Goal: Task Accomplishment & Management: Manage account settings

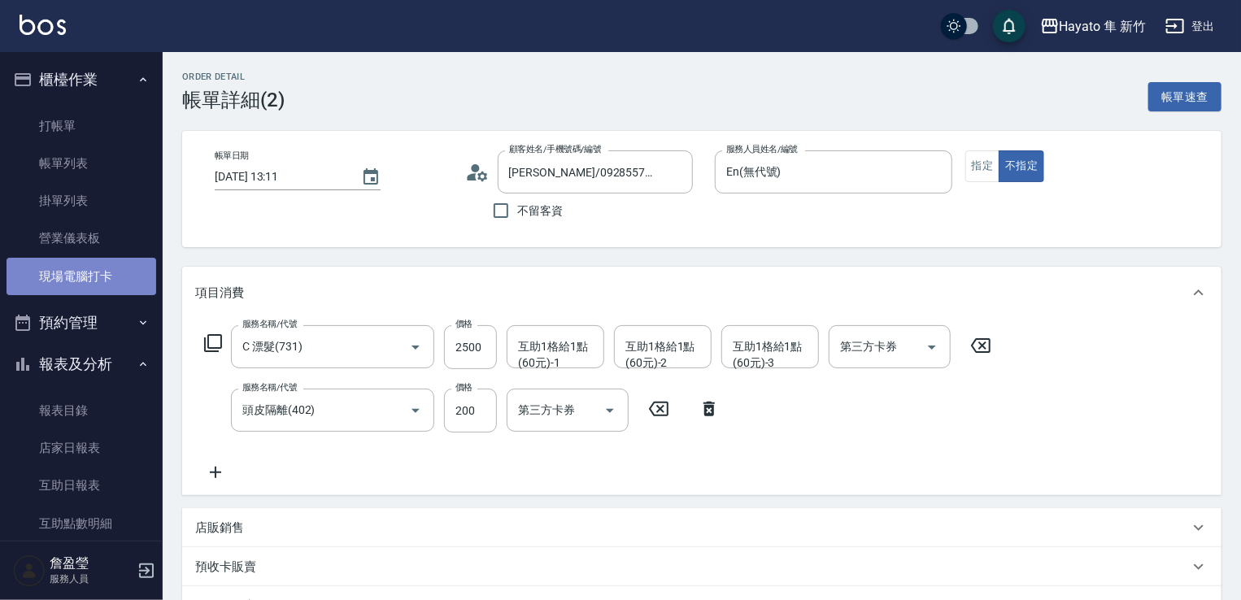
click at [117, 284] on link "現場電腦打卡" at bounding box center [82, 276] width 150 height 37
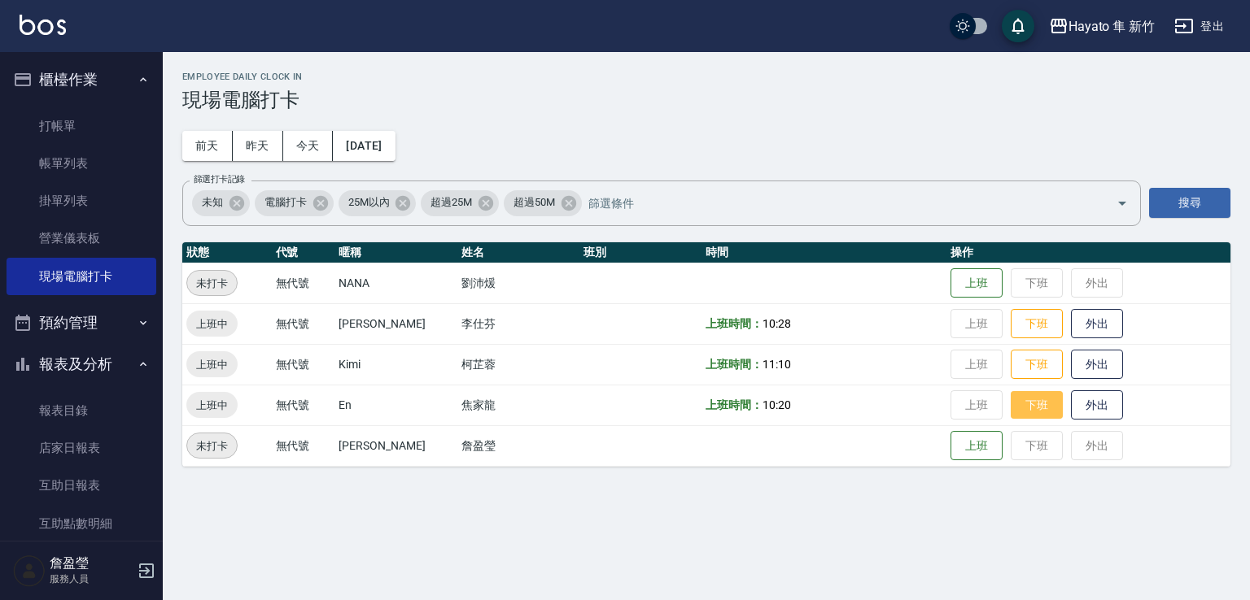
click at [1038, 409] on button "下班" at bounding box center [1036, 405] width 52 height 28
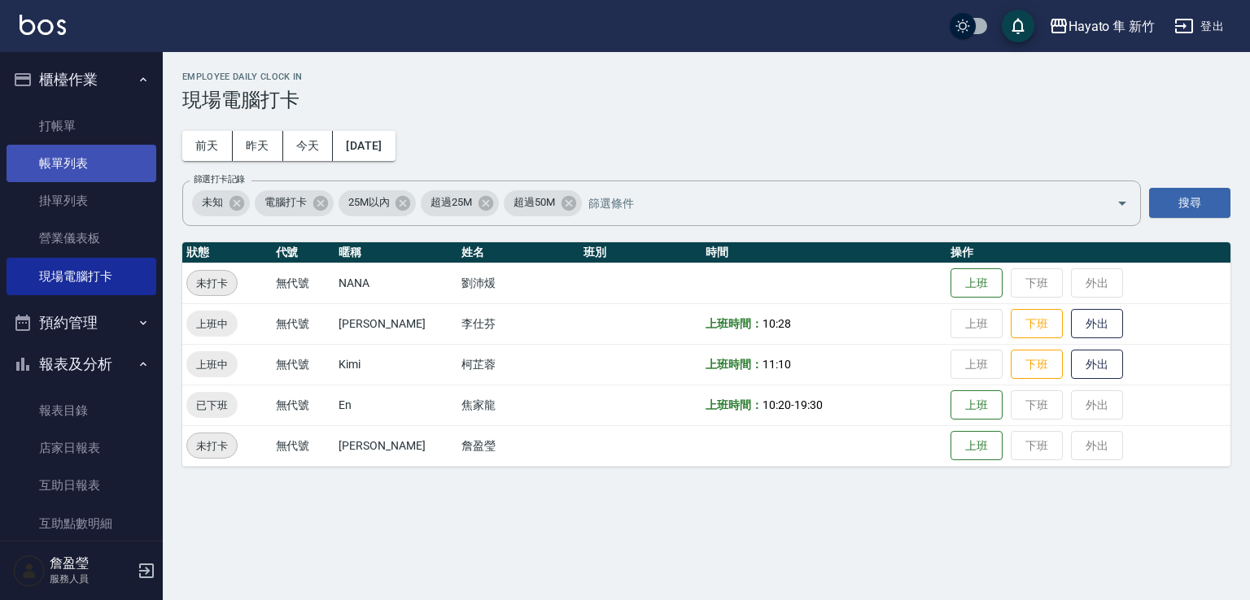
click at [130, 178] on link "帳單列表" at bounding box center [82, 163] width 150 height 37
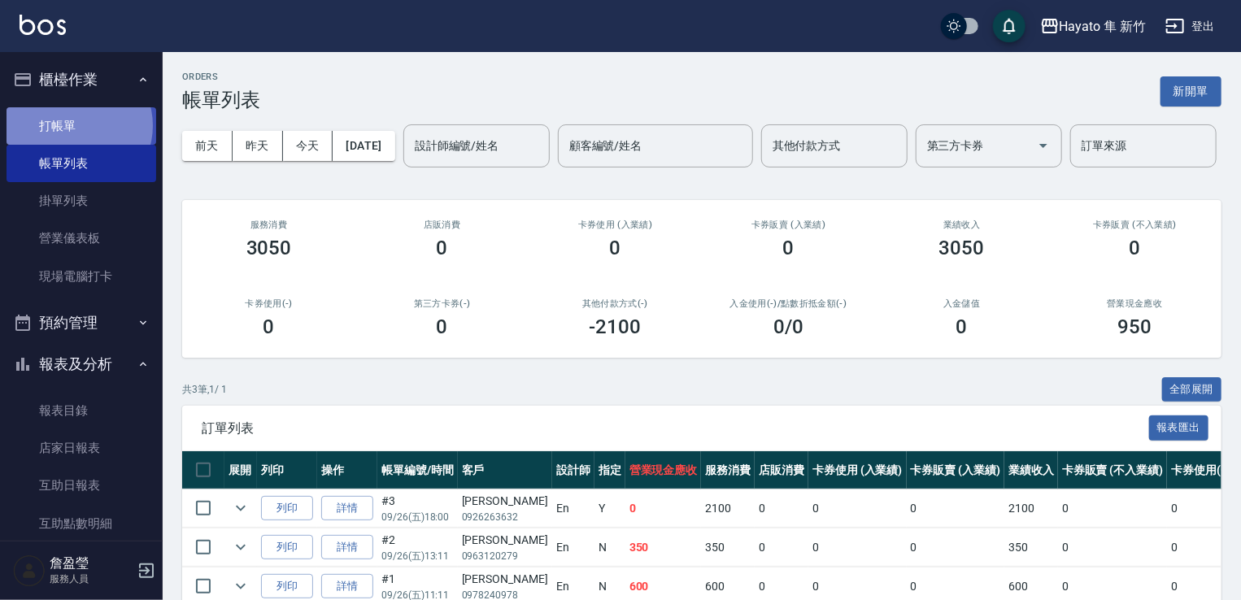
click at [78, 125] on link "打帳單" at bounding box center [82, 125] width 150 height 37
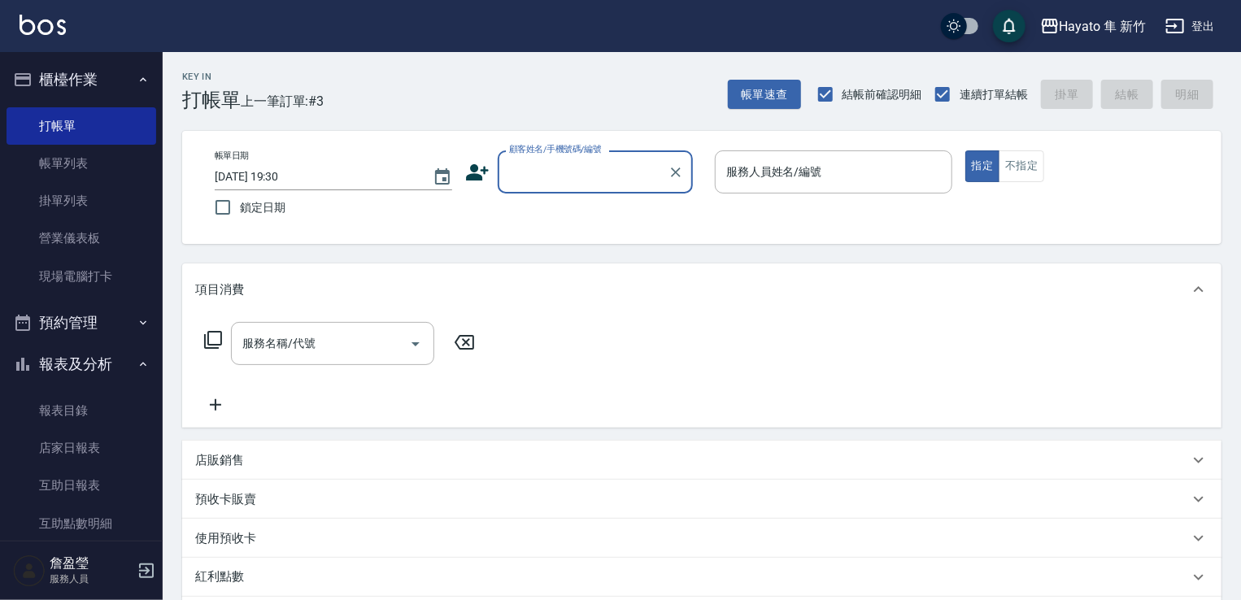
click at [477, 161] on icon at bounding box center [477, 172] width 24 height 24
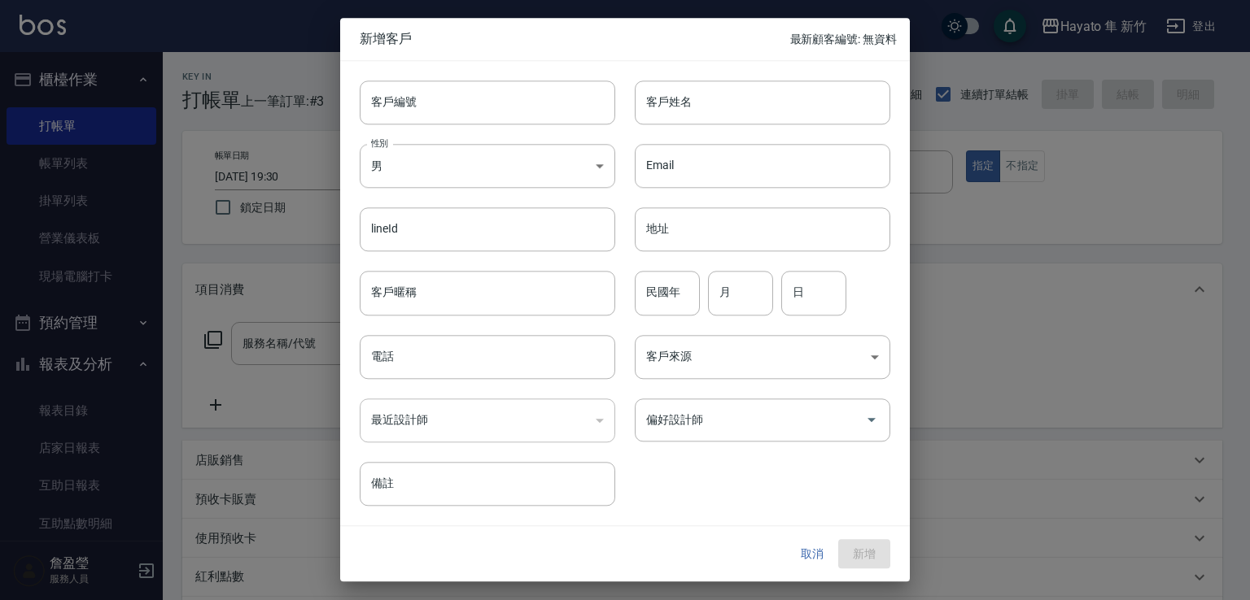
click at [815, 547] on button "取消" at bounding box center [812, 554] width 52 height 30
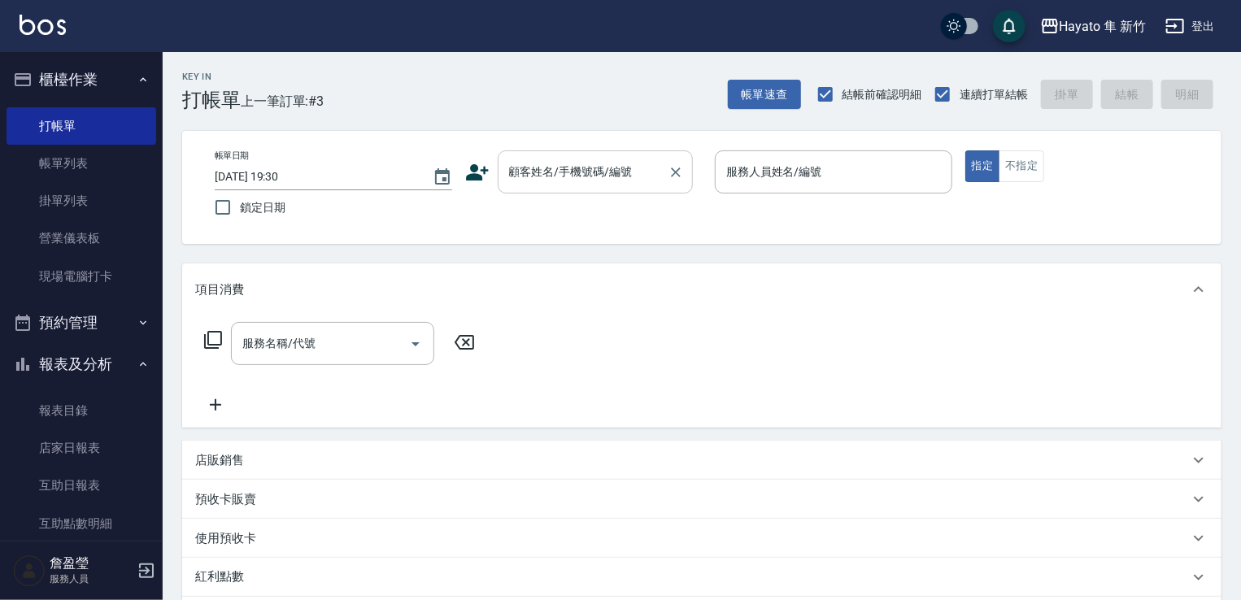
click at [615, 156] on div "顧客姓名/手機號碼/編號" at bounding box center [595, 171] width 195 height 43
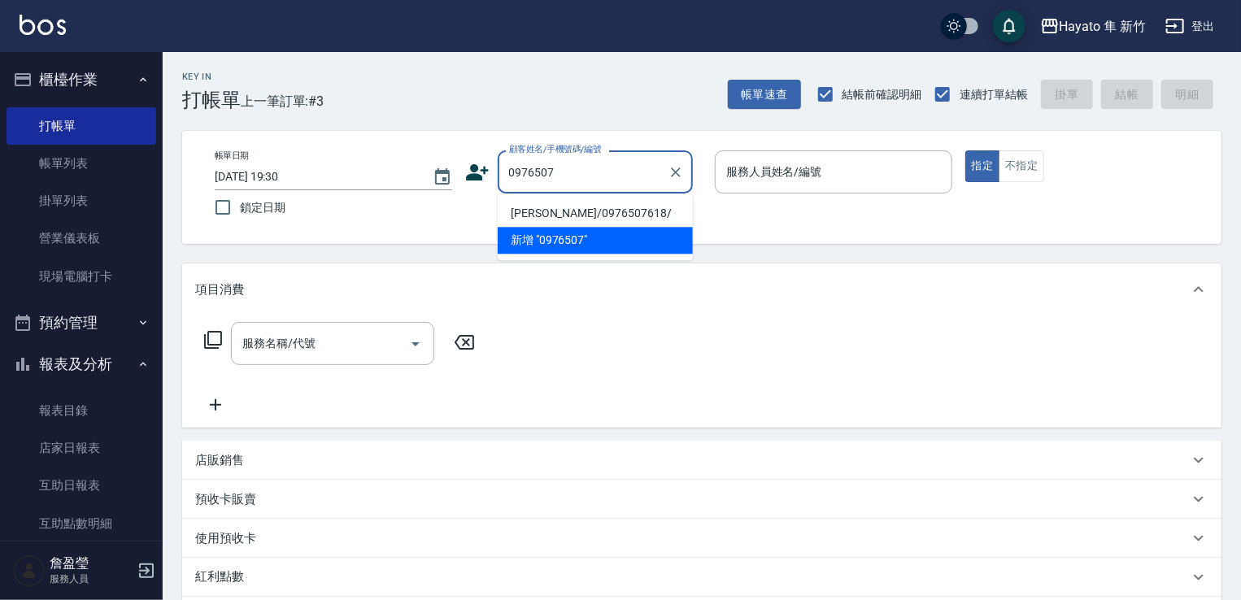
click at [551, 225] on li "[PERSON_NAME]/0976507618/" at bounding box center [595, 213] width 195 height 27
type input "[PERSON_NAME]/0976507618/"
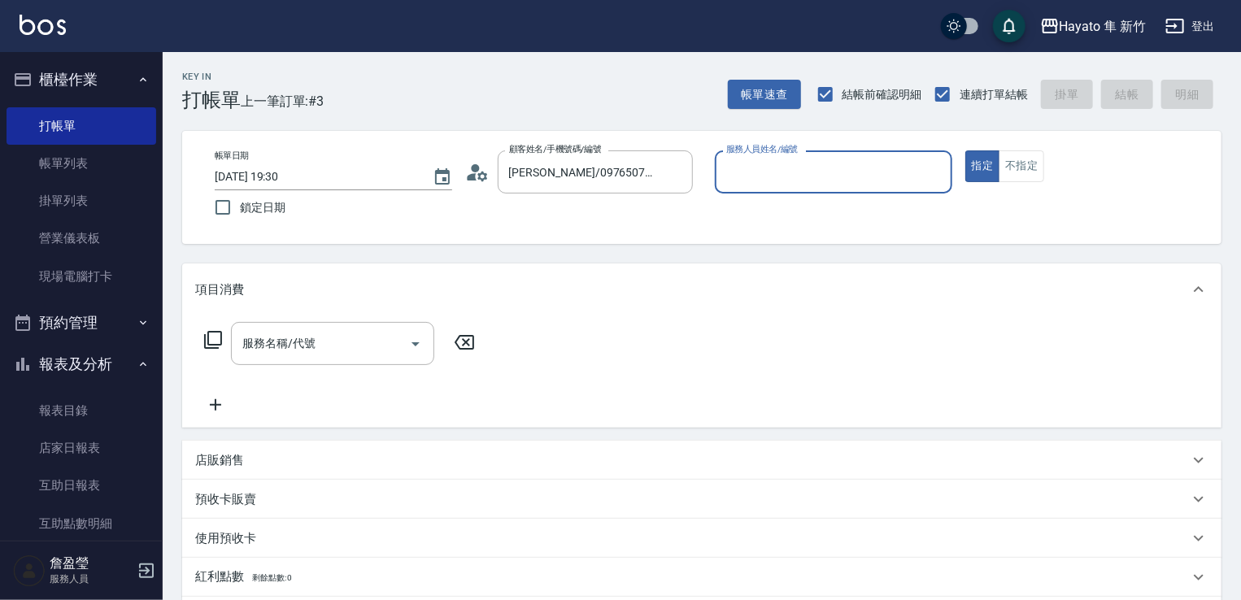
type input "Kimi(無代號)"
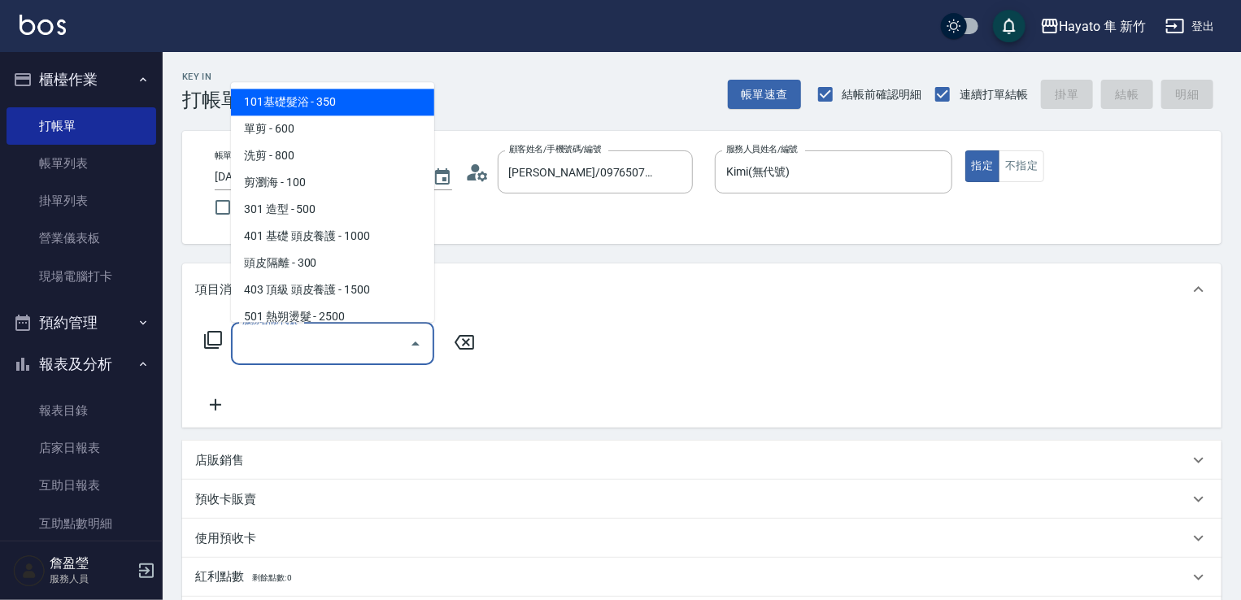
click at [261, 355] on input "服務名稱/代號" at bounding box center [320, 343] width 164 height 28
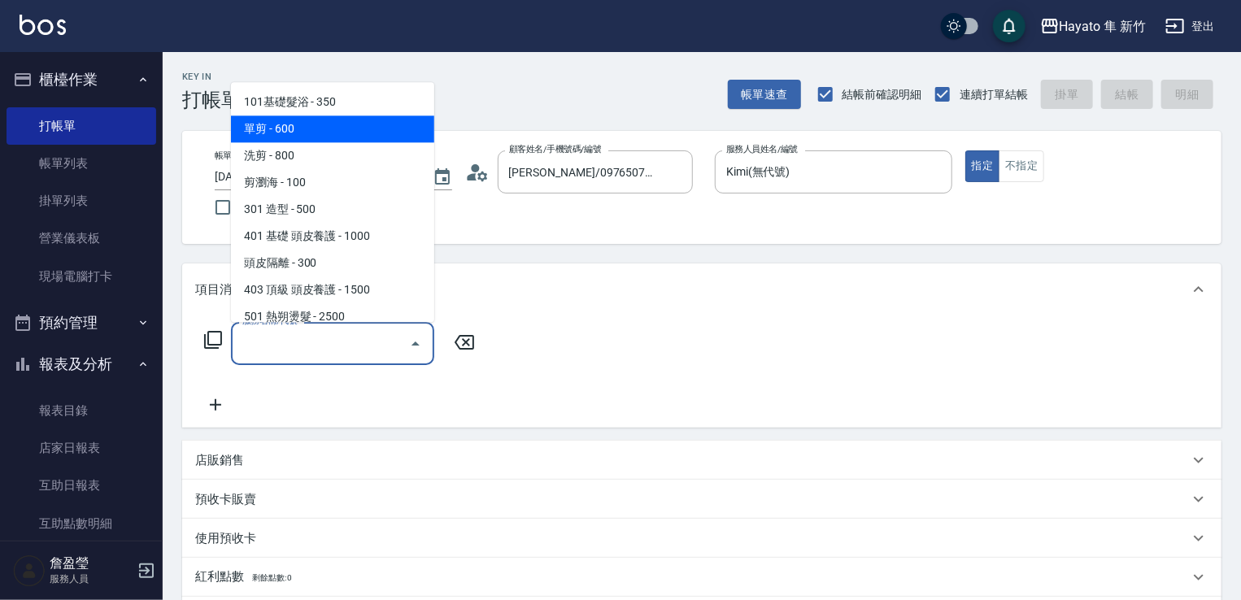
click at [355, 118] on span "單剪 - 600" at bounding box center [332, 129] width 203 height 27
type input "單剪(102)"
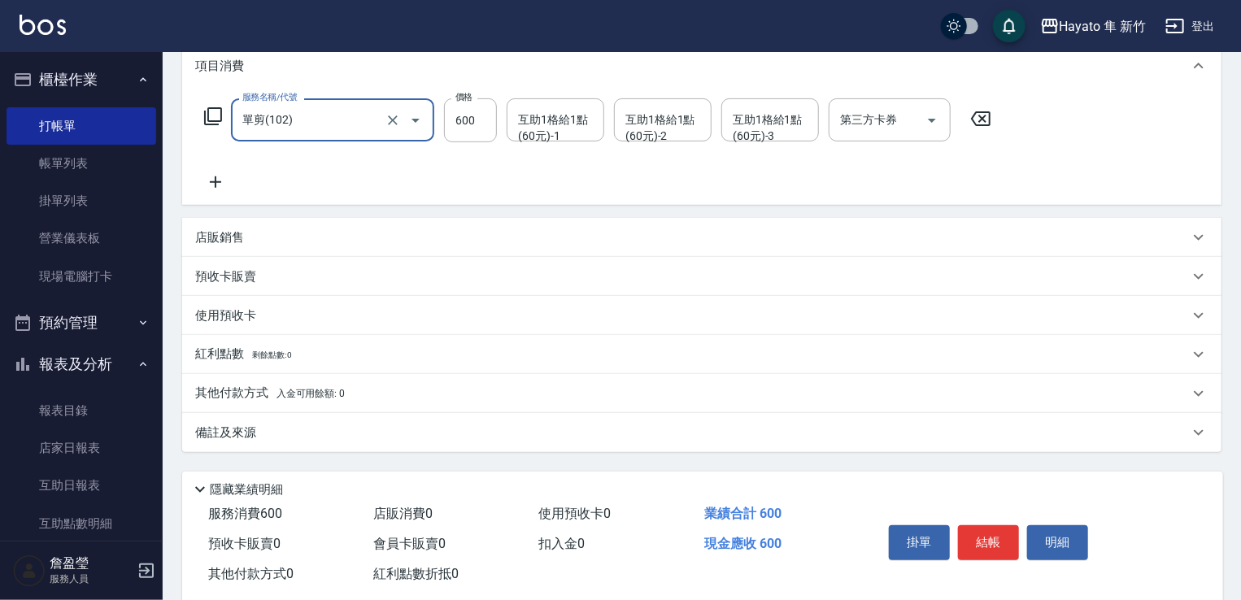
scroll to position [258, 0]
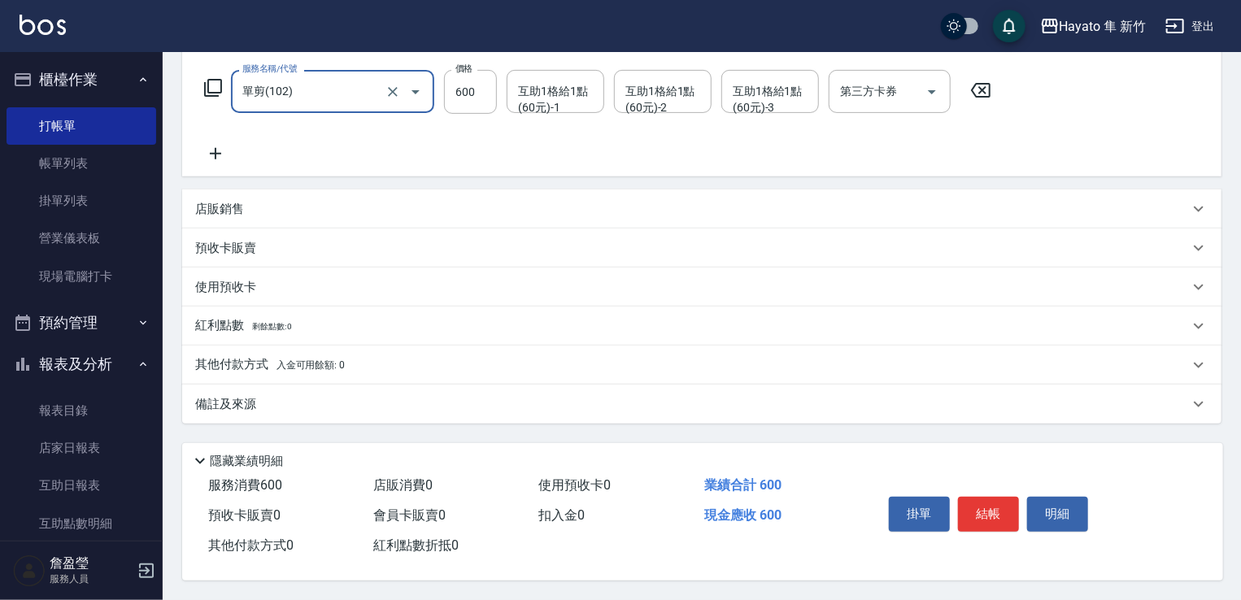
click at [459, 414] on div "備註及來源" at bounding box center [702, 404] width 1040 height 39
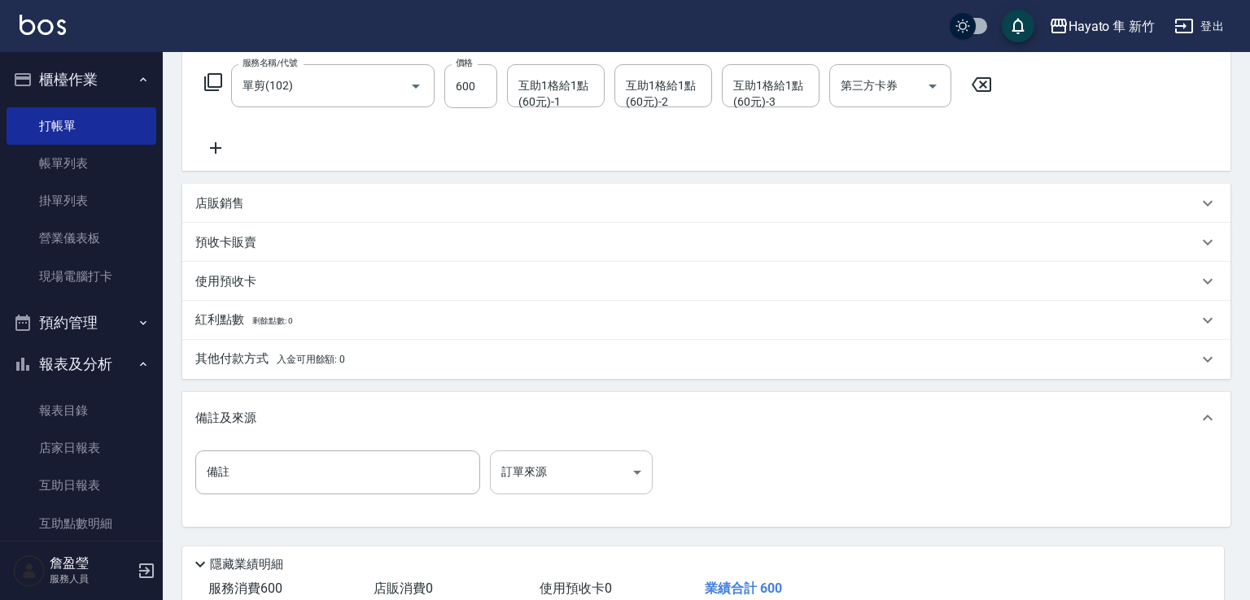
click at [530, 474] on body "Hayato 隼 新竹 登出 櫃檯作業 打帳單 帳單列表 掛單列表 營業儀表板 現場電腦打卡 預約管理 預約管理 報表及分析 報表目錄 店家日報表 互助日報表…" at bounding box center [625, 223] width 1250 height 962
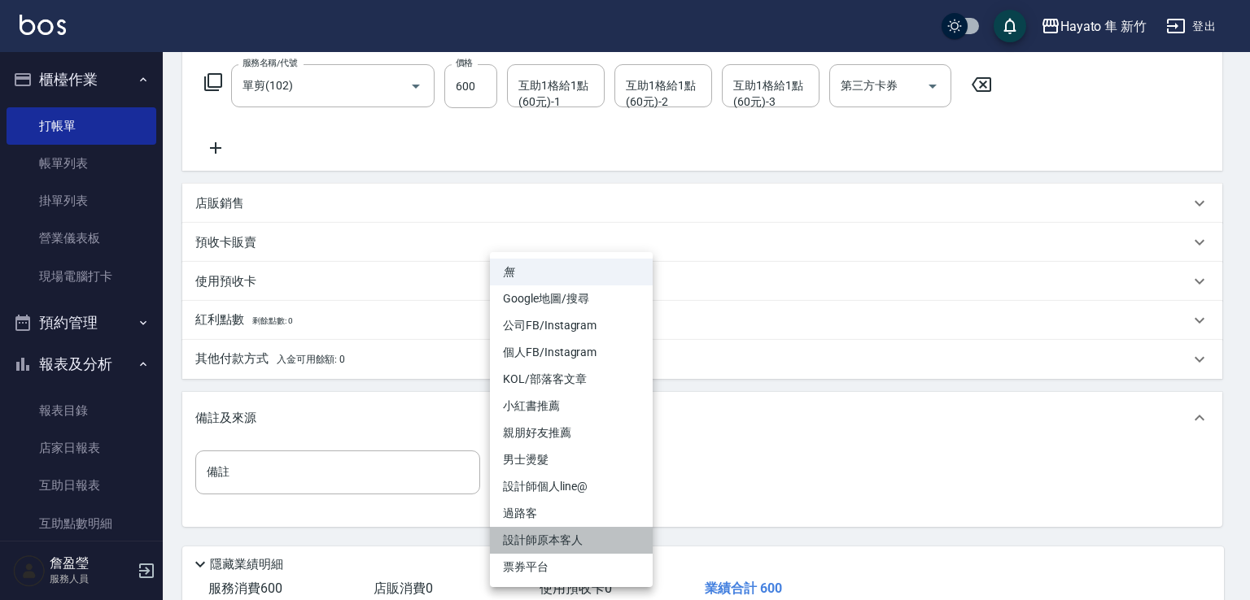
click at [581, 541] on li "設計師原本客人" at bounding box center [571, 540] width 163 height 27
type input "設計師原本客人"
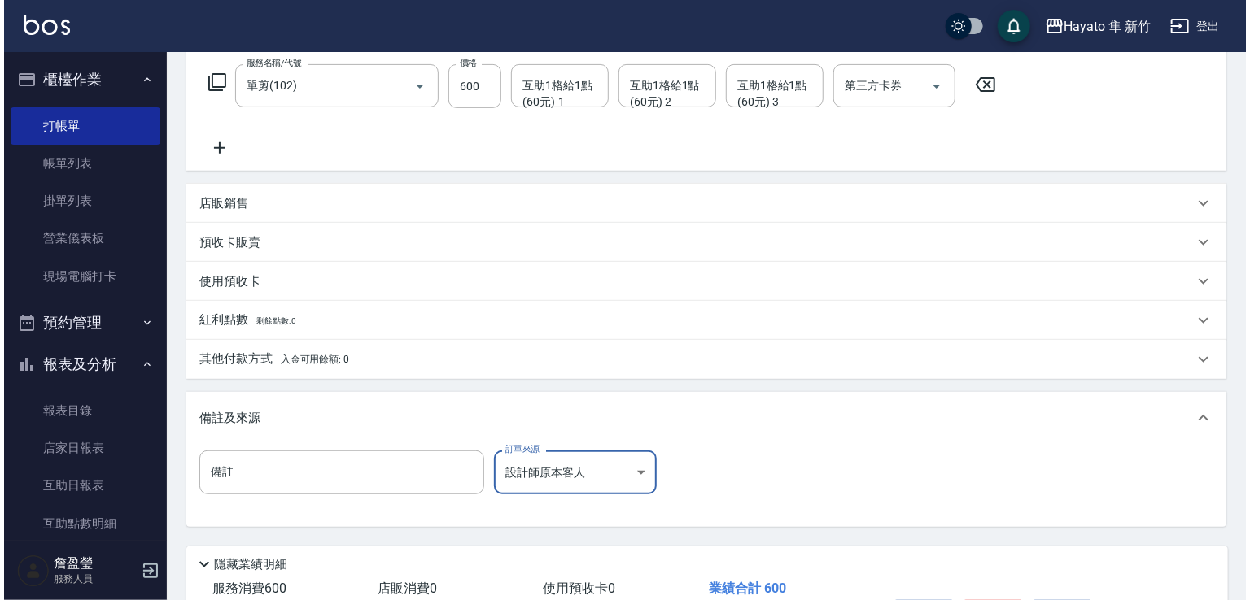
scroll to position [367, 0]
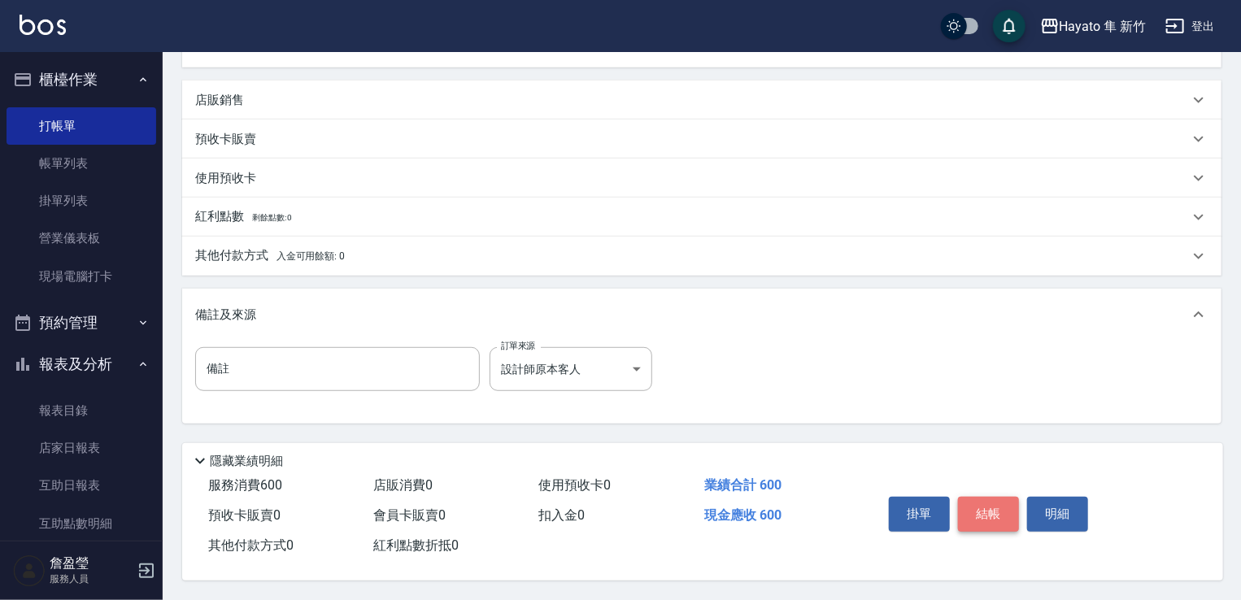
click at [988, 502] on button "結帳" at bounding box center [988, 514] width 61 height 34
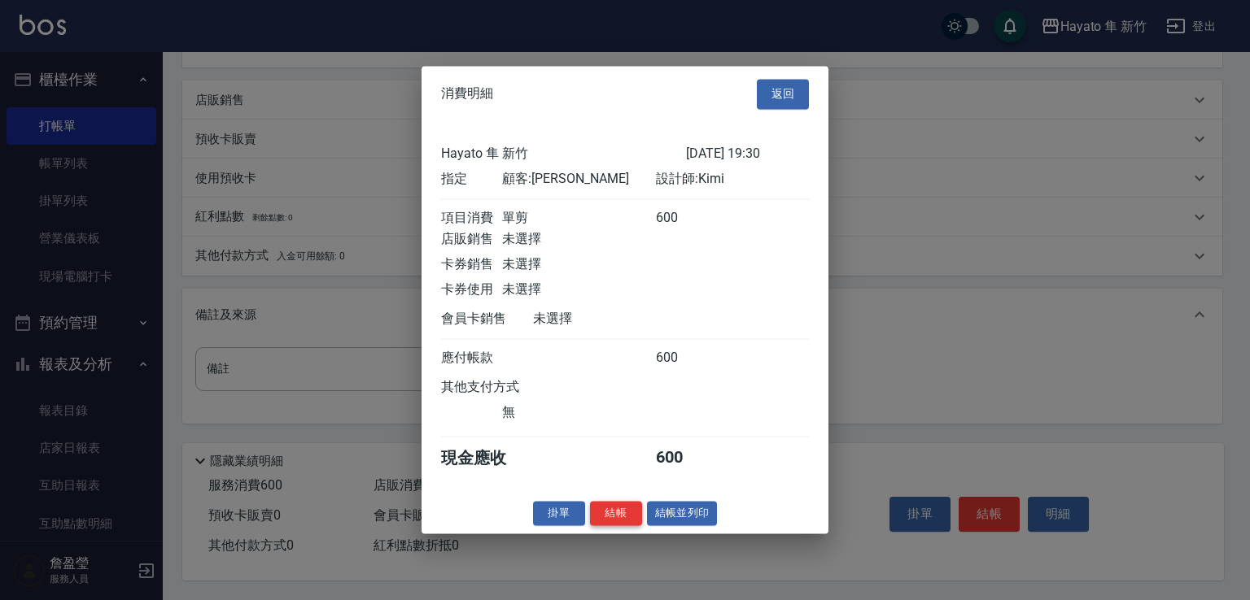
click at [609, 515] on button "結帳" at bounding box center [616, 513] width 52 height 25
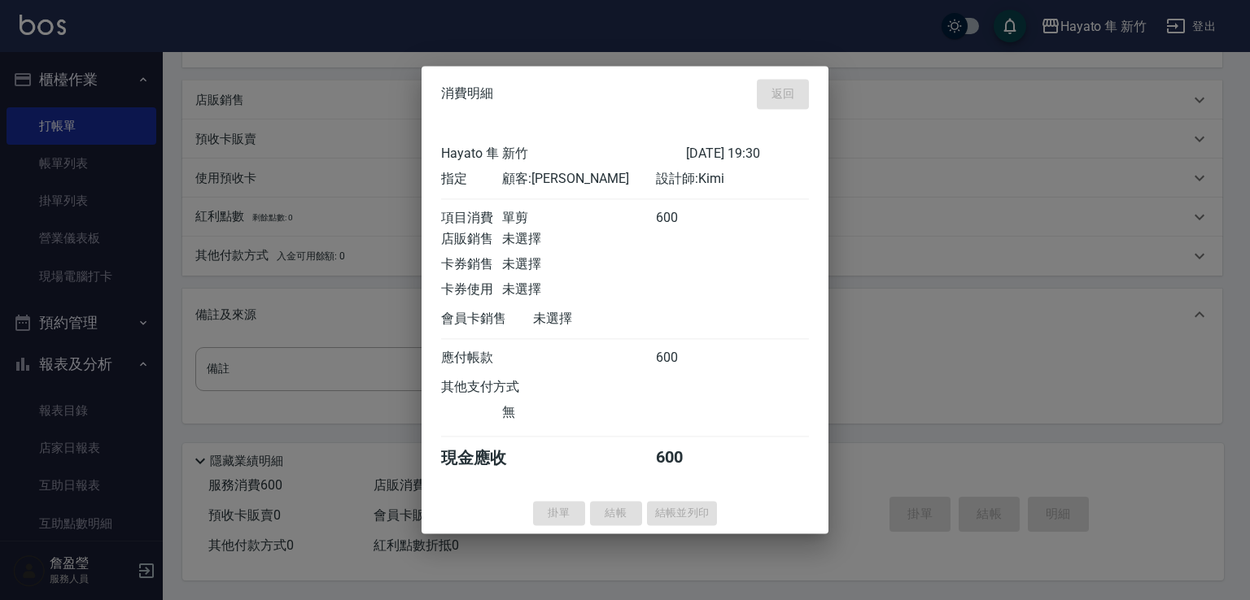
type input "[DATE] 19:31"
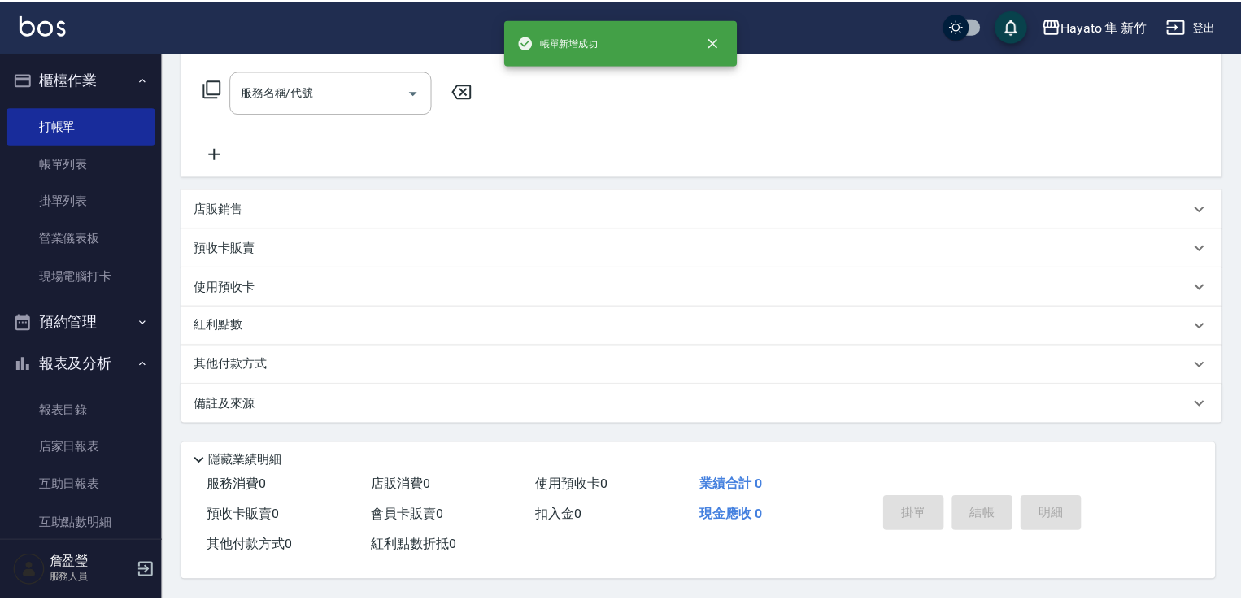
scroll to position [0, 0]
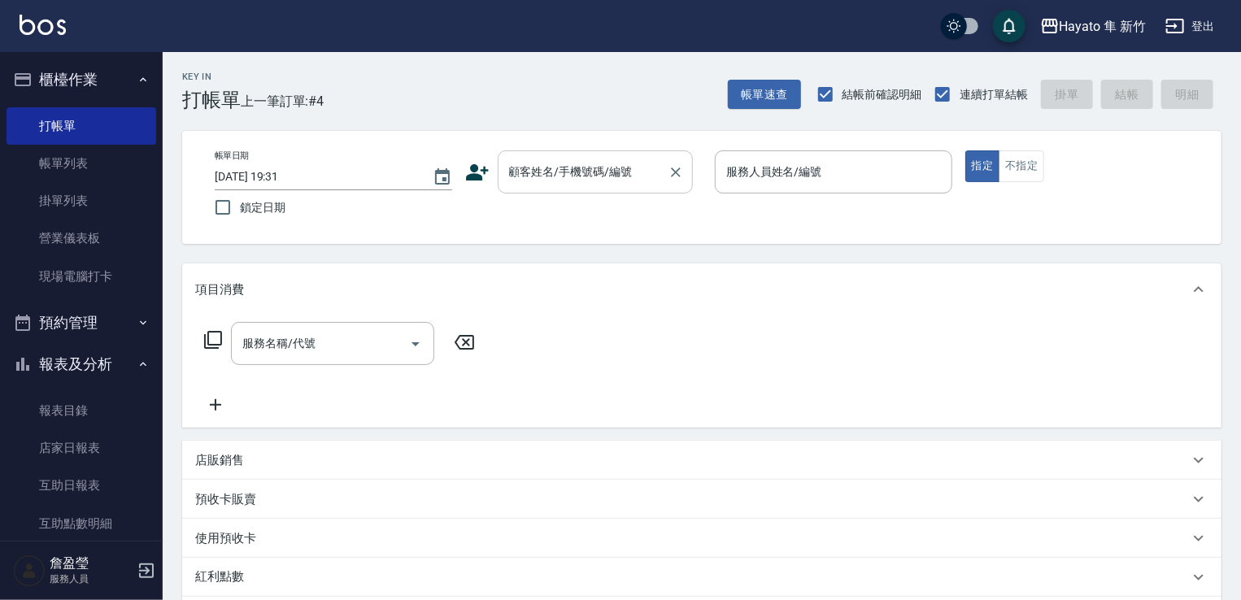
click at [630, 168] on input "顧客姓名/手機號碼/編號" at bounding box center [583, 172] width 156 height 28
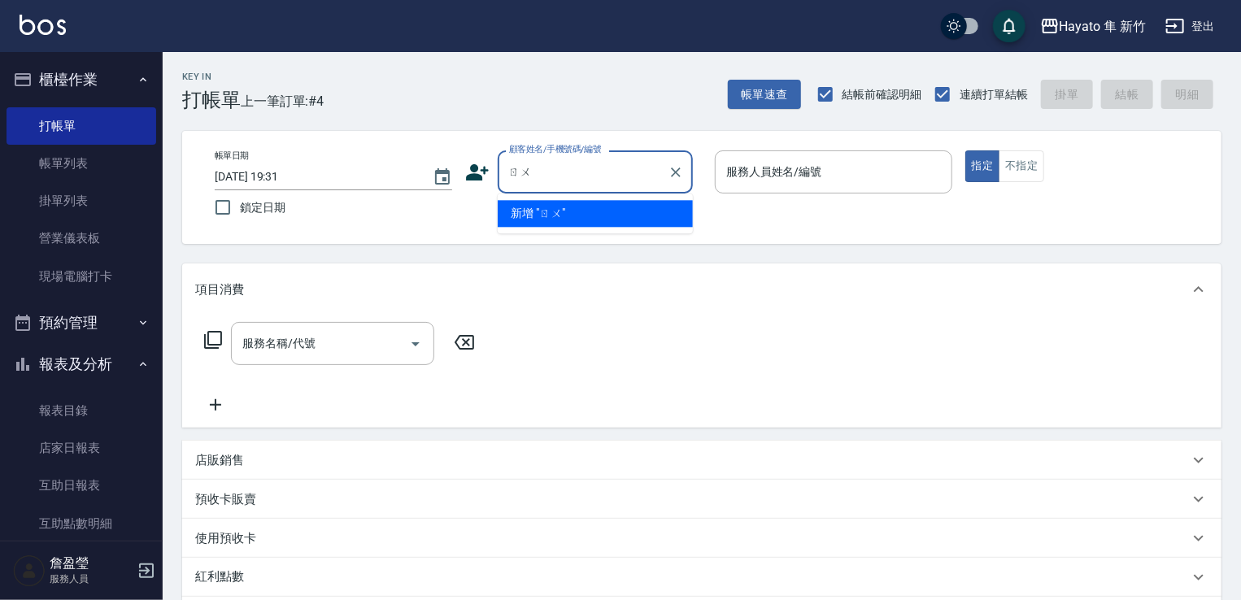
type input "如"
type input "奴"
type input "如"
type input "[PERSON_NAME]"
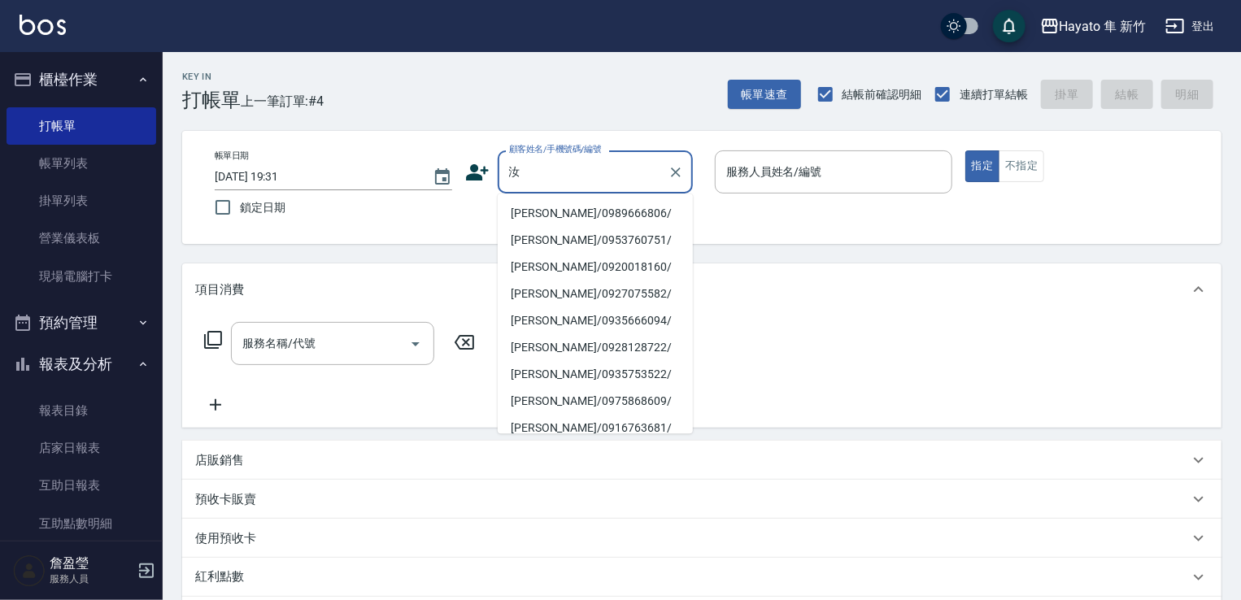
click at [608, 217] on li "[PERSON_NAME]/0989666806/" at bounding box center [595, 213] width 195 height 27
type input "[PERSON_NAME]/0989666806/"
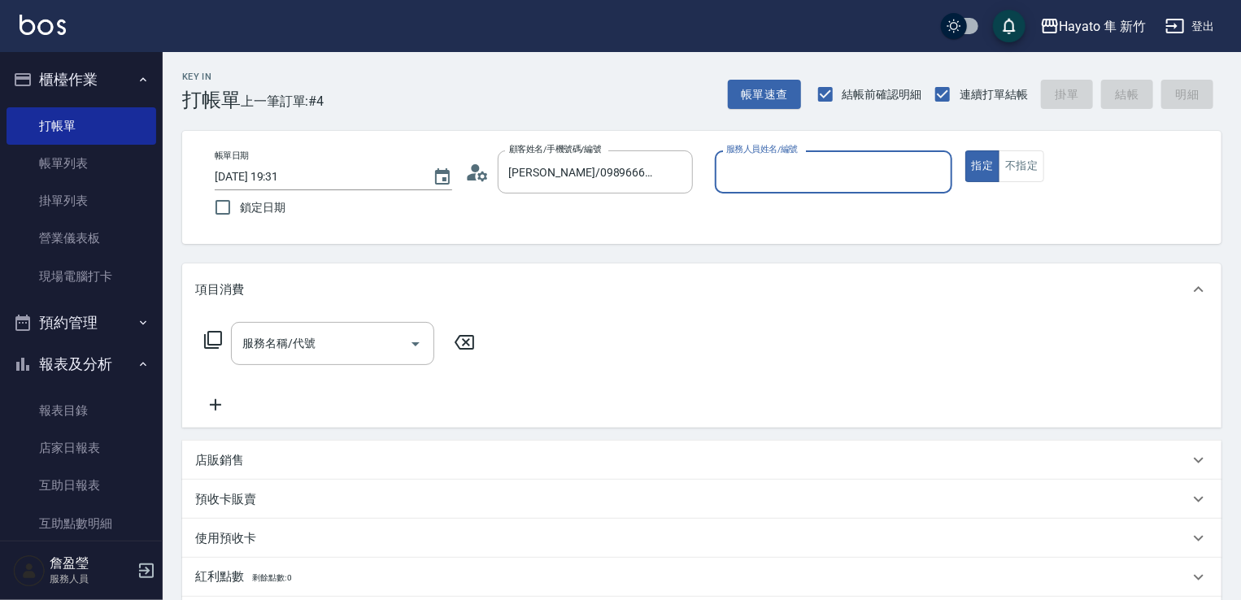
type input "Kimi(無代號)"
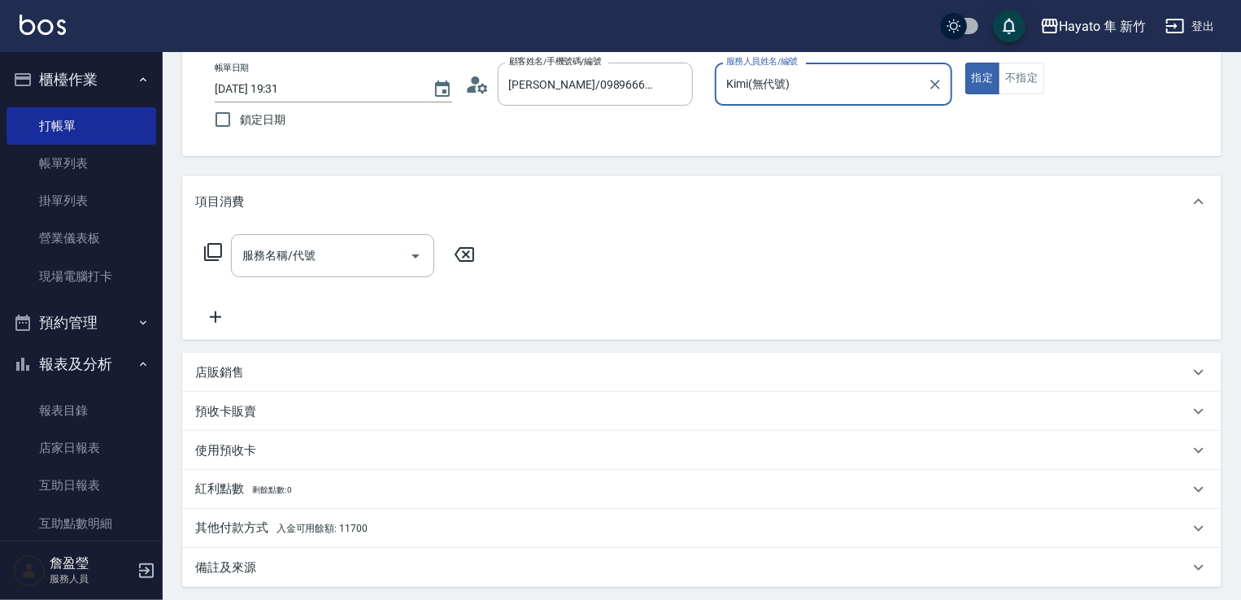
scroll to position [244, 0]
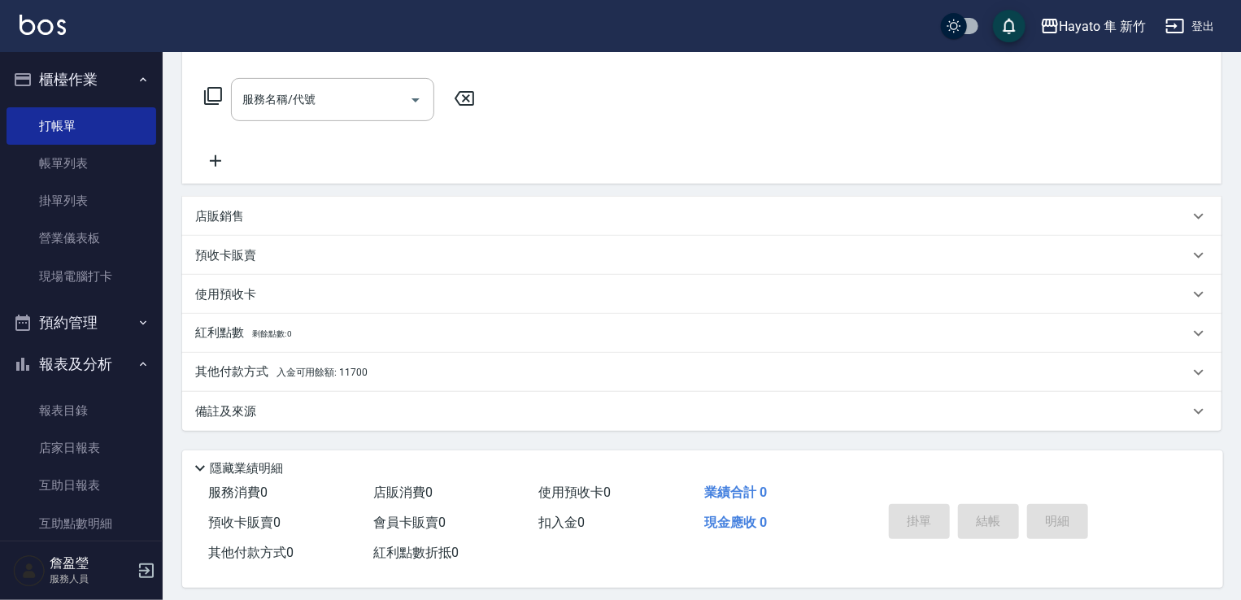
click at [453, 366] on div "其他付款方式 入金可用餘額: 11700" at bounding box center [692, 373] width 994 height 18
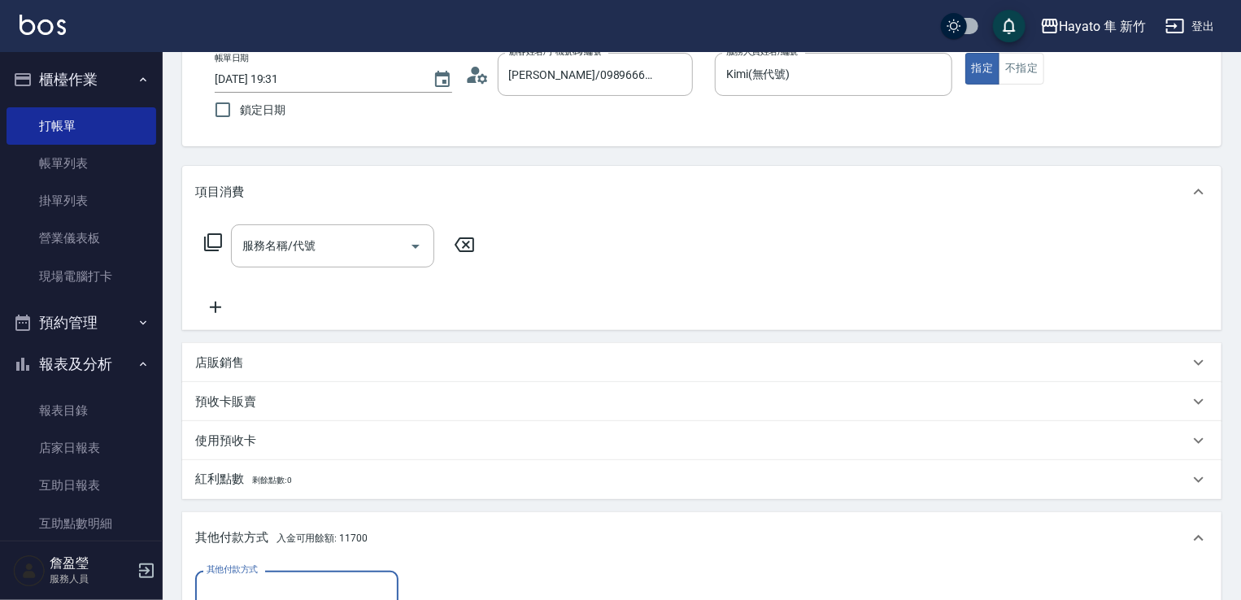
scroll to position [0, 0]
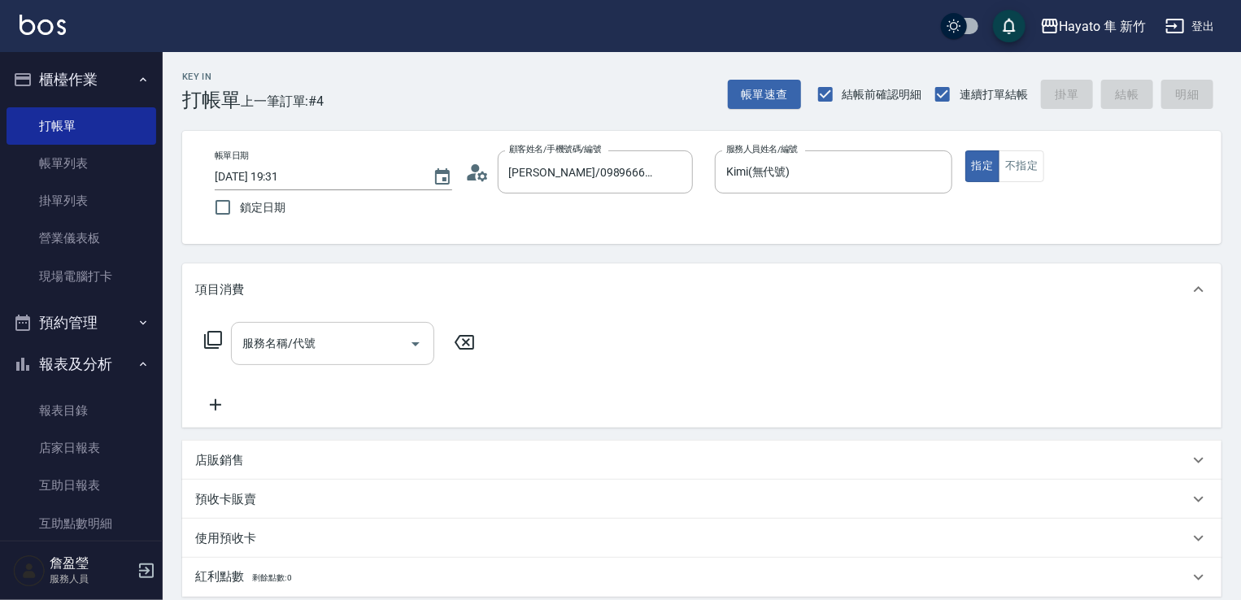
click at [348, 339] on input "服務名稱/代號" at bounding box center [320, 343] width 164 height 28
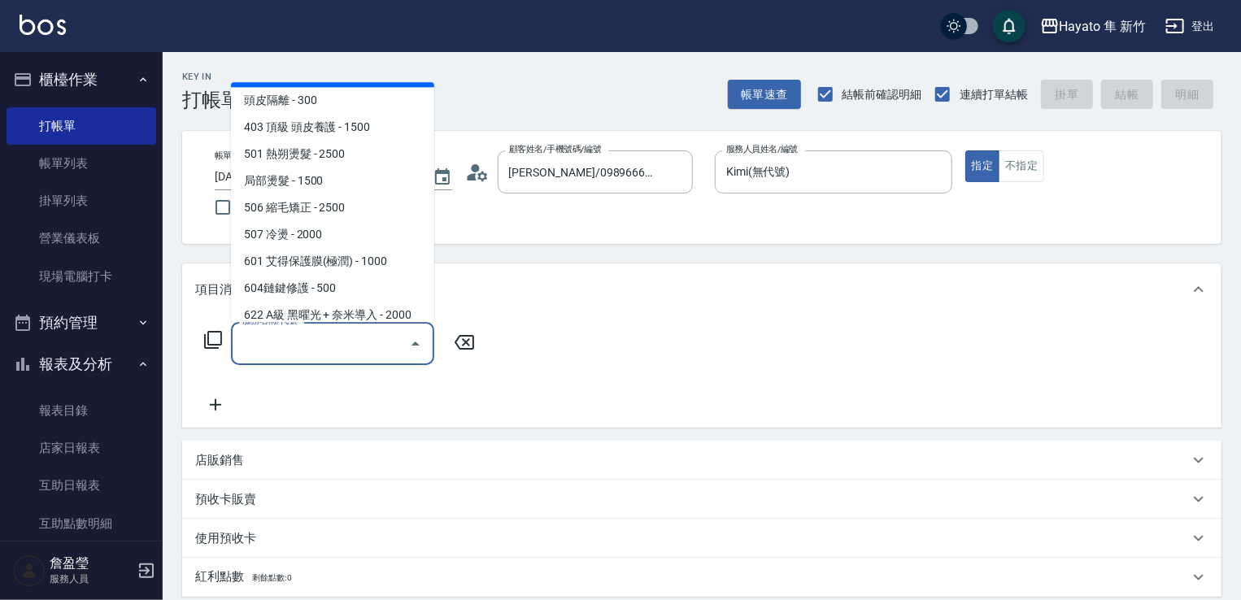
scroll to position [283, 0]
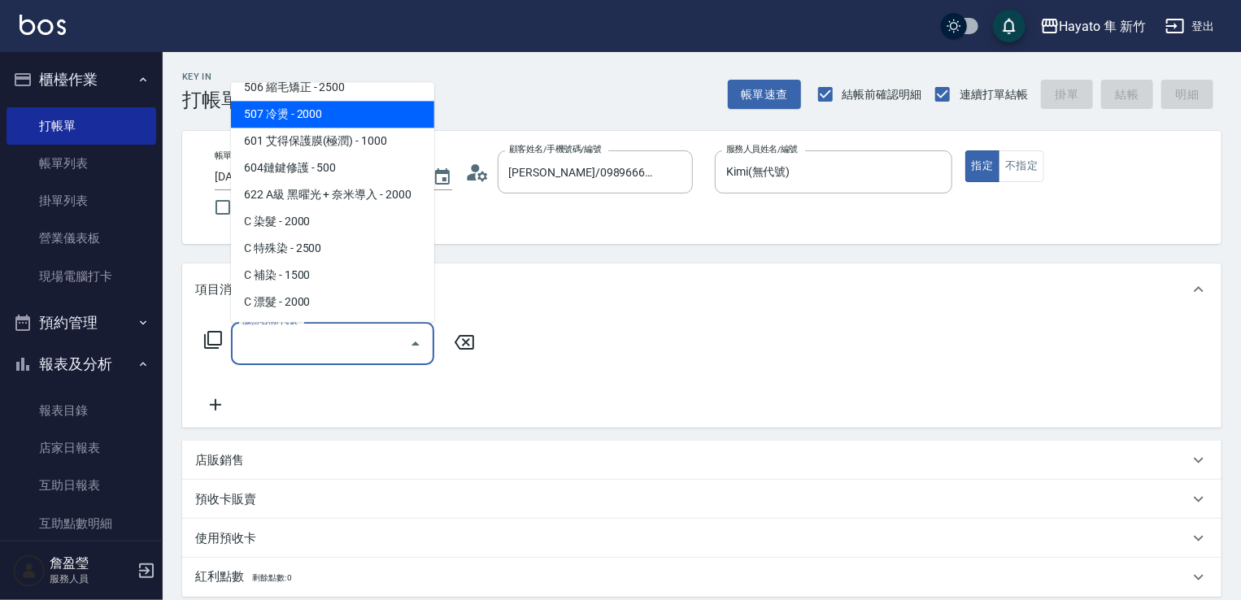
click at [395, 114] on span "507 冷燙 - 2000" at bounding box center [332, 114] width 203 height 27
type input "507 冷燙(507)"
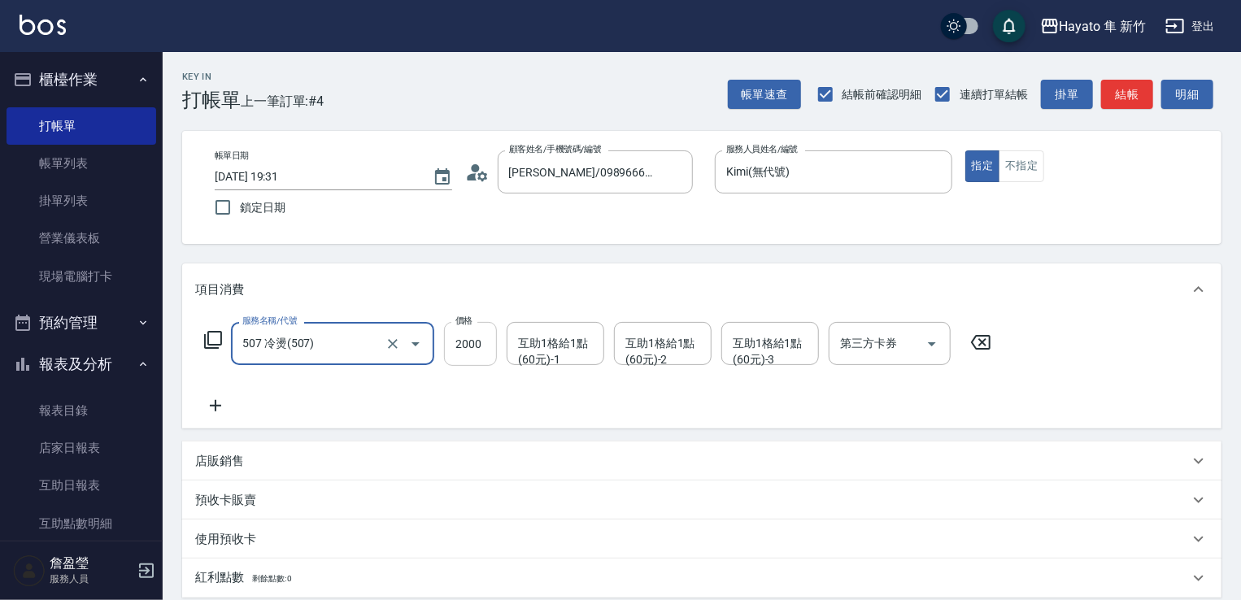
click at [468, 342] on input "2000" at bounding box center [470, 344] width 53 height 44
type input "1800"
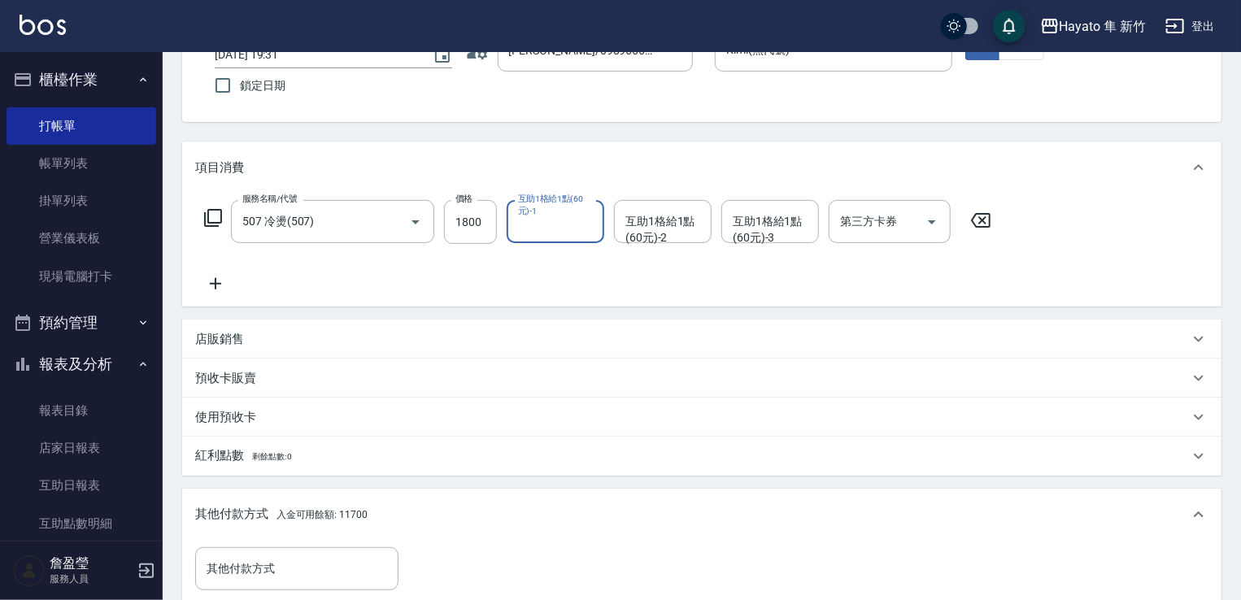
scroll to position [407, 0]
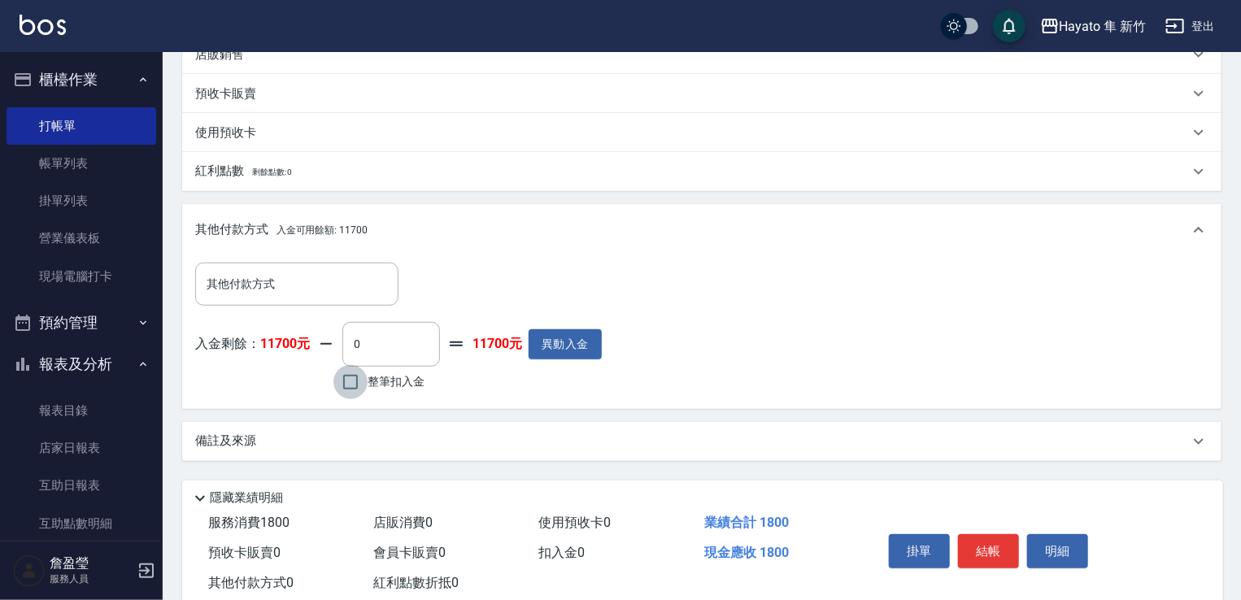
click at [351, 385] on input "整筆扣入金" at bounding box center [351, 382] width 34 height 34
checkbox input "true"
type input "1800"
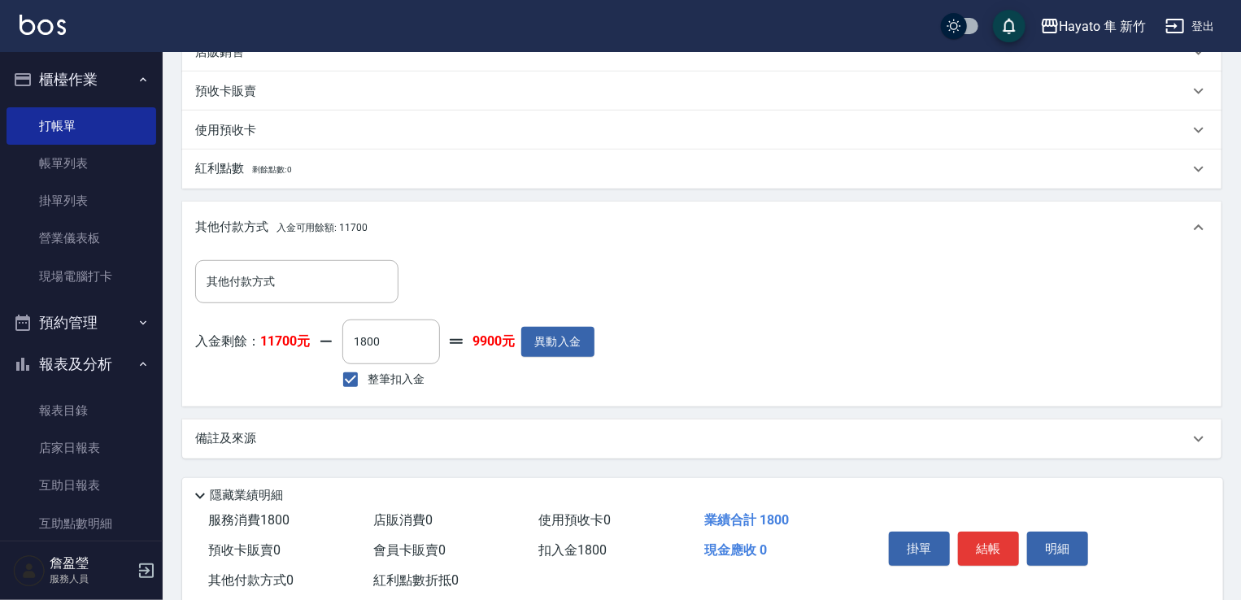
scroll to position [449, 0]
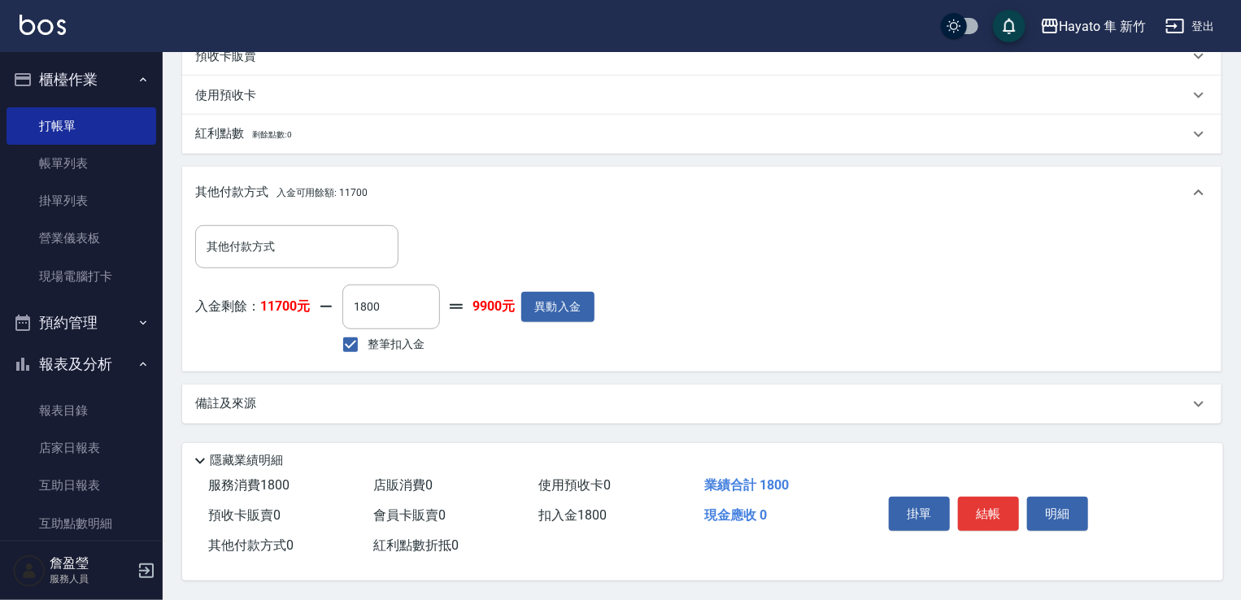
click at [918, 445] on div "Key In 打帳單 上一筆訂單:#4 帳單速查 結帳前確認明細 連續打單結帳 掛單 結帳 明細 帳單日期 [DATE] 19:31 鎖定日期 顧客姓名/手機…" at bounding box center [702, 104] width 1079 height 992
click at [816, 403] on div "備註及來源" at bounding box center [692, 403] width 994 height 17
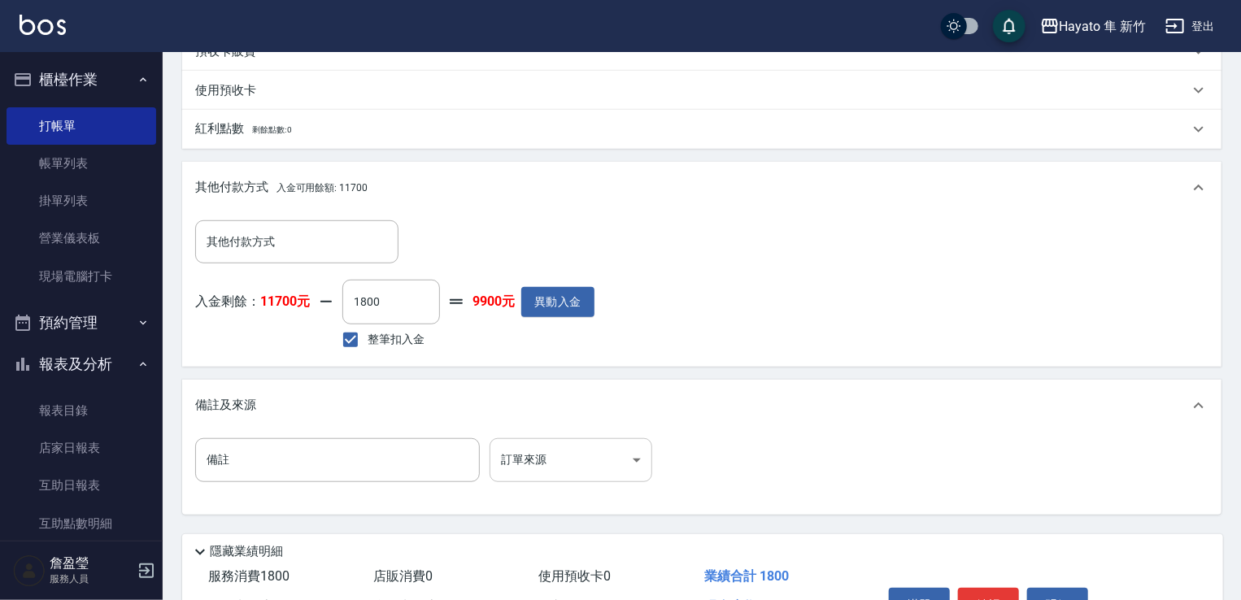
click at [618, 473] on body "Hayato 隼 新竹 登出 櫃檯作業 打帳單 帳單列表 掛單列表 營業儀表板 現場電腦打卡 預約管理 預約管理 報表及分析 報表目錄 店家日報表 互助日報表…" at bounding box center [620, 121] width 1241 height 1141
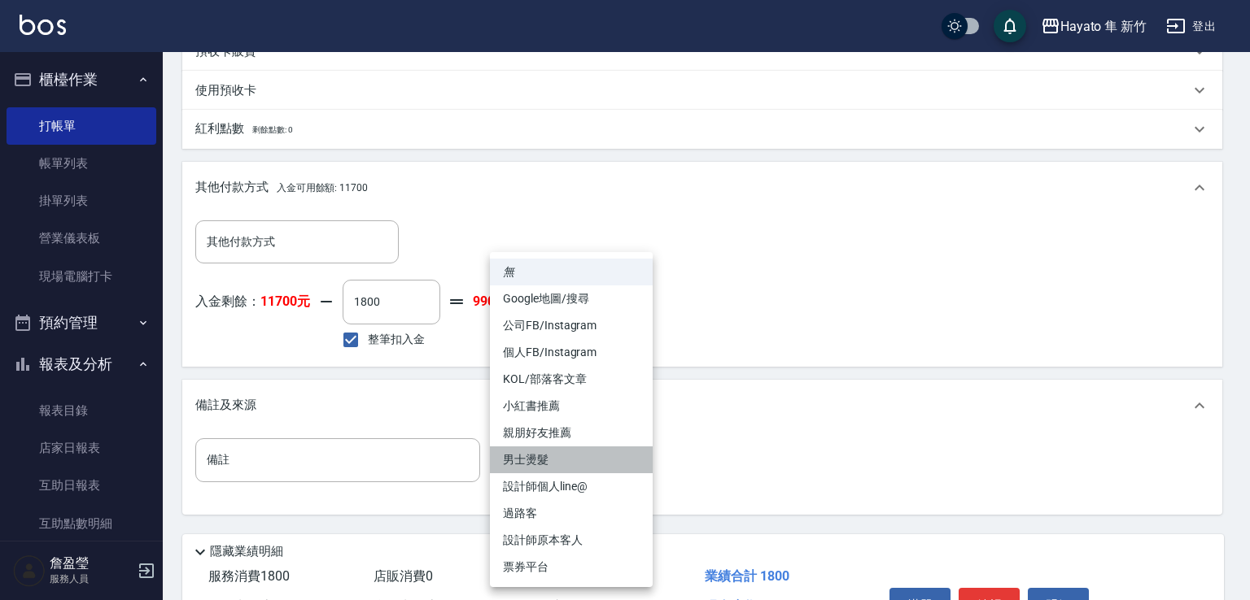
click at [586, 458] on li "男士燙髮" at bounding box center [571, 460] width 163 height 27
click at [584, 460] on body "Hayato 隼 新竹 登出 櫃檯作業 打帳單 帳單列表 掛單列表 營業儀表板 現場電腦打卡 預約管理 預約管理 報表及分析 報表目錄 店家日報表 互助日報表…" at bounding box center [625, 121] width 1250 height 1141
click at [600, 543] on li "設計師原本客人" at bounding box center [571, 540] width 163 height 27
type input "設計師原本客人"
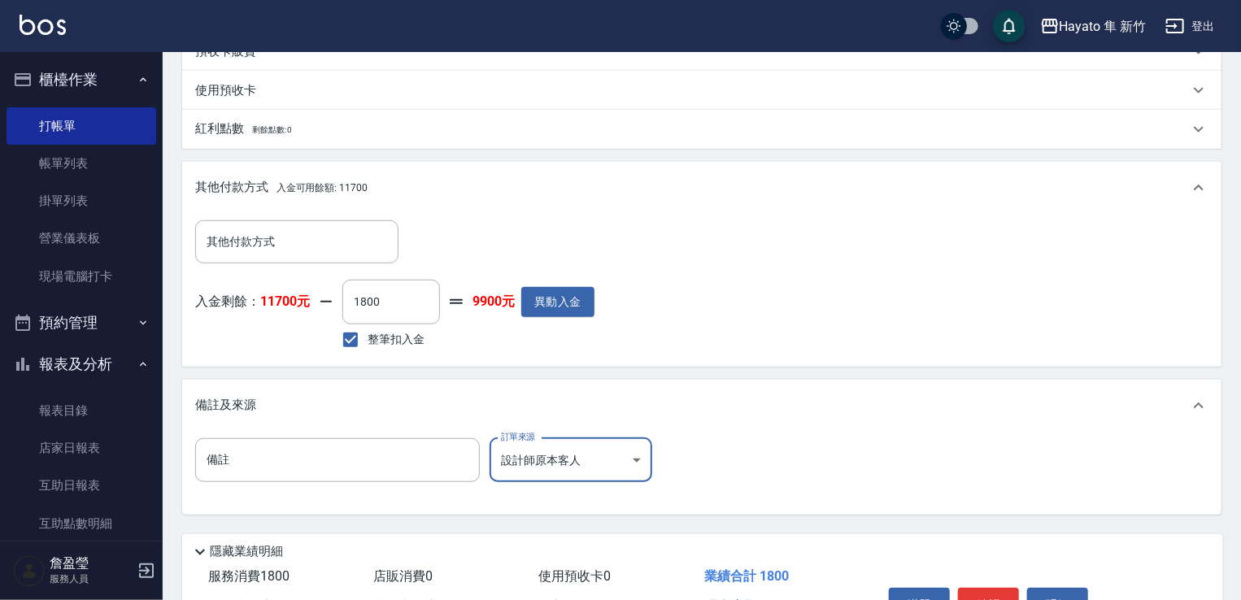
click at [765, 458] on div "備註 備註 訂單來源 設計師原本客人 設計師原本客人 訂單來源" at bounding box center [702, 469] width 1014 height 63
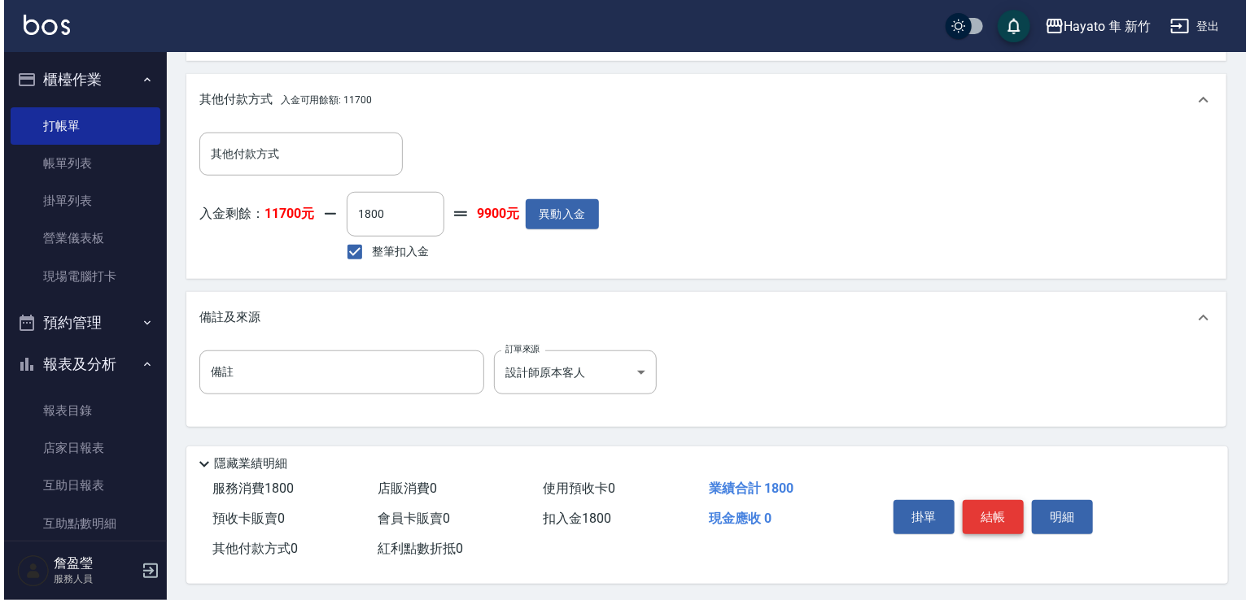
scroll to position [545, 0]
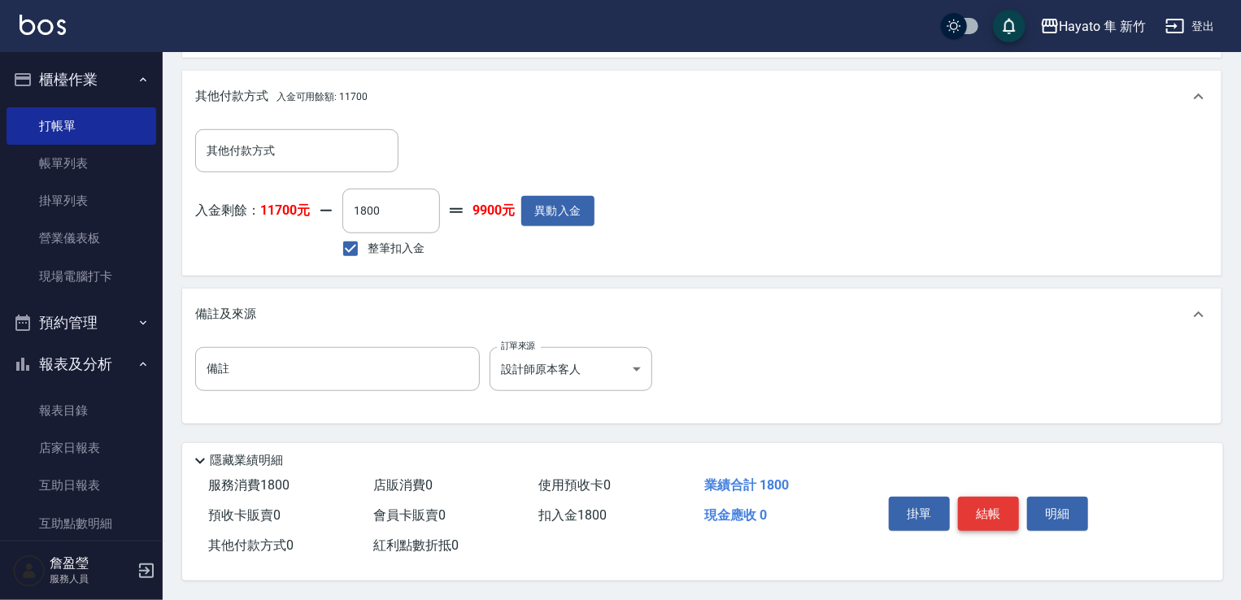
click at [998, 517] on button "結帳" at bounding box center [988, 514] width 61 height 34
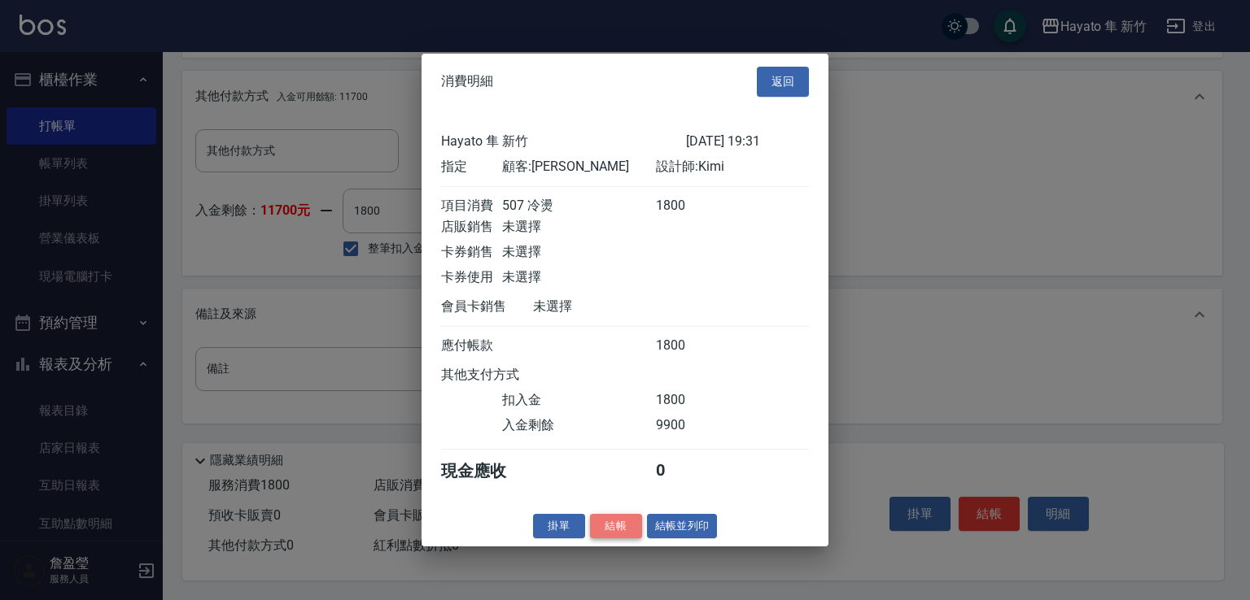
click at [624, 539] on button "結帳" at bounding box center [616, 525] width 52 height 25
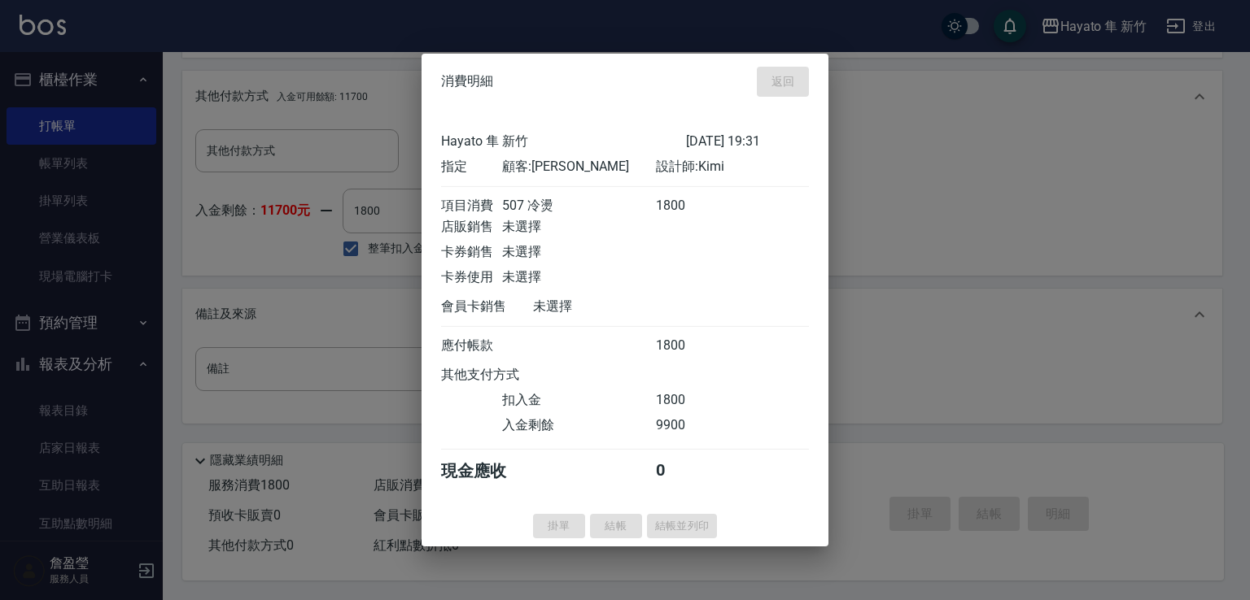
type input "[DATE] 19:38"
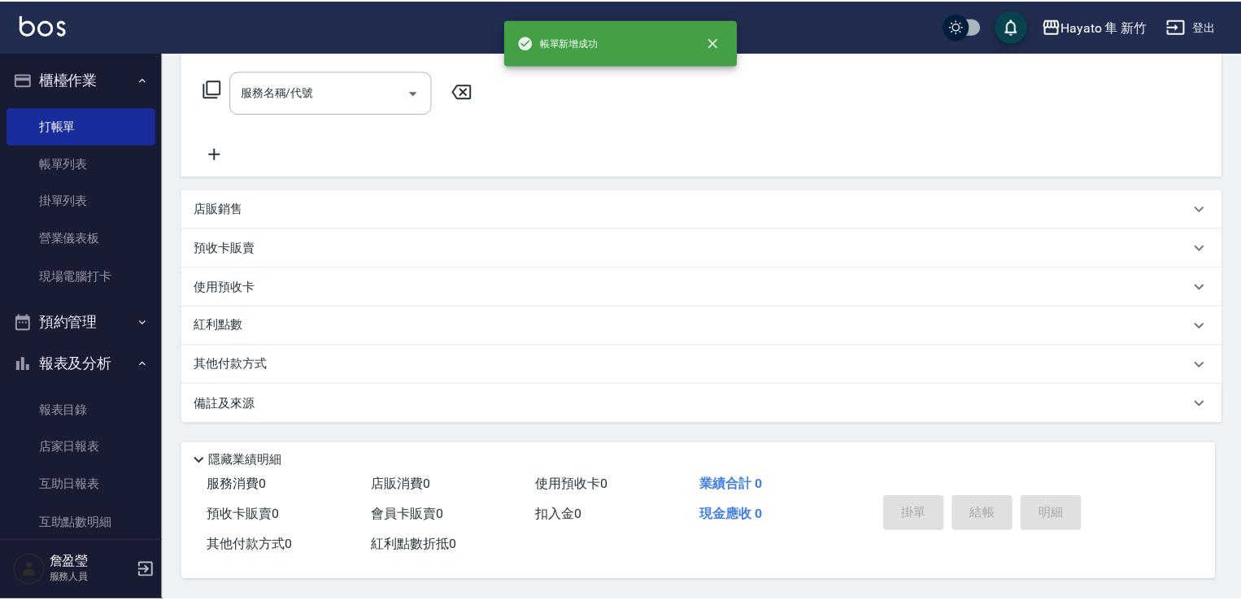
scroll to position [0, 0]
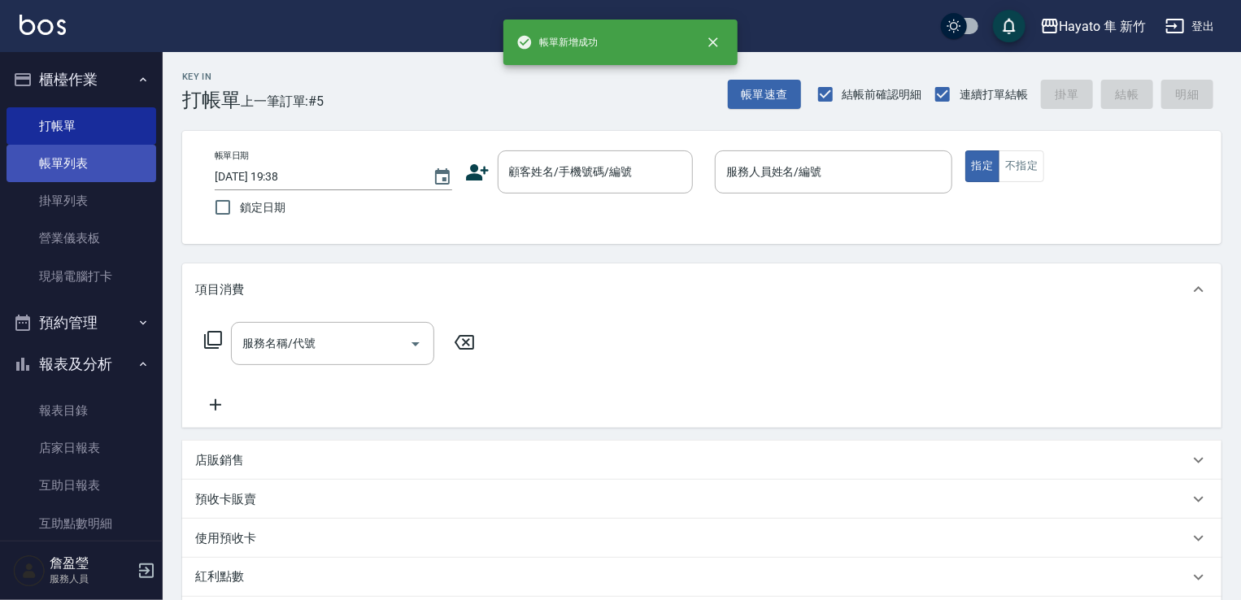
click at [68, 173] on link "帳單列表" at bounding box center [82, 163] width 150 height 37
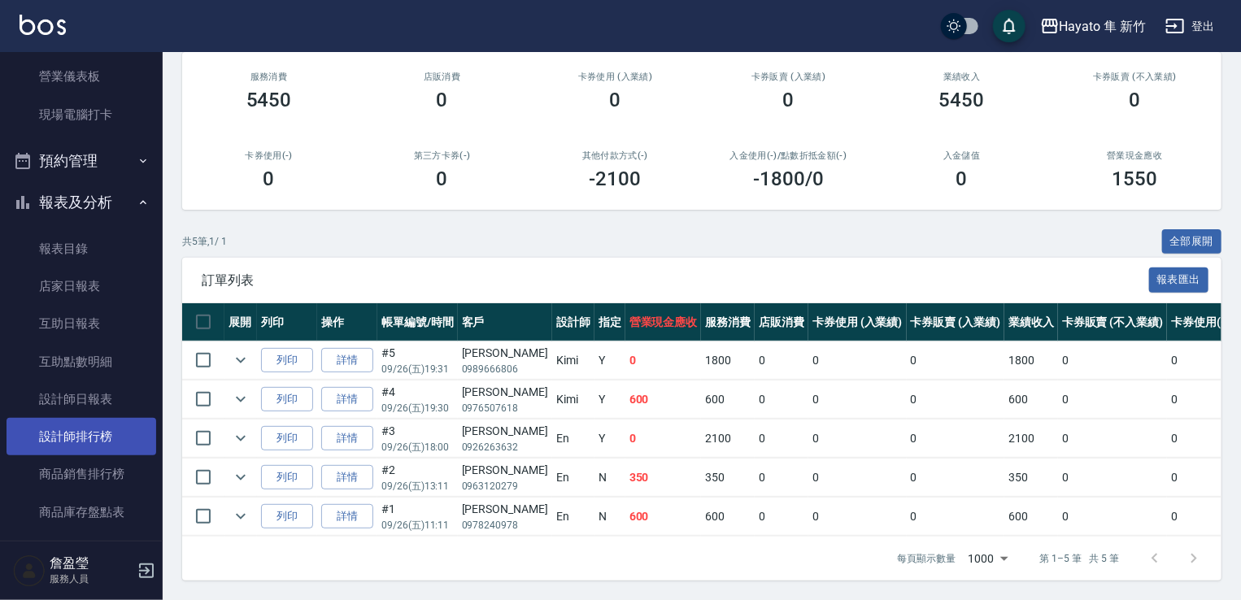
scroll to position [163, 0]
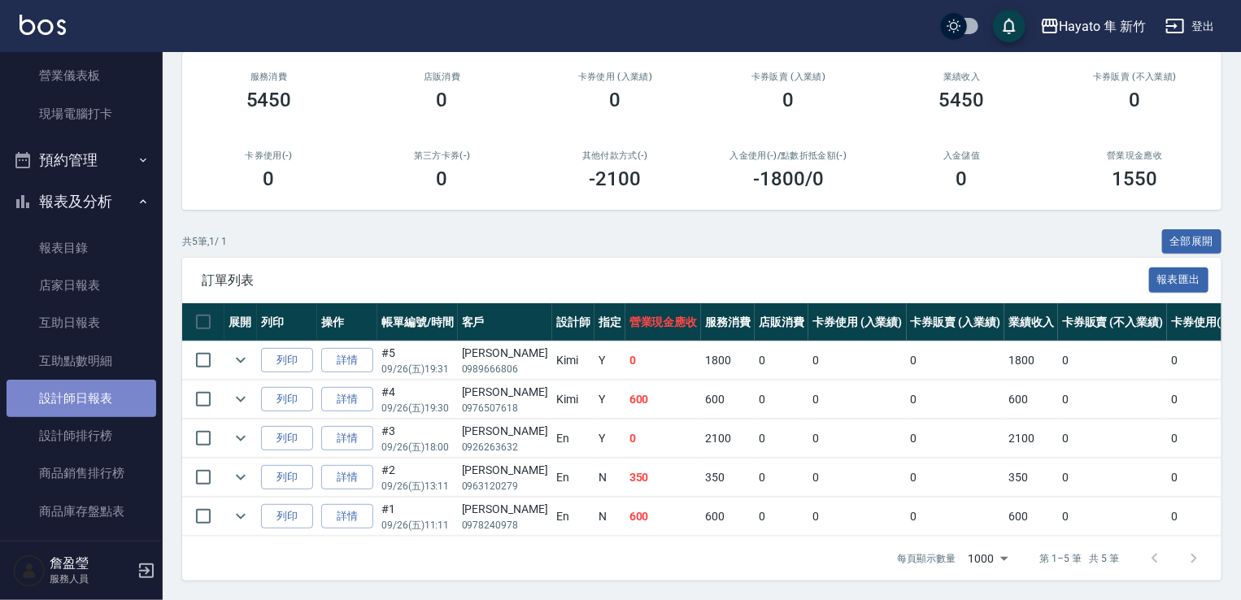
click at [98, 395] on link "設計師日報表" at bounding box center [82, 398] width 150 height 37
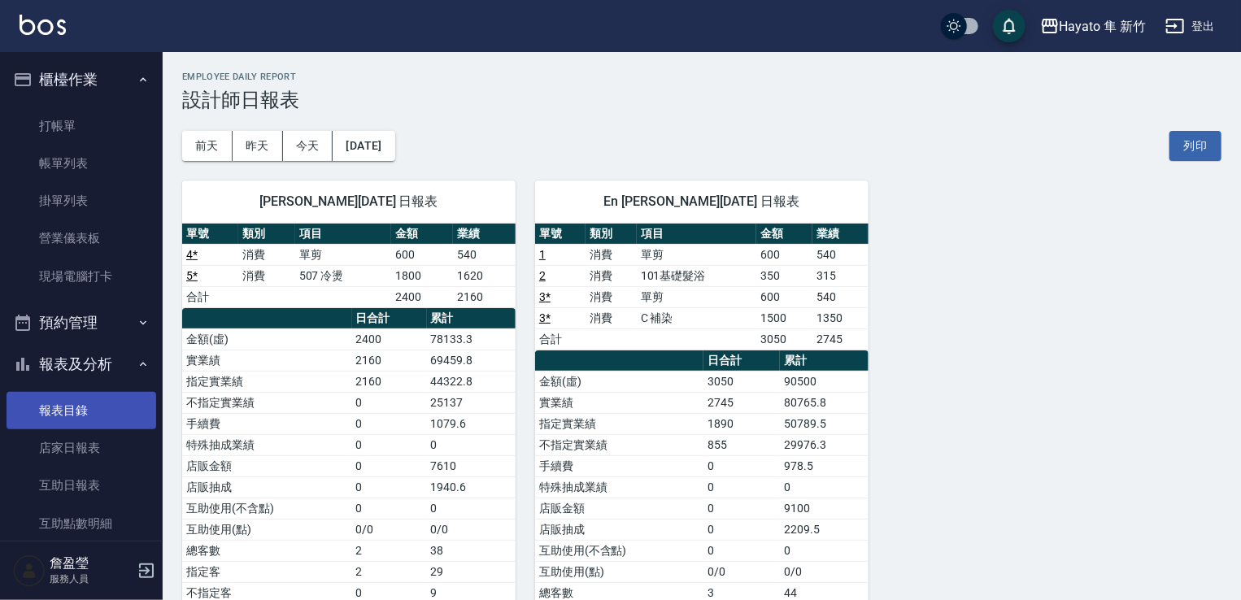
scroll to position [504, 0]
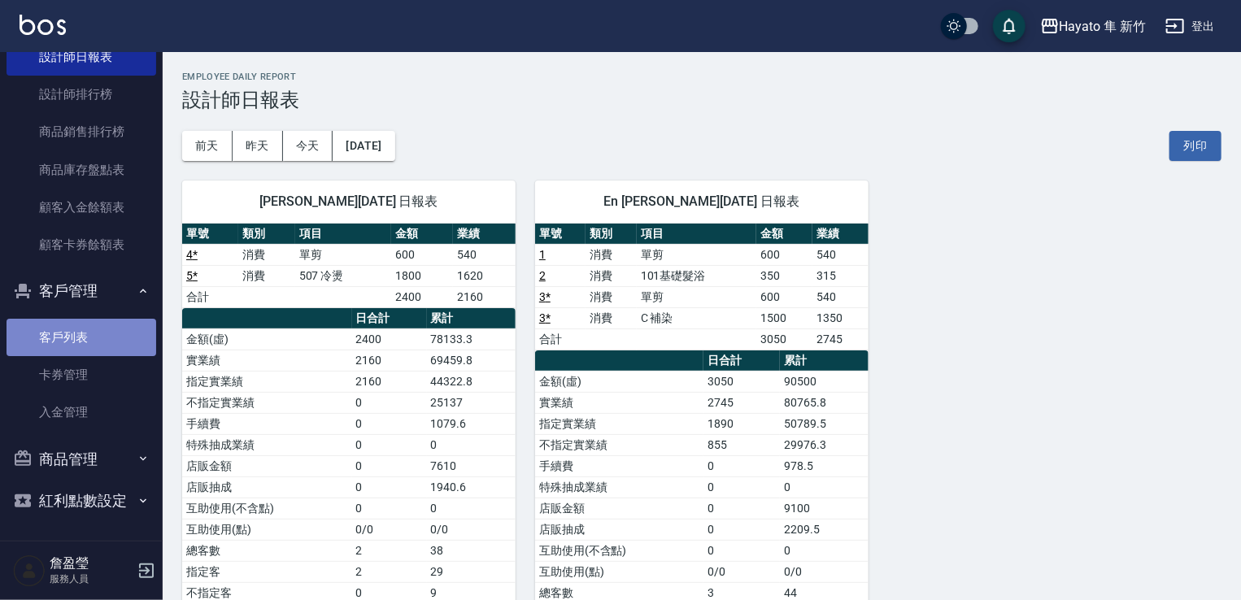
click at [100, 332] on link "客戶列表" at bounding box center [82, 337] width 150 height 37
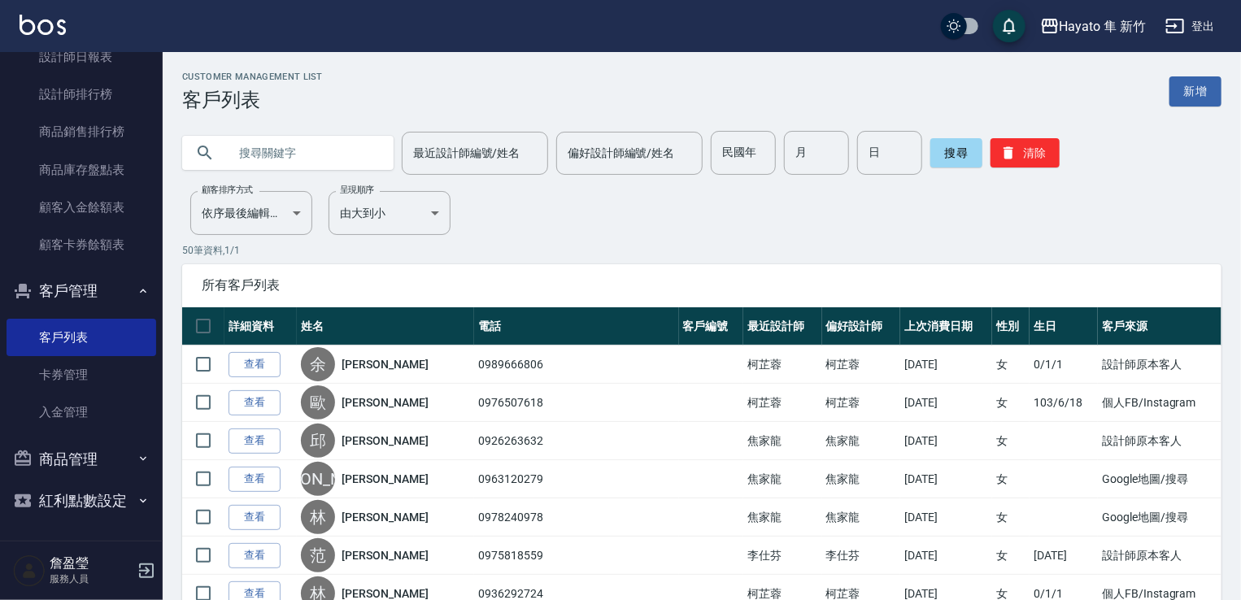
click at [346, 140] on input "text" at bounding box center [304, 153] width 153 height 44
type input "[PERSON_NAME]"
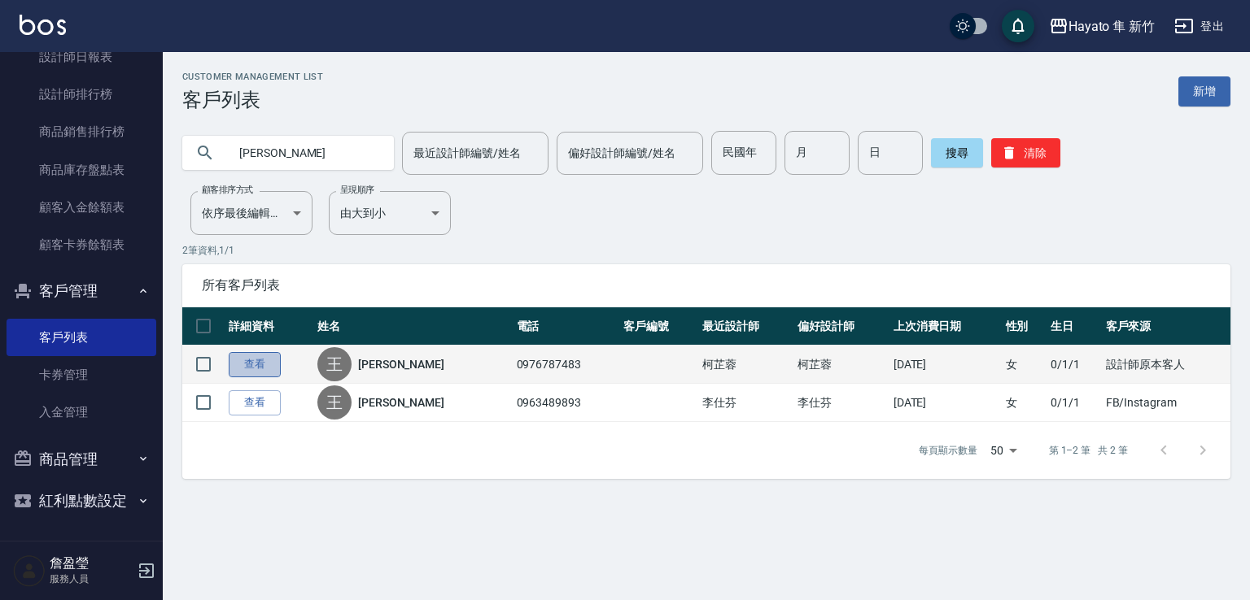
click at [250, 366] on link "查看" at bounding box center [255, 364] width 52 height 25
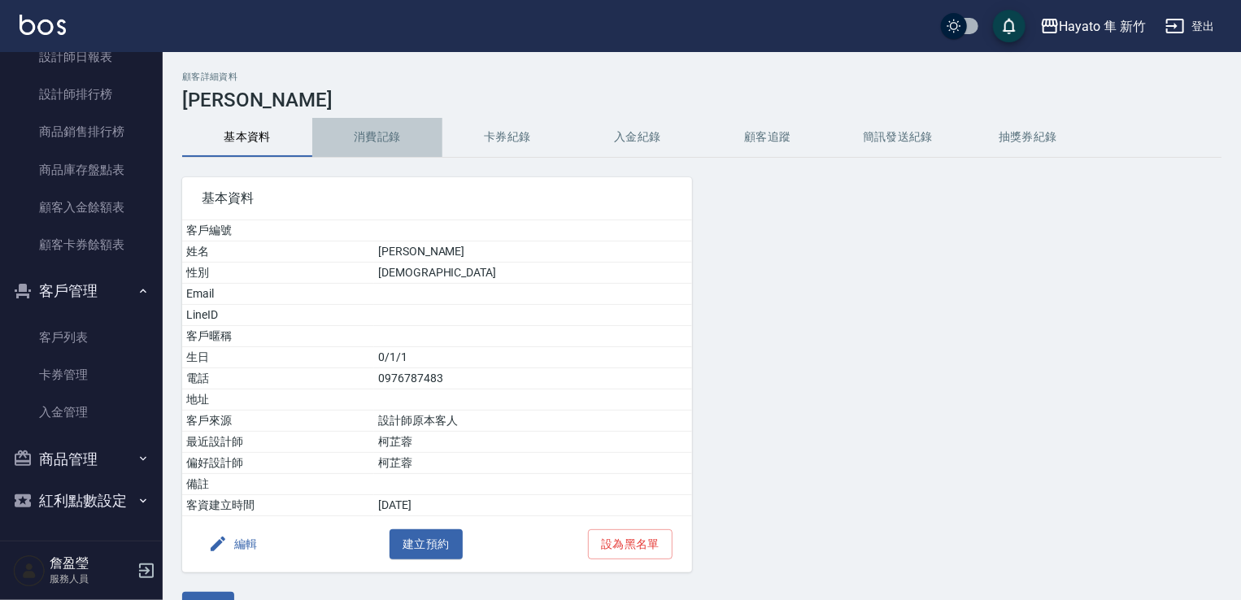
click at [382, 131] on button "消費記錄" at bounding box center [377, 137] width 130 height 39
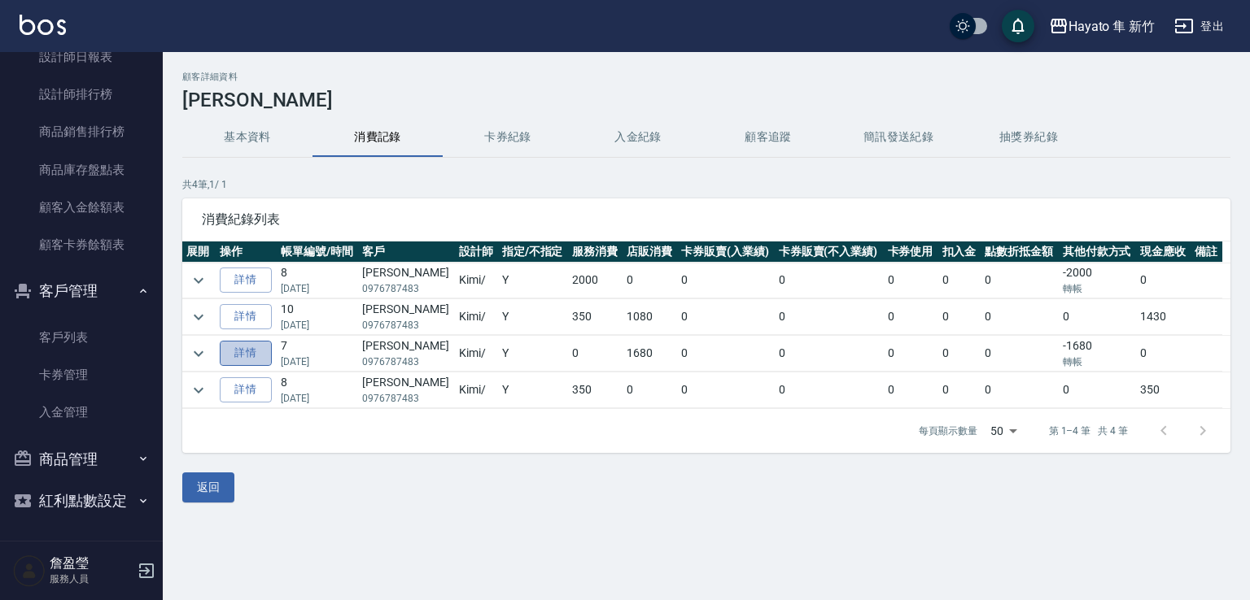
click at [244, 359] on link "詳情" at bounding box center [246, 353] width 52 height 25
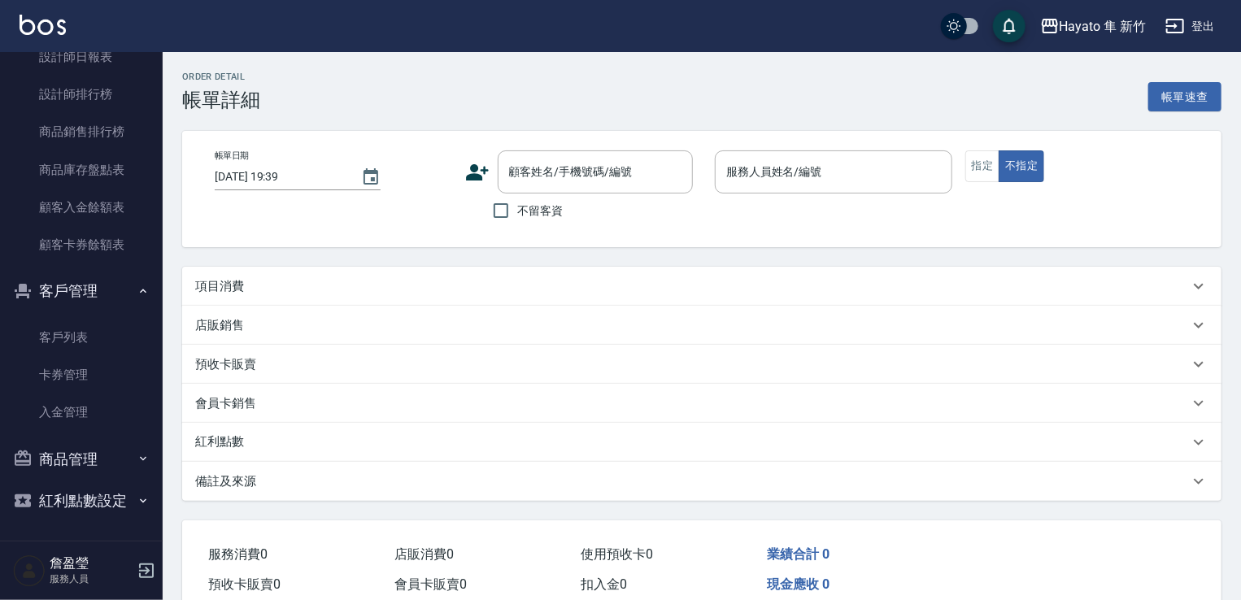
type input "[DATE] 17:35"
type input "Kimi(無代號)"
type input "設計師原本客人"
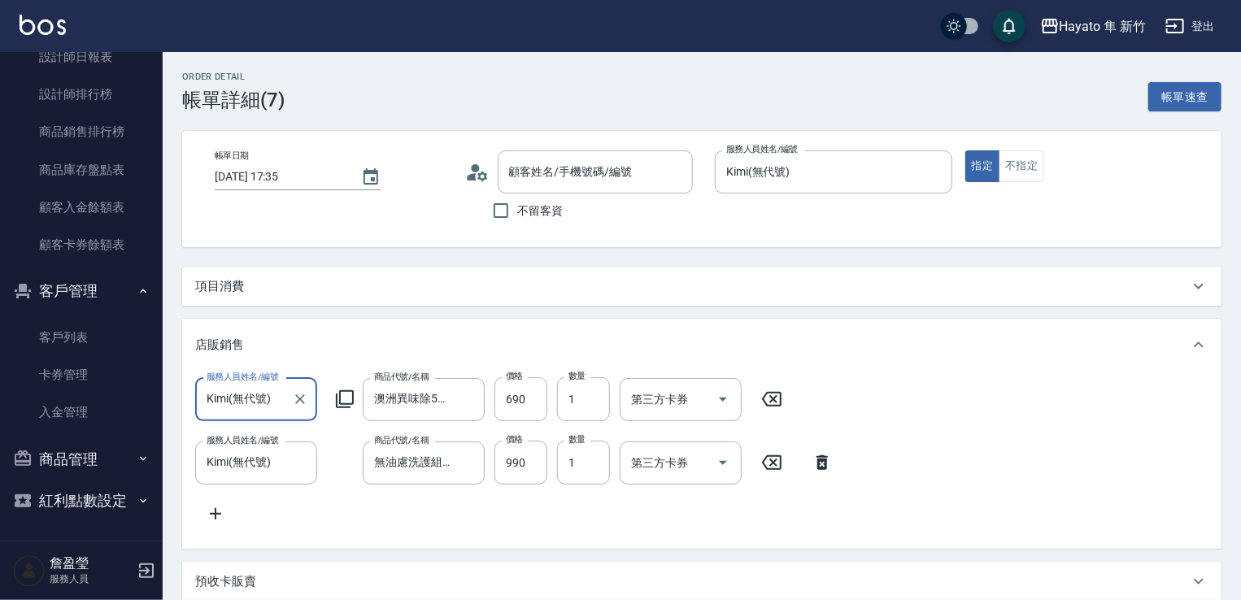
scroll to position [28, 0]
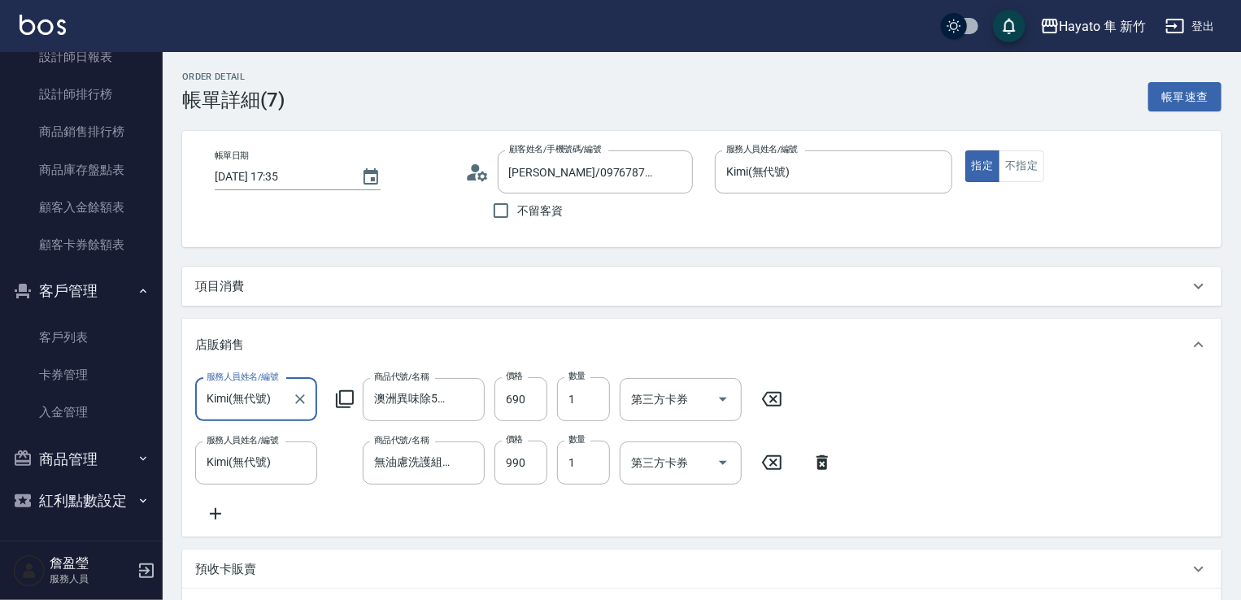
type input "[PERSON_NAME]/0976787483/"
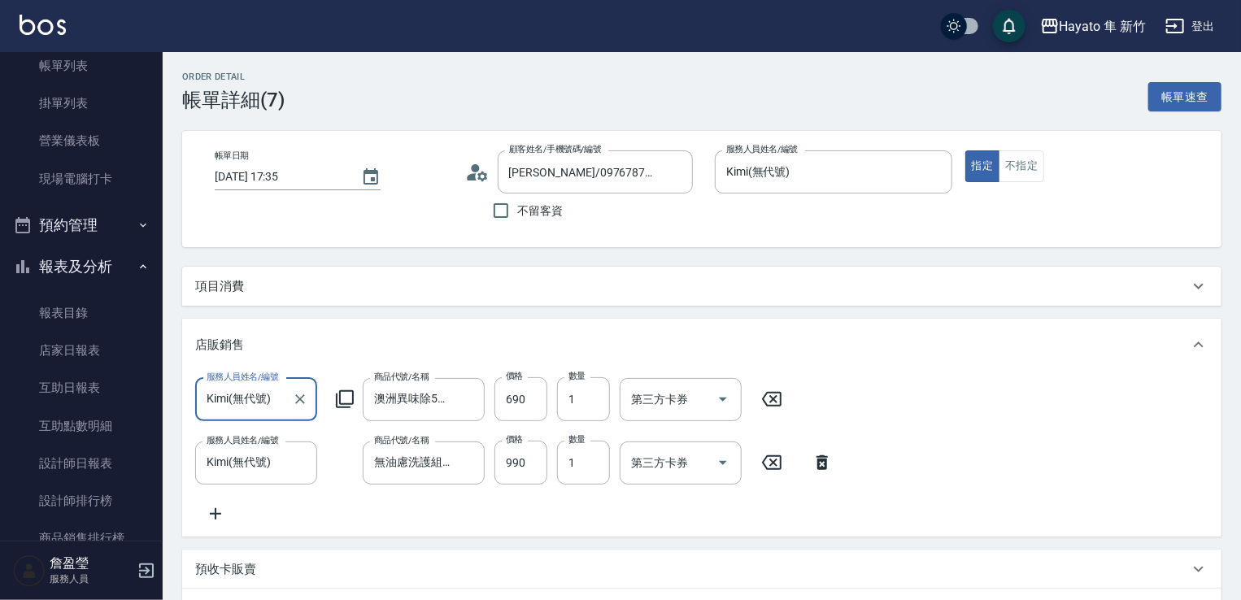
scroll to position [0, 0]
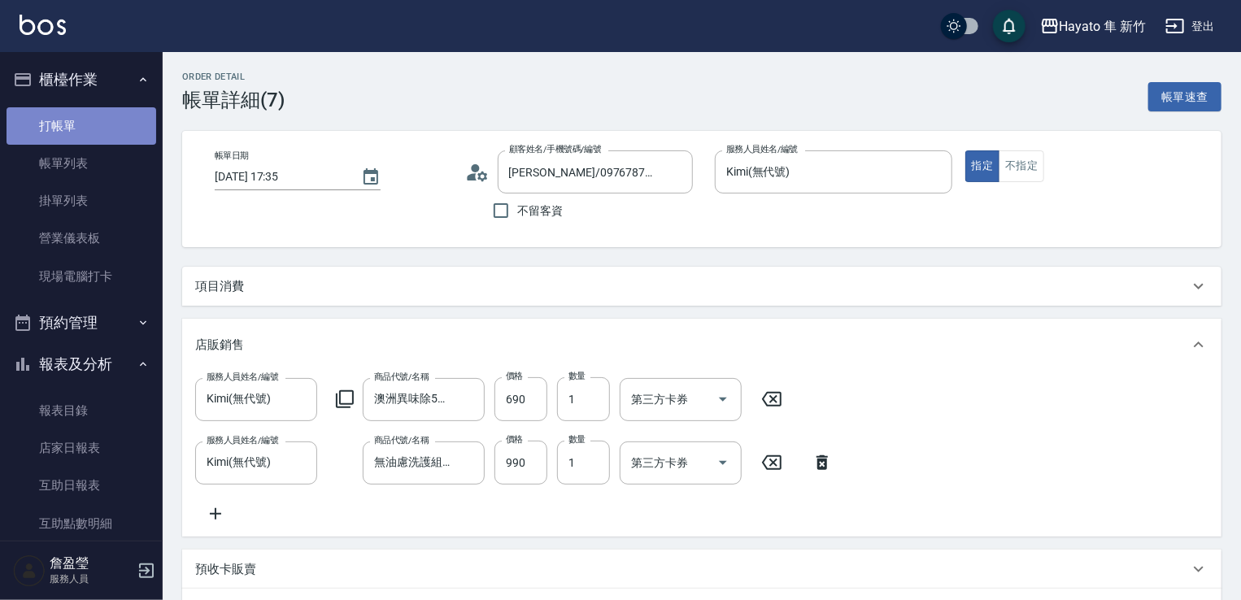
click at [117, 116] on link "打帳單" at bounding box center [82, 125] width 150 height 37
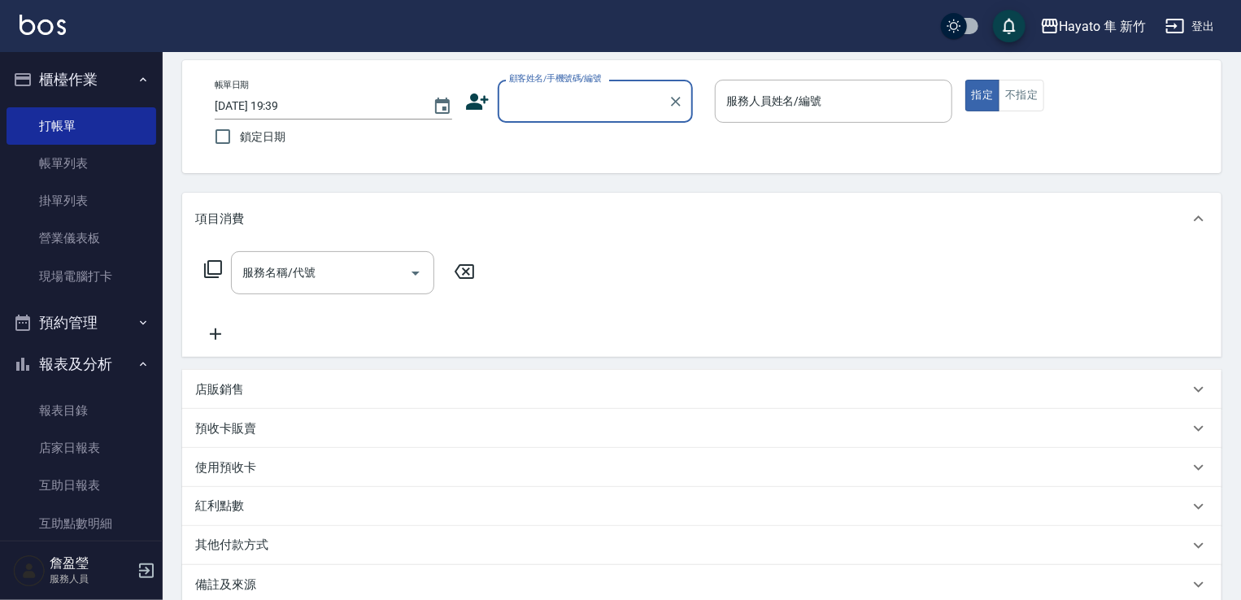
scroll to position [163, 0]
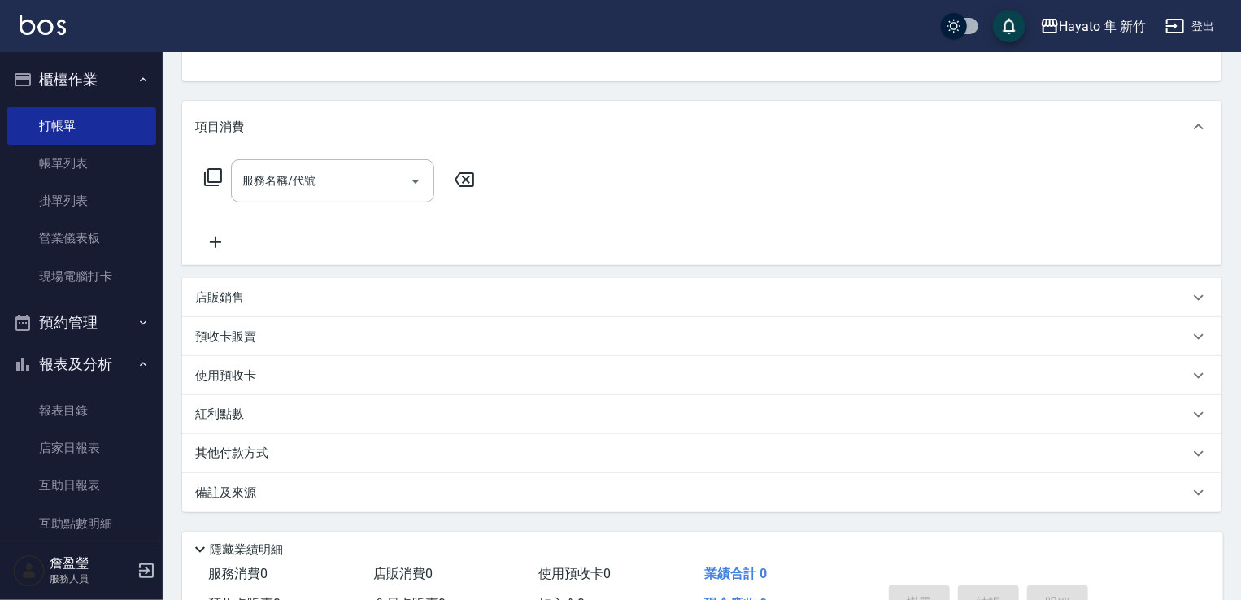
click at [298, 307] on div "店販銷售" at bounding box center [702, 297] width 1040 height 39
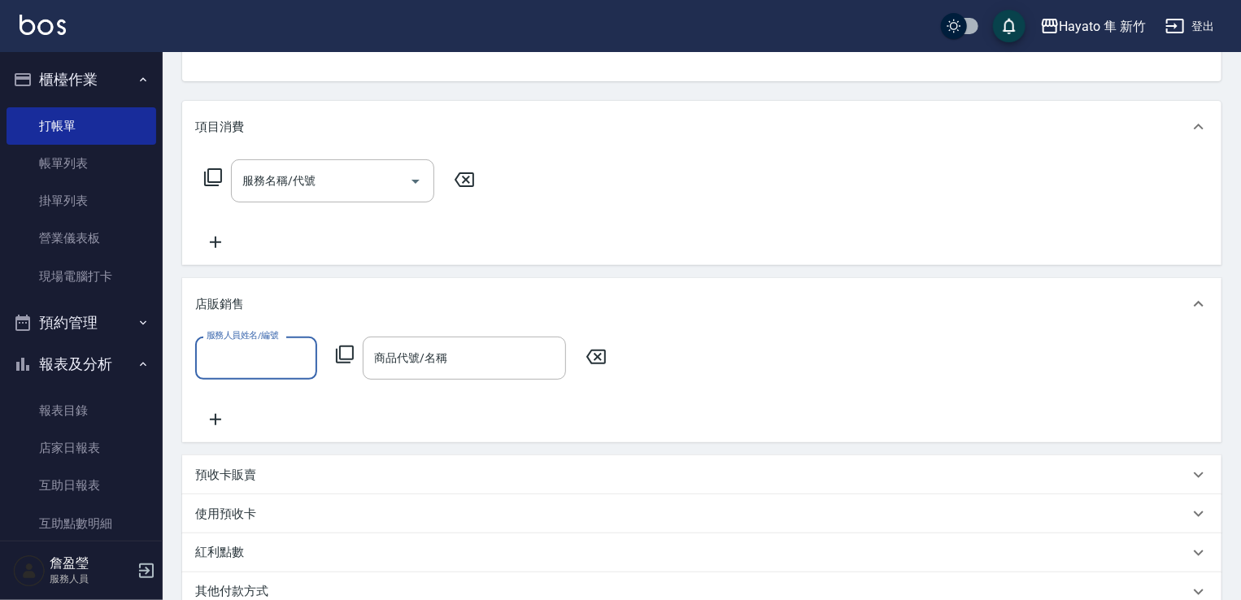
scroll to position [0, 0]
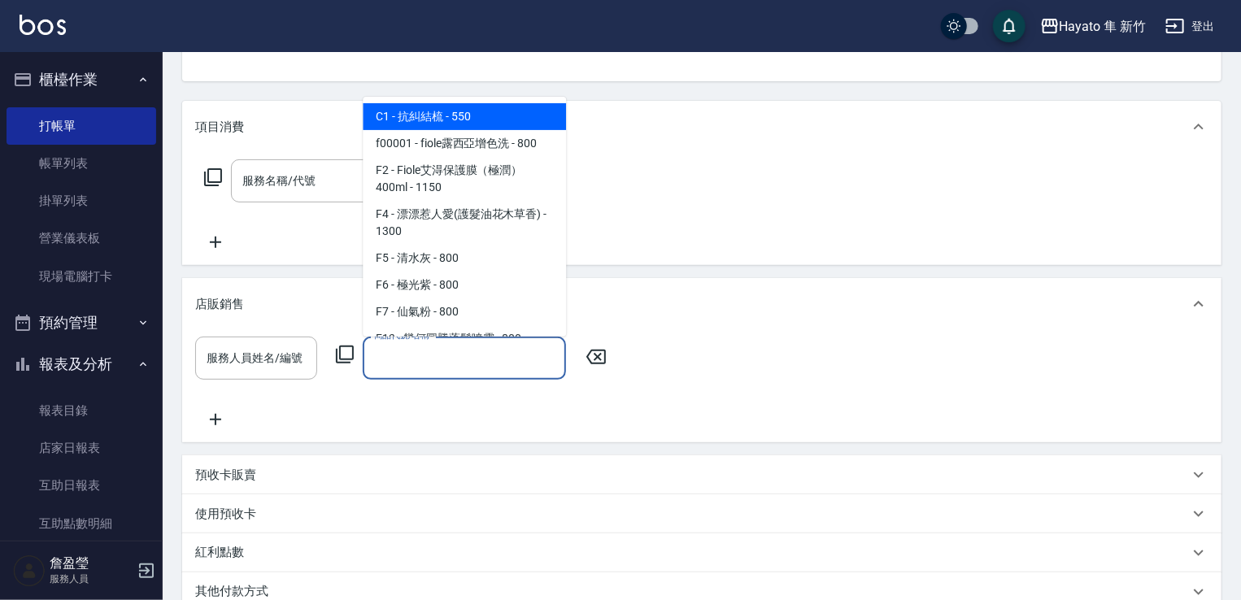
click at [432, 355] on input "商品代號/名稱" at bounding box center [464, 358] width 189 height 28
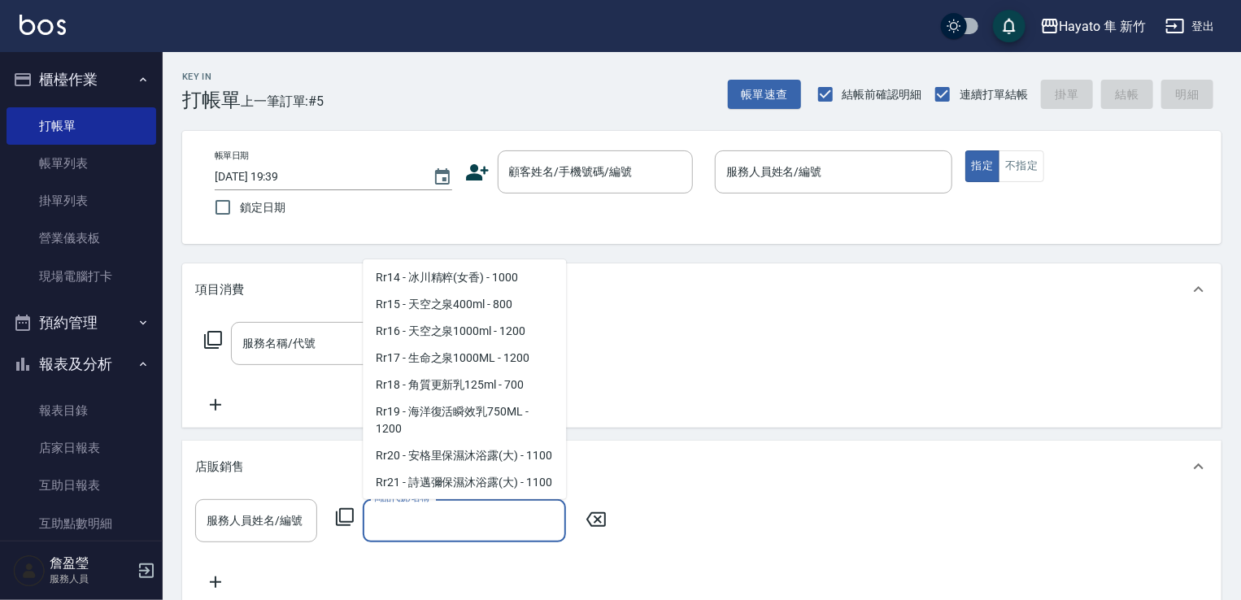
scroll to position [895, 0]
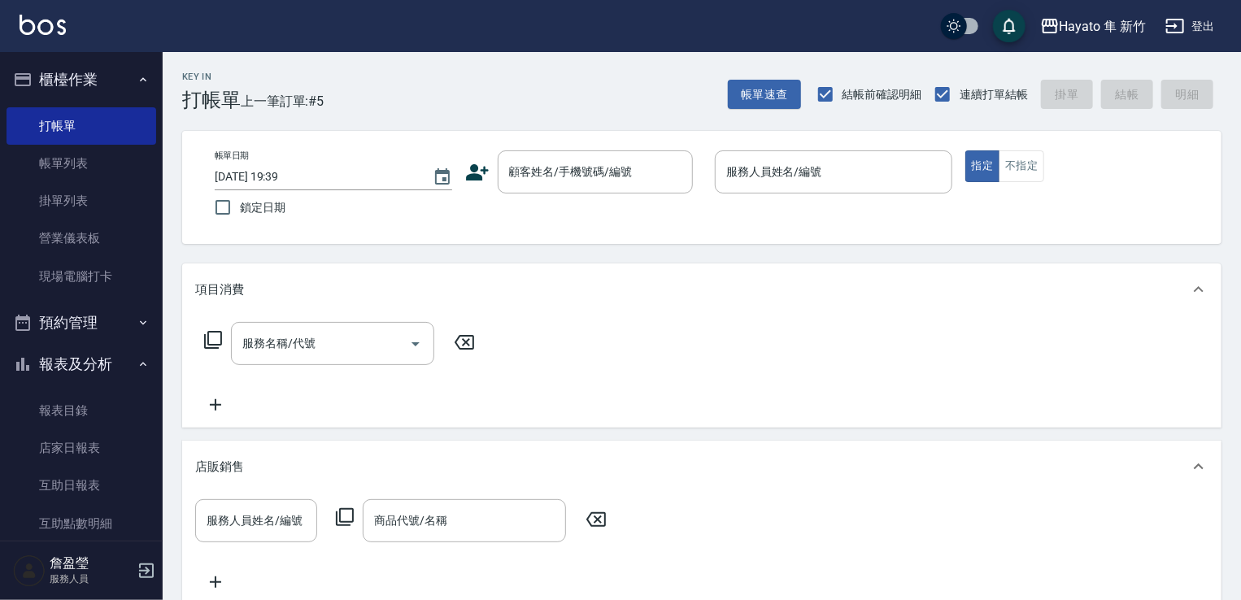
click at [1025, 310] on div "項目消費" at bounding box center [702, 290] width 1040 height 52
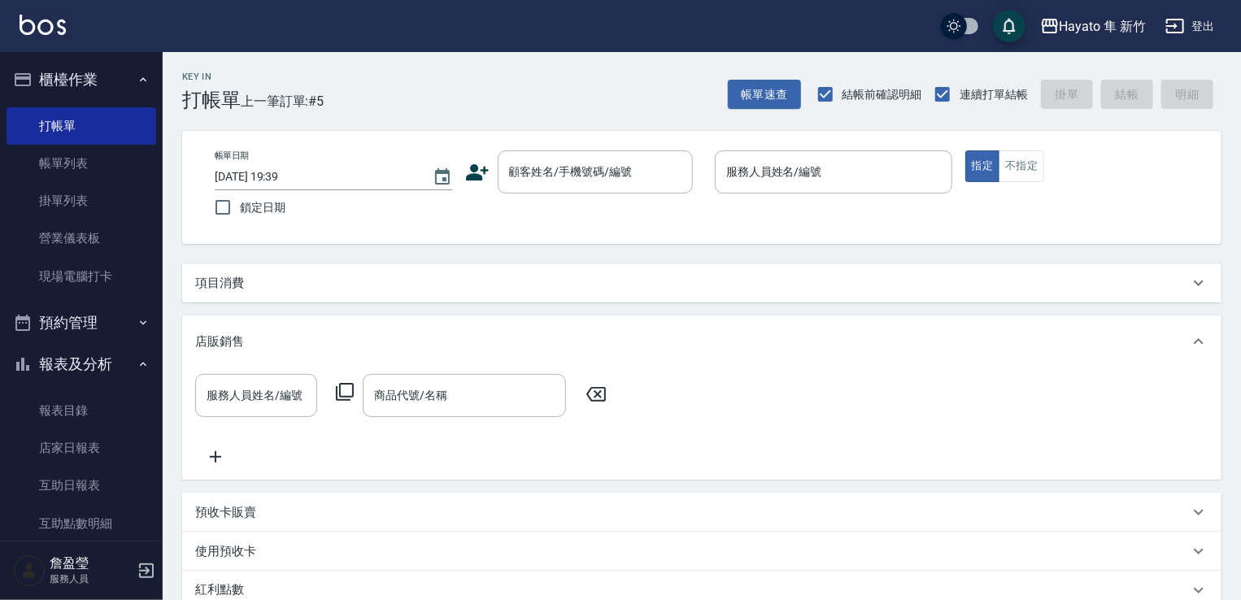
click at [1006, 289] on div "項目消費" at bounding box center [692, 283] width 994 height 17
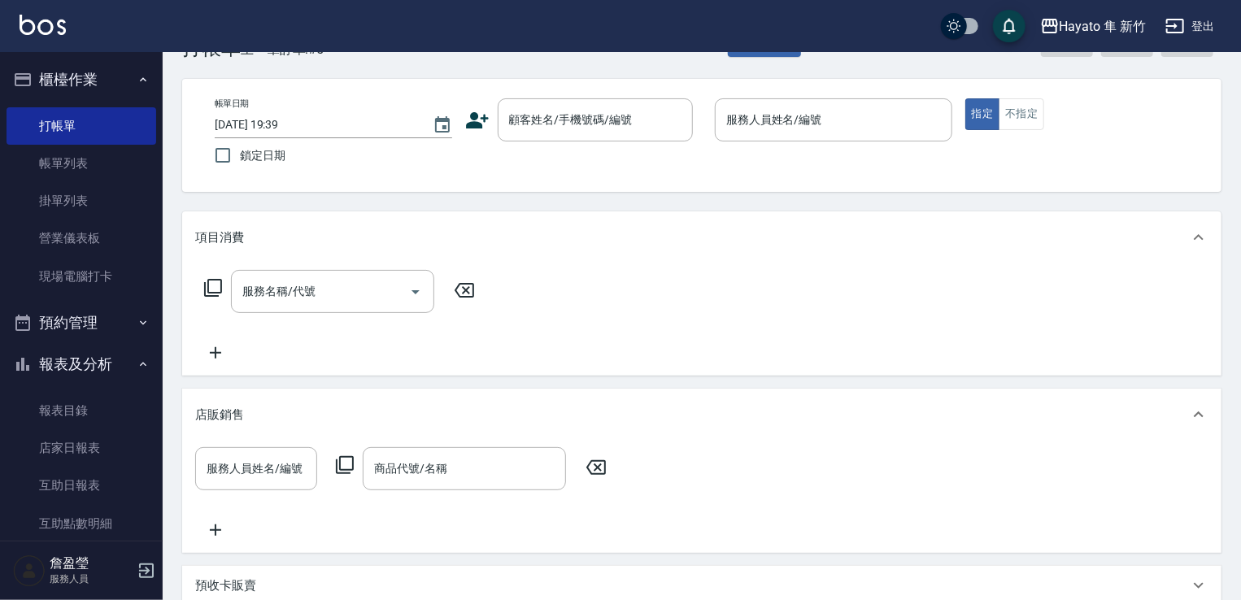
scroll to position [81, 0]
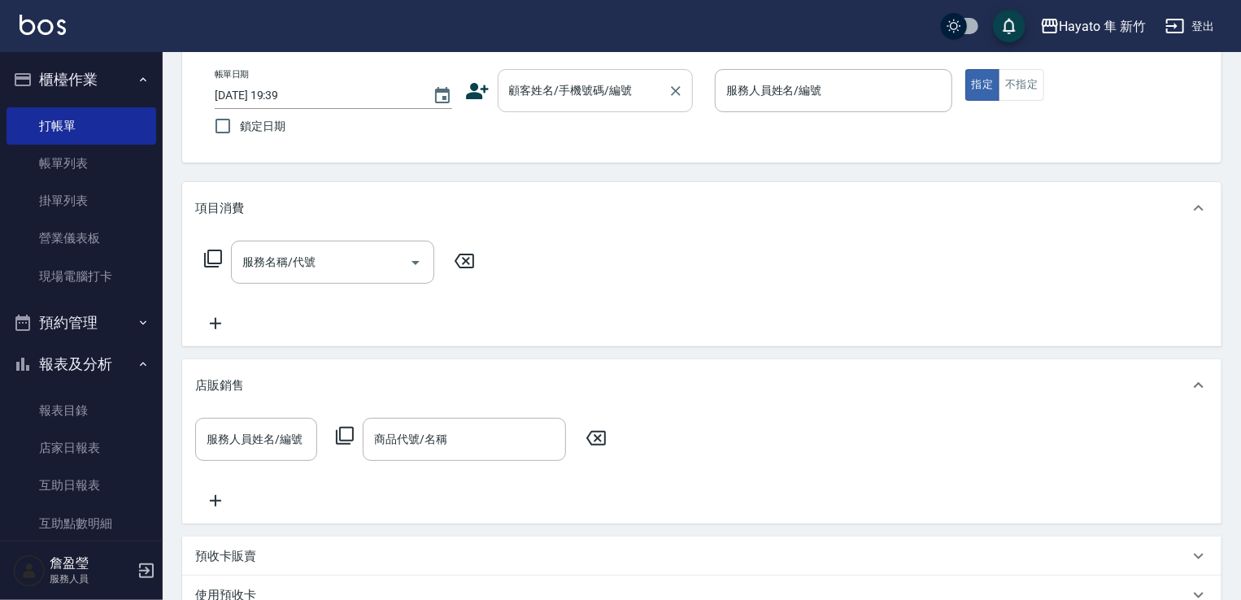
click at [608, 89] on div "顧客姓名/手機號碼/編號 顧客姓名/手機號碼/編號" at bounding box center [595, 90] width 195 height 43
click at [592, 99] on input "顧客姓名/手機號碼/編號" at bounding box center [583, 90] width 156 height 28
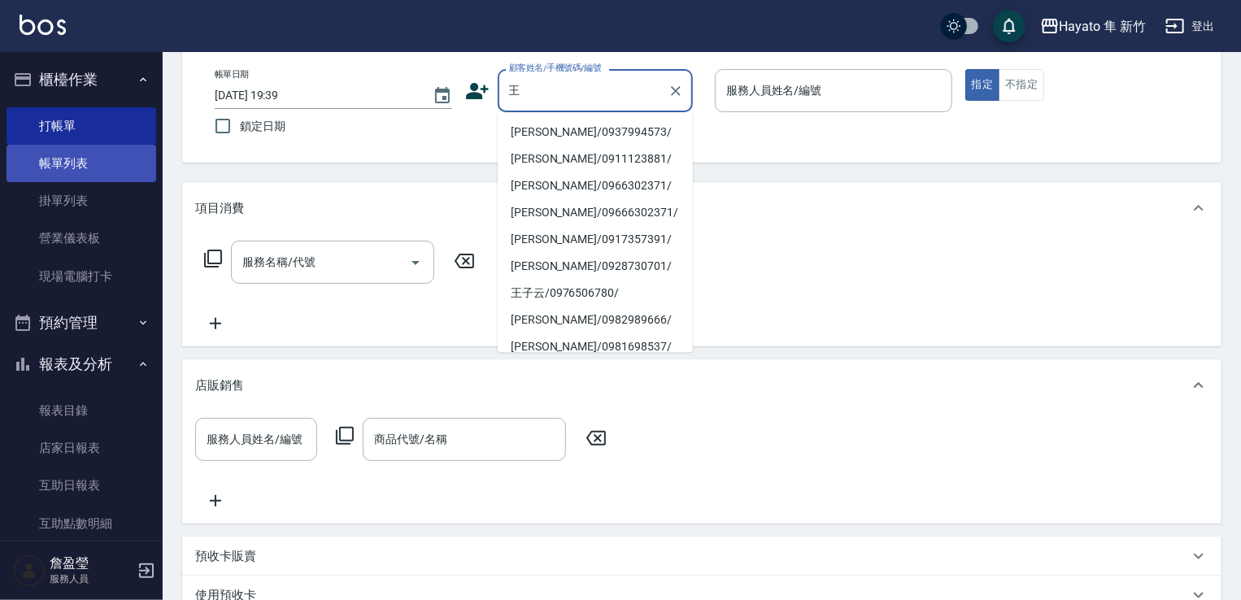
type input "王"
click at [114, 158] on link "帳單列表" at bounding box center [82, 163] width 150 height 37
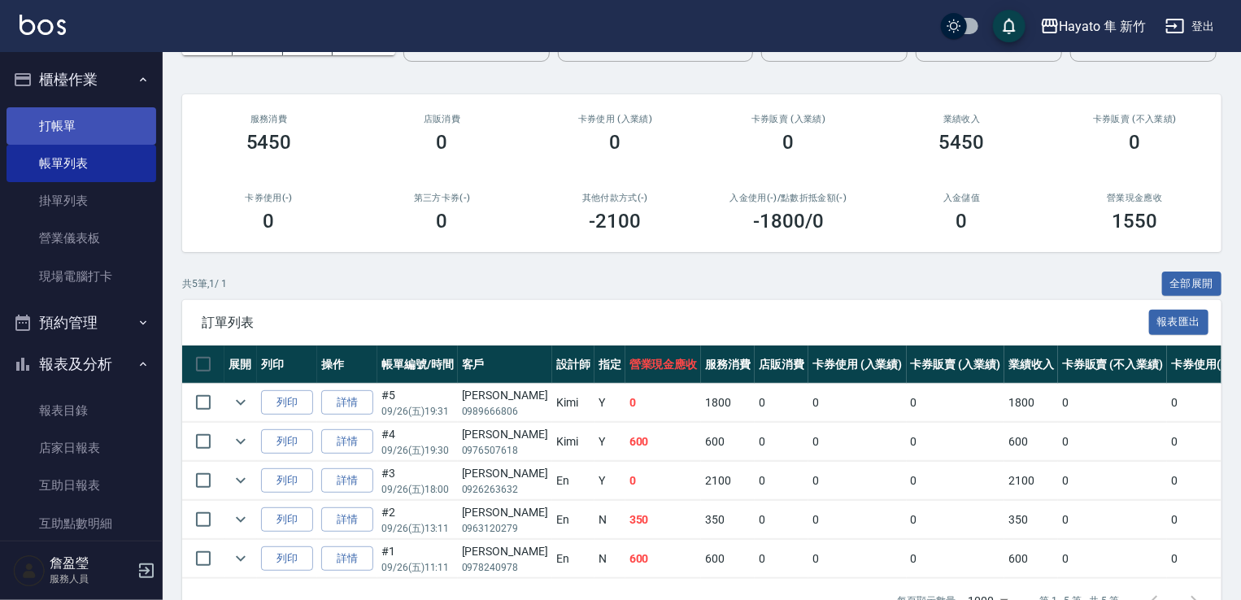
scroll to position [81, 0]
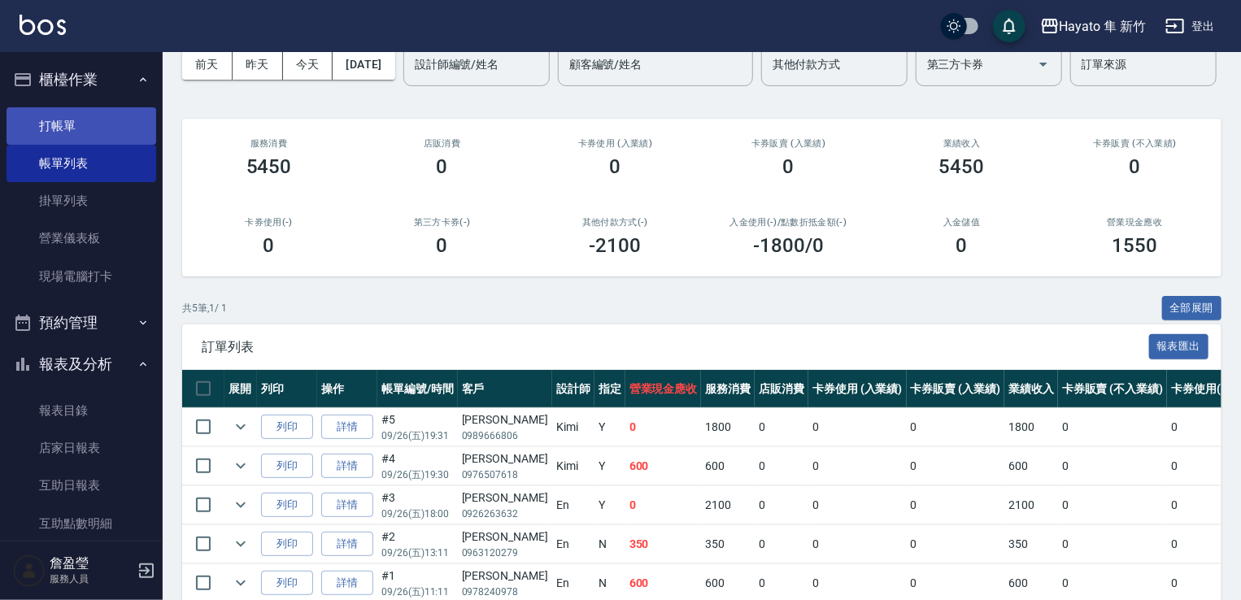
click at [117, 111] on link "打帳單" at bounding box center [82, 125] width 150 height 37
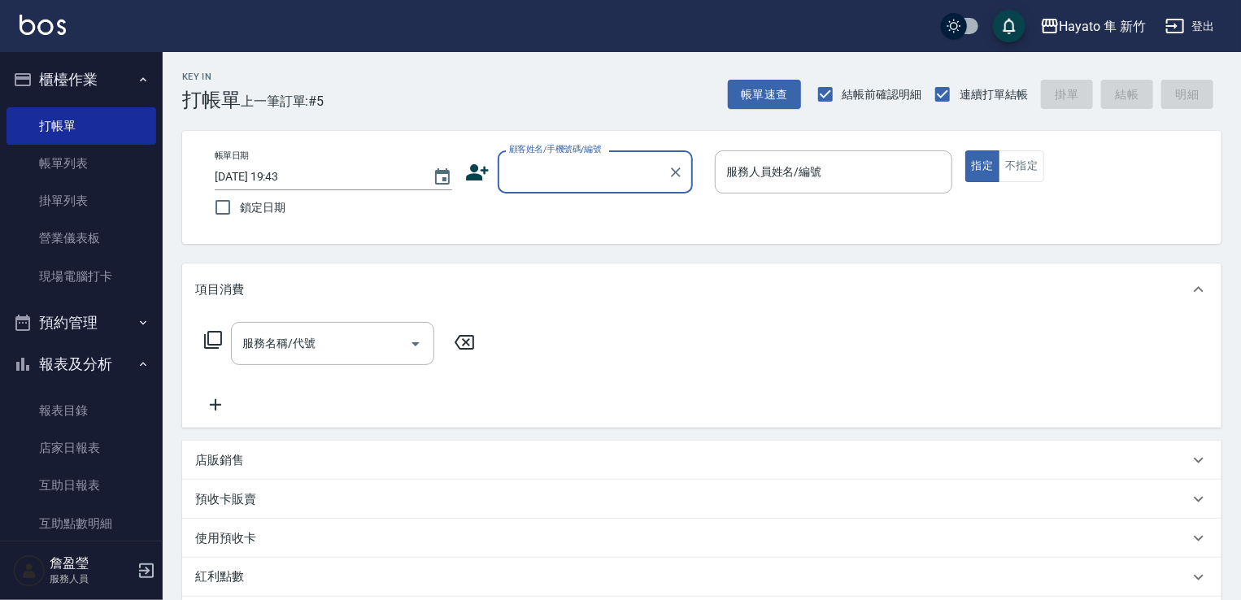
click at [591, 170] on input "顧客姓名/手機號碼/編號" at bounding box center [583, 172] width 156 height 28
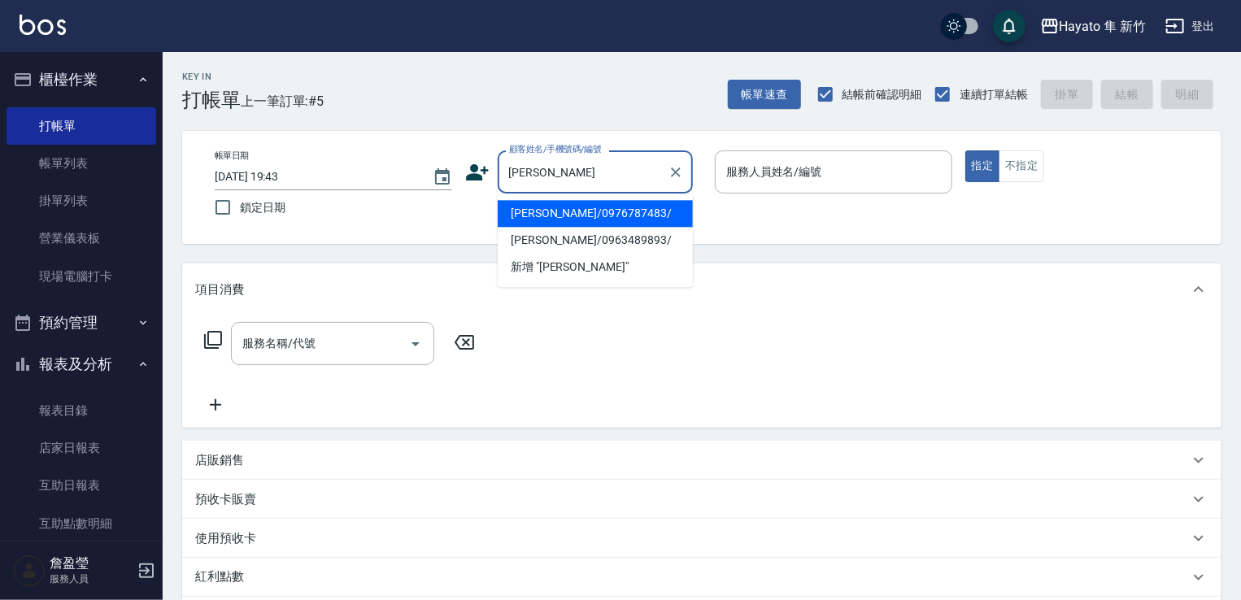
click at [601, 220] on li "[PERSON_NAME]/0976787483/" at bounding box center [595, 213] width 195 height 27
type input "[PERSON_NAME]/0976787483/"
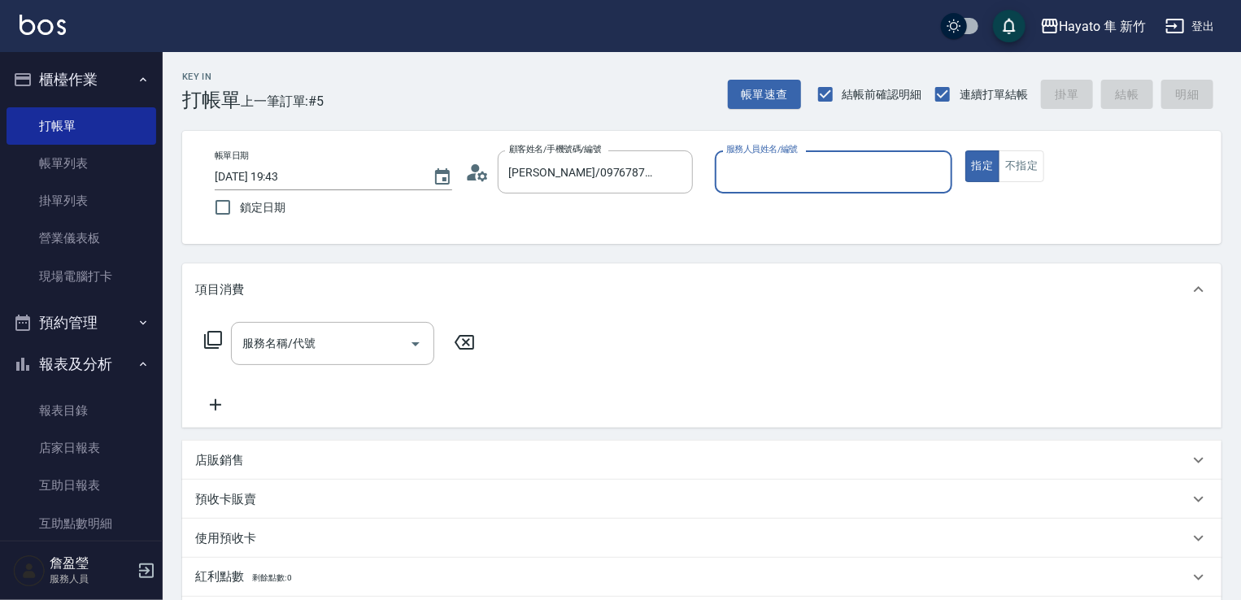
type input "Kimi(無代號)"
click at [213, 472] on div "店販銷售" at bounding box center [702, 460] width 1040 height 39
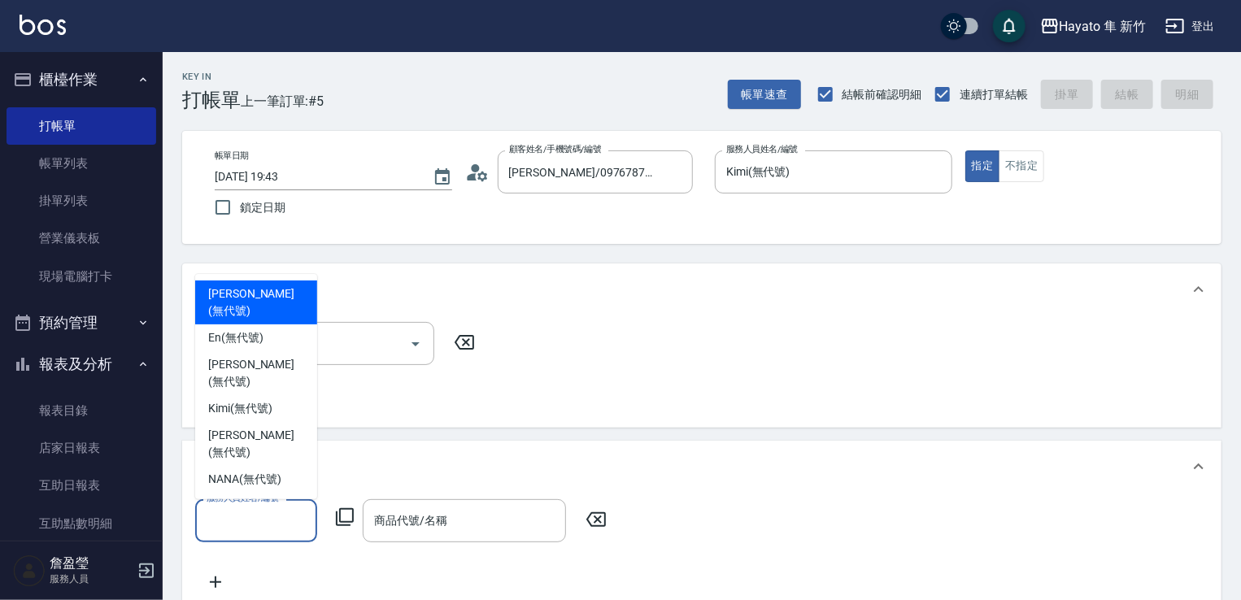
click at [251, 516] on input "服務人員姓名/編號" at bounding box center [256, 521] width 107 height 28
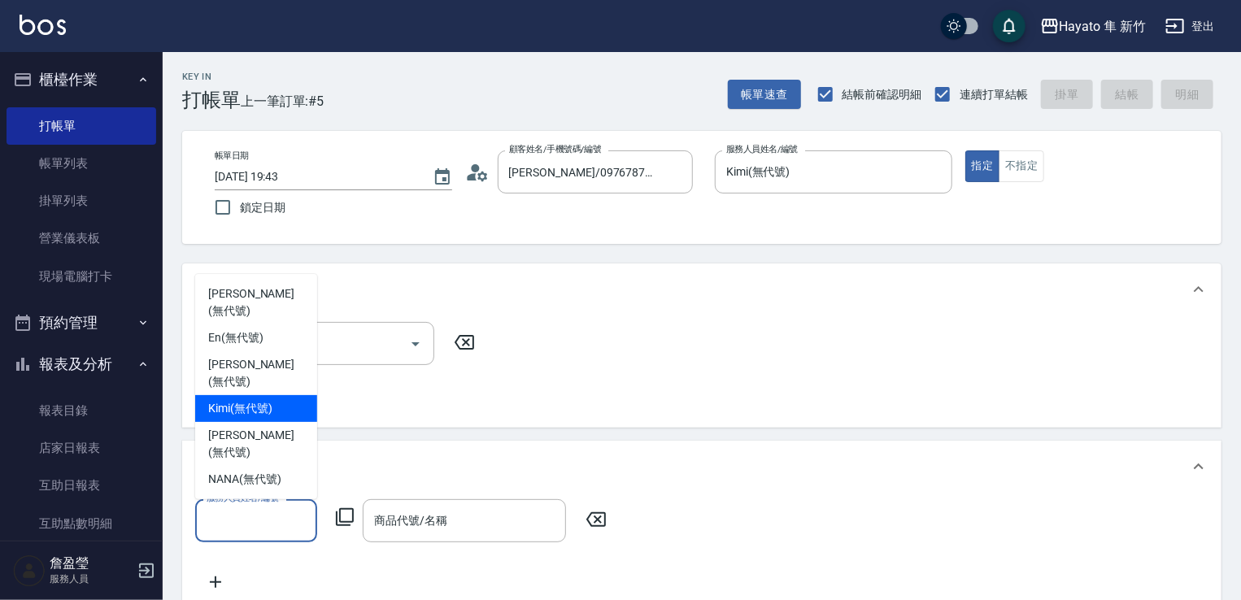
click at [264, 417] on span "Kimi (無代號)" at bounding box center [240, 408] width 64 height 17
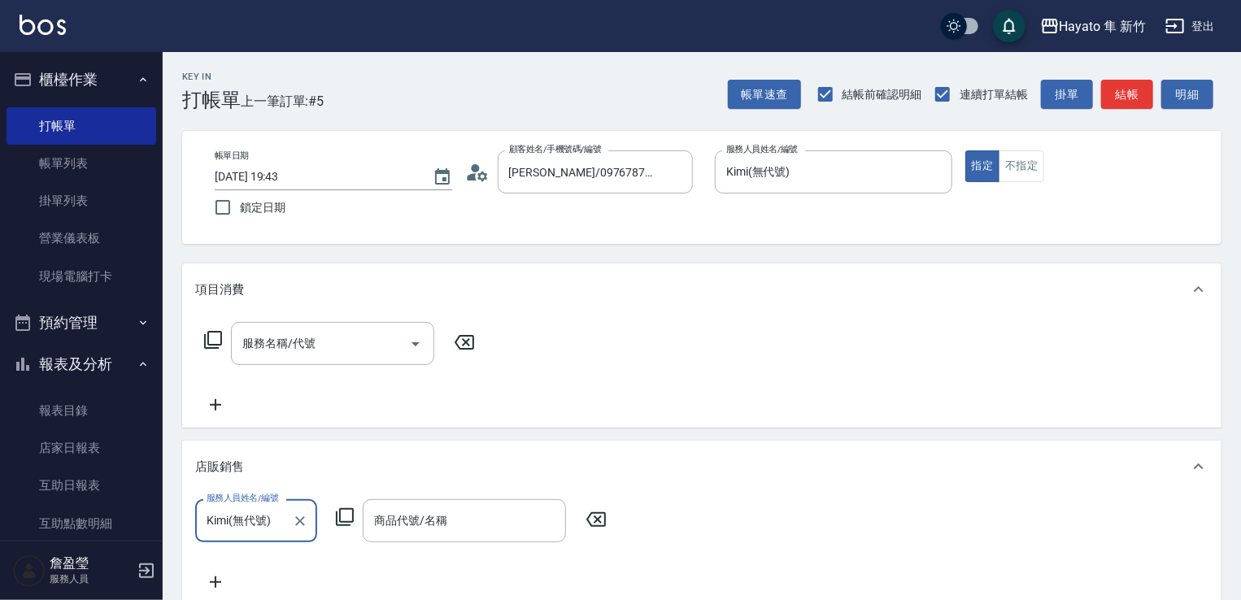
type input "Kimi(無代號)"
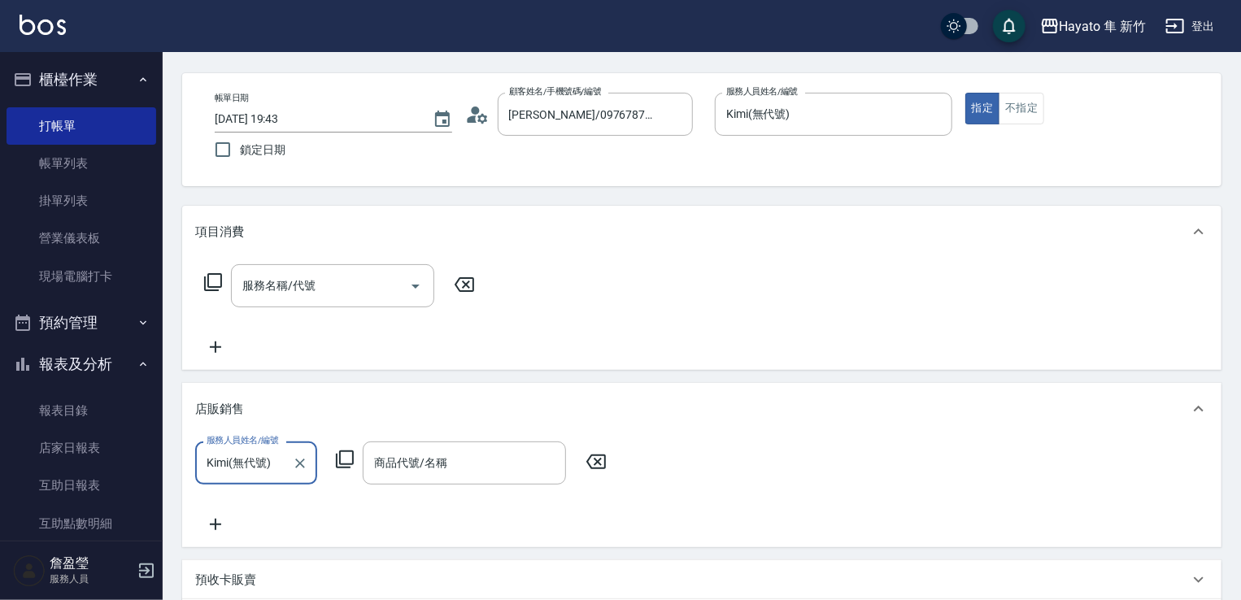
scroll to position [163, 0]
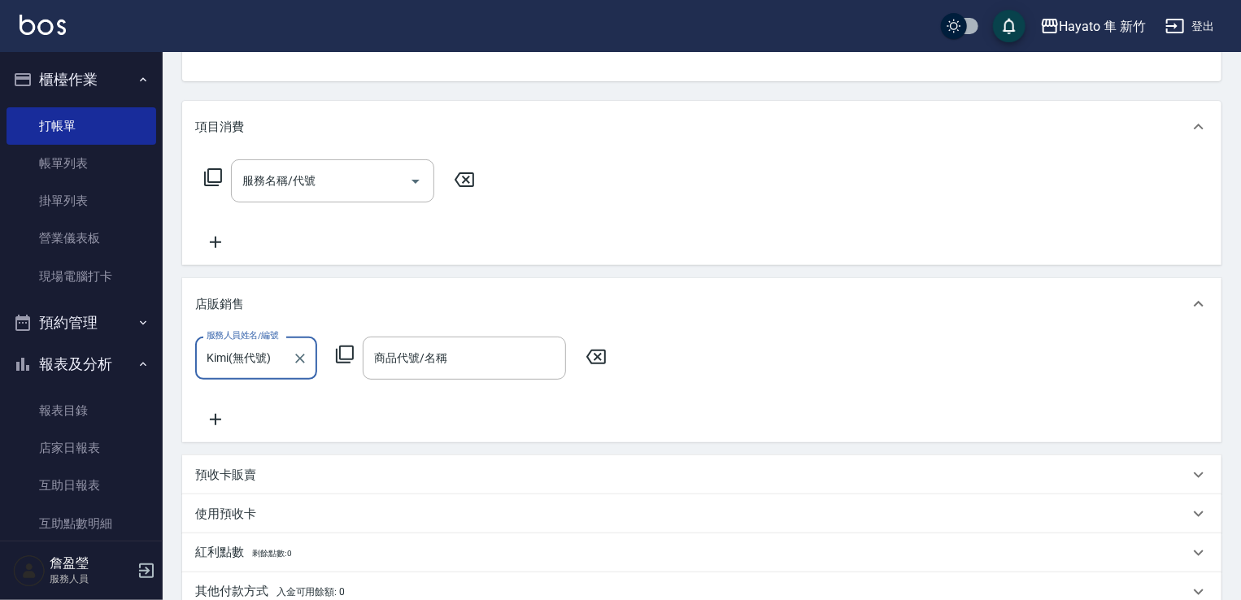
click at [218, 419] on icon at bounding box center [215, 419] width 11 height 11
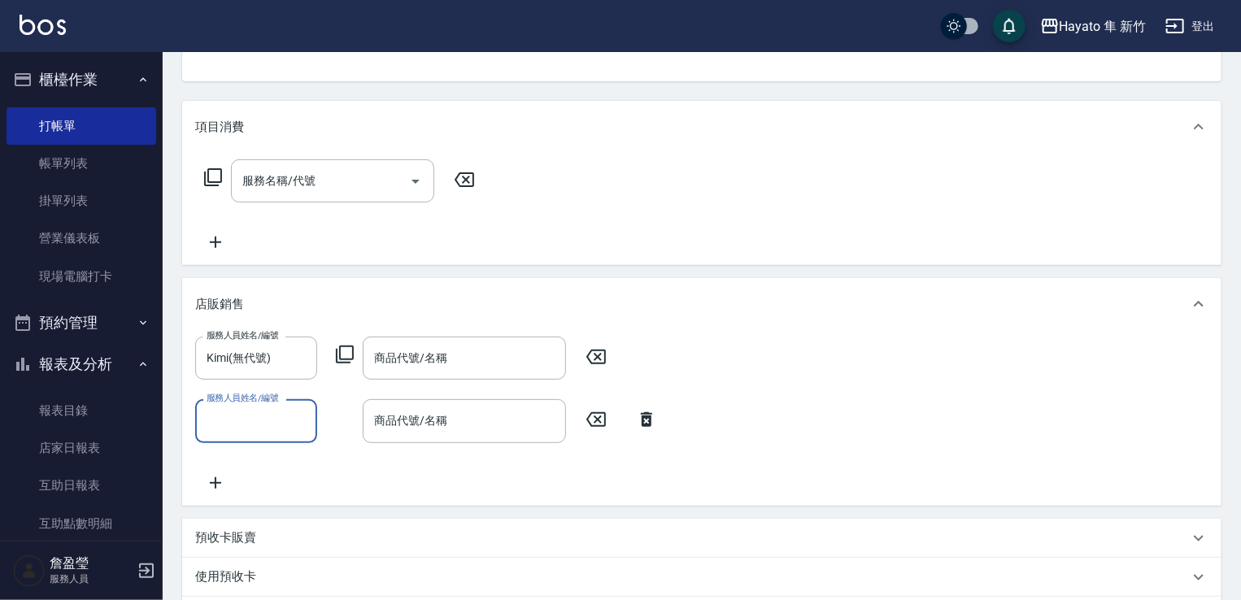
click at [231, 417] on input "服務人員姓名/編號" at bounding box center [256, 421] width 107 height 28
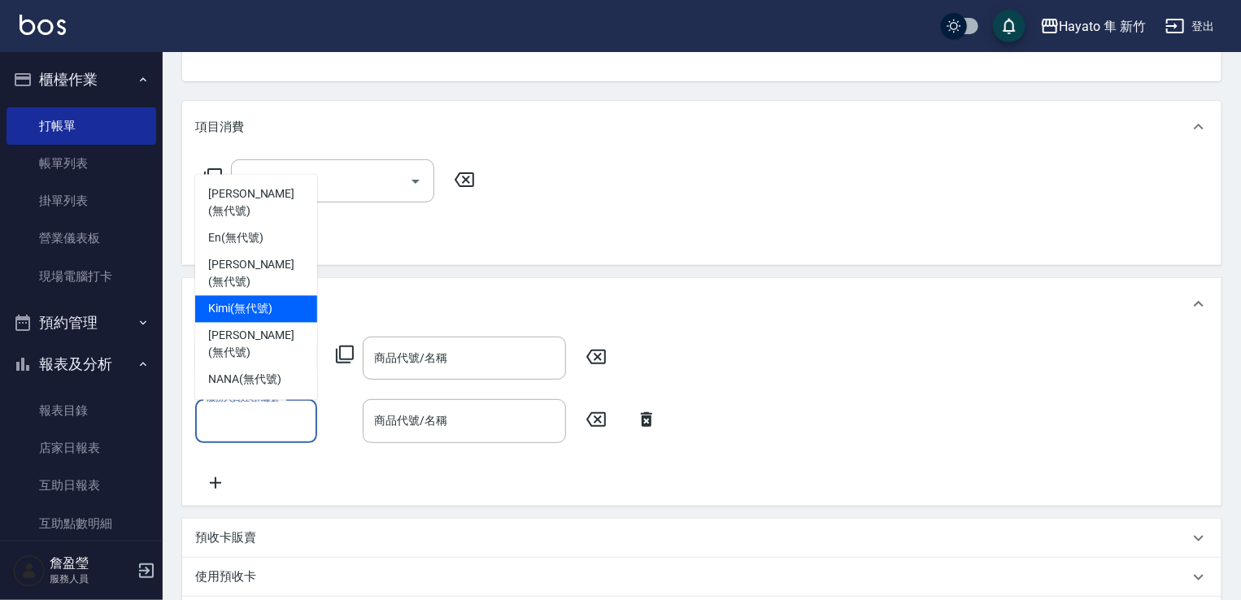
click at [272, 318] on span "Kimi (無代號)" at bounding box center [240, 309] width 64 height 17
type input "Kimi(無代號)"
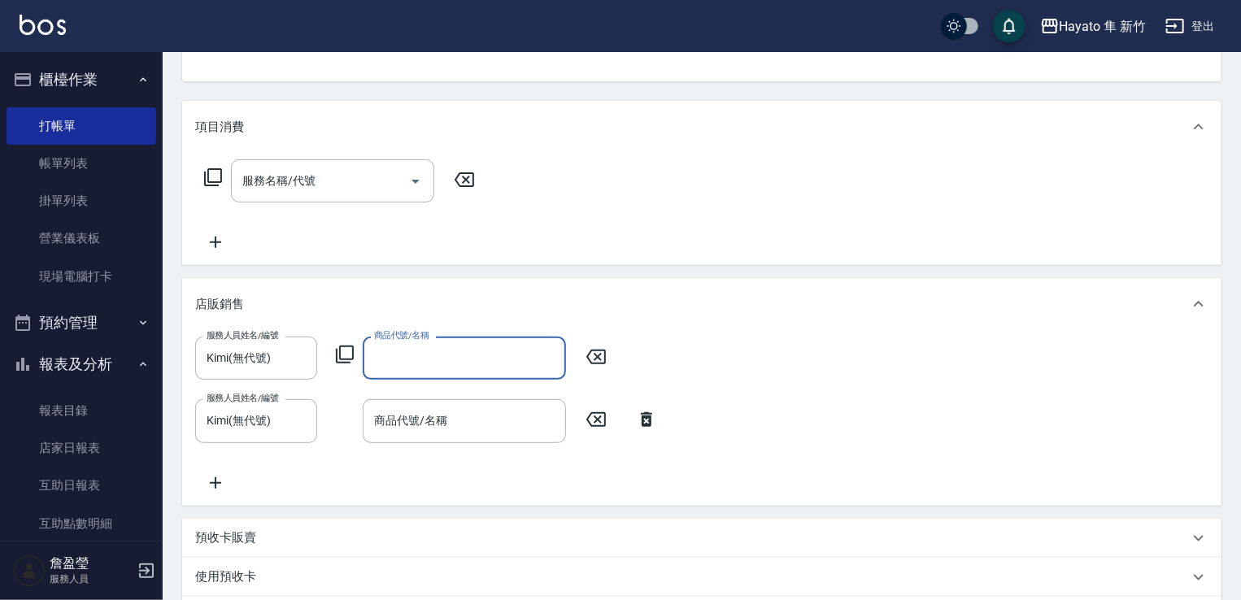
click at [434, 345] on div "商品代號/名稱 商品代號/名稱" at bounding box center [464, 358] width 203 height 43
click at [443, 355] on input "商品代號/名稱" at bounding box center [464, 358] width 189 height 28
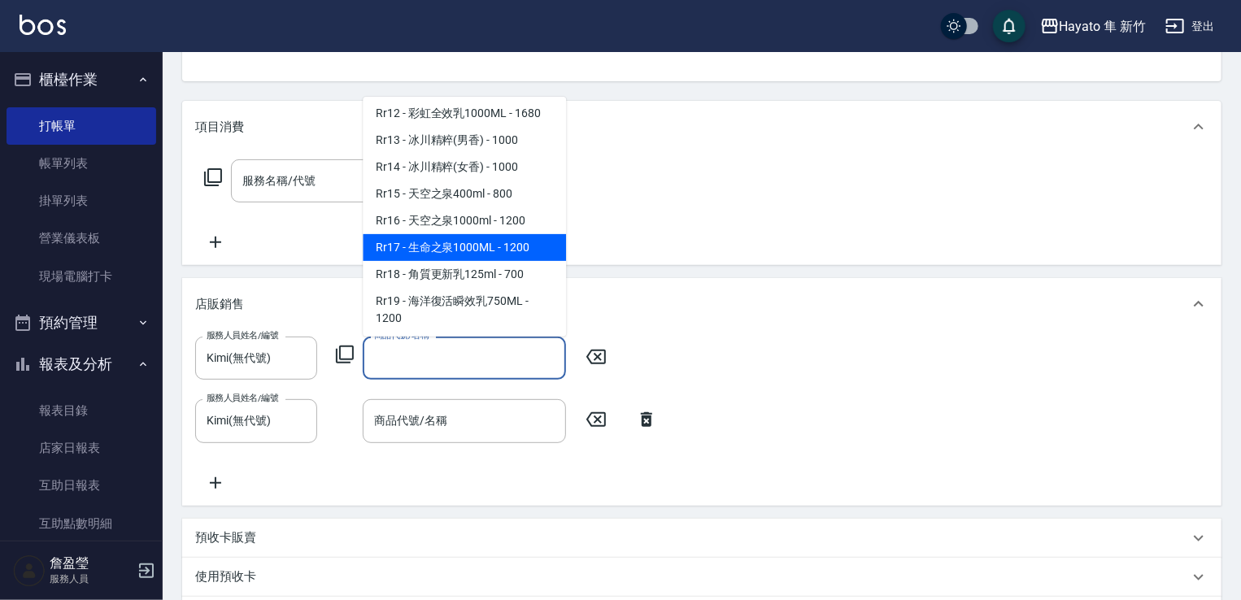
scroll to position [895, 0]
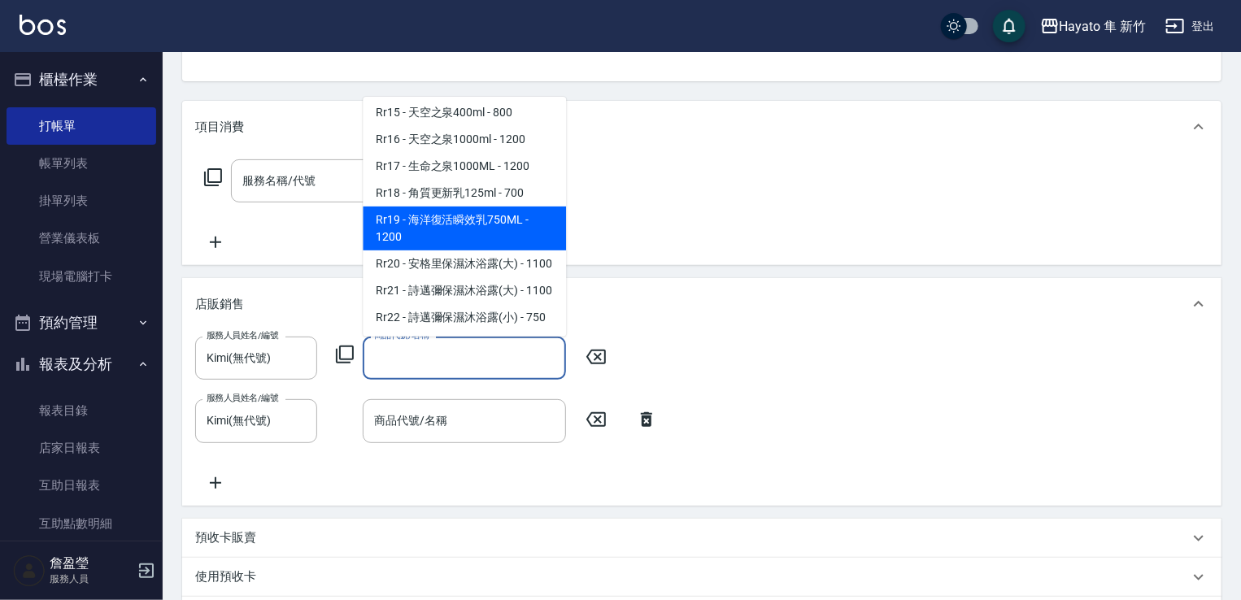
click at [479, 251] on span "Rr19 - 海洋復活瞬效乳750ML - 1200" at bounding box center [464, 229] width 203 height 44
type input "海洋復活瞬效乳750ML"
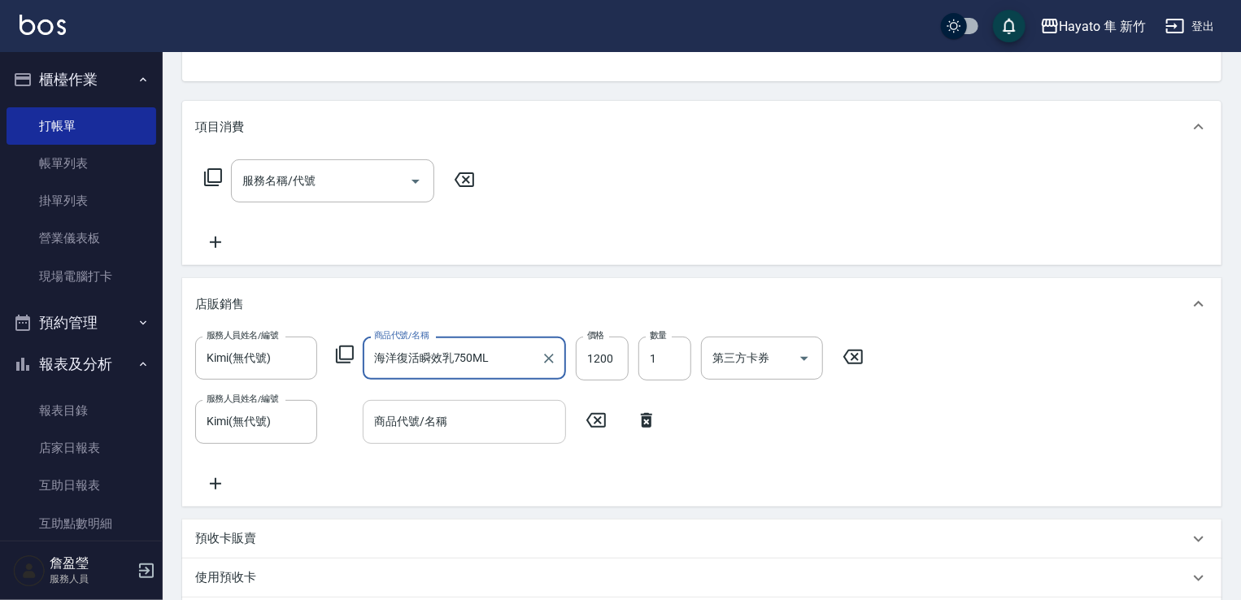
click at [388, 437] on div "商品代號/名稱" at bounding box center [464, 421] width 203 height 43
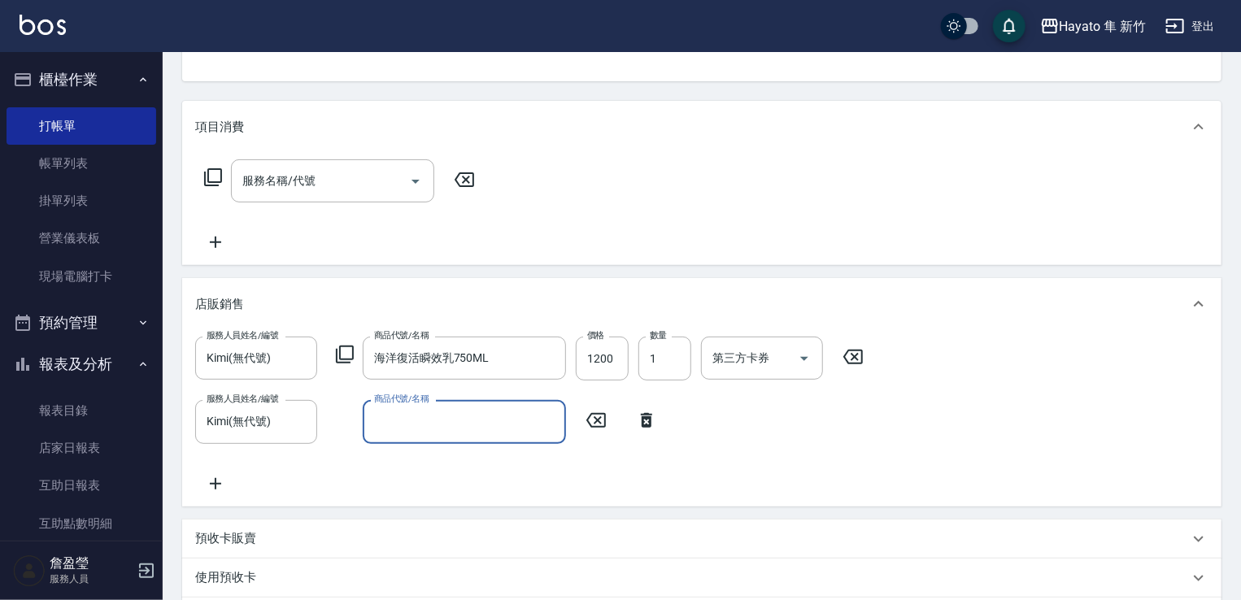
click at [414, 421] on input "商品代號/名稱" at bounding box center [464, 422] width 189 height 28
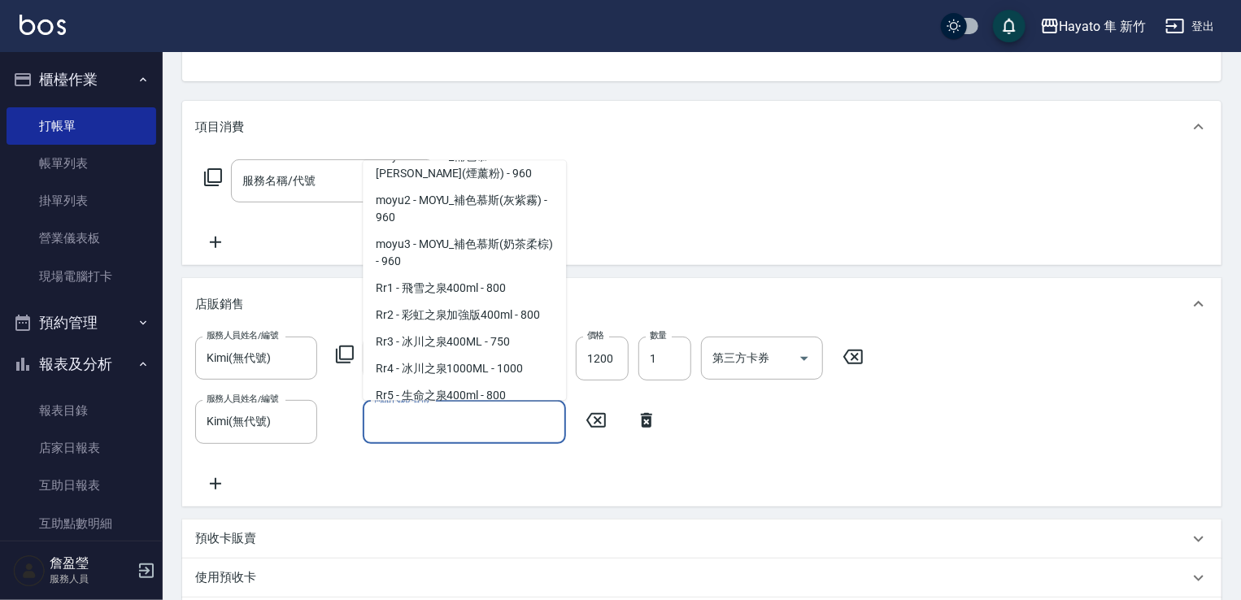
scroll to position [488, 0]
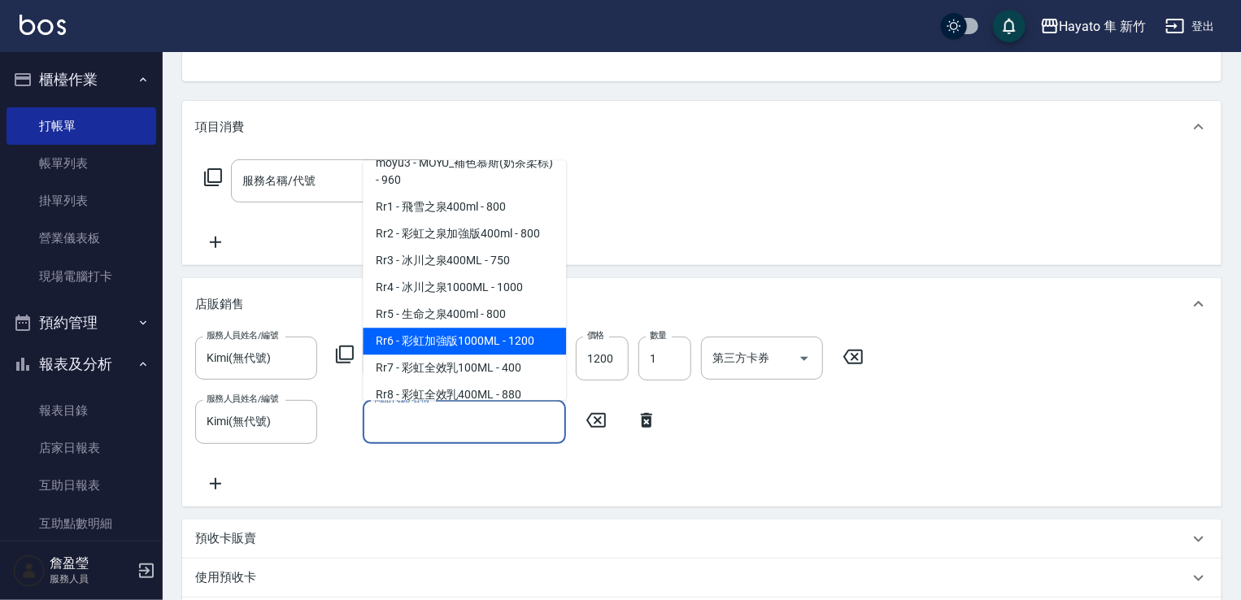
drag, startPoint x: 484, startPoint y: 380, endPoint x: 498, endPoint y: 354, distance: 29.5
click at [482, 355] on span "Rr6 - 彩虹加強版1000ML - 1200" at bounding box center [464, 341] width 203 height 27
type input "彩虹加強版1000ML"
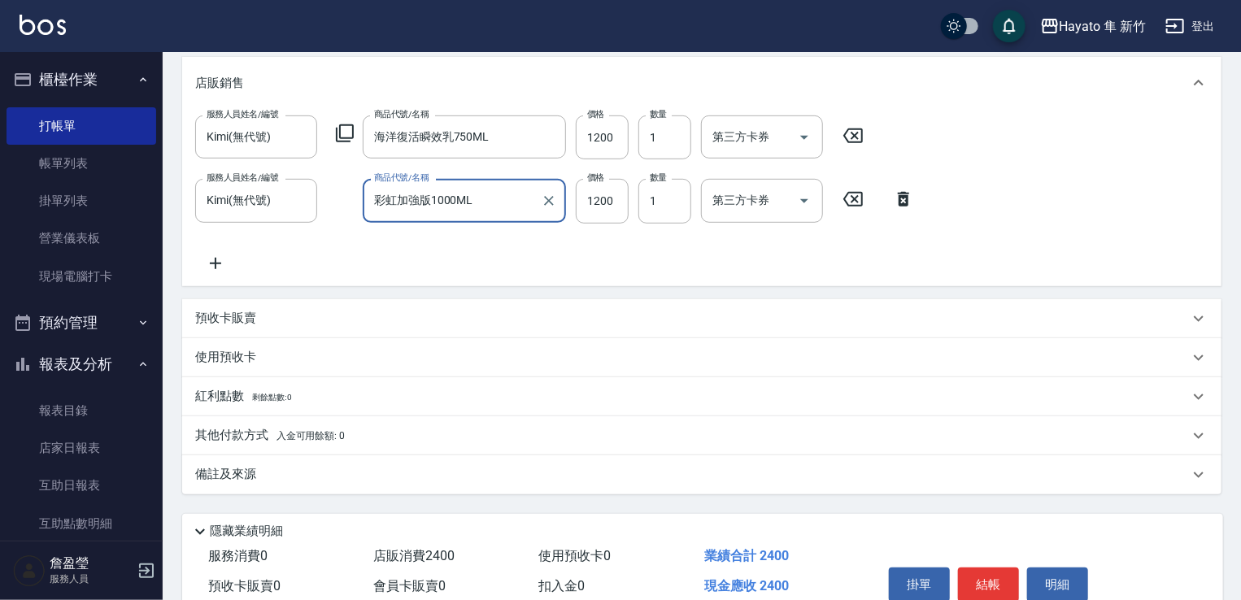
scroll to position [297, 0]
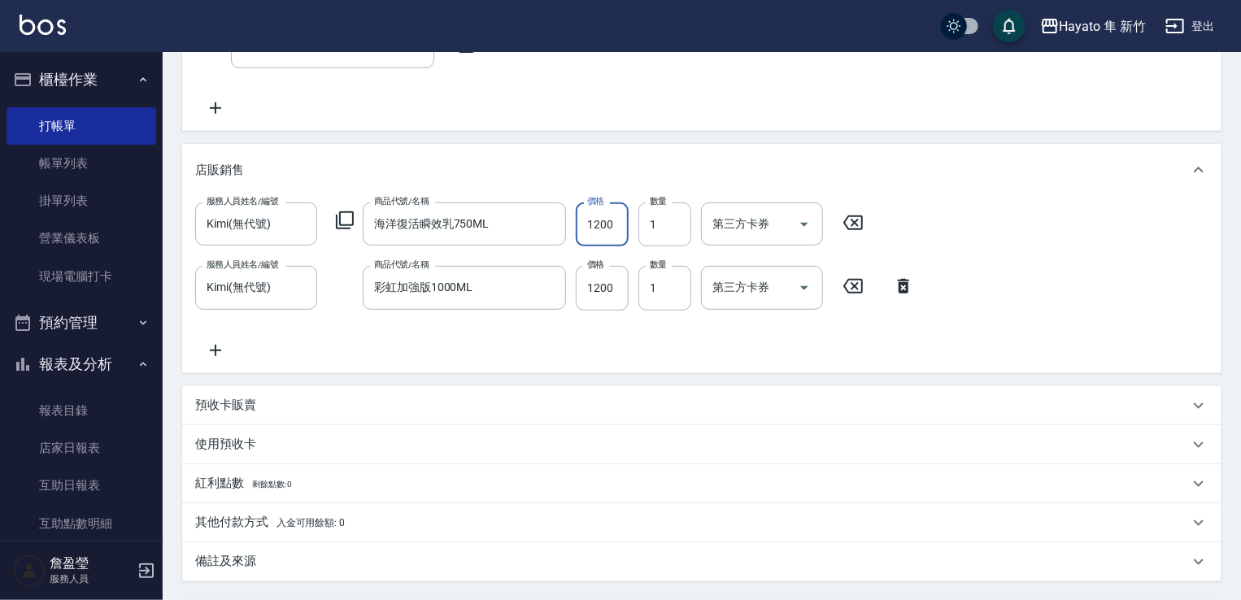
click at [616, 225] on input "1200" at bounding box center [602, 225] width 53 height 44
type input "1080"
click at [620, 294] on input "1200" at bounding box center [602, 288] width 53 height 44
type input "1080"
click at [656, 346] on div "服務人員姓名/編號 [PERSON_NAME](無代號) 服務人員姓名/編號 商品代號/名稱 海洋復活瞬效乳750ML 商品代號/名稱 價格 1080 價格 …" at bounding box center [702, 281] width 1014 height 157
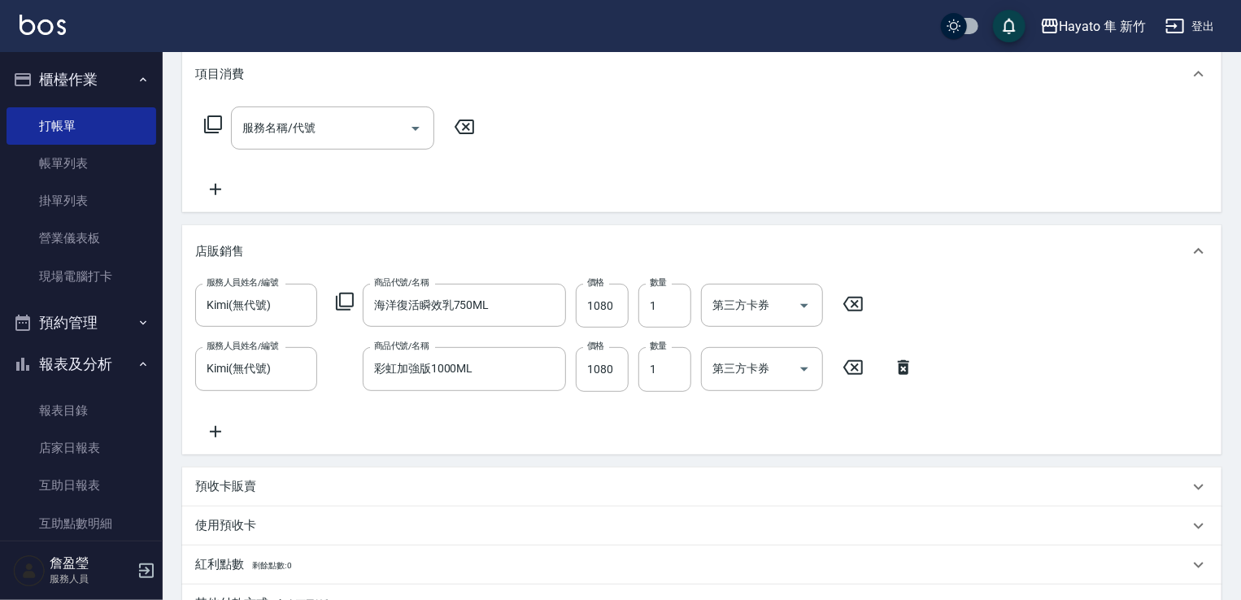
scroll to position [460, 0]
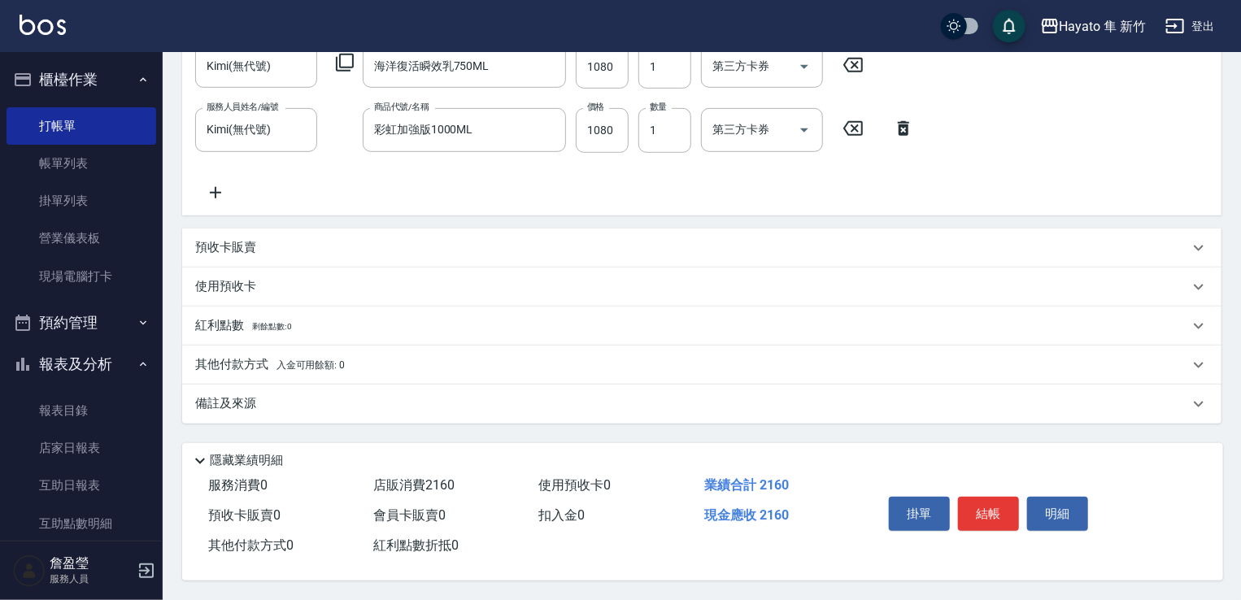
click at [353, 410] on div "備註及來源" at bounding box center [702, 404] width 1040 height 39
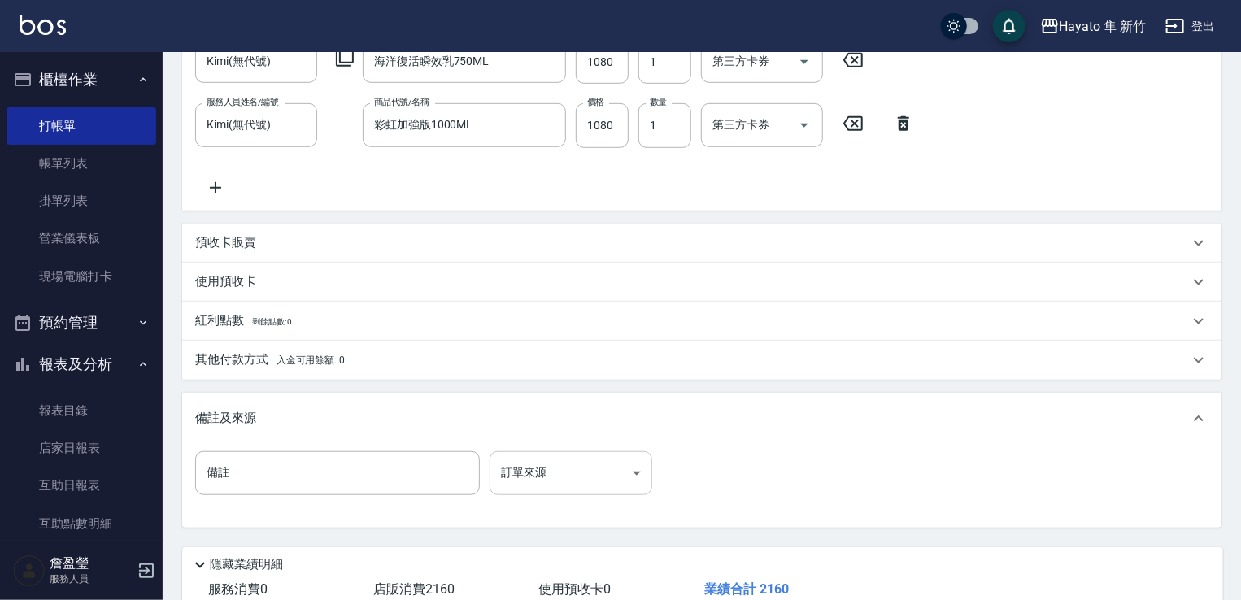
click at [615, 456] on body "Hayato 隼 新竹 登出 櫃檯作業 打帳單 帳單列表 掛單列表 營業儀表板 現場電腦打卡 預約管理 預約管理 報表及分析 報表目錄 店家日報表 互助日報表…" at bounding box center [620, 122] width 1241 height 1164
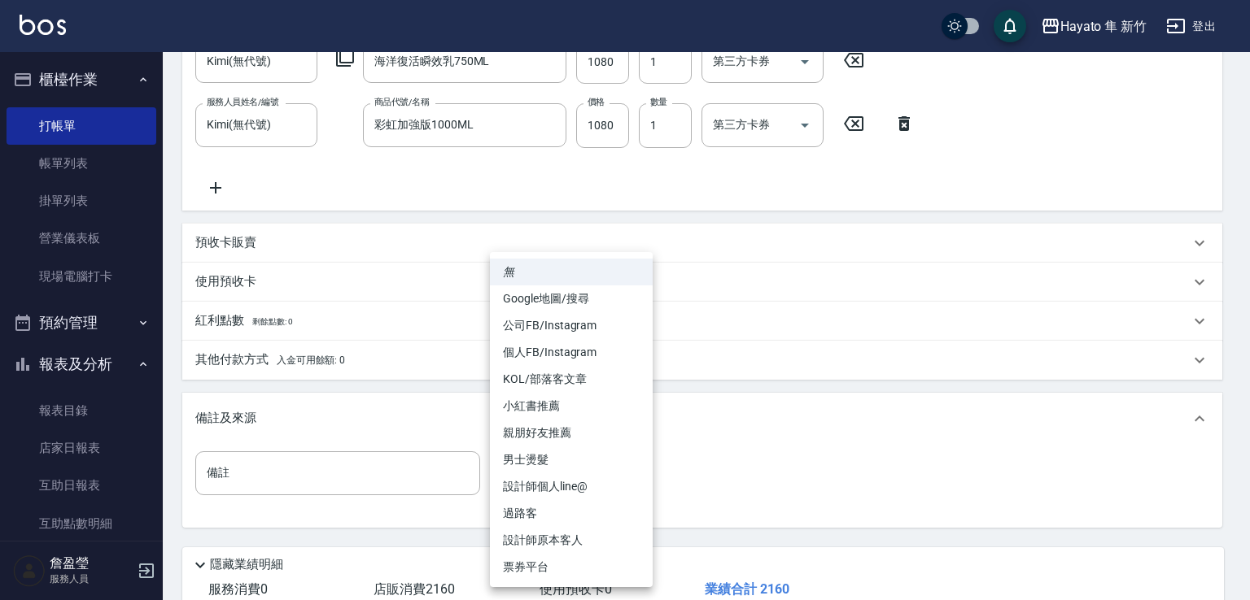
click at [563, 547] on li "設計師原本客人" at bounding box center [571, 540] width 163 height 27
type input "設計師原本客人"
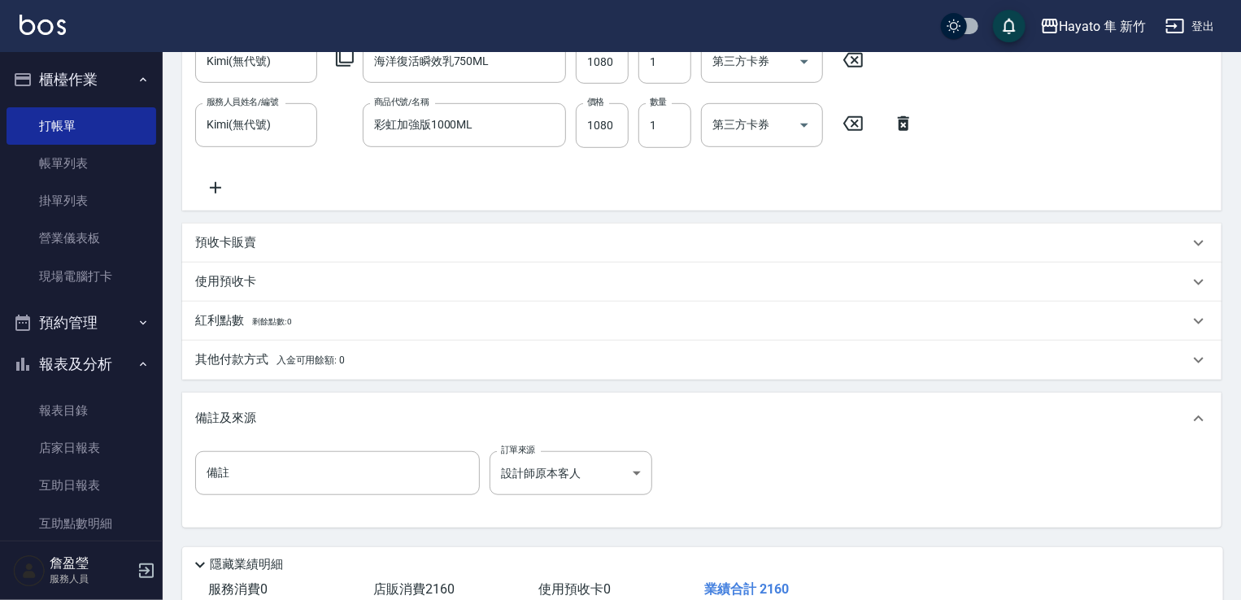
click at [297, 370] on div "其他付款方式 入金可用餘額: 0" at bounding box center [702, 360] width 1040 height 39
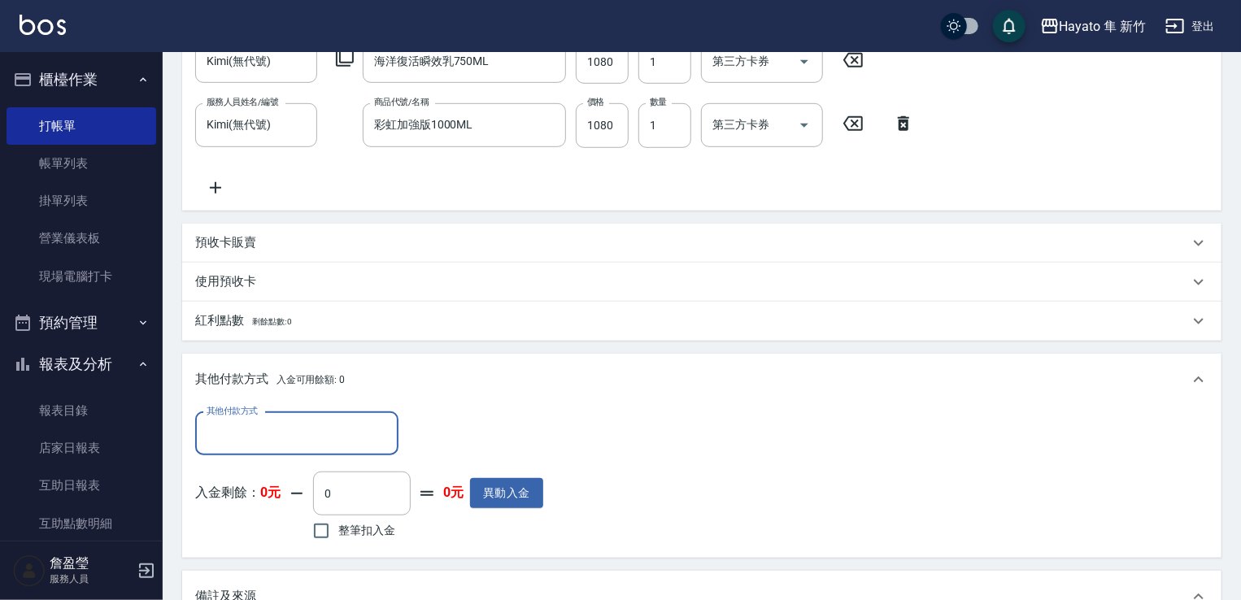
scroll to position [0, 0]
click at [286, 422] on input "其他付款方式" at bounding box center [297, 434] width 189 height 28
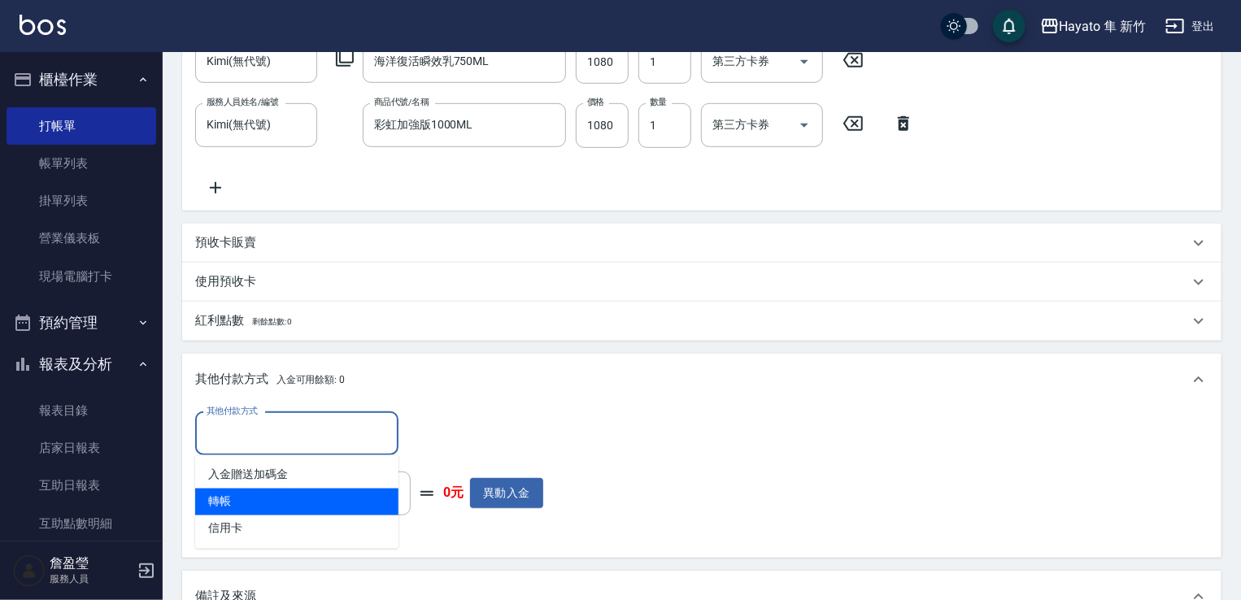
click at [325, 504] on span "轉帳" at bounding box center [296, 502] width 203 height 27
type input "轉帳"
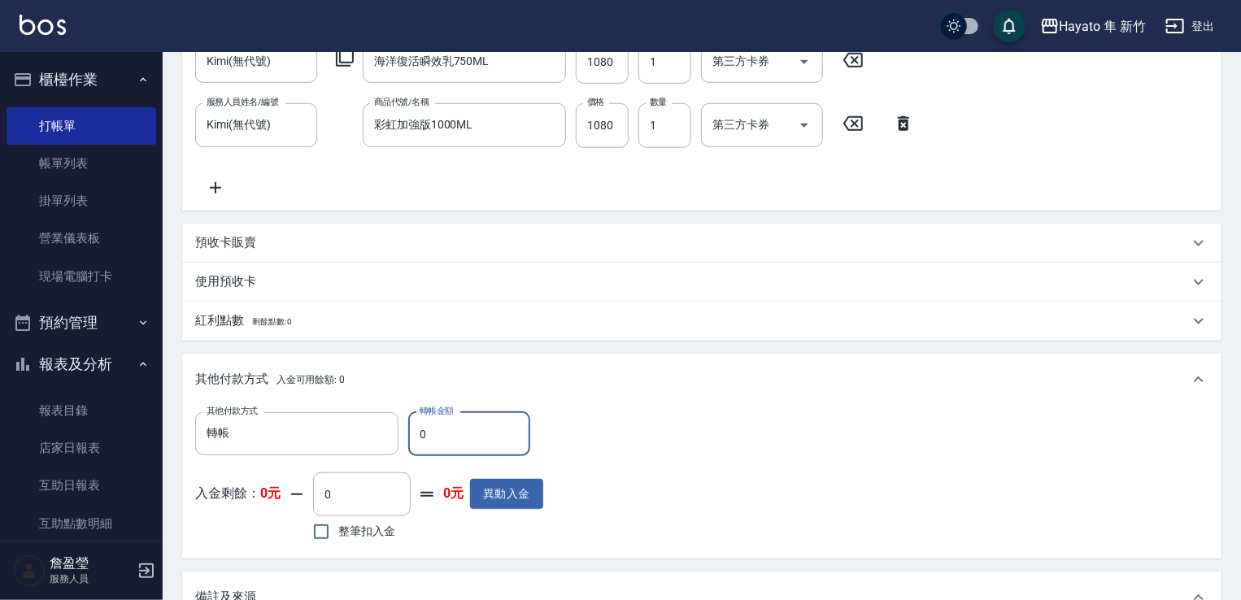
click at [400, 421] on div "其他付款方式 轉帳 其他付款方式 轉帳金額 0 轉帳金額" at bounding box center [369, 434] width 348 height 44
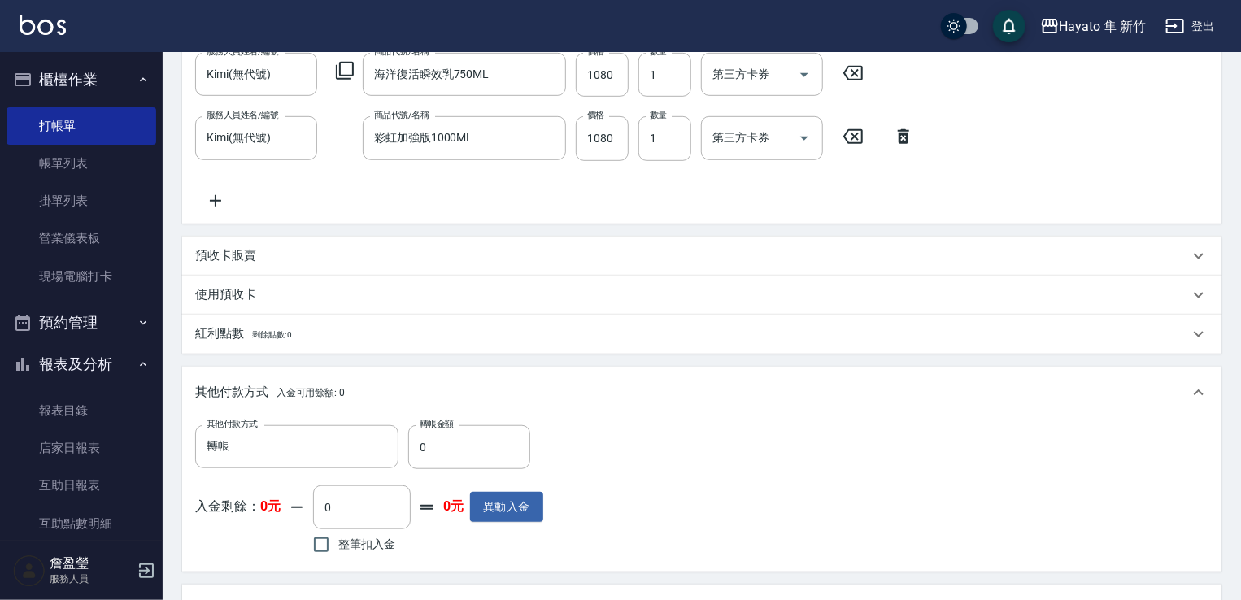
scroll to position [423, 0]
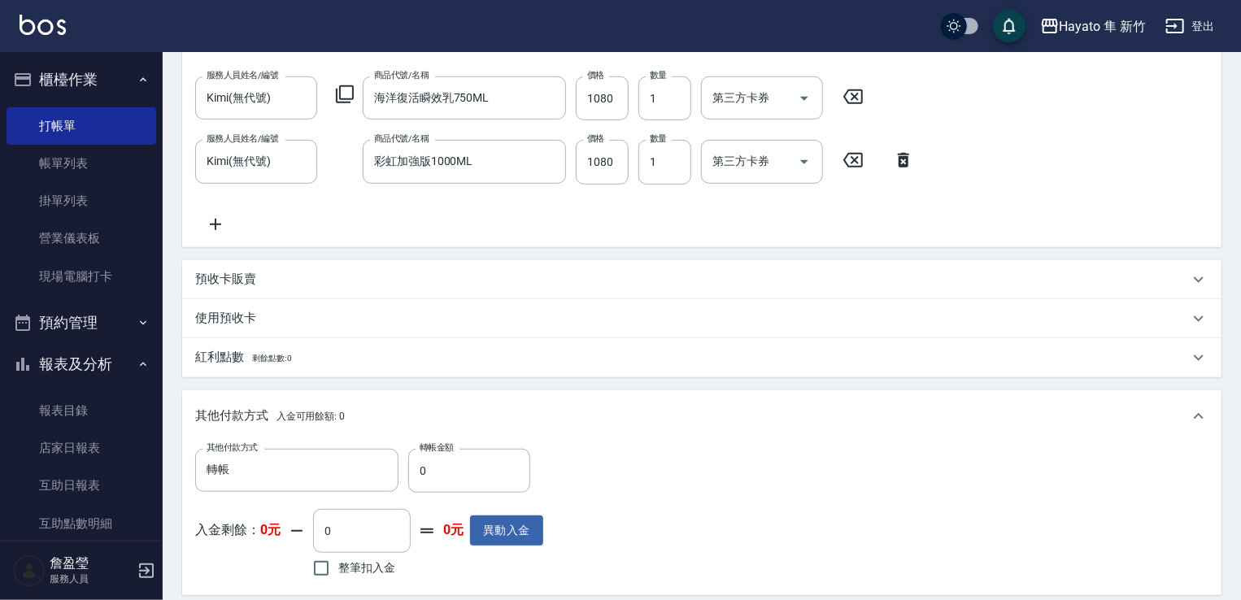
drag, startPoint x: 464, startPoint y: 469, endPoint x: 402, endPoint y: 468, distance: 61.8
click at [360, 468] on div "其他付款方式 轉帳 其他付款方式 轉帳金額 0 轉帳金額" at bounding box center [369, 471] width 348 height 44
type input "2160"
click at [800, 508] on div "其他付款方式 轉帳 其他付款方式 轉帳金額 2160 轉帳金額 入金剩餘： 0元 0 ​ 整筆扣入金 0元 異動入金" at bounding box center [702, 515] width 1014 height 133
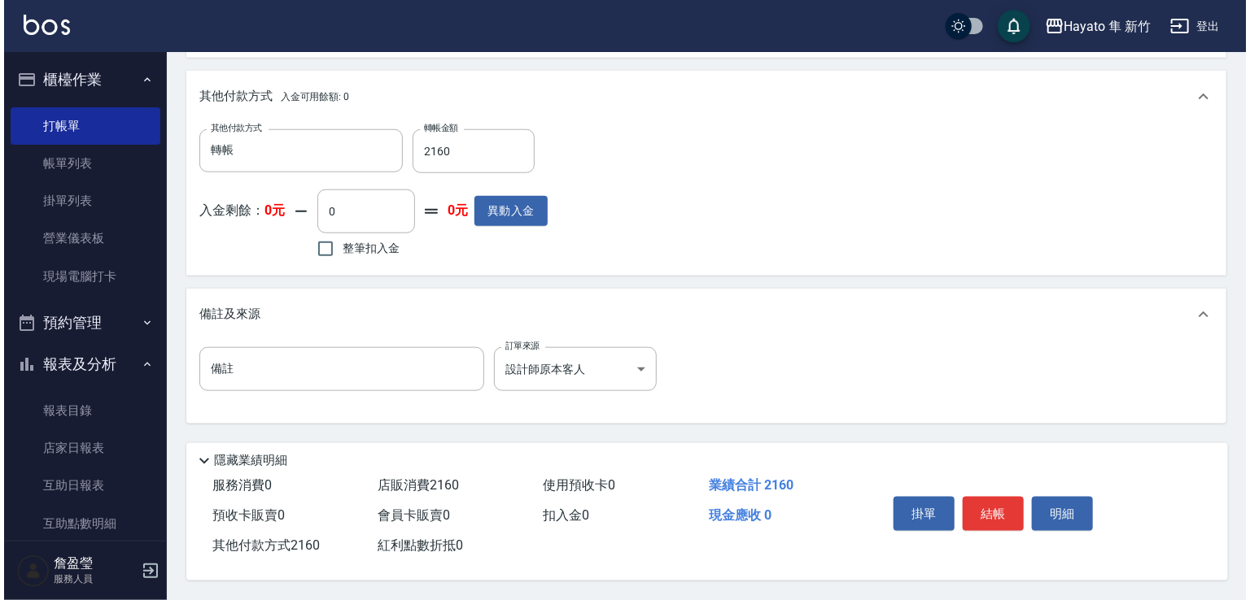
scroll to position [748, 0]
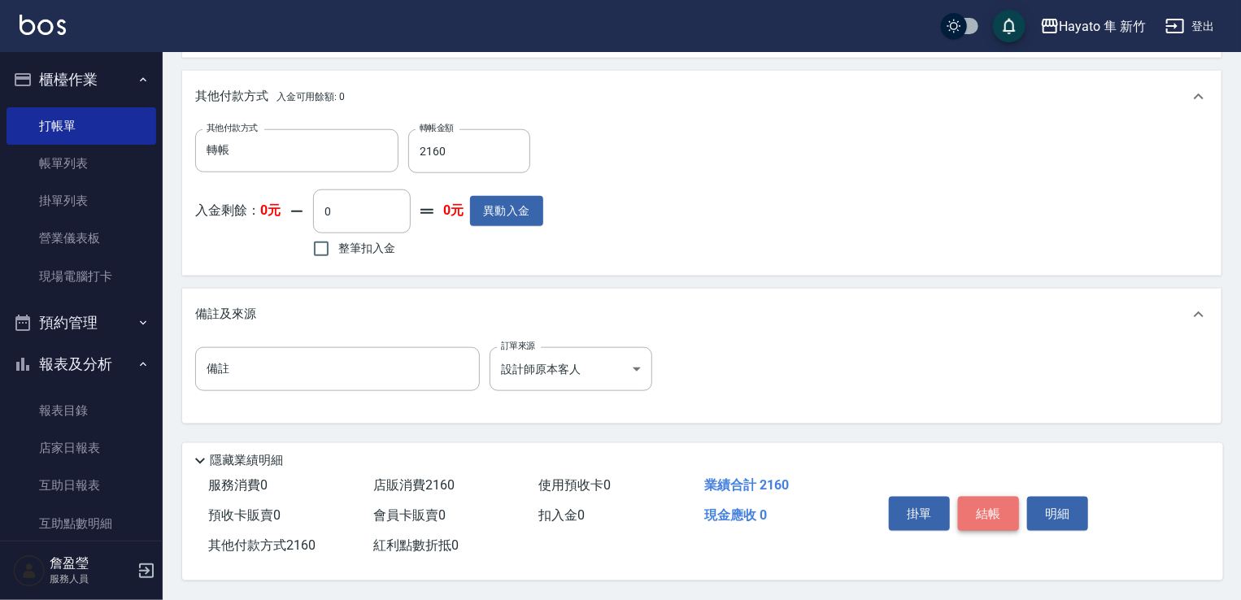
click at [1002, 508] on button "結帳" at bounding box center [988, 514] width 61 height 34
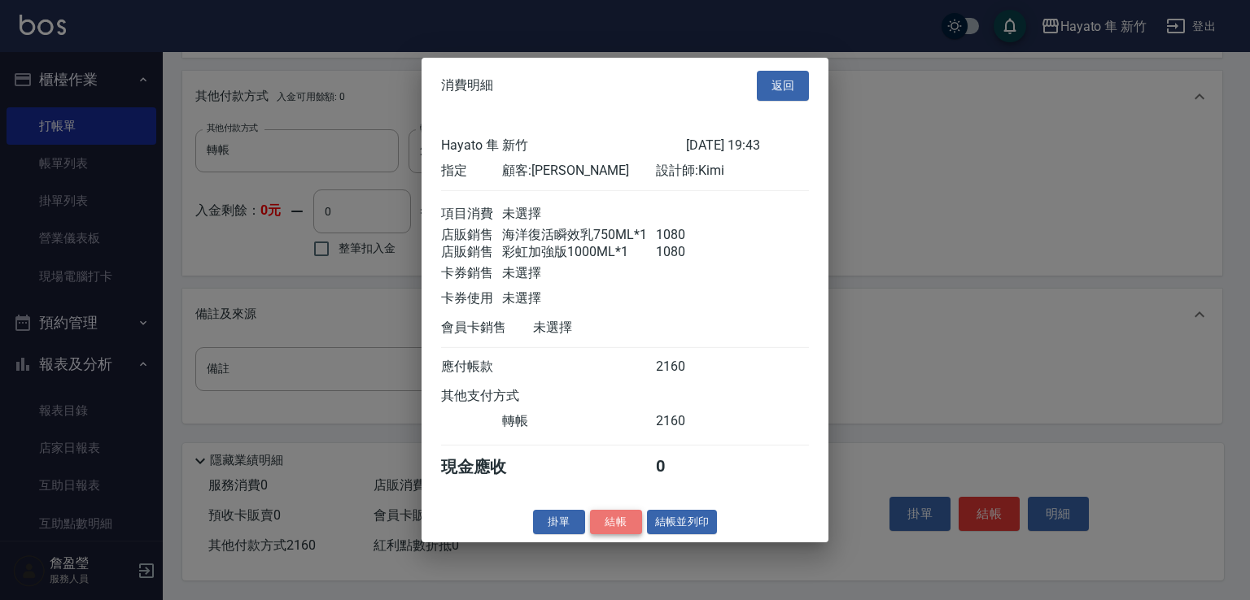
click at [609, 534] on button "結帳" at bounding box center [616, 521] width 52 height 25
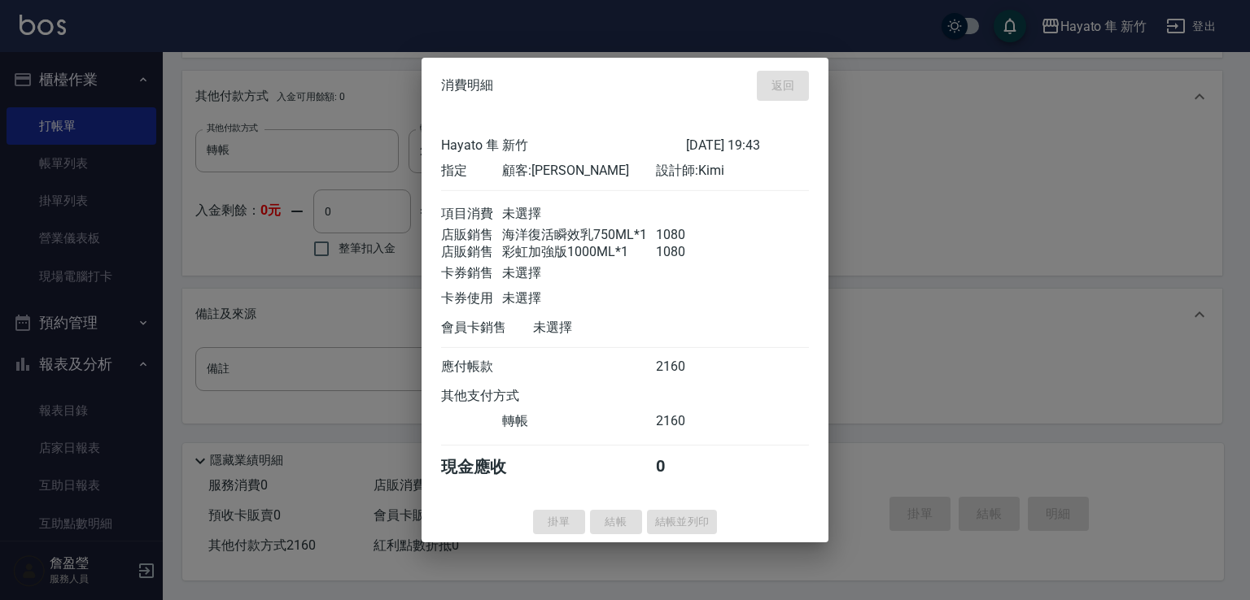
type input "[DATE] 19:47"
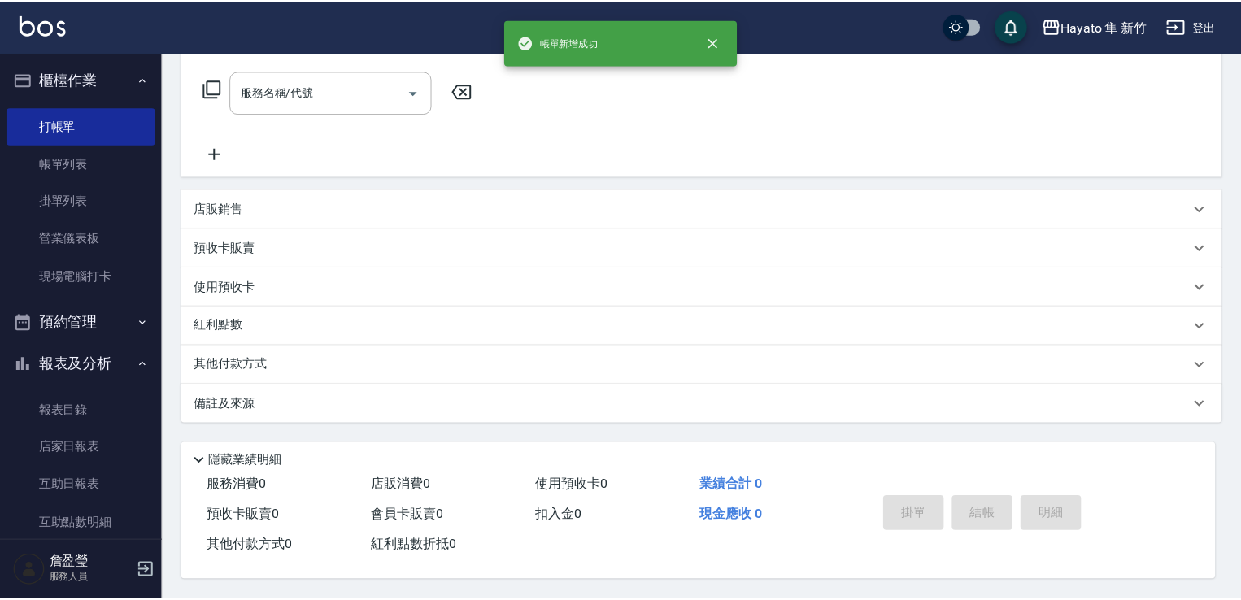
scroll to position [0, 0]
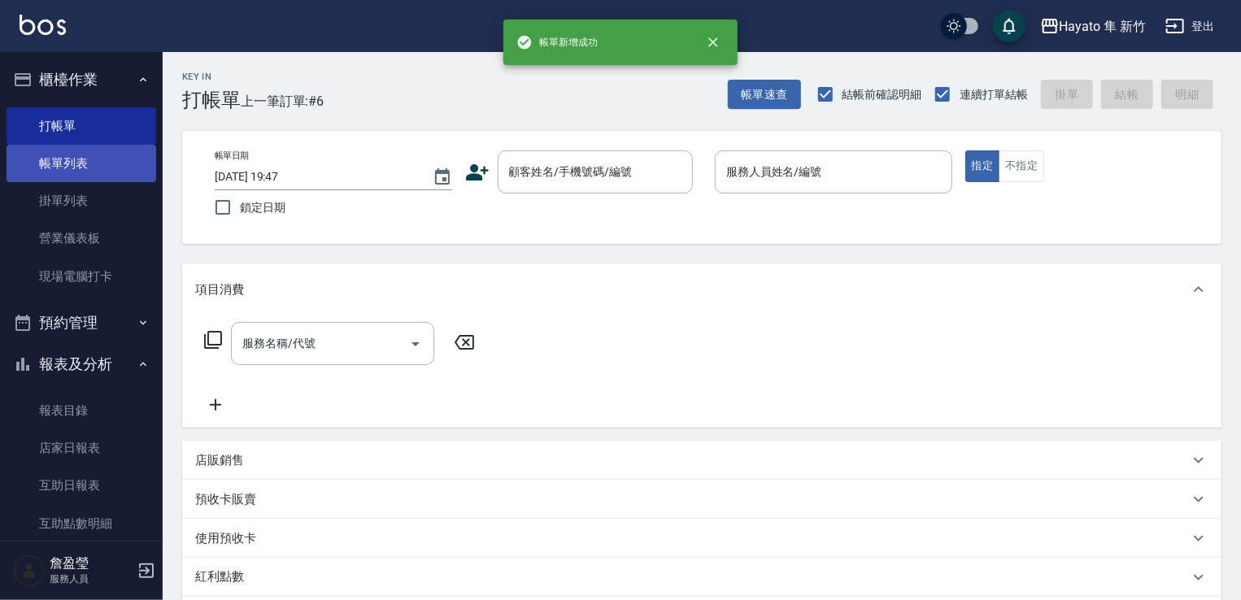
click at [114, 171] on link "帳單列表" at bounding box center [82, 163] width 150 height 37
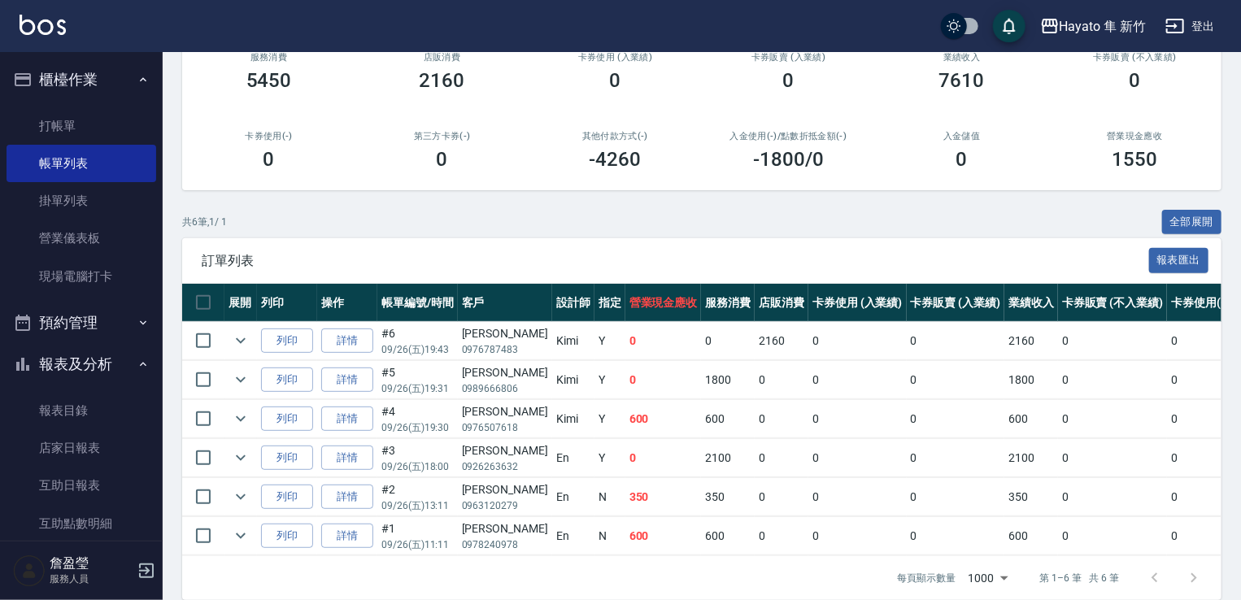
scroll to position [81, 0]
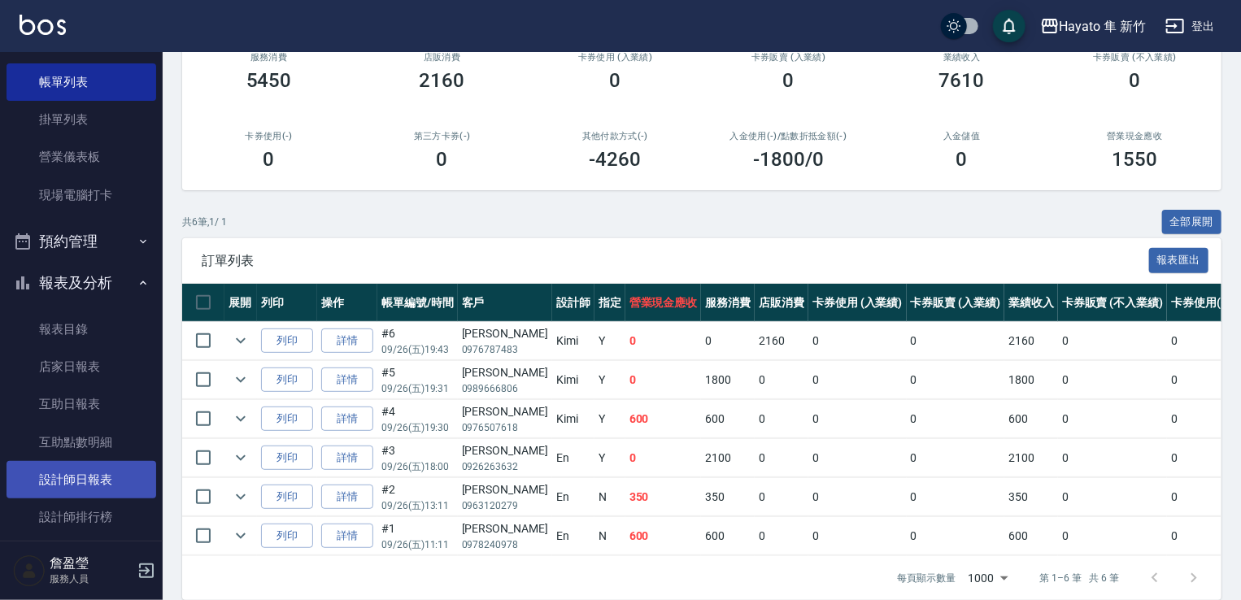
click at [101, 484] on link "設計師日報表" at bounding box center [82, 479] width 150 height 37
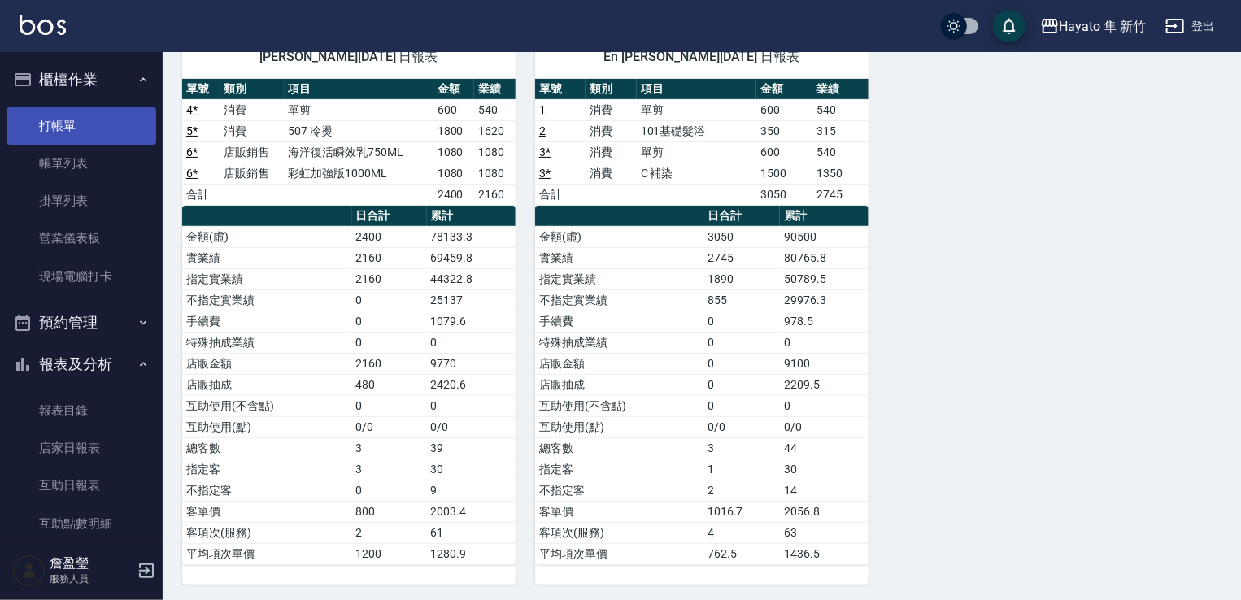
click at [83, 128] on link "打帳單" at bounding box center [82, 125] width 150 height 37
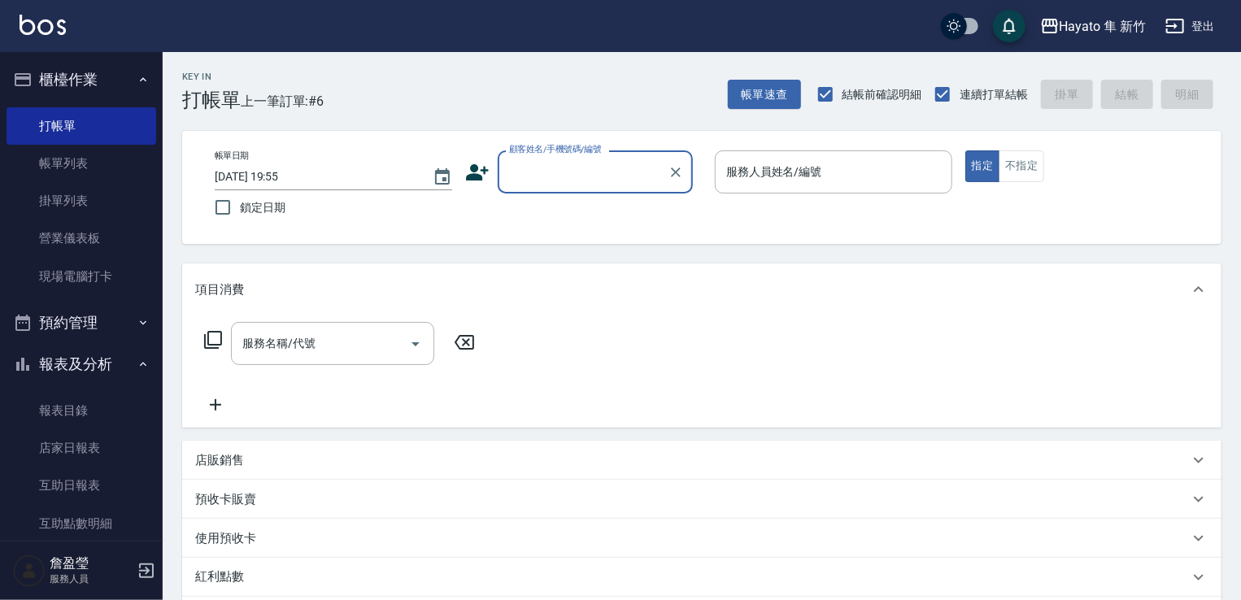
click at [514, 173] on input "顧客姓名/手機號碼/編號" at bounding box center [583, 172] width 156 height 28
drag, startPoint x: 560, startPoint y: 212, endPoint x: 798, endPoint y: 183, distance: 240.1
click at [569, 212] on li "[PERSON_NAME]/0918930253/" at bounding box center [595, 213] width 195 height 27
type input "[PERSON_NAME]/0918930253/"
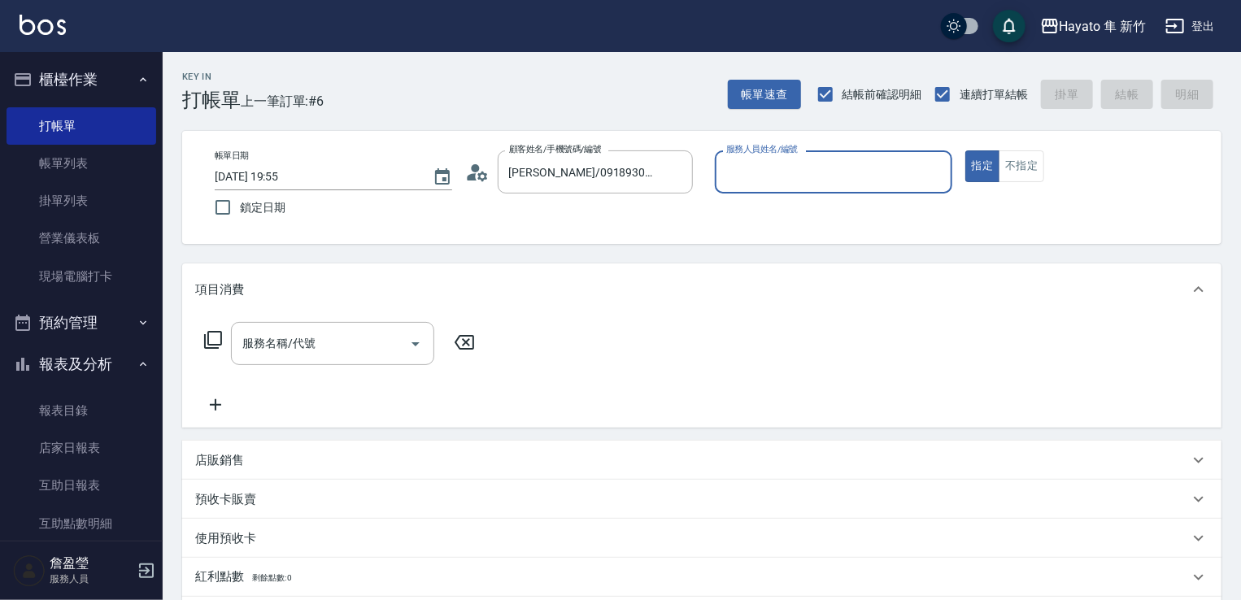
type input "[PERSON_NAME](無代號)"
click at [308, 350] on input "服務名稱/代號" at bounding box center [320, 343] width 164 height 28
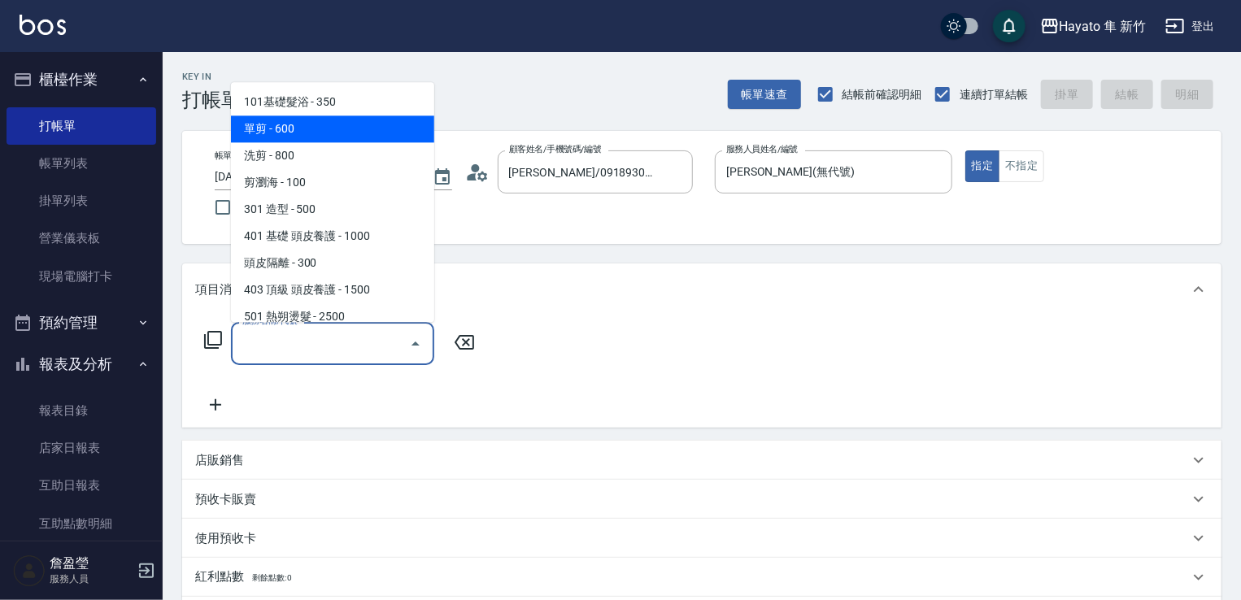
click at [296, 134] on span "單剪 - 600" at bounding box center [332, 129] width 203 height 27
type input "單剪(102)"
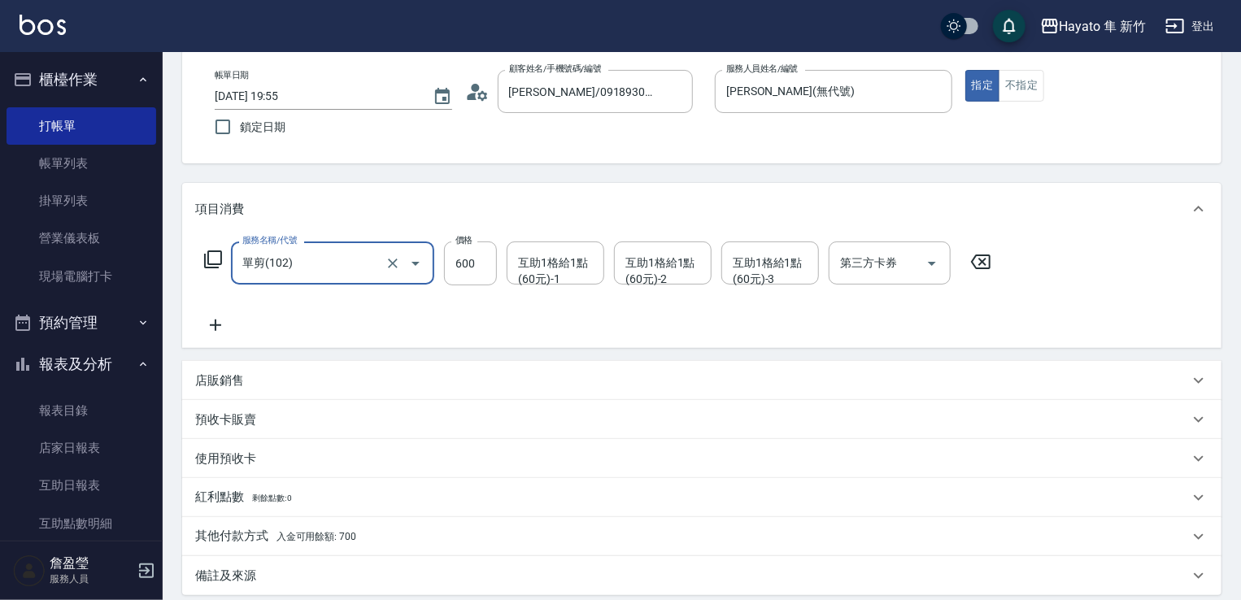
scroll to position [244, 0]
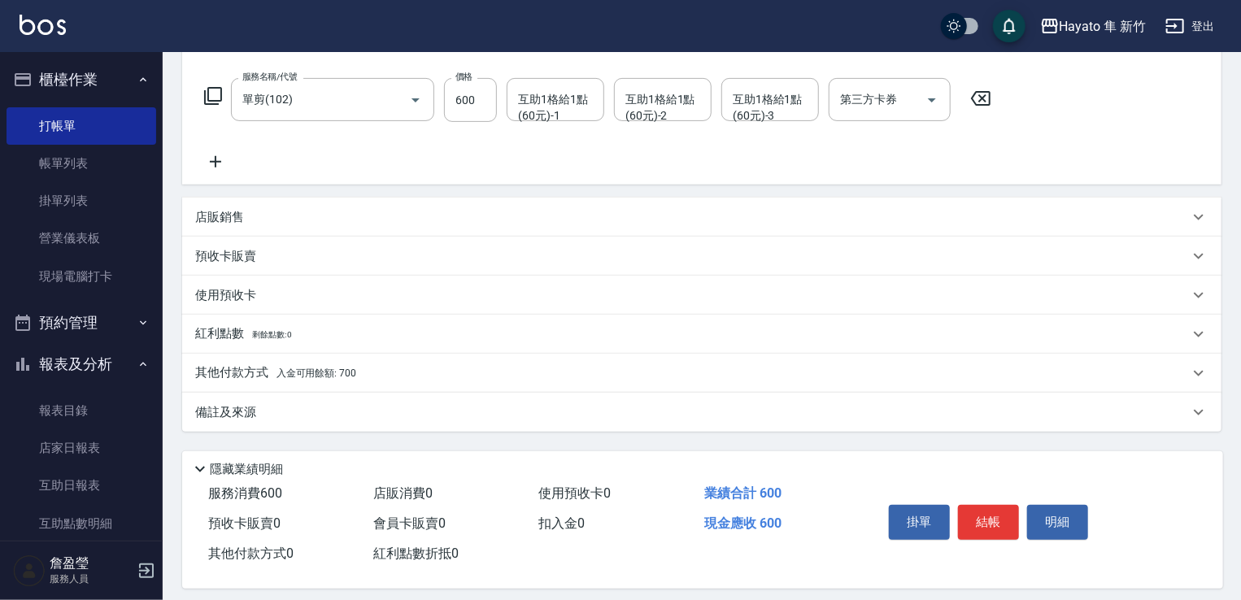
click at [361, 414] on div "備註及來源" at bounding box center [692, 412] width 994 height 17
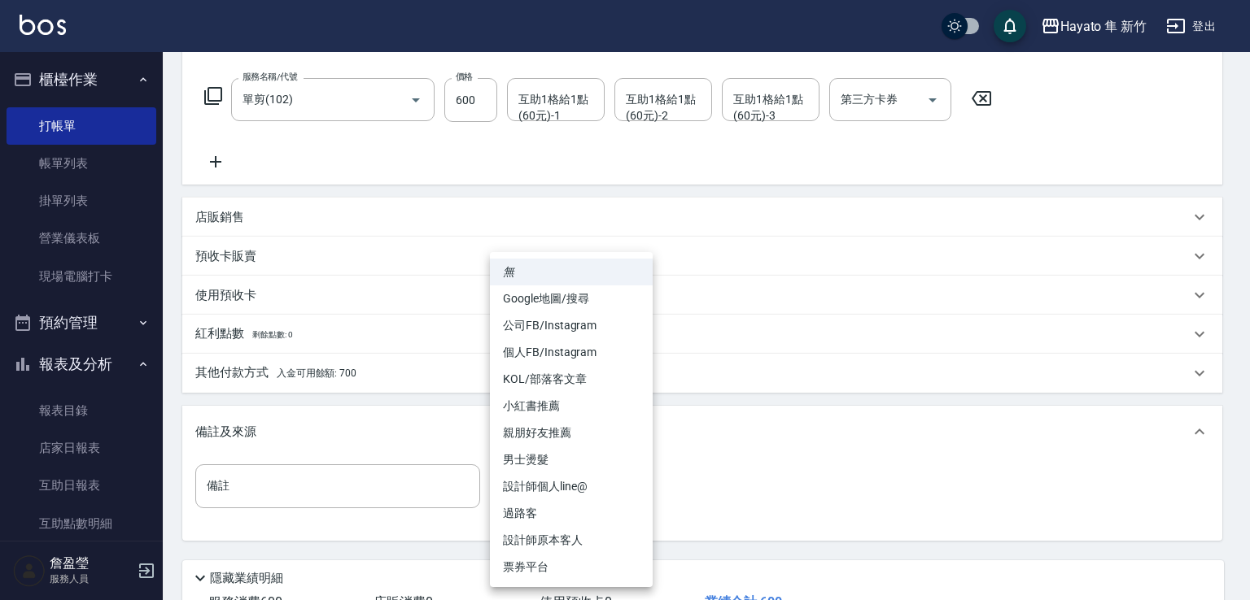
click at [600, 486] on body "Hayato 隼 新竹 登出 櫃檯作業 打帳單 帳單列表 掛單列表 營業儀表板 現場電腦打卡 預約管理 預約管理 報表及分析 報表目錄 店家日報表 互助日報表…" at bounding box center [625, 237] width 1250 height 962
click at [528, 537] on li "設計師原本客人" at bounding box center [571, 540] width 163 height 27
type input "設計師原本客人"
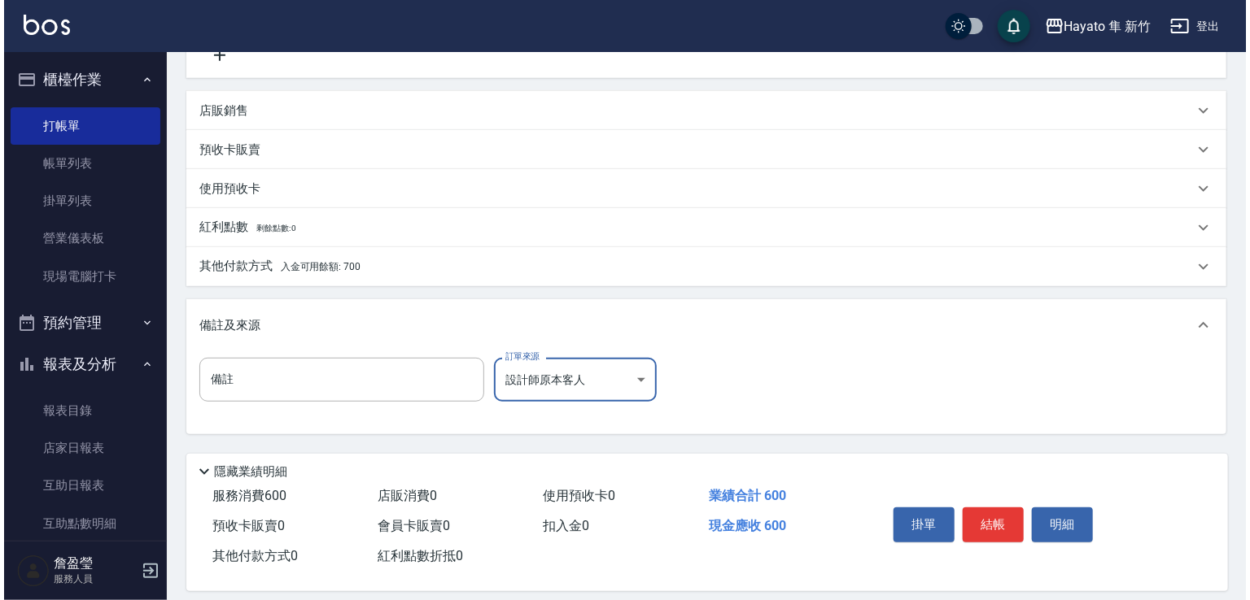
scroll to position [367, 0]
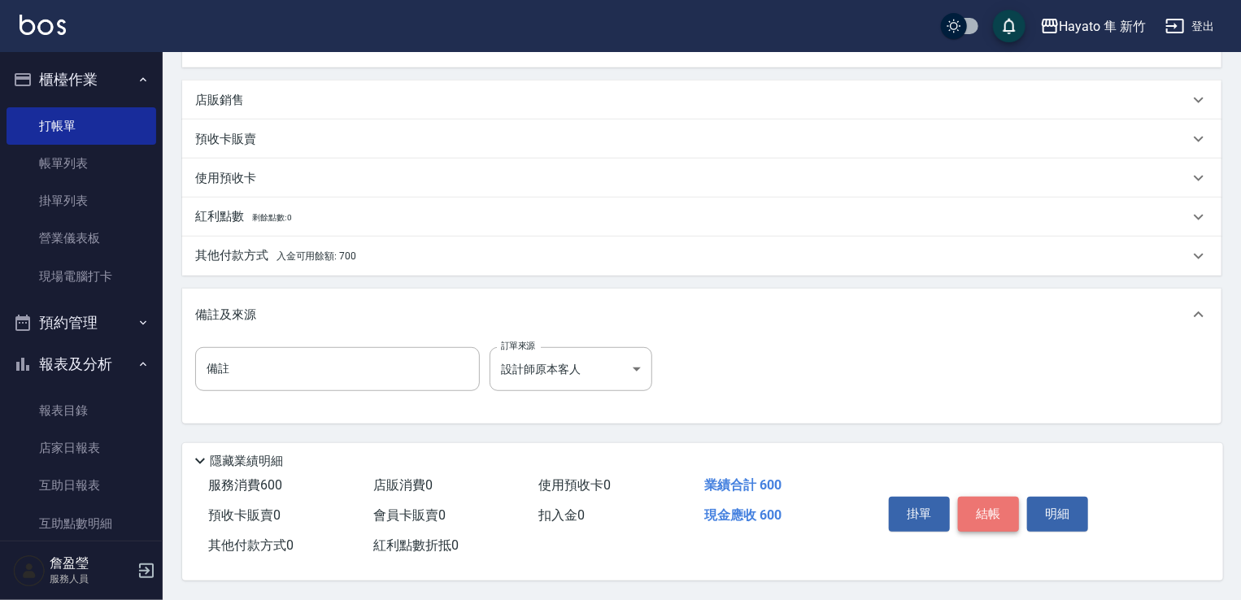
click at [979, 506] on button "結帳" at bounding box center [988, 514] width 61 height 34
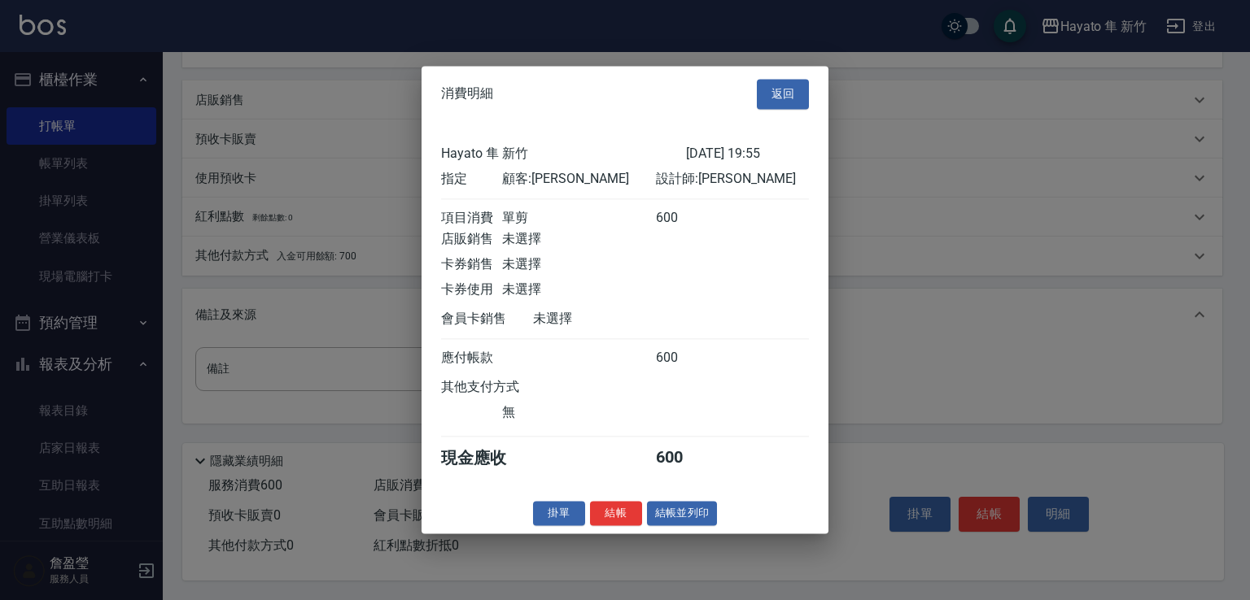
click at [615, 526] on button "結帳" at bounding box center [616, 513] width 52 height 25
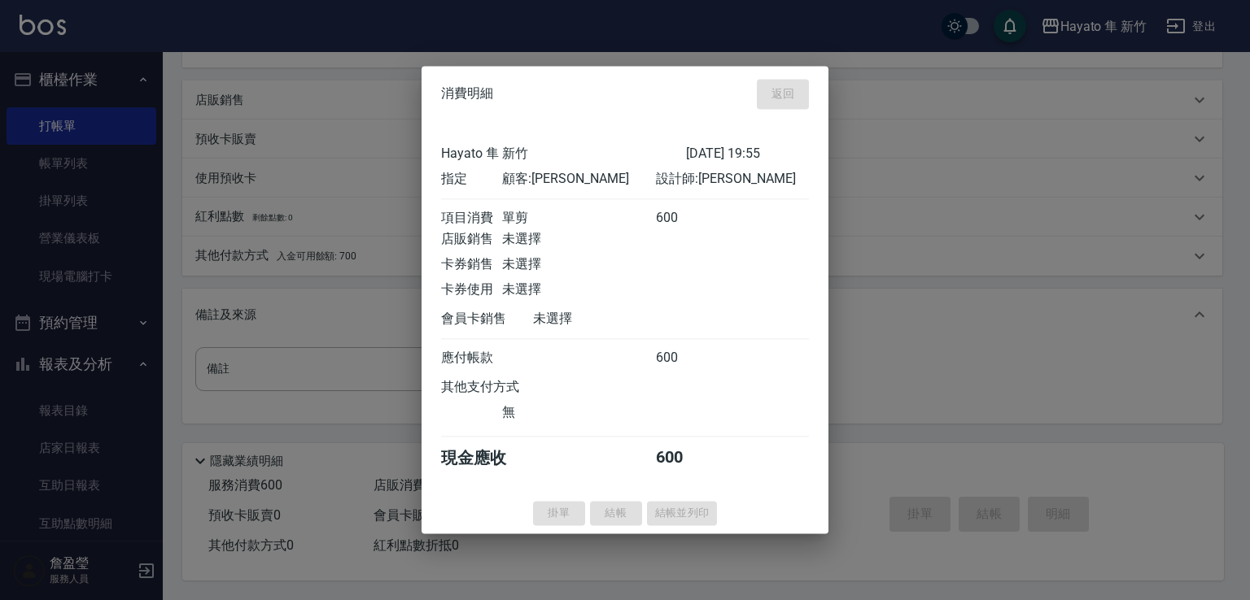
type input "[DATE] 19:56"
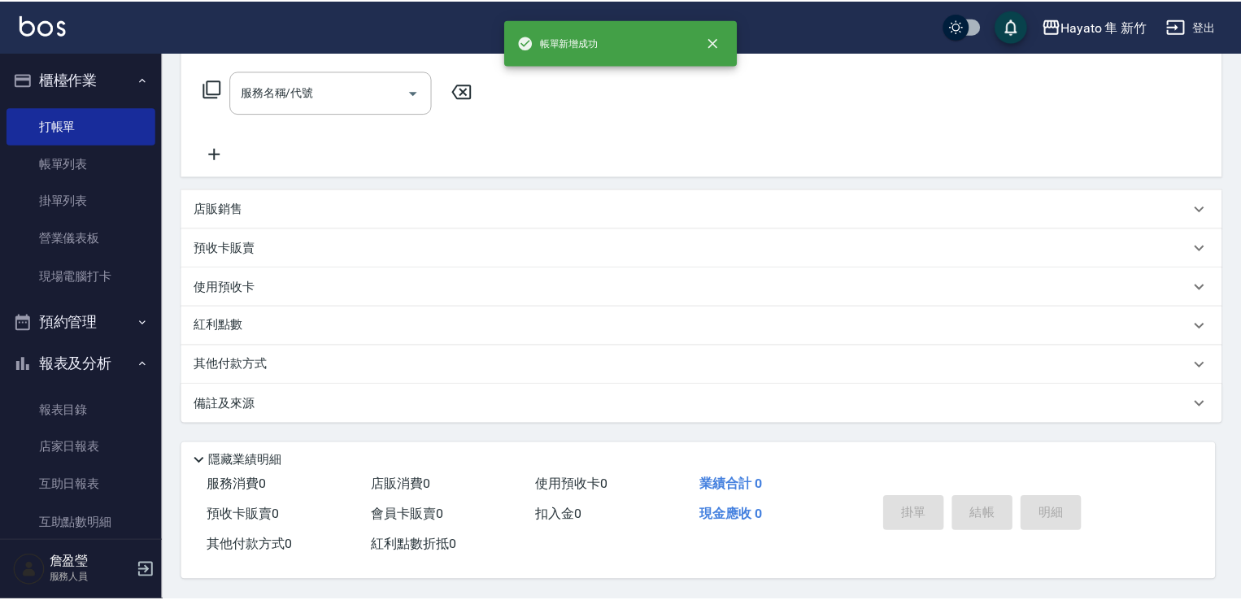
scroll to position [0, 0]
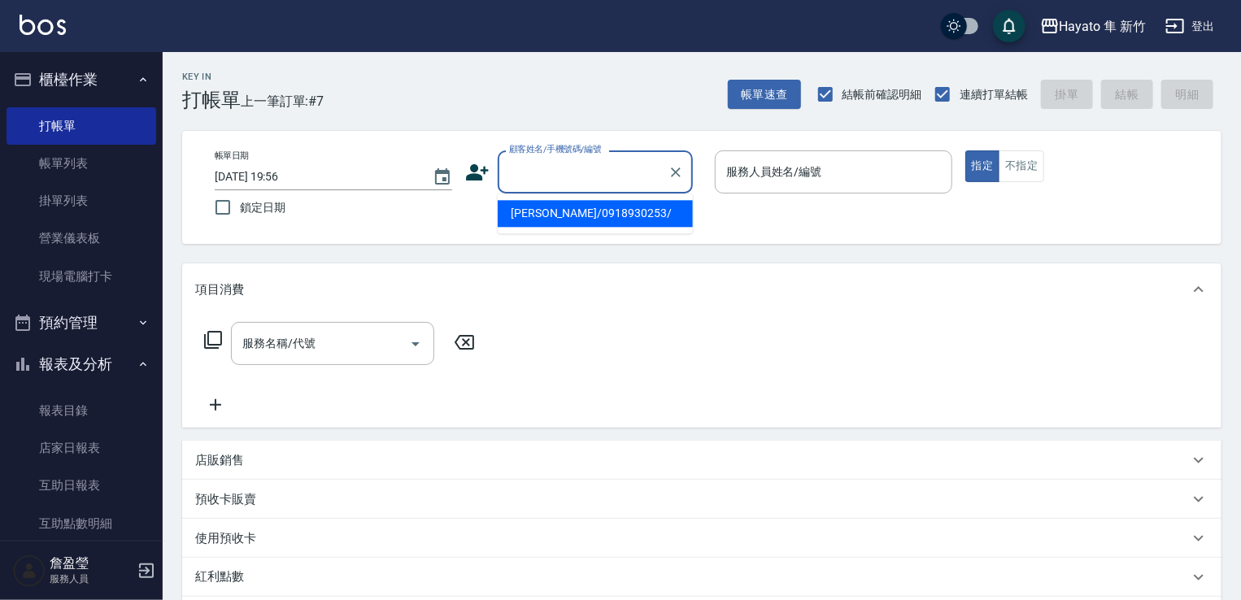
click at [592, 174] on input "顧客姓名/手機號碼/編號" at bounding box center [583, 172] width 156 height 28
click at [569, 213] on li "[PERSON_NAME]/0912171216/" at bounding box center [595, 213] width 195 height 27
type input "[PERSON_NAME]/0912171216/"
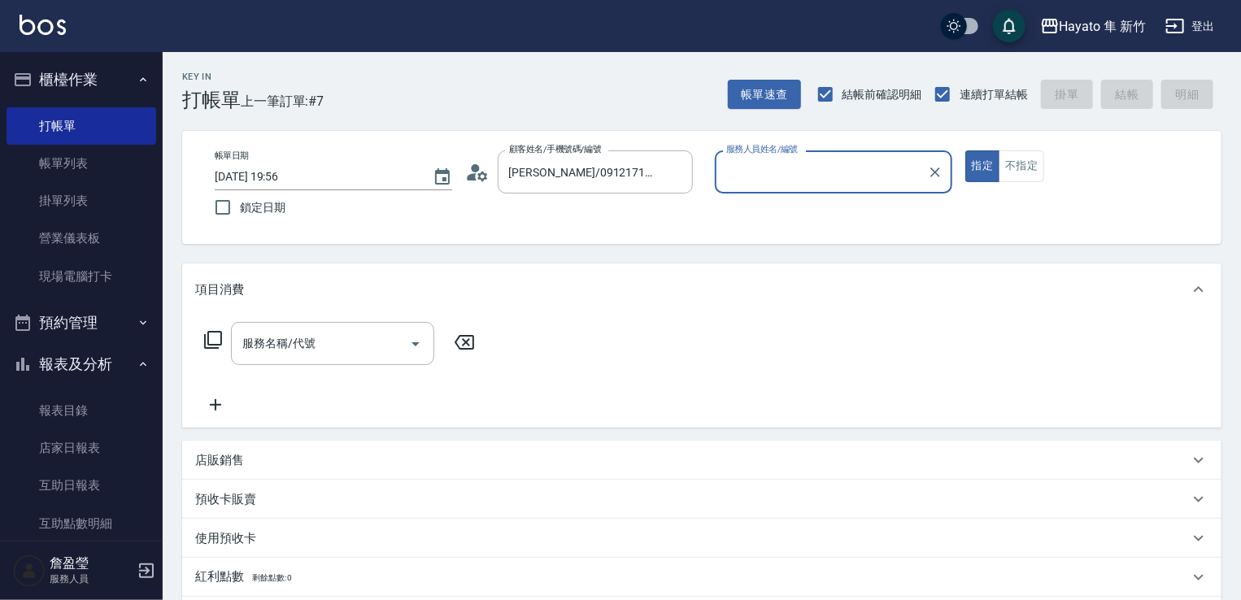
type input "[PERSON_NAME](無代號)"
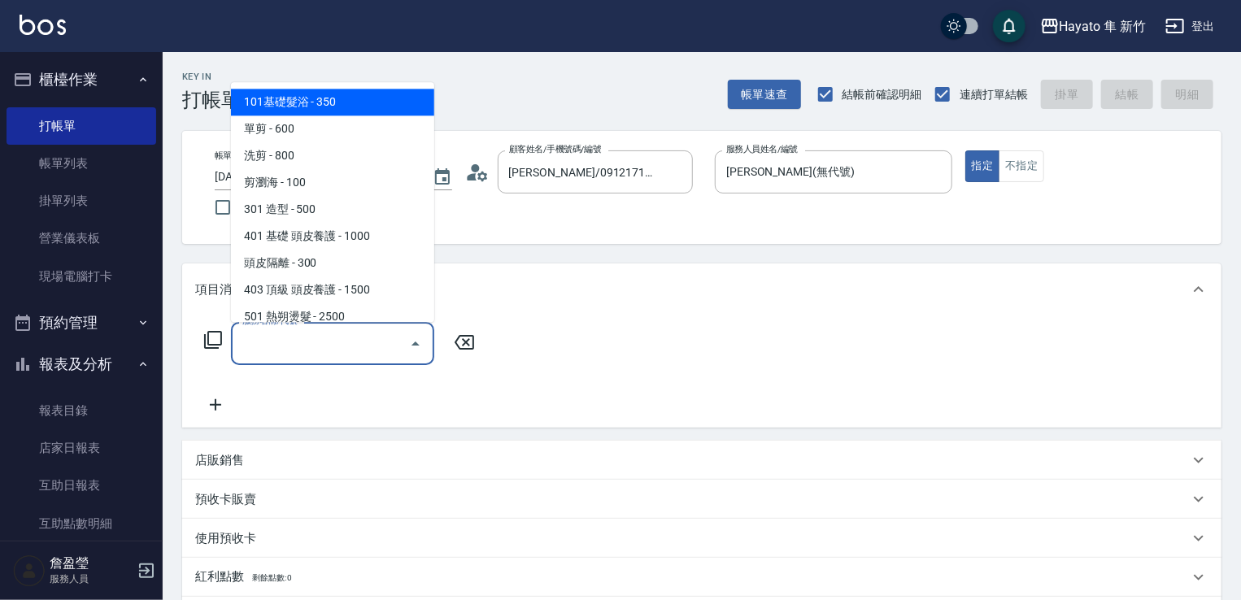
drag, startPoint x: 342, startPoint y: 349, endPoint x: 325, endPoint y: 309, distance: 43.1
click at [339, 351] on input "服務名稱/代號" at bounding box center [320, 343] width 164 height 28
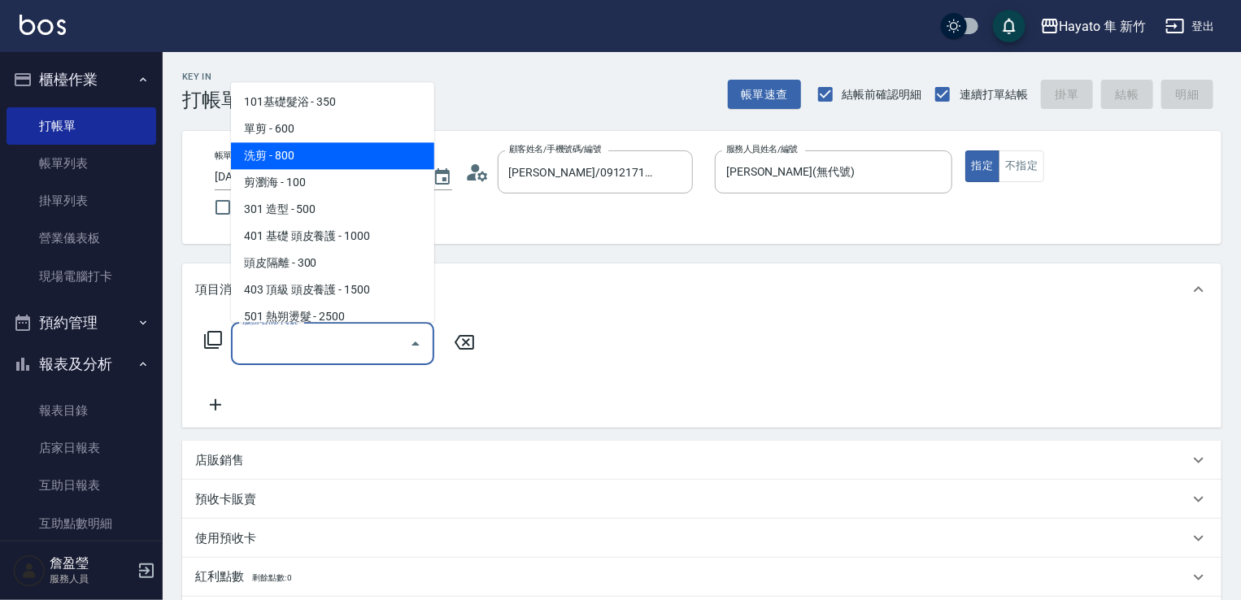
click at [261, 158] on span "洗剪 - 800" at bounding box center [332, 155] width 203 height 27
type input "洗剪(201)"
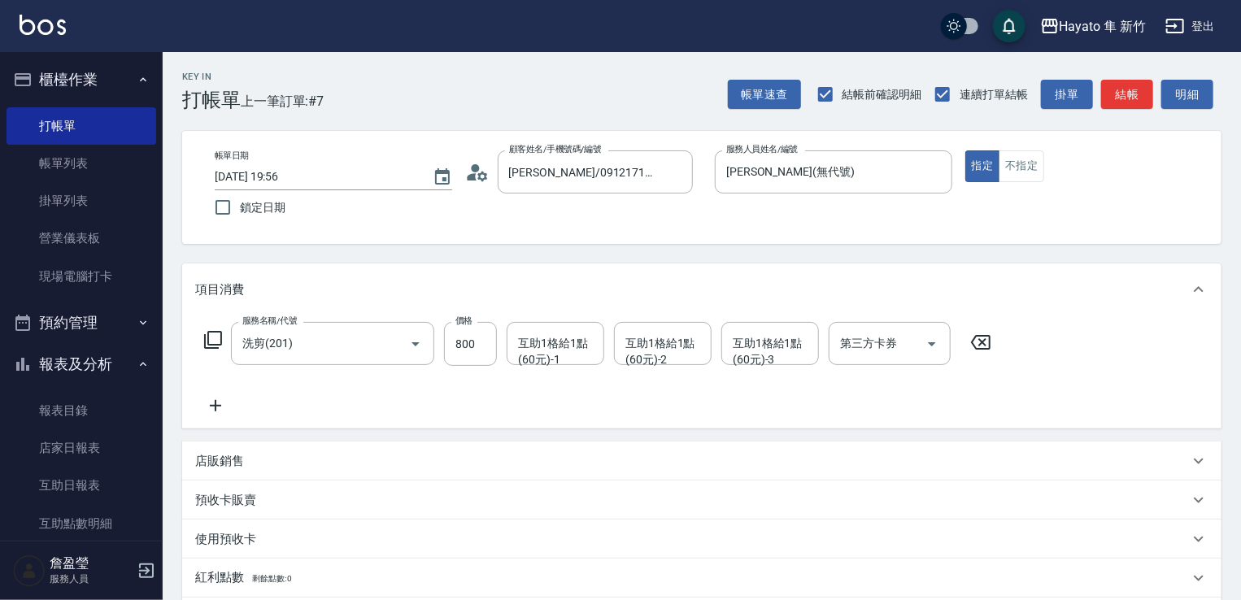
click at [221, 401] on icon at bounding box center [215, 406] width 41 height 20
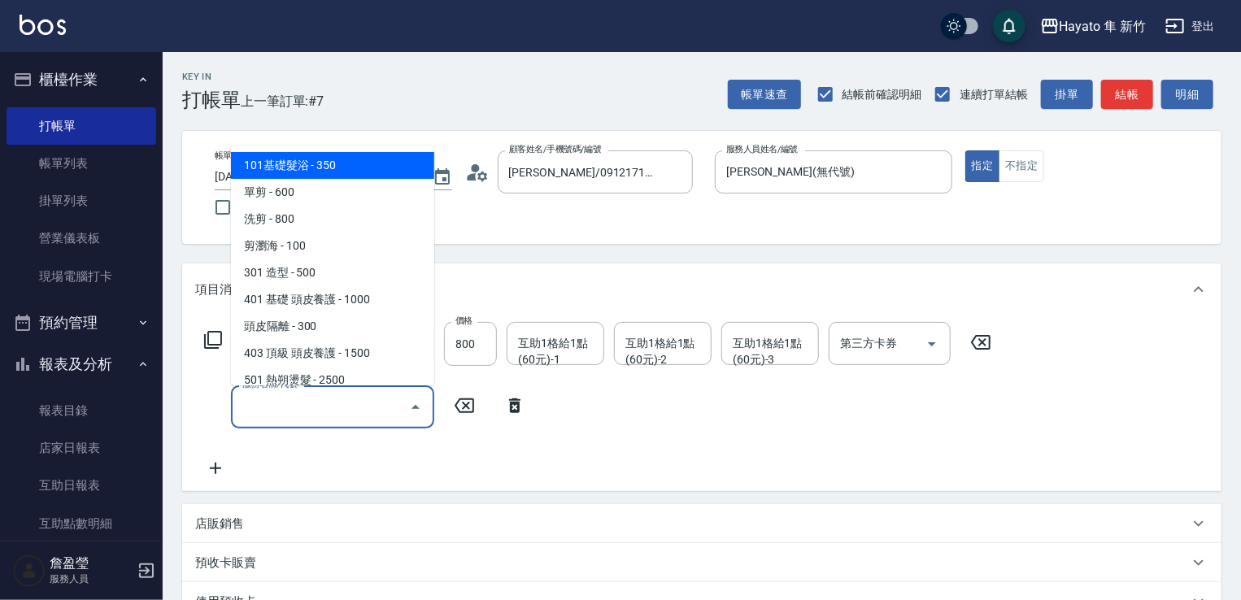
click at [304, 411] on input "服務名稱/代號" at bounding box center [320, 407] width 164 height 28
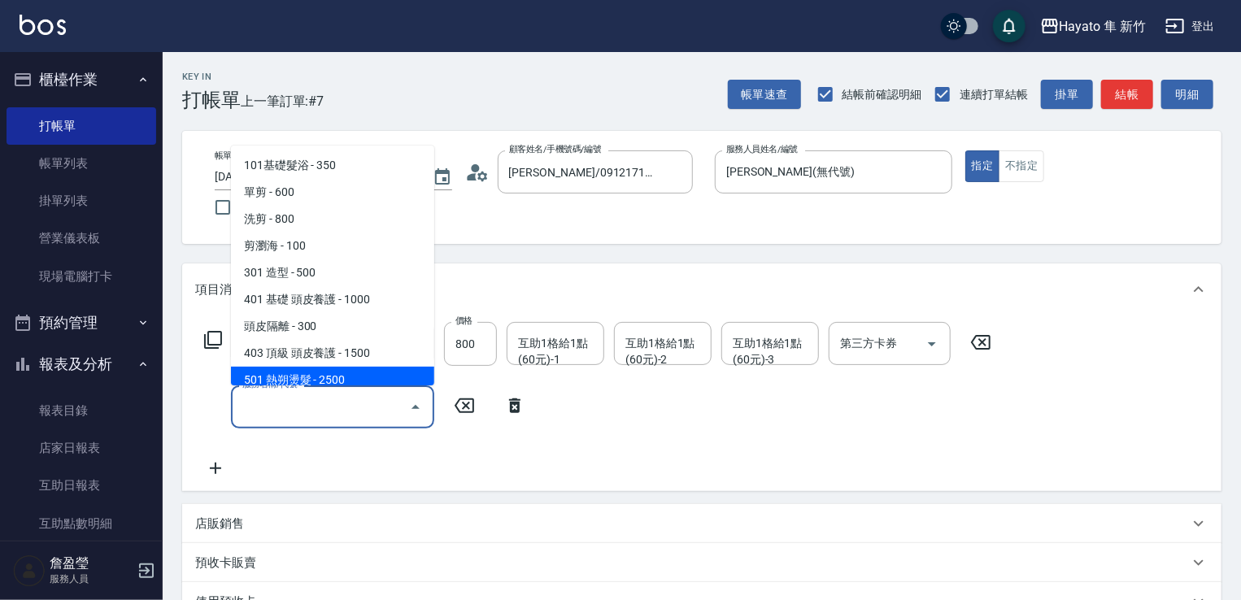
click at [397, 486] on div "服務名稱/代號 洗剪(201) 服務名稱/代號 價格 800 價格 互助1格給1點(60元)-1 互助1格給1點(60元)-1 互助1格給1點(60元)-2 …" at bounding box center [702, 404] width 1040 height 176
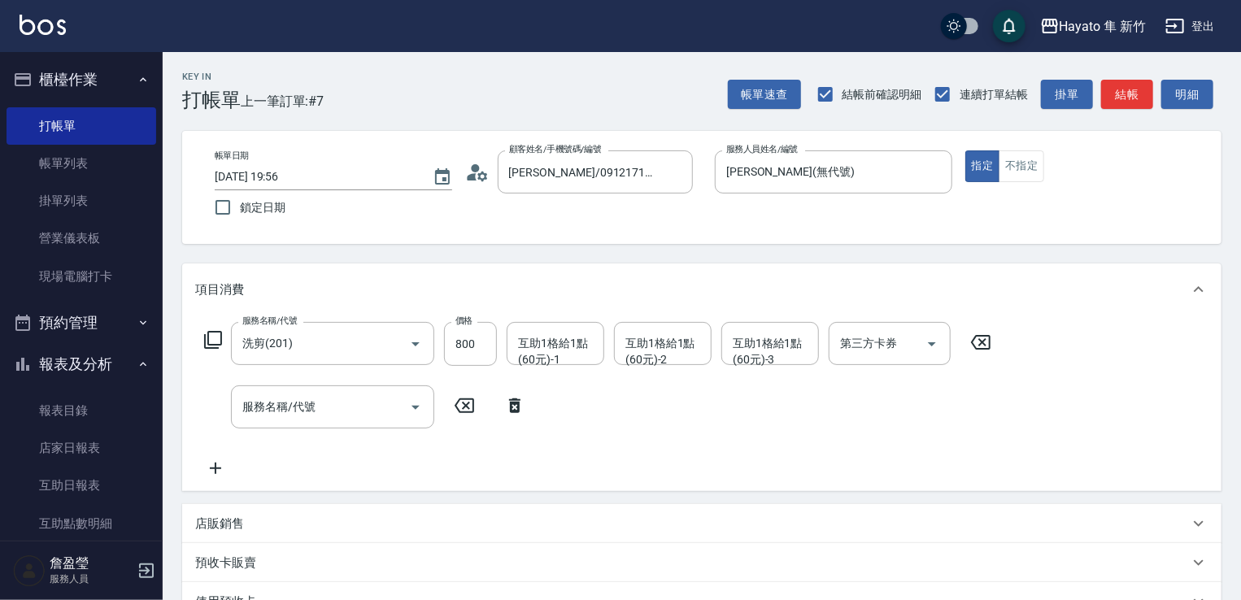
click at [207, 510] on div "店販銷售" at bounding box center [702, 523] width 1040 height 39
click at [272, 575] on input "服務人員姓名/編號" at bounding box center [256, 584] width 107 height 28
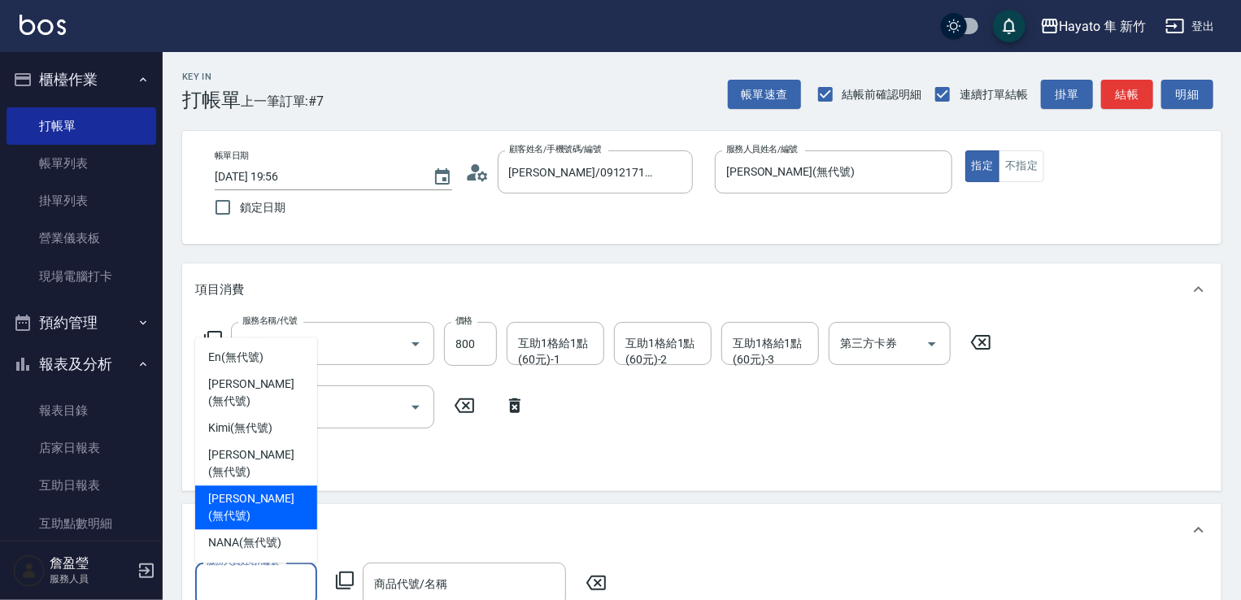
click at [239, 516] on span "[PERSON_NAME] (無代號)" at bounding box center [256, 508] width 96 height 34
type input "[PERSON_NAME](無代號)"
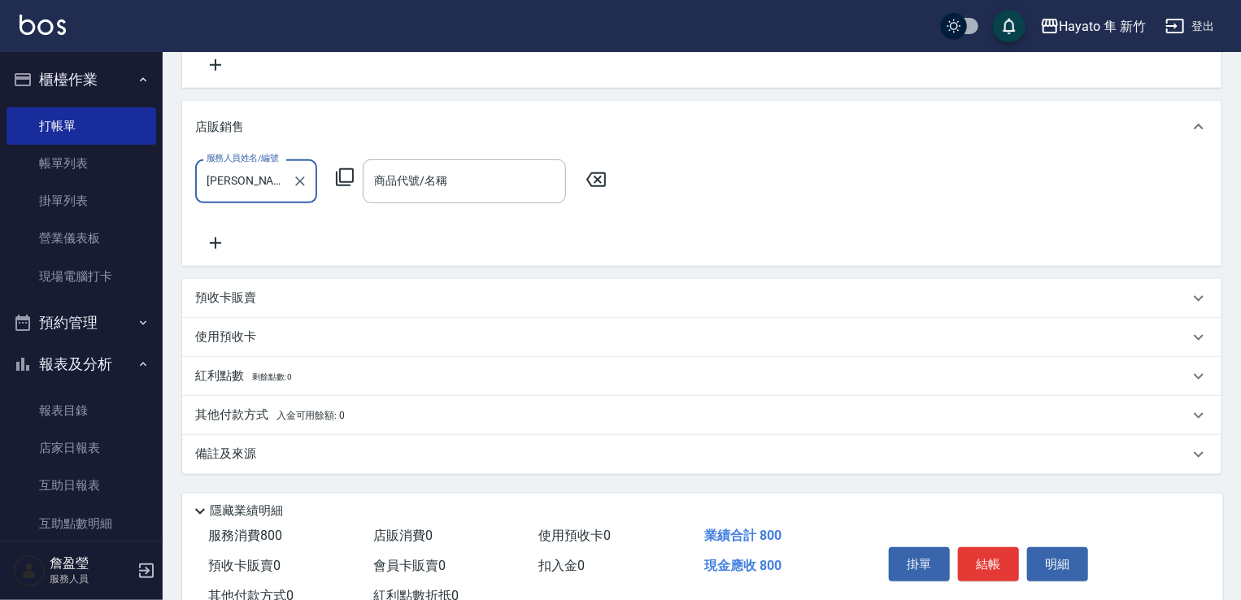
scroll to position [407, 0]
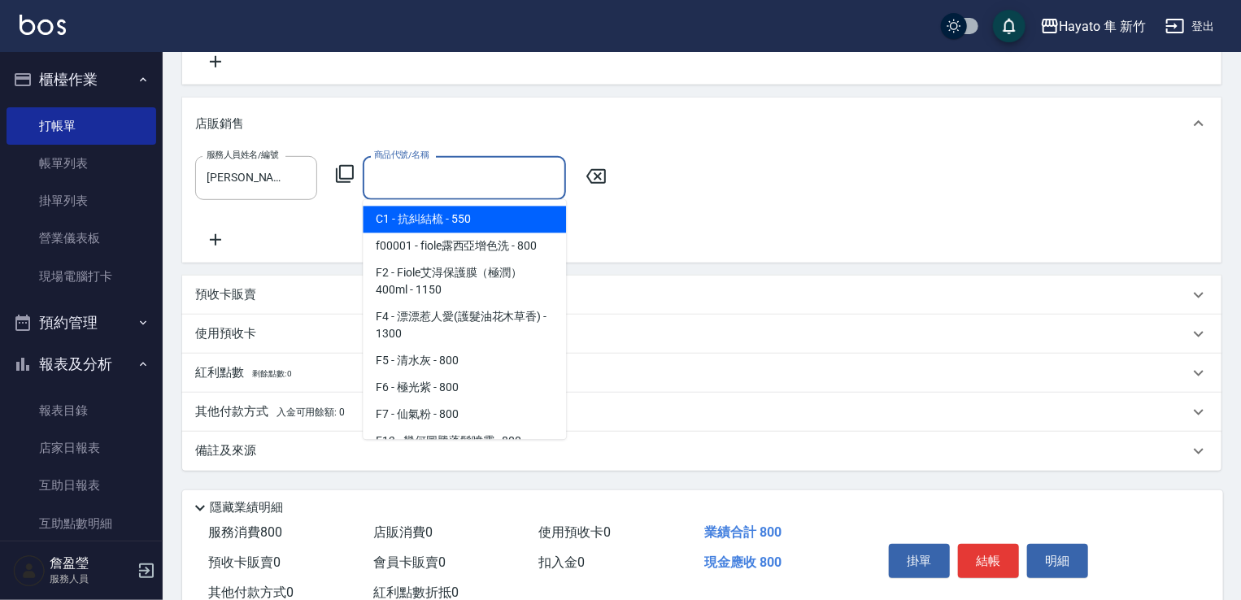
drag, startPoint x: 398, startPoint y: 175, endPoint x: 398, endPoint y: 209, distance: 34.2
click at [398, 190] on input "商品代號/名稱" at bounding box center [464, 178] width 189 height 28
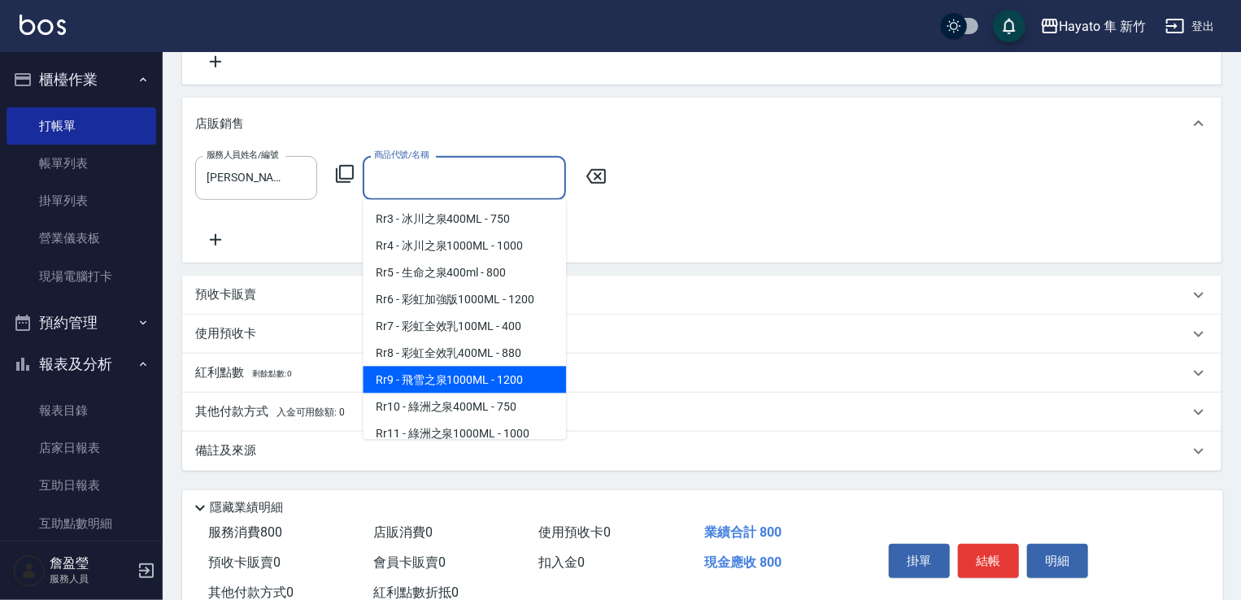
scroll to position [651, 0]
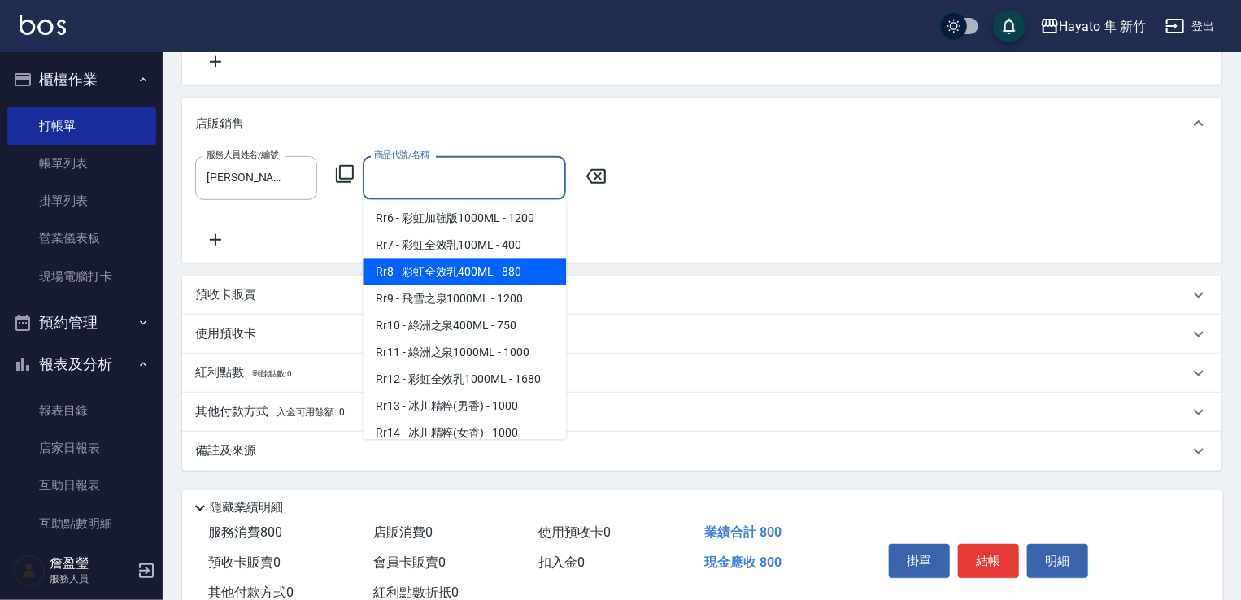
click at [498, 286] on span "Rr8 - 彩虹全效乳400ML - 880" at bounding box center [464, 272] width 203 height 27
type input "彩虹全效乳400ML"
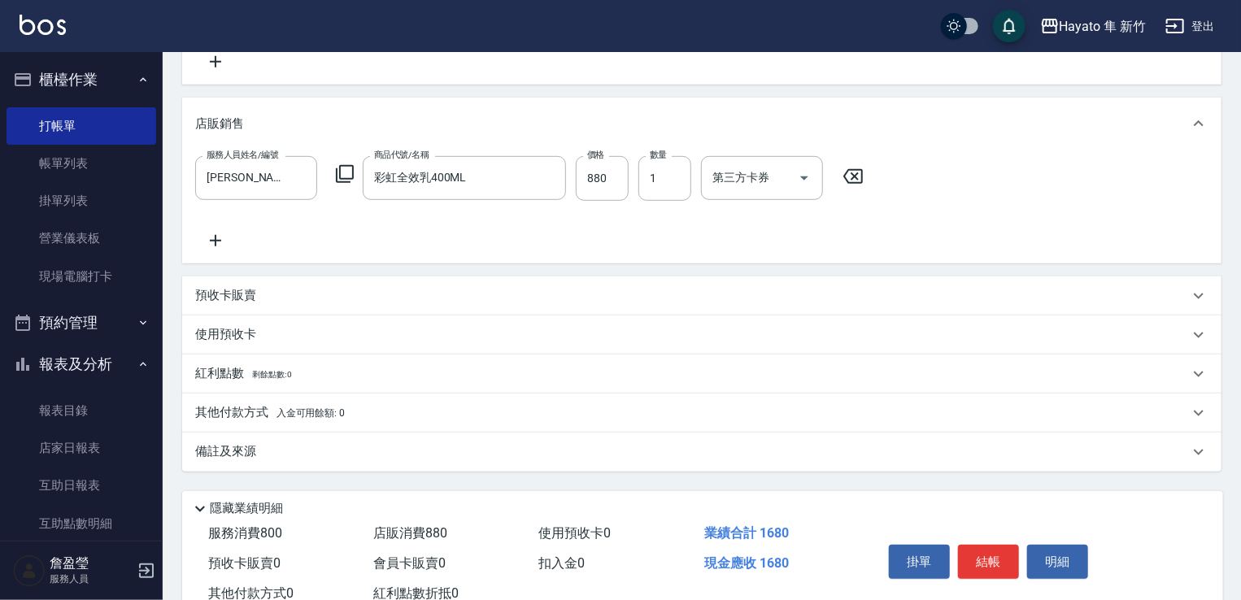
drag, startPoint x: 316, startPoint y: 453, endPoint x: 355, endPoint y: 463, distance: 39.5
click at [332, 459] on div "備註及來源" at bounding box center [692, 451] width 994 height 17
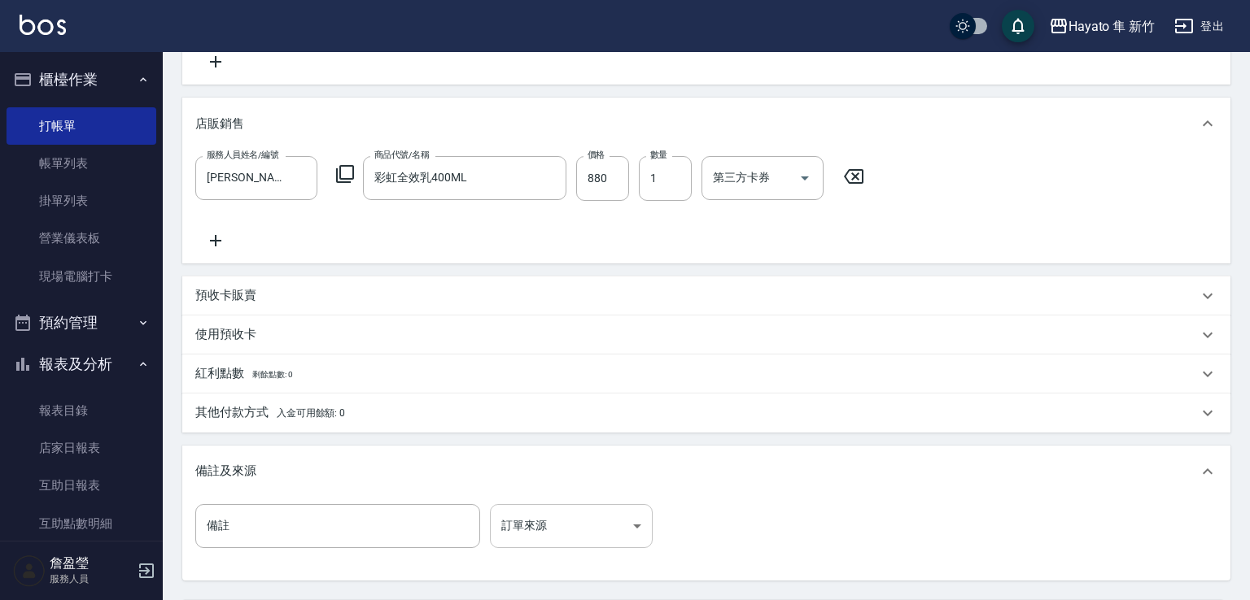
click at [524, 518] on body "Hayato 隼 新竹 登出 櫃檯作業 打帳單 帳單列表 掛單列表 營業儀表板 現場電腦打卡 預約管理 預約管理 報表及分析 報表目錄 店家日報表 互助日報表…" at bounding box center [625, 175] width 1250 height 1164
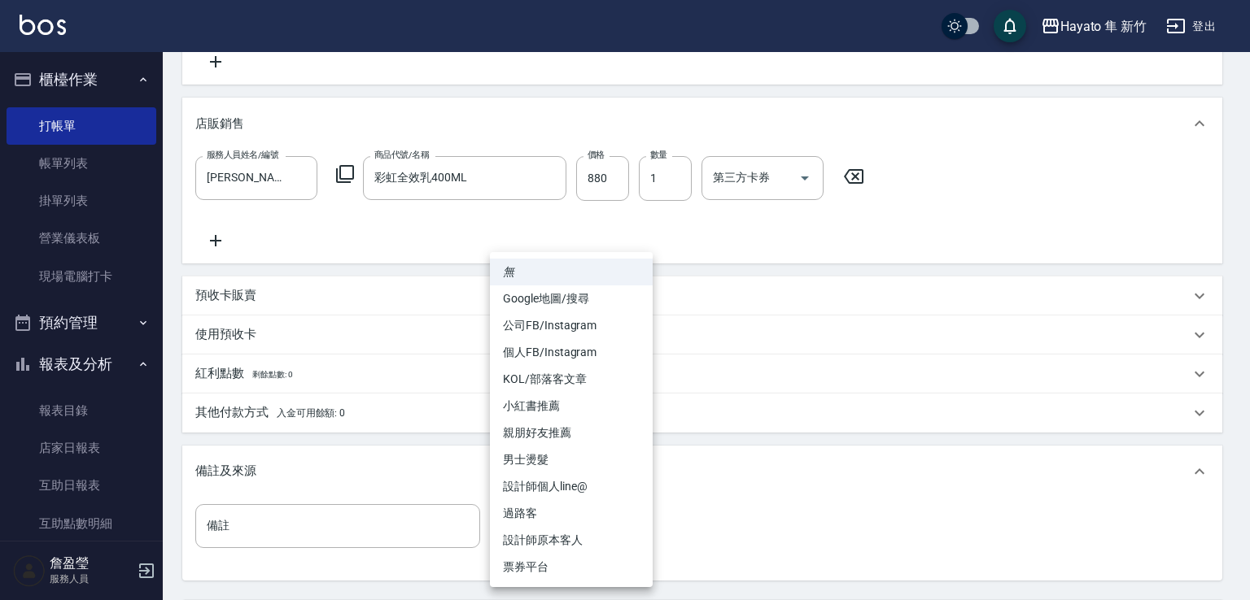
drag, startPoint x: 530, startPoint y: 538, endPoint x: 543, endPoint y: 512, distance: 28.4
click at [534, 540] on li "設計師原本客人" at bounding box center [571, 540] width 163 height 27
type input "設計師原本客人"
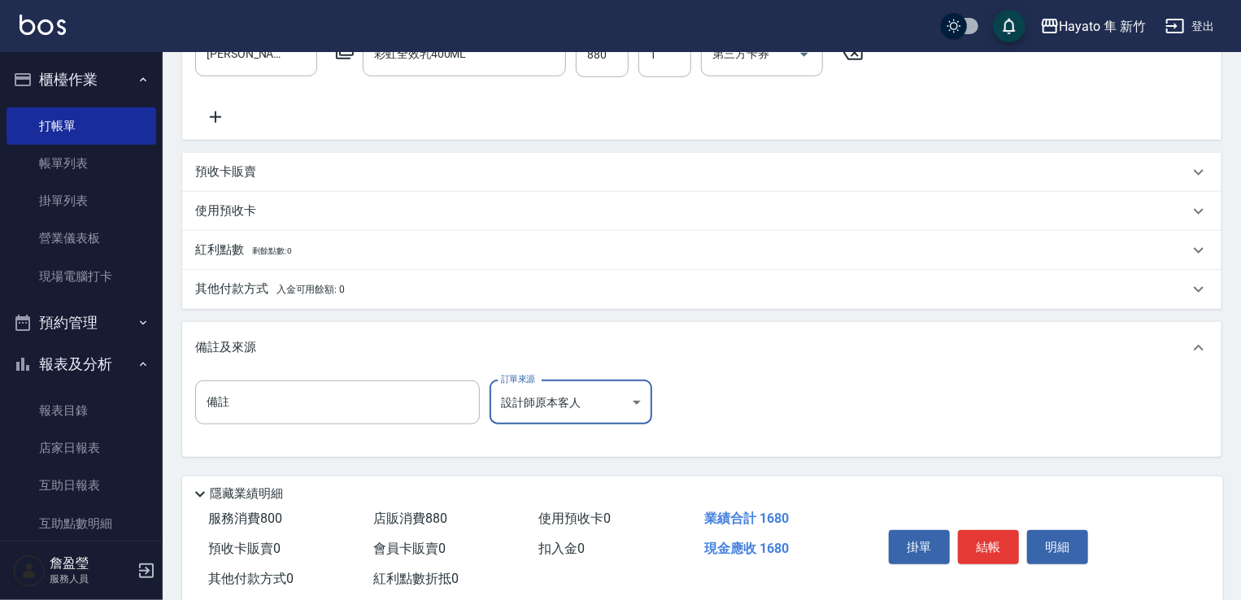
scroll to position [569, 0]
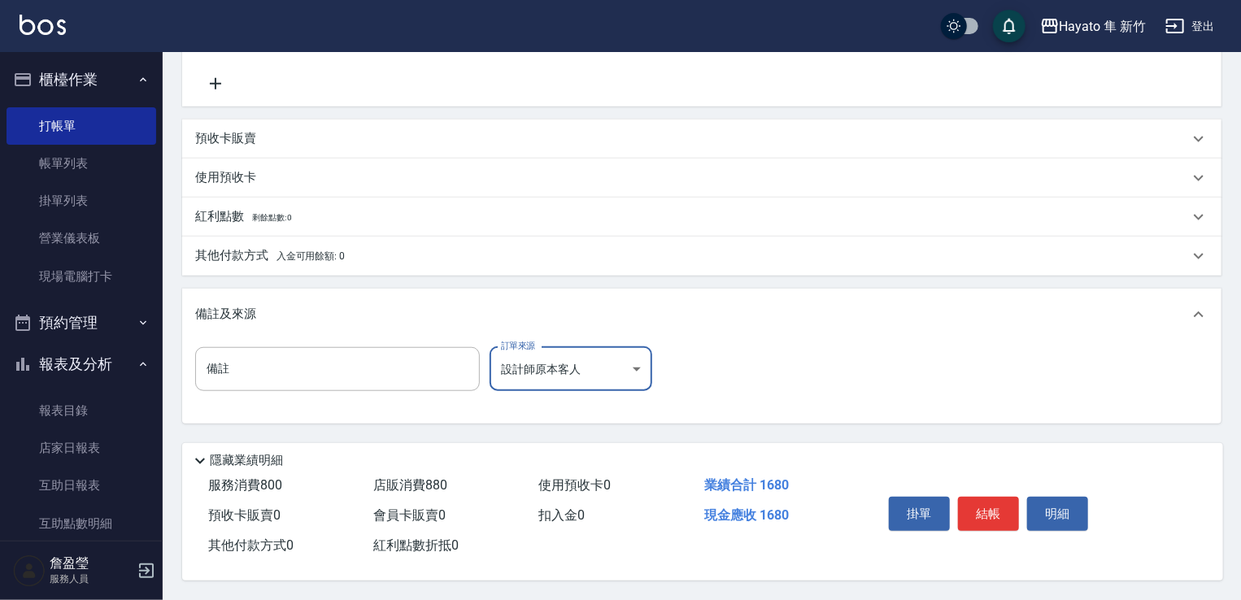
click at [249, 252] on p "其他付款方式 入金可用餘額: 0" at bounding box center [270, 256] width 150 height 18
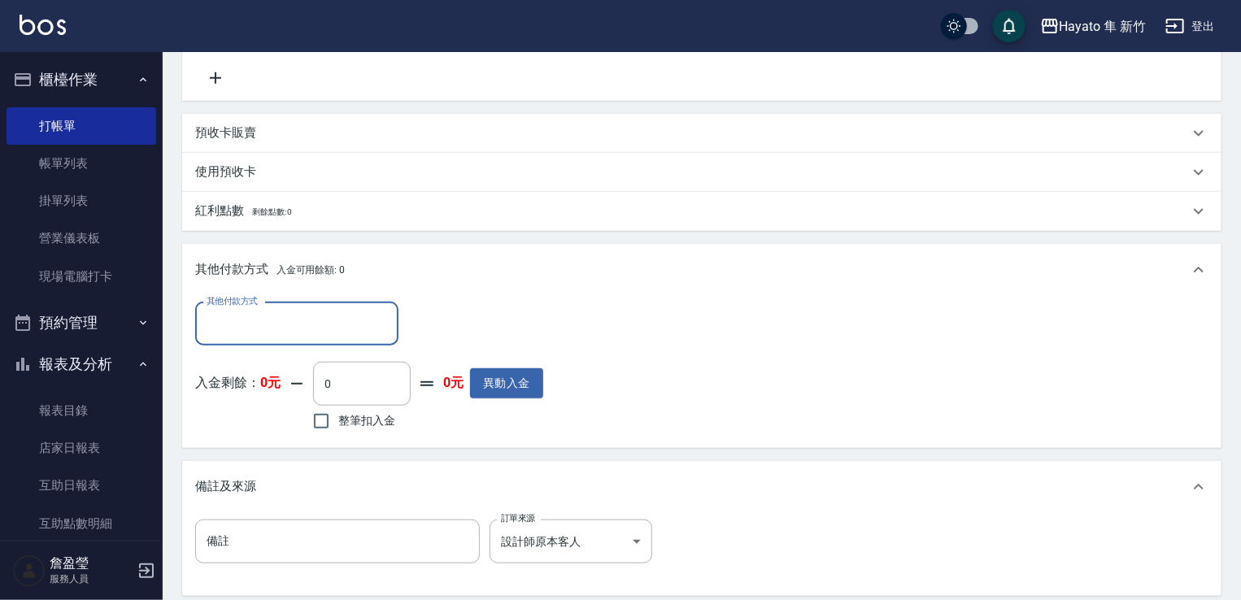
scroll to position [0, 0]
click at [270, 345] on div "其他付款方式" at bounding box center [296, 324] width 203 height 43
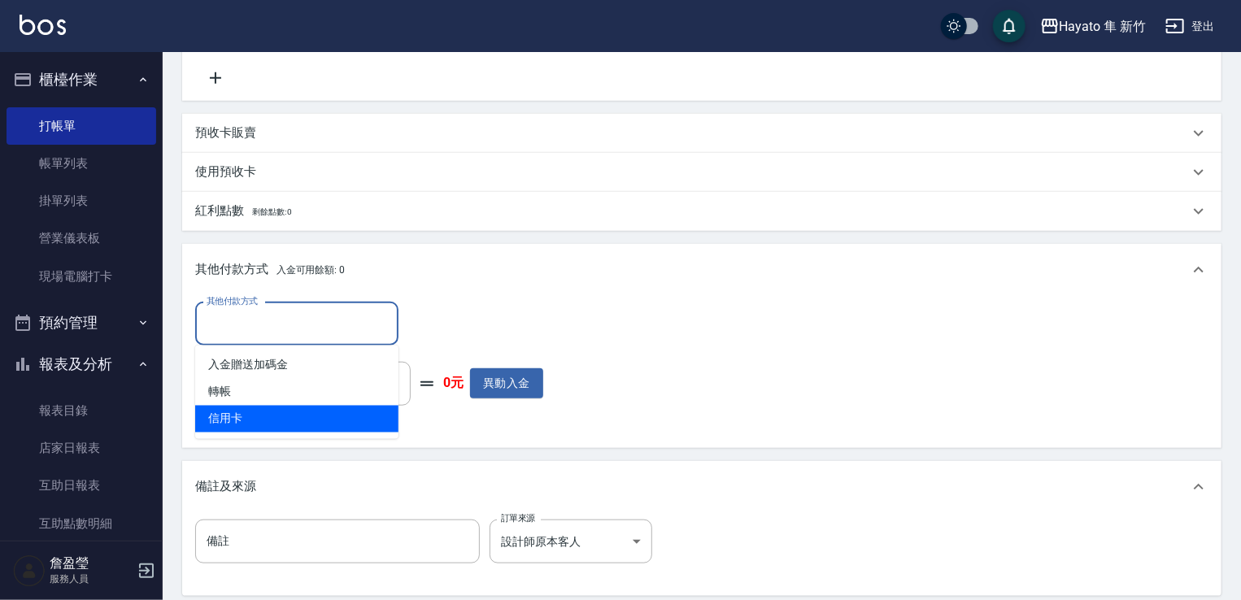
drag, startPoint x: 296, startPoint y: 406, endPoint x: 326, endPoint y: 378, distance: 40.9
click at [299, 401] on ul "入金贈送加碼金 轉帳 信用卡" at bounding box center [296, 393] width 203 height 94
click at [309, 410] on span "信用卡" at bounding box center [296, 419] width 203 height 27
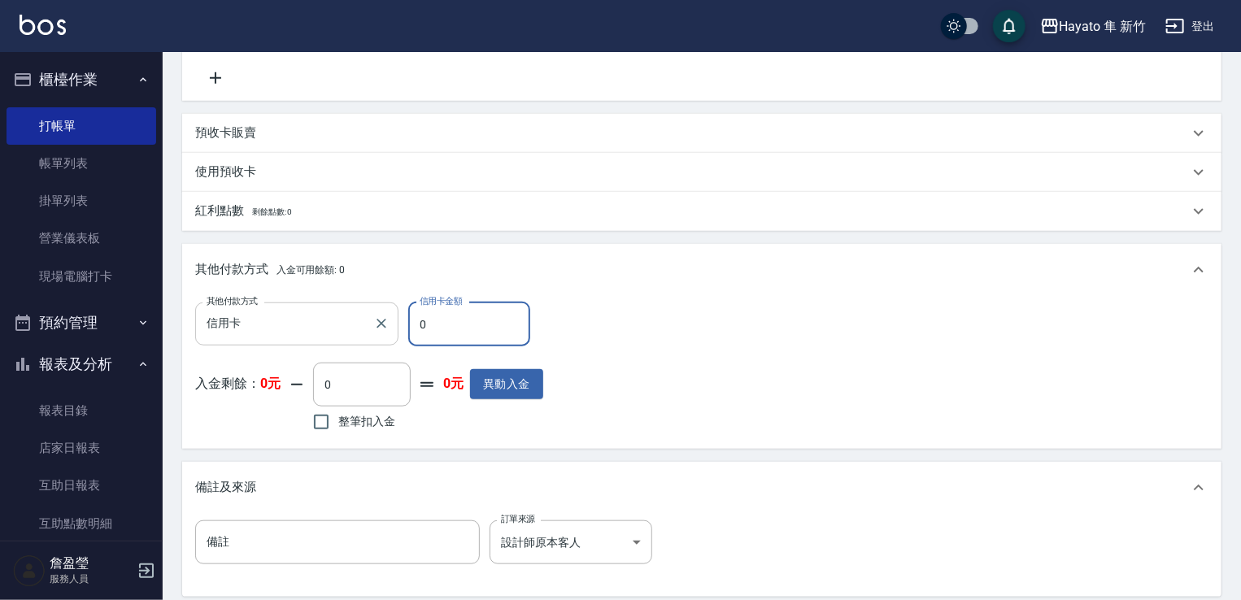
click at [290, 338] on input "信用卡" at bounding box center [285, 324] width 164 height 28
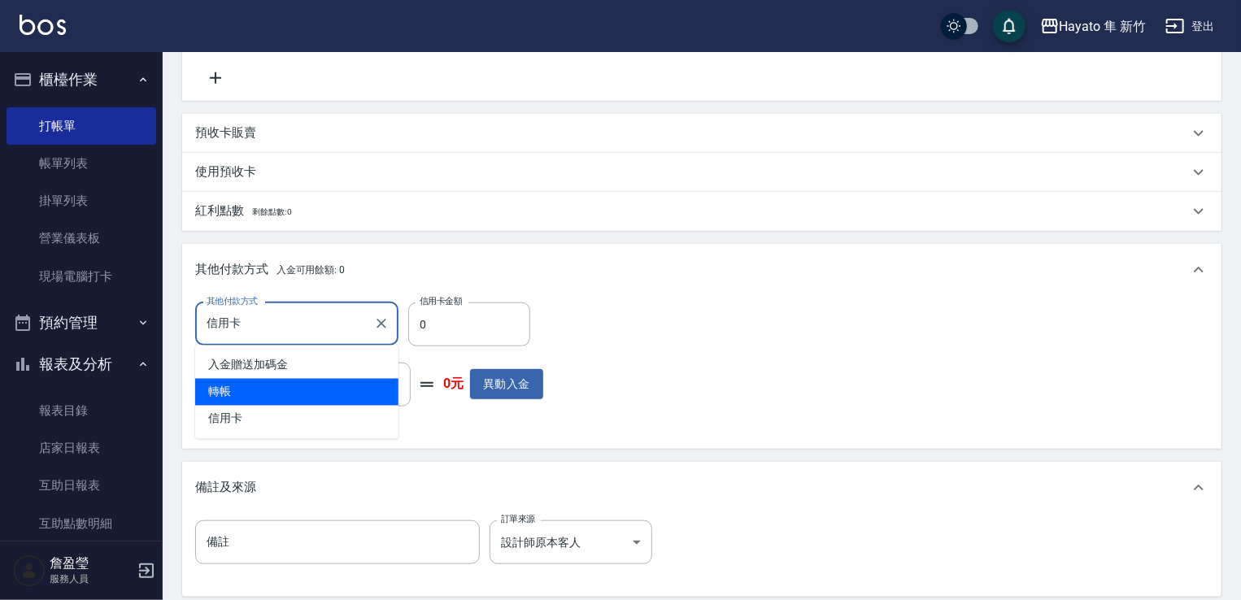
click at [286, 402] on span "轉帳" at bounding box center [296, 392] width 203 height 27
type input "轉帳"
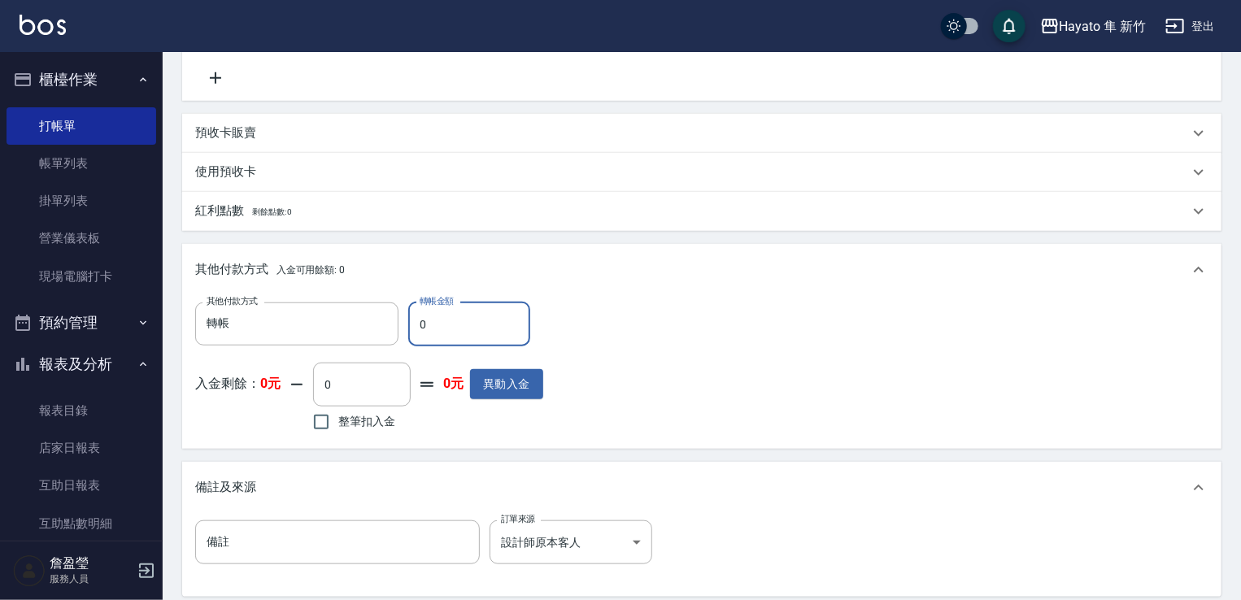
click at [449, 317] on input "0" at bounding box center [469, 325] width 122 height 44
click at [696, 287] on div "其他付款方式 入金可用餘額: 0" at bounding box center [702, 270] width 1040 height 52
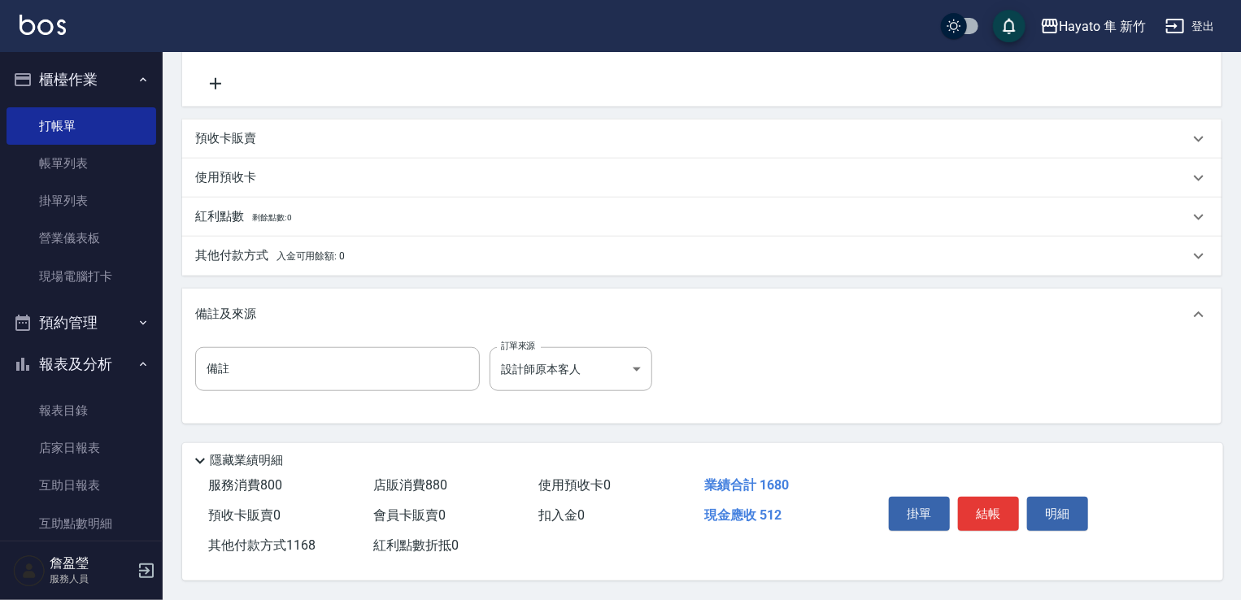
click at [309, 237] on div "其他付款方式 入金可用餘額: 0 其他付款方式 轉帳 其他付款方式 轉帳金額 1168 轉帳金額 入金剩餘： 0元 0 ​ 整筆扣入金 0元 異動入金" at bounding box center [702, 256] width 1040 height 39
click at [310, 251] on span "入金可用餘額: 0" at bounding box center [311, 256] width 69 height 11
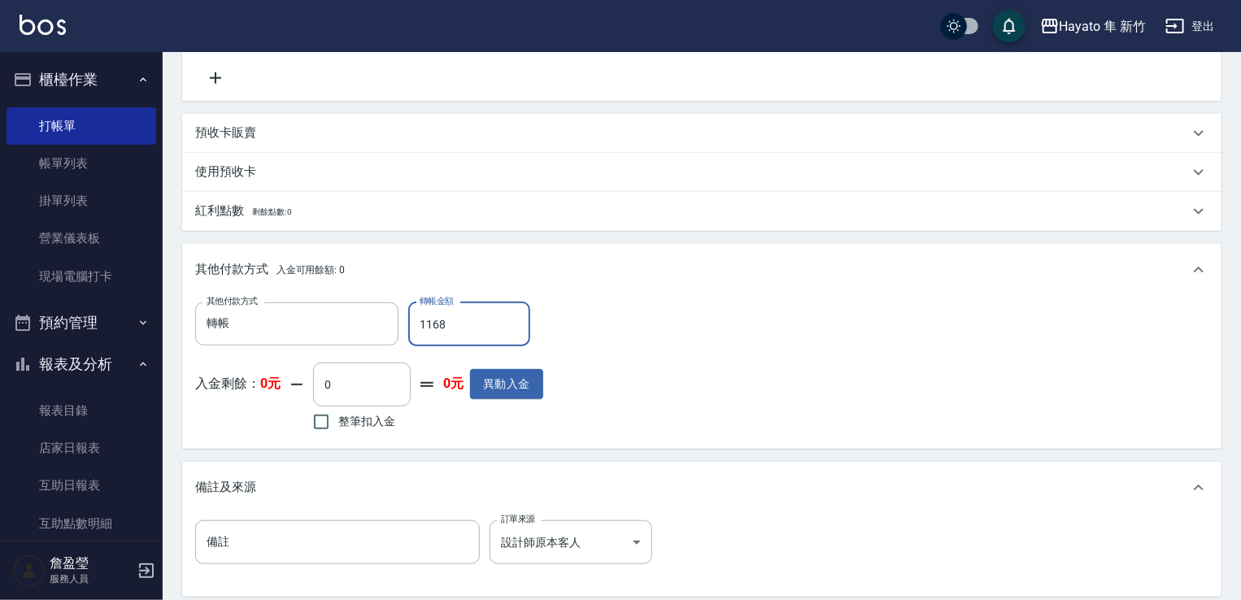
click at [475, 327] on input "1168" at bounding box center [469, 325] width 122 height 44
type input "1680"
click at [752, 336] on div "其他付款方式 轉帳 其他付款方式 轉帳金額 1680 轉帳金額 入金剩餘： 0元 0 ​ 整筆扣入金 0元 異動入金" at bounding box center [702, 369] width 1014 height 133
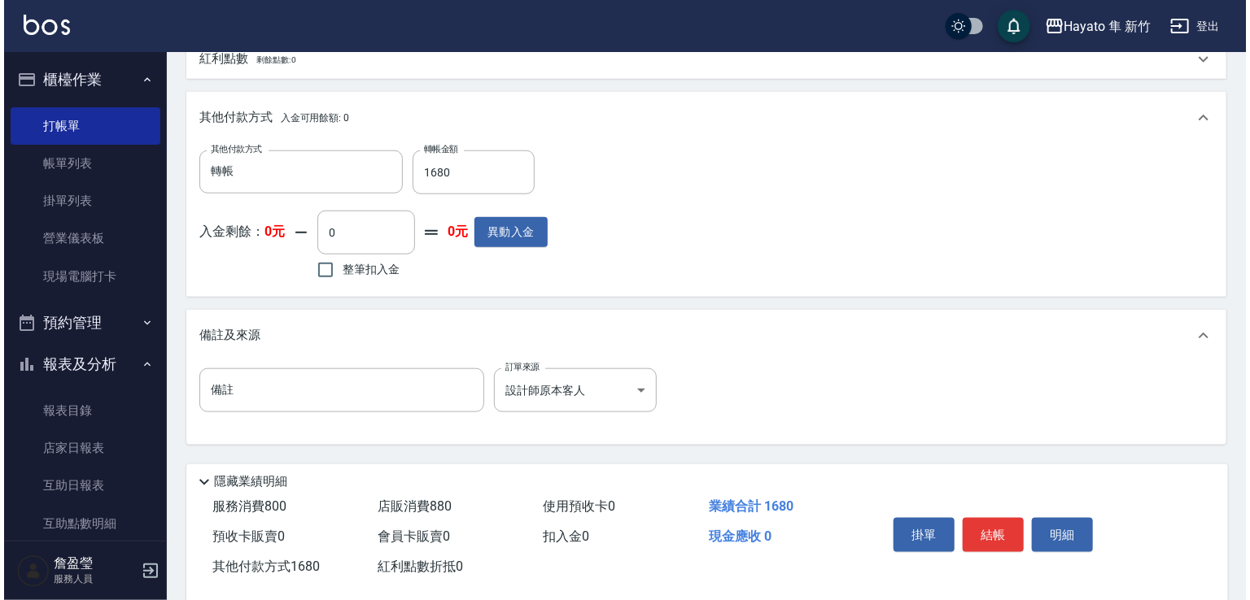
scroll to position [748, 0]
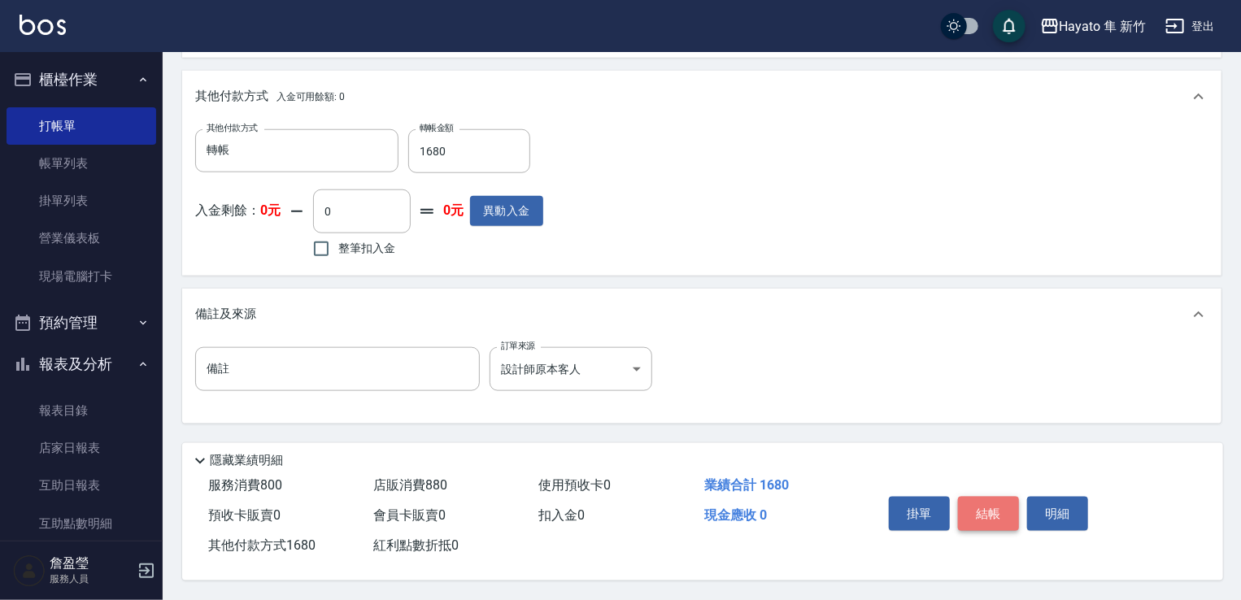
click at [978, 510] on button "結帳" at bounding box center [988, 514] width 61 height 34
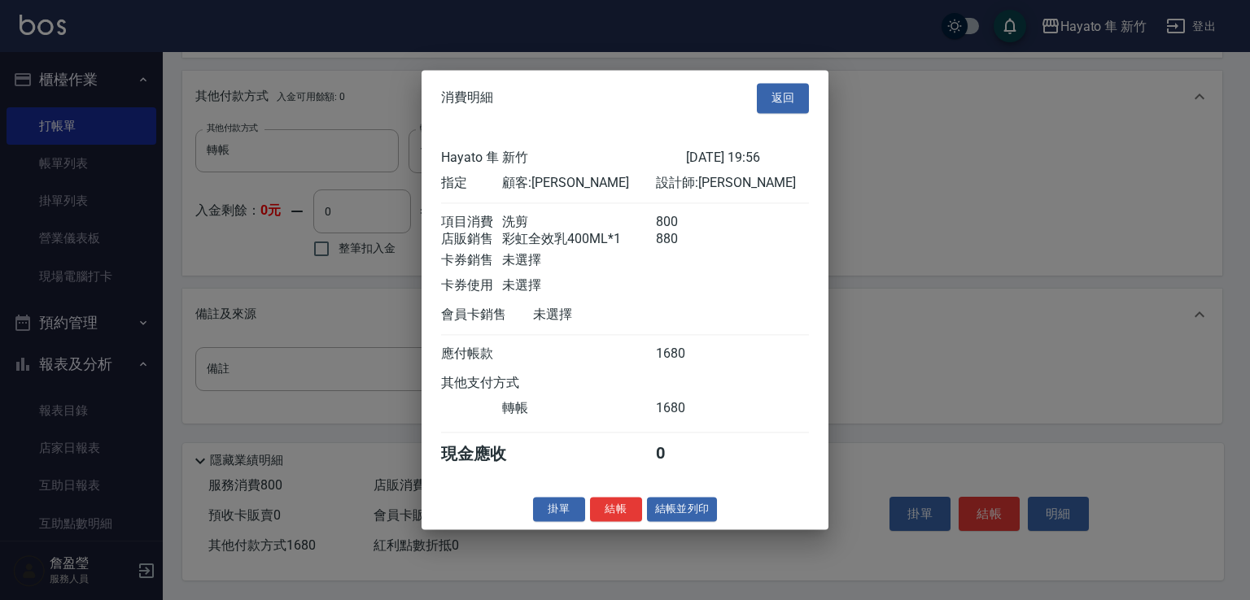
click at [1038, 358] on div at bounding box center [625, 300] width 1250 height 600
click at [766, 83] on button "返回" at bounding box center [783, 98] width 52 height 30
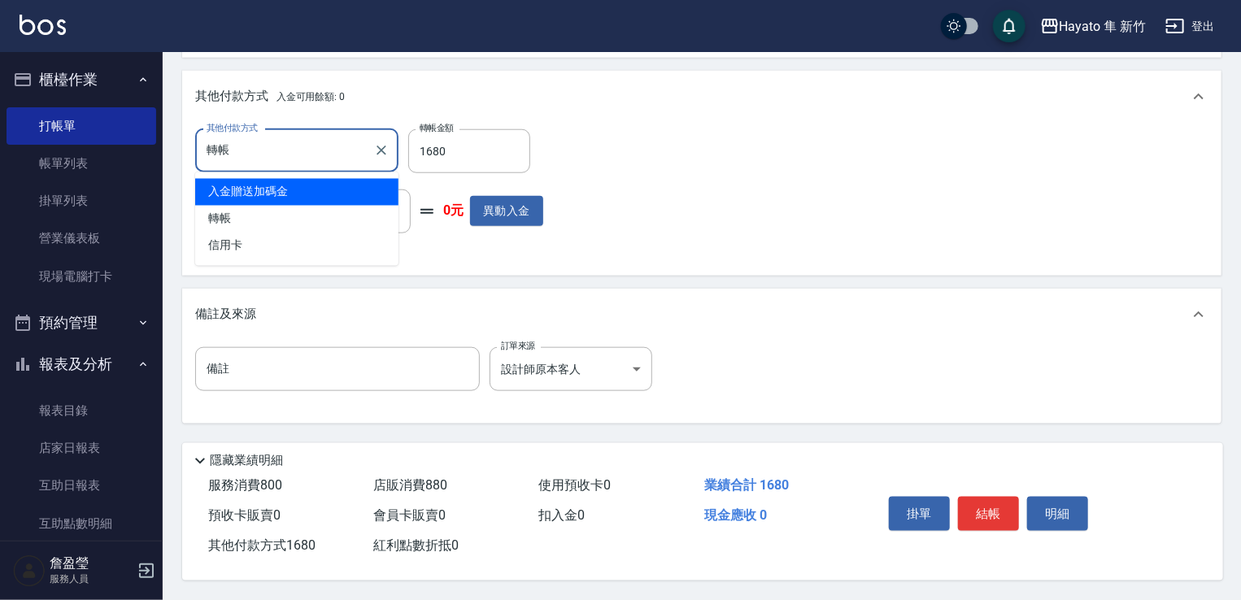
click at [299, 146] on input "轉帳" at bounding box center [285, 151] width 164 height 28
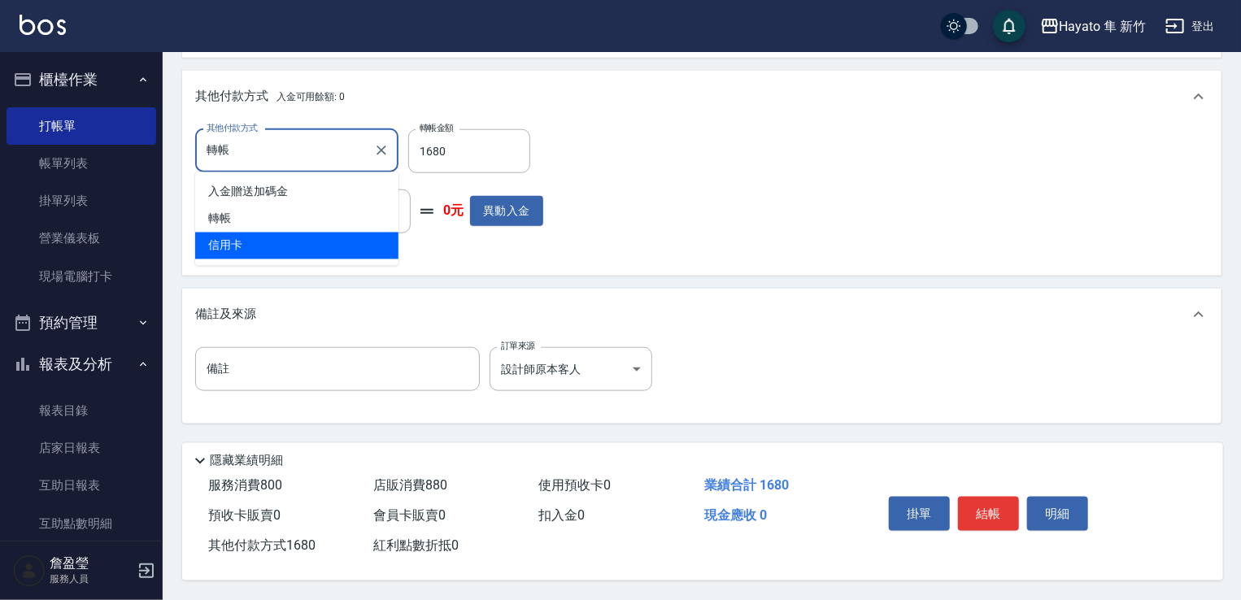
click at [299, 233] on span "信用卡" at bounding box center [296, 246] width 203 height 27
type input "信用卡"
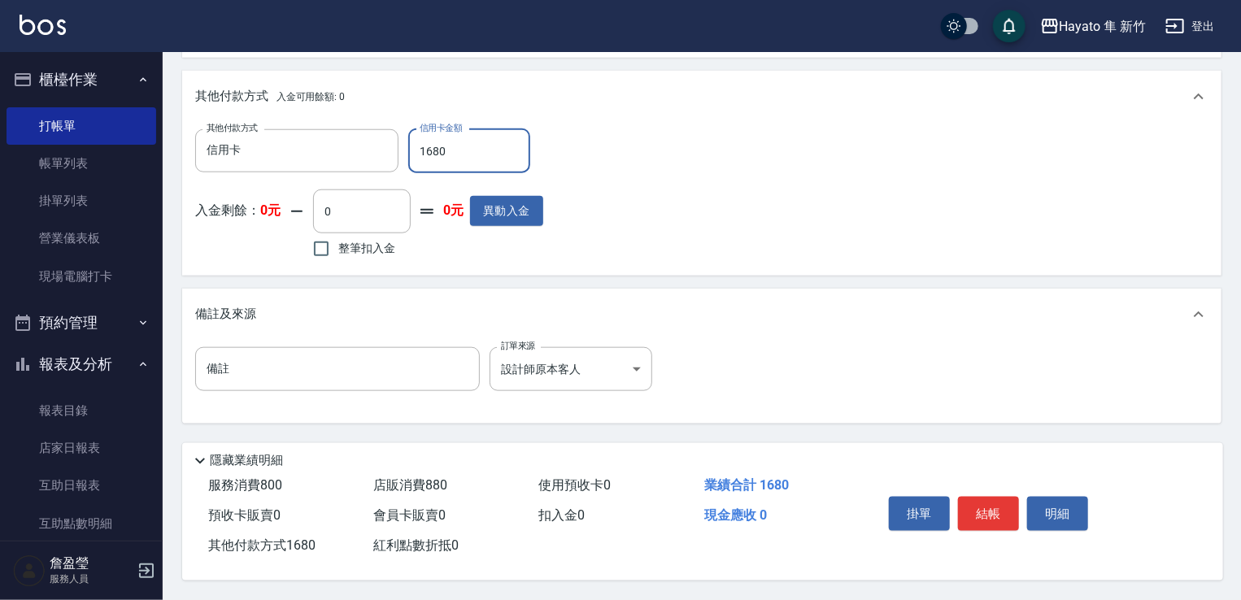
click at [950, 251] on div "其他付款方式 信用卡 其他付款方式 信用卡金額 1680 信用卡金額 入金剩餘： 0元 0 ​ 整筆扣入金 0元 異動入金" at bounding box center [702, 195] width 1014 height 133
click at [982, 520] on button "結帳" at bounding box center [988, 514] width 61 height 34
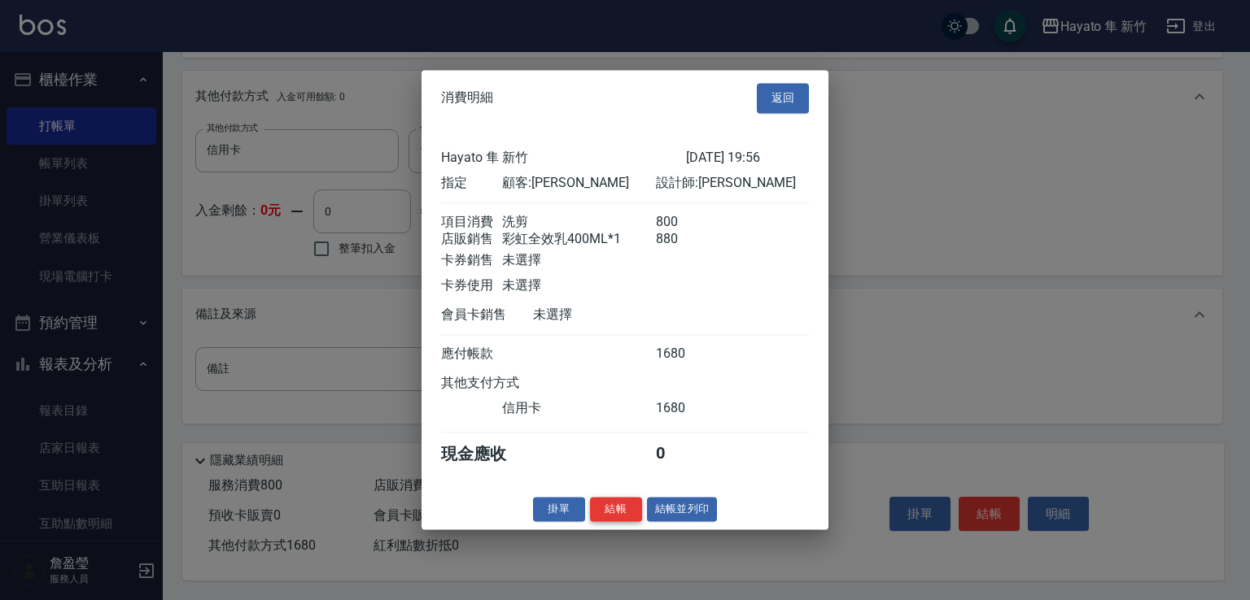
click at [612, 517] on button "結帳" at bounding box center [616, 509] width 52 height 25
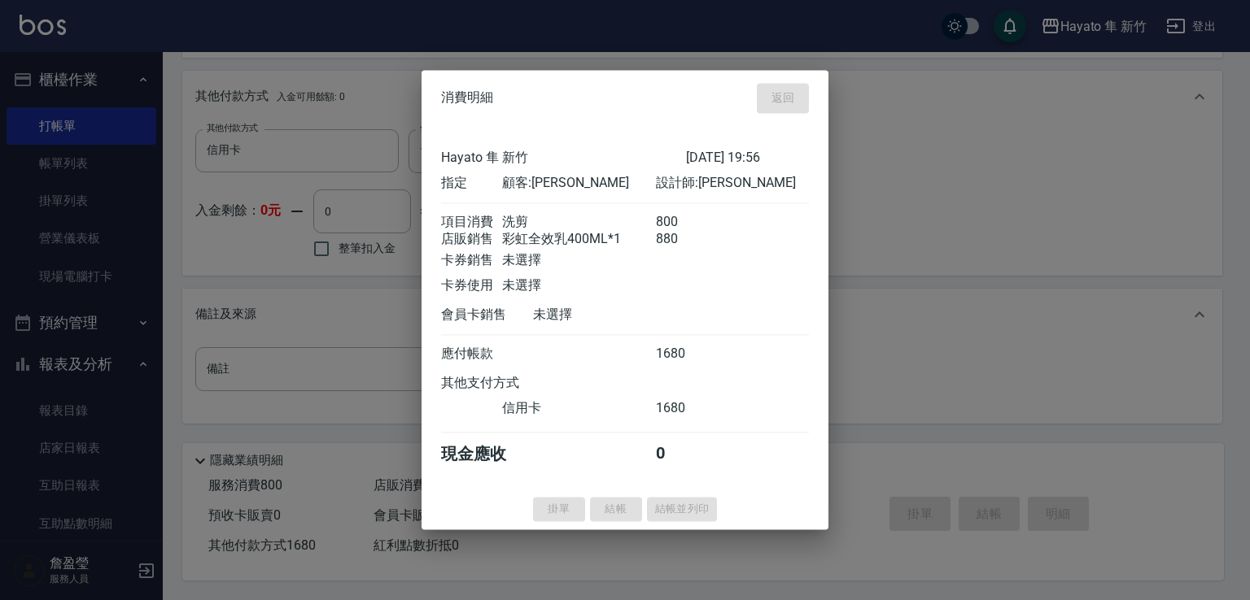
type input "[DATE] 20:00"
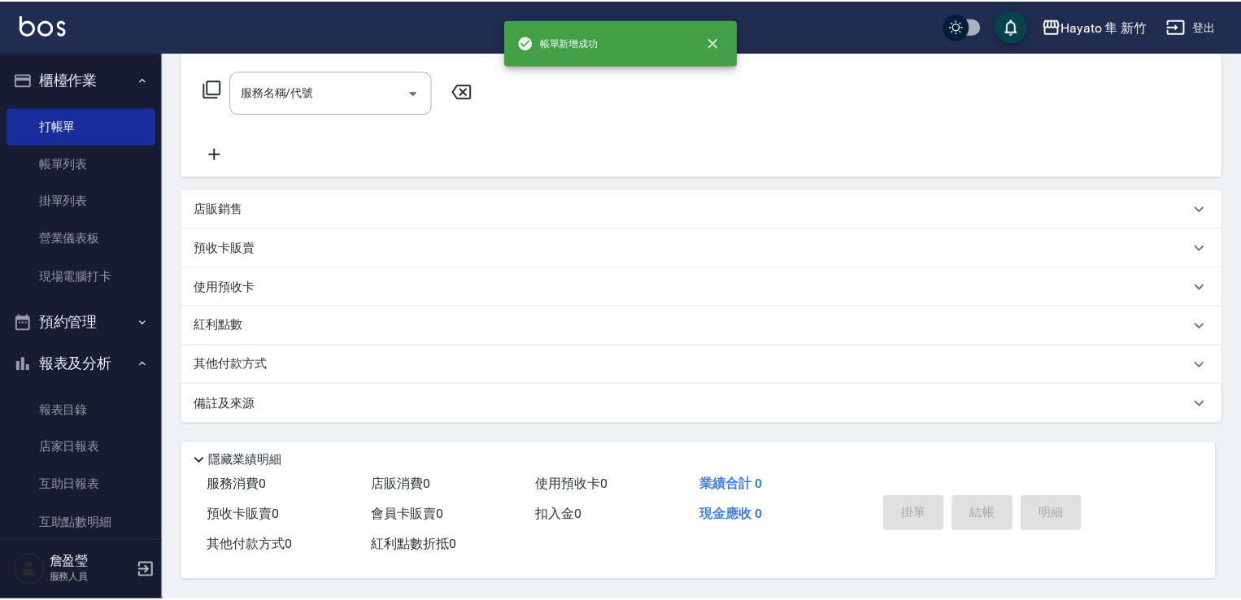
scroll to position [0, 0]
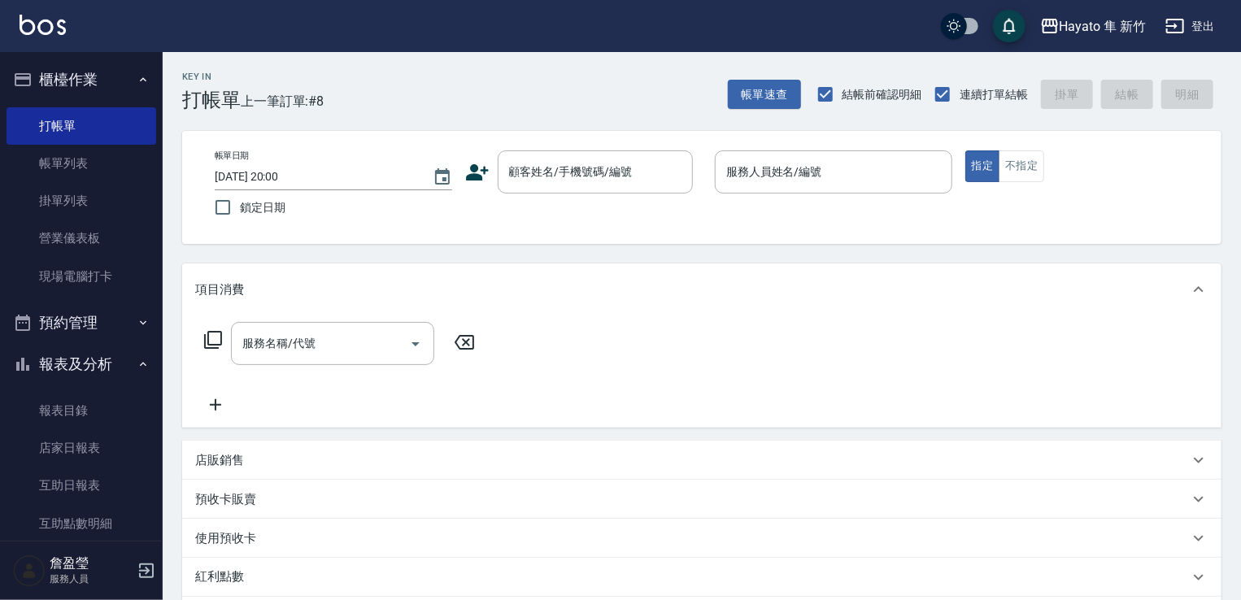
click at [482, 170] on icon at bounding box center [477, 172] width 23 height 16
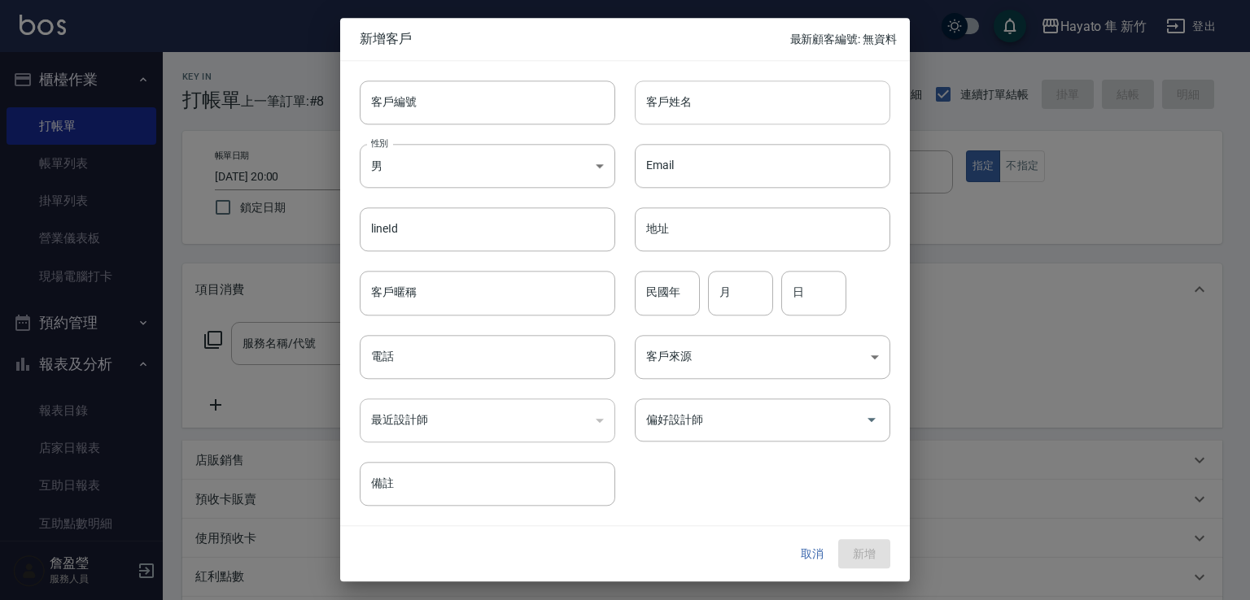
click at [713, 117] on input "客戶姓名" at bounding box center [762, 103] width 255 height 44
click at [770, 124] on input "[PERSON_NAME]" at bounding box center [762, 103] width 255 height 44
type input "[PERSON_NAME]"
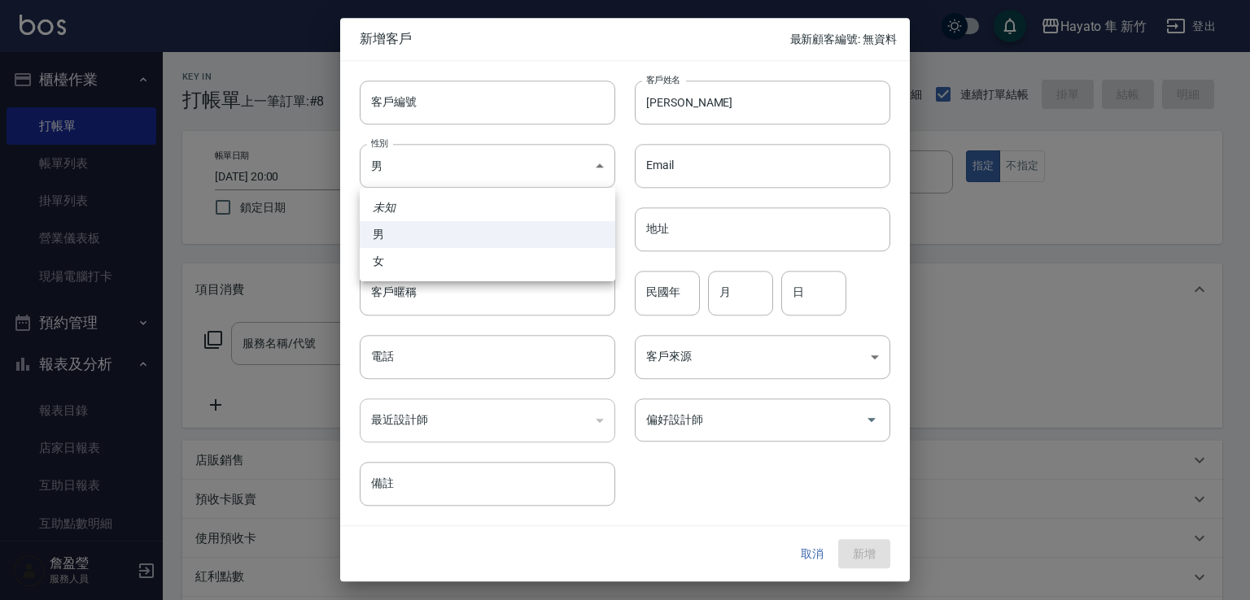
drag, startPoint x: 443, startPoint y: 160, endPoint x: 455, endPoint y: 229, distance: 69.4
click at [444, 158] on body "Hayato 隼 新竹 登出 櫃檯作業 打帳單 帳單列表 掛單列表 營業儀表板 現場電腦打卡 預約管理 預約管理 報表及分析 報表目錄 店家日報表 互助日報表…" at bounding box center [625, 426] width 1250 height 852
click at [455, 264] on li "女" at bounding box center [487, 261] width 255 height 27
type input "[DEMOGRAPHIC_DATA]"
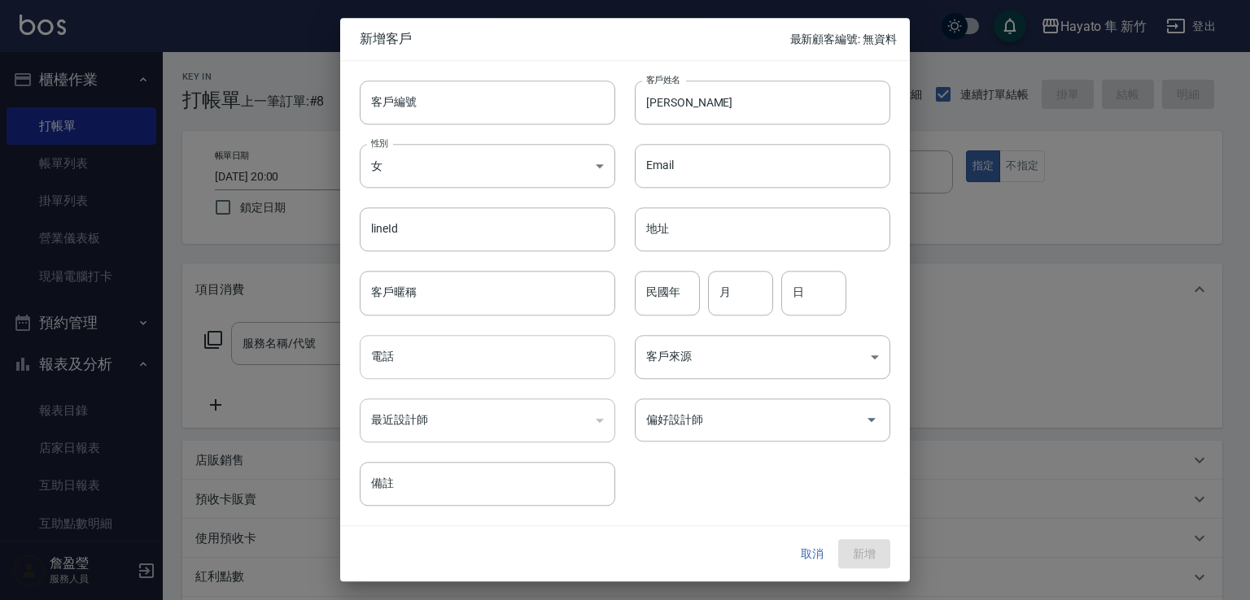
click at [436, 347] on input "電話" at bounding box center [487, 357] width 255 height 44
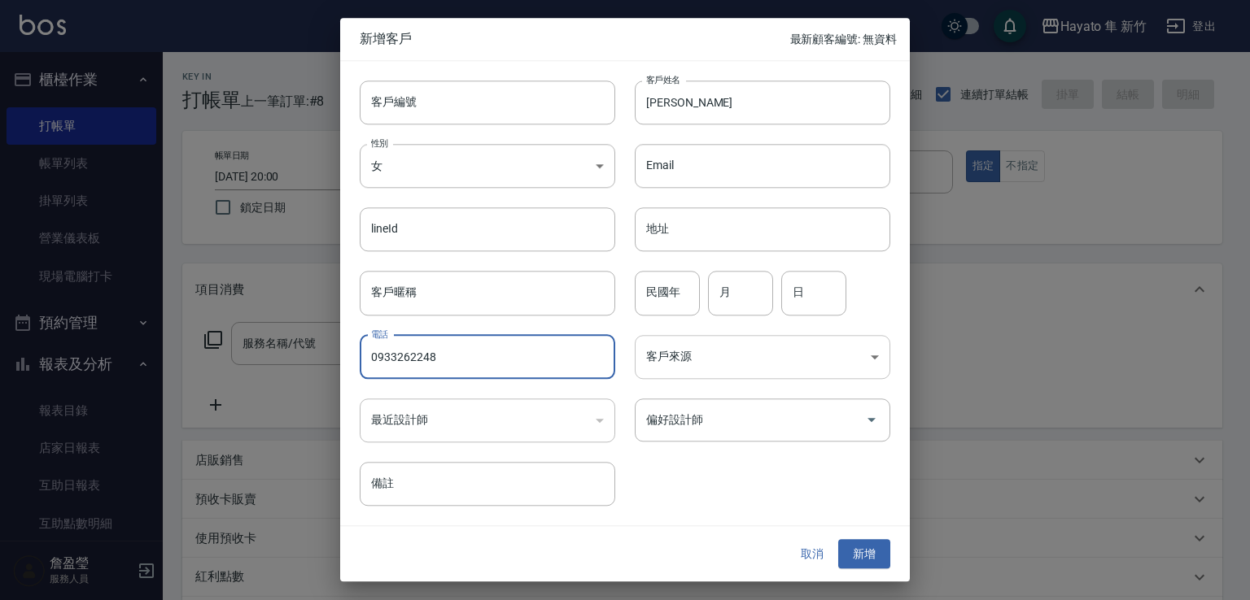
type input "0933262248"
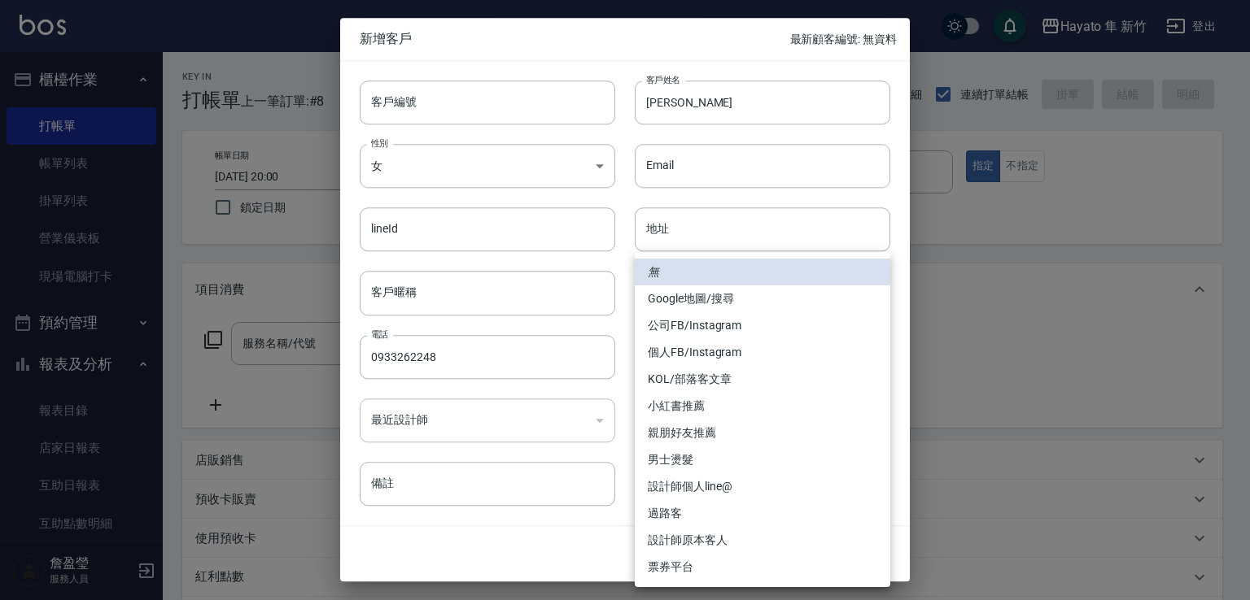
click at [678, 342] on body "Hayato 隼 新竹 登出 櫃檯作業 打帳單 帳單列表 掛單列表 營業儀表板 現場電腦打卡 預約管理 預約管理 報表及分析 報表目錄 店家日報表 互助日報表…" at bounding box center [625, 426] width 1250 height 852
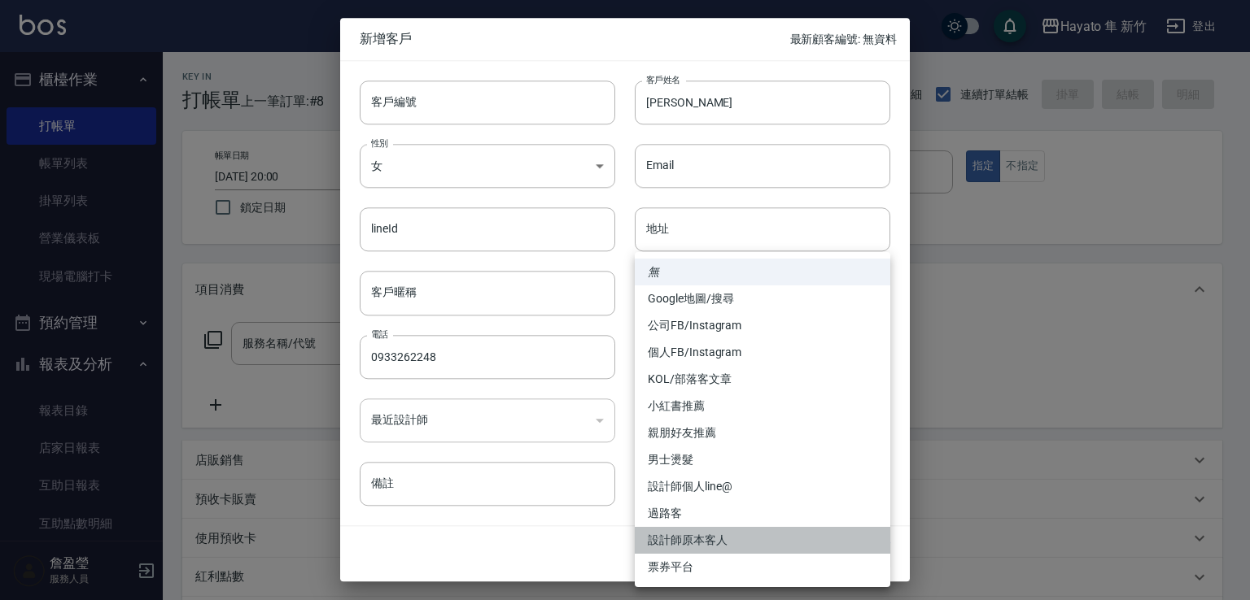
click at [683, 540] on li "設計師原本客人" at bounding box center [762, 540] width 255 height 27
type input "設計師原本客人"
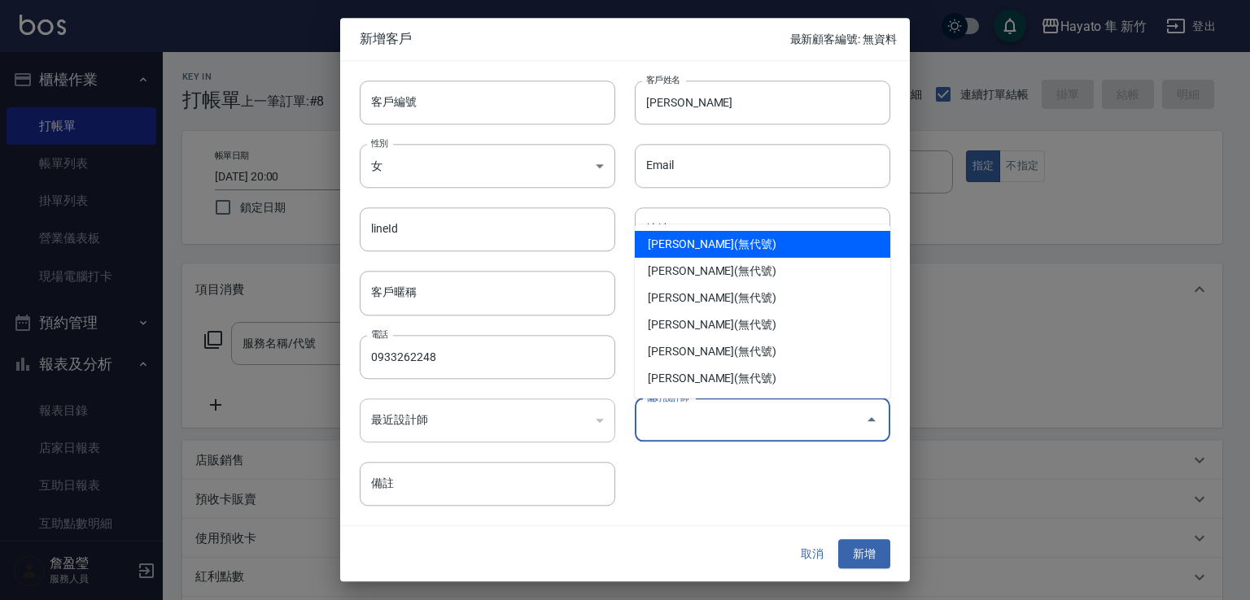
click at [683, 417] on input "偏好設計師" at bounding box center [750, 420] width 216 height 28
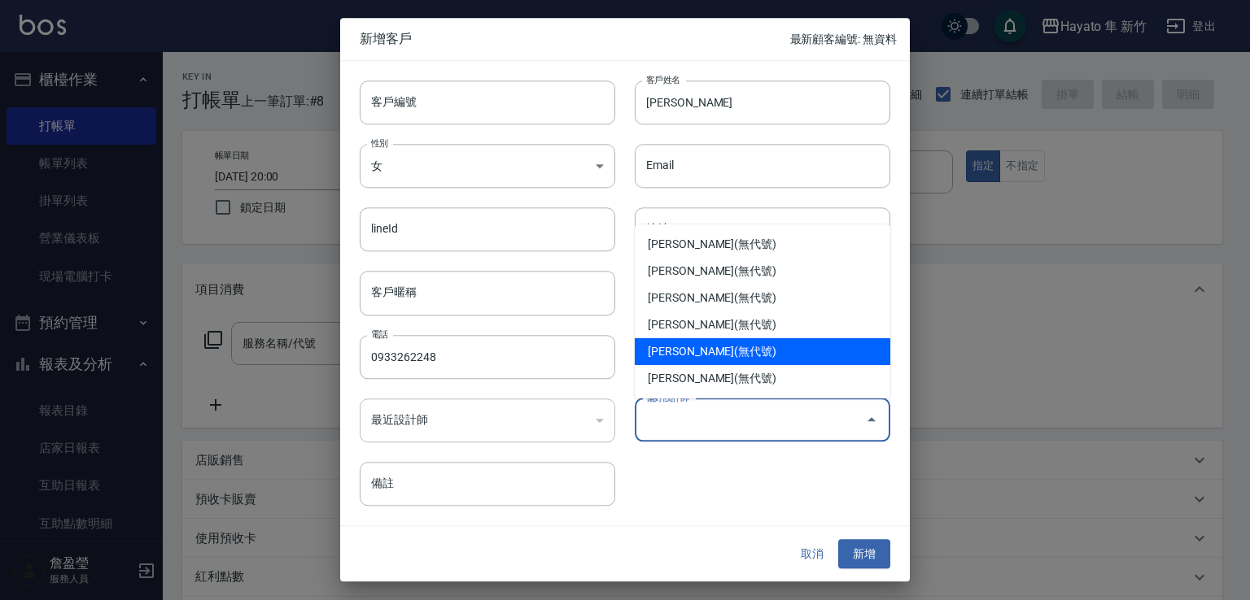
click at [687, 355] on li "[PERSON_NAME](無代號)" at bounding box center [762, 351] width 255 height 27
type input "李仕芬"
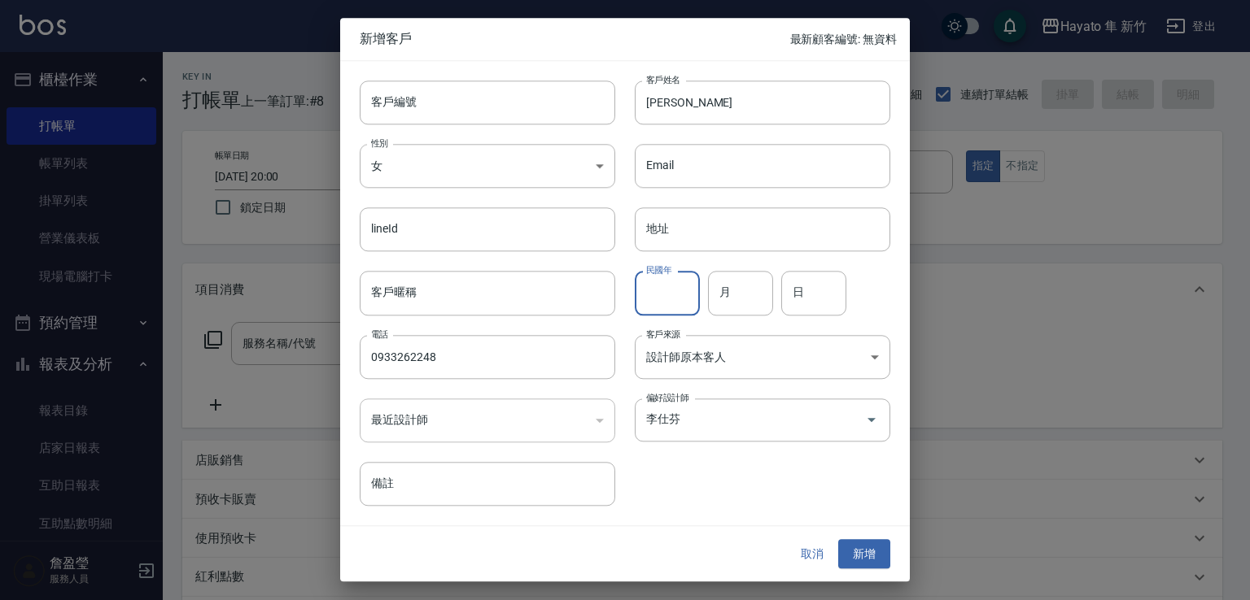
click at [685, 292] on input "民國年" at bounding box center [667, 294] width 65 height 44
type input "55"
click at [735, 297] on input "月" at bounding box center [740, 294] width 65 height 44
type input "11"
click at [820, 290] on input "日" at bounding box center [813, 294] width 65 height 44
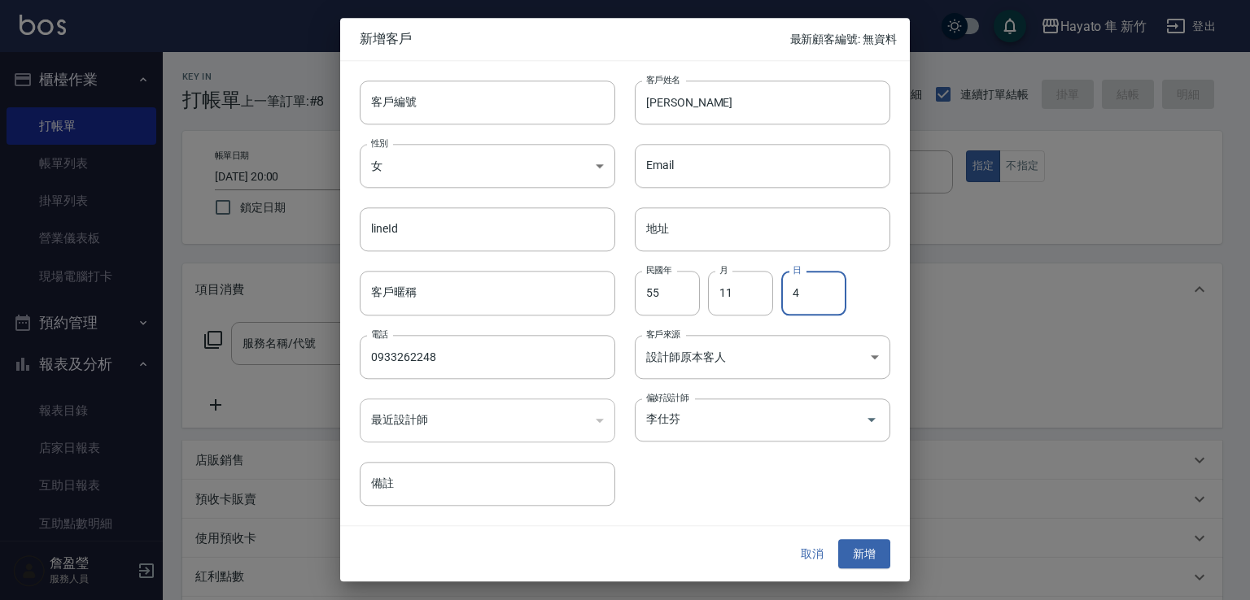
type input "4"
click at [1005, 330] on div at bounding box center [625, 300] width 1250 height 600
click at [860, 544] on button "新增" at bounding box center [864, 554] width 52 height 30
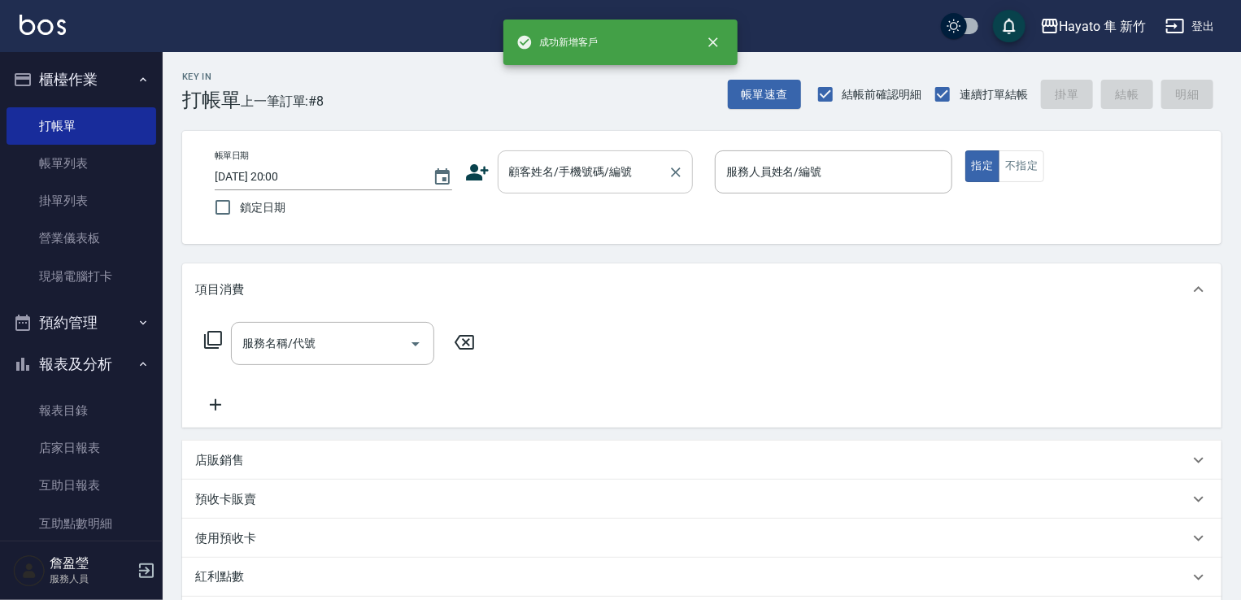
click at [524, 160] on input "顧客姓名/手機號碼/編號" at bounding box center [583, 172] width 156 height 28
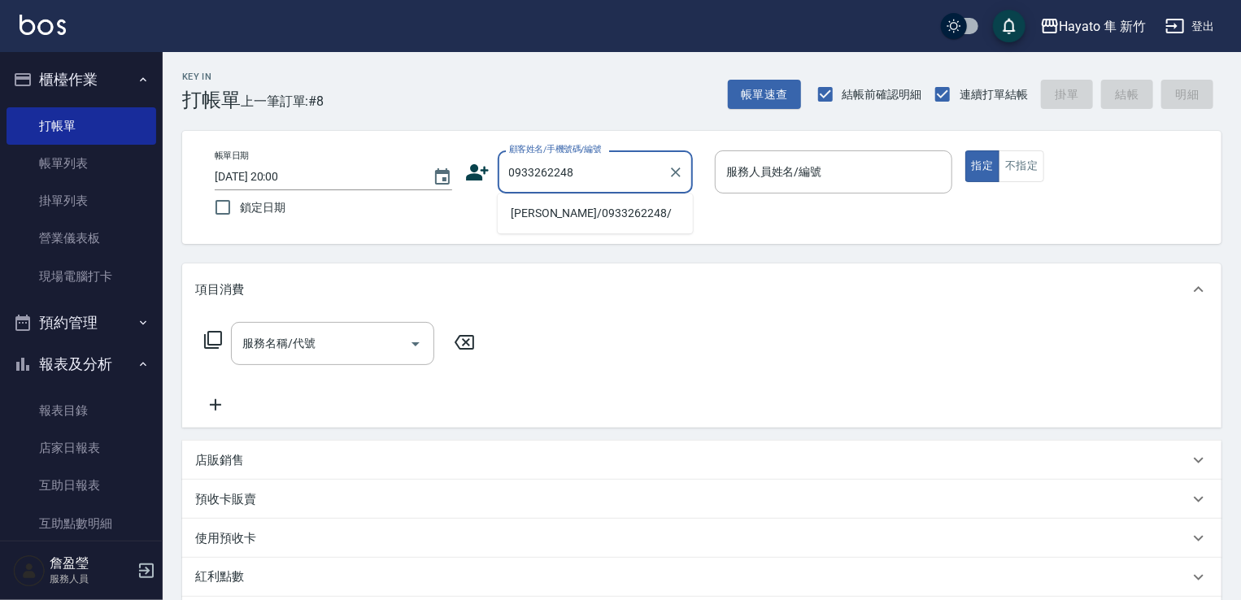
click at [579, 207] on li "[PERSON_NAME]/0933262248/" at bounding box center [595, 213] width 195 height 27
type input "[PERSON_NAME]/0933262248/"
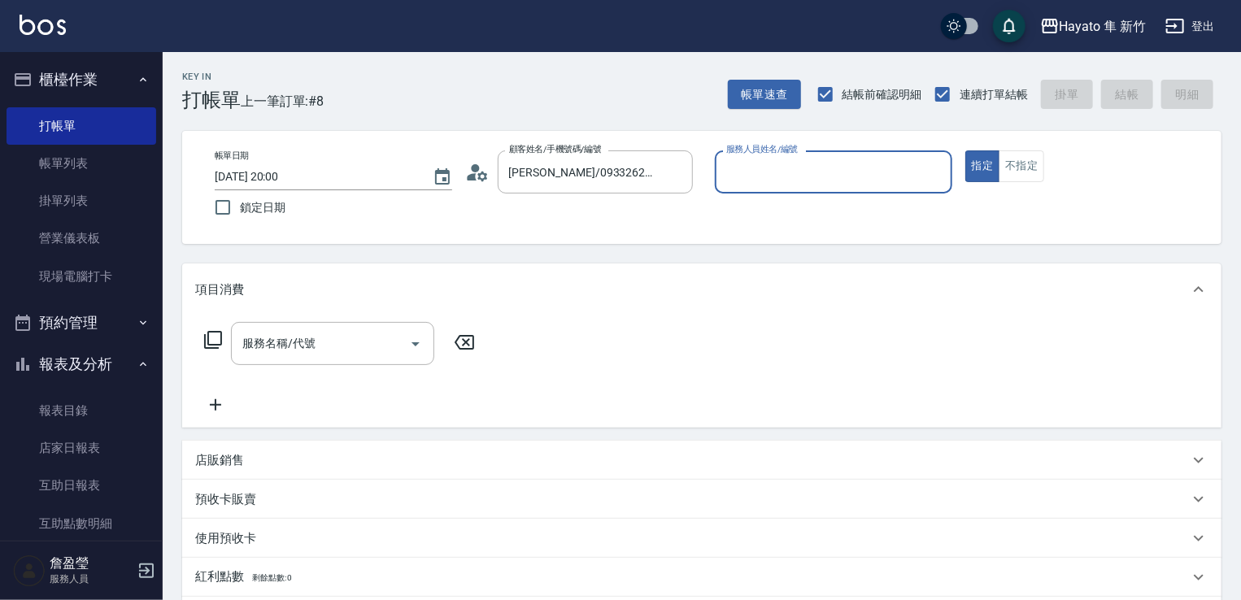
type input "[PERSON_NAME](無代號)"
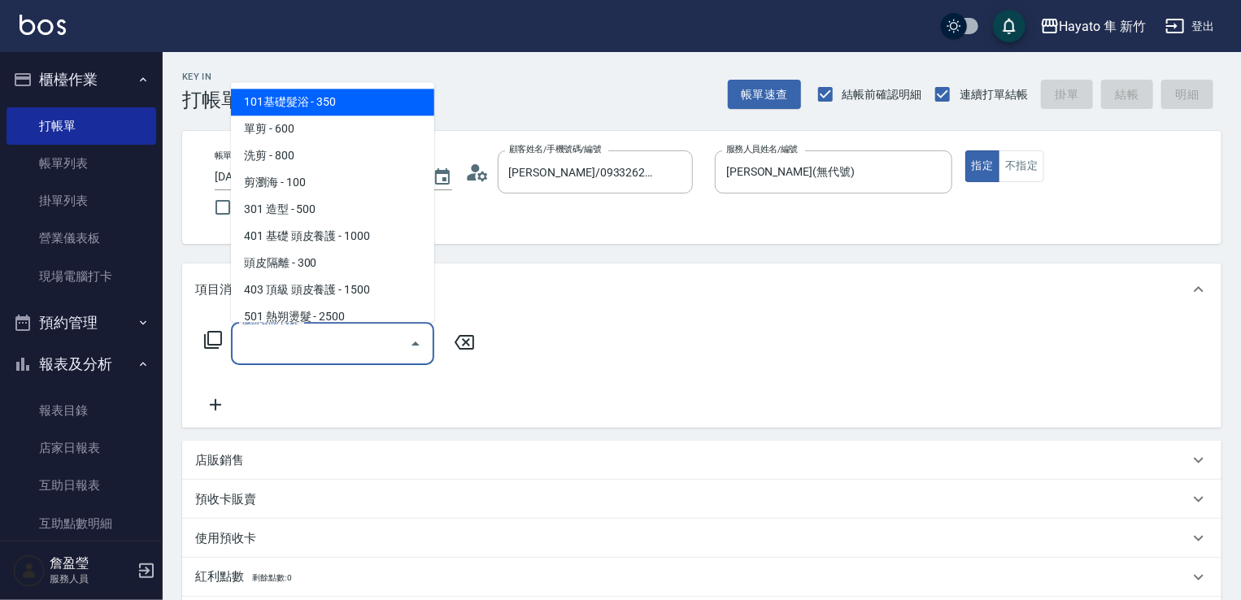
drag, startPoint x: 255, startPoint y: 337, endPoint x: 272, endPoint y: 323, distance: 21.4
click at [260, 333] on input "服務名稱/代號" at bounding box center [320, 343] width 164 height 28
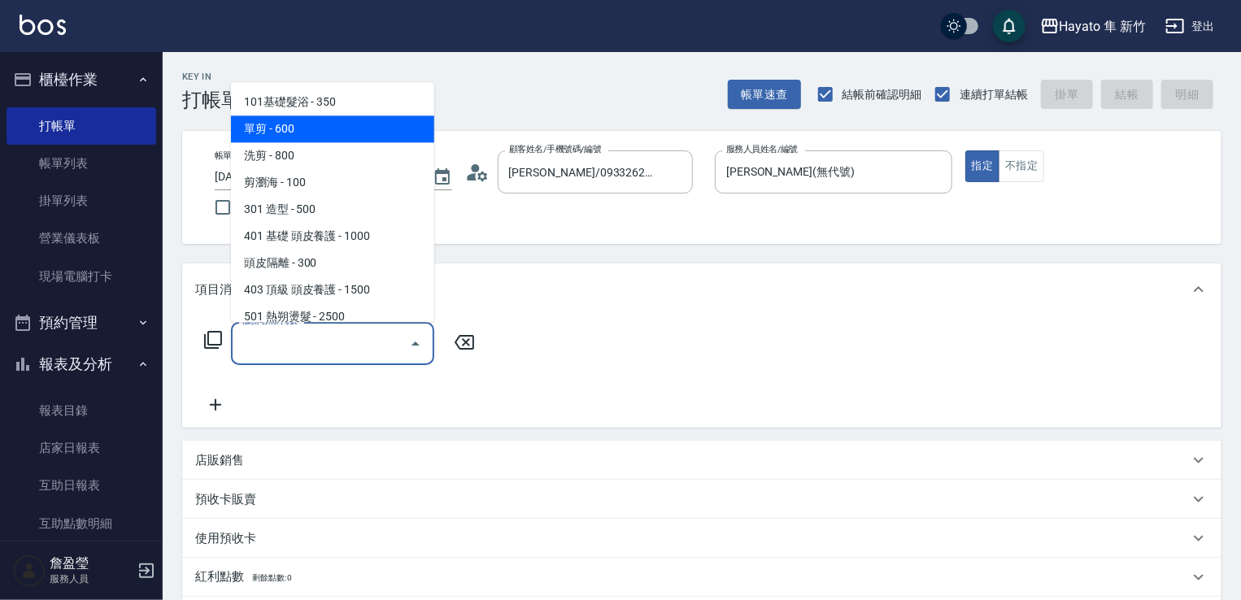
click at [245, 119] on span "單剪 - 600" at bounding box center [332, 129] width 203 height 27
type input "單剪(102)"
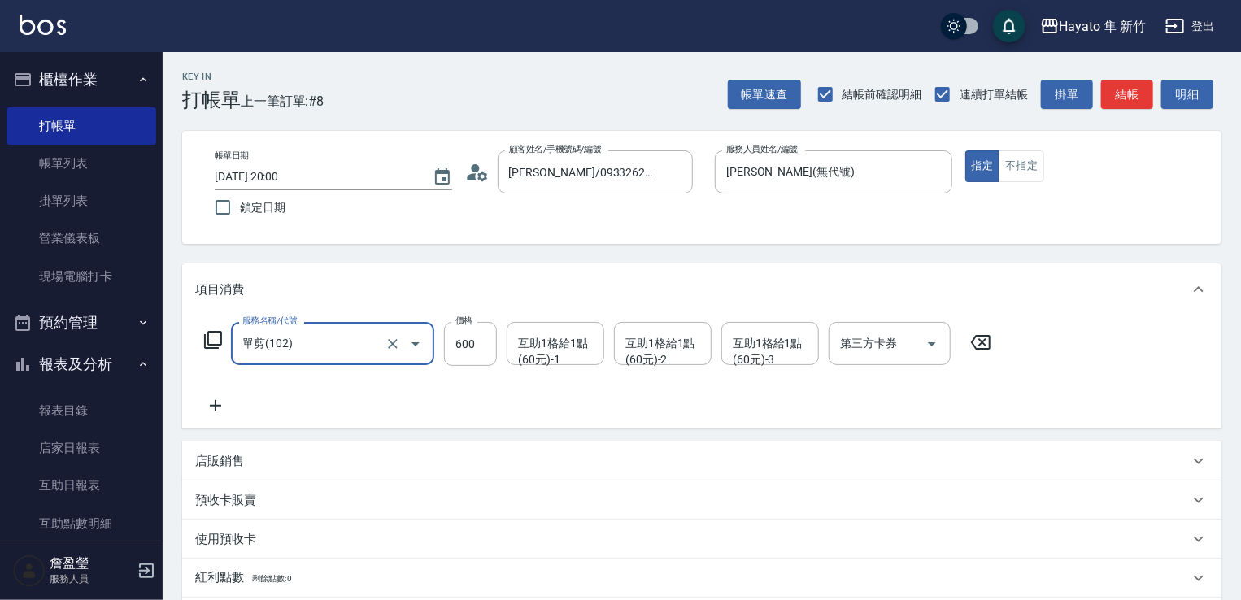
click at [224, 406] on icon at bounding box center [215, 406] width 41 height 20
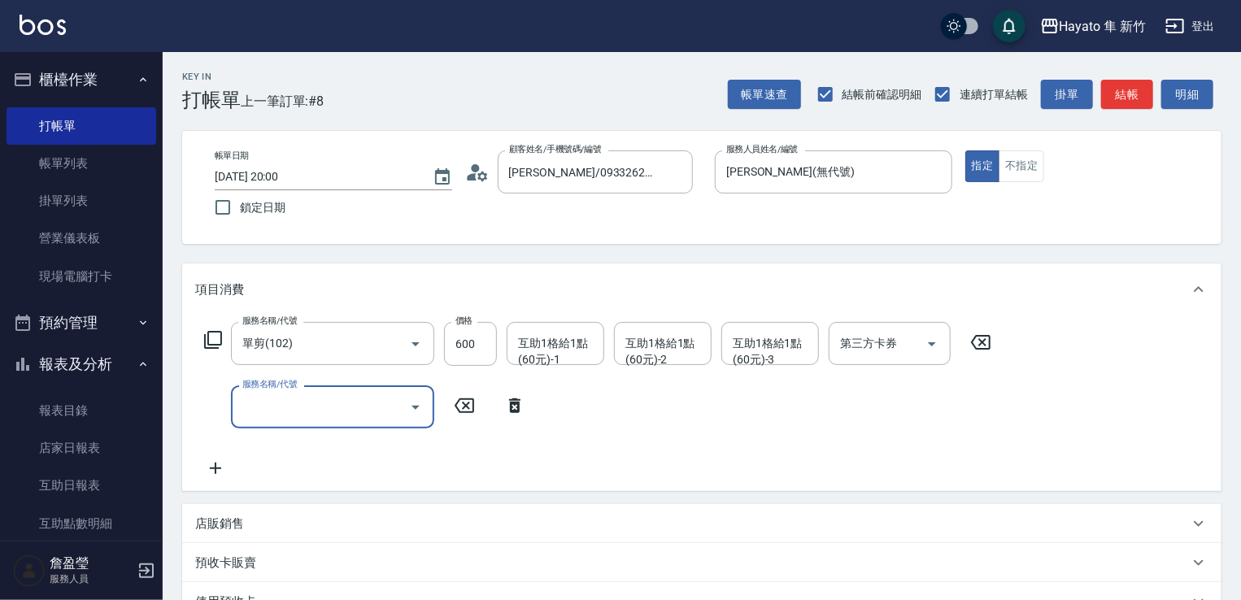
click at [312, 418] on input "服務名稱/代號" at bounding box center [320, 407] width 164 height 28
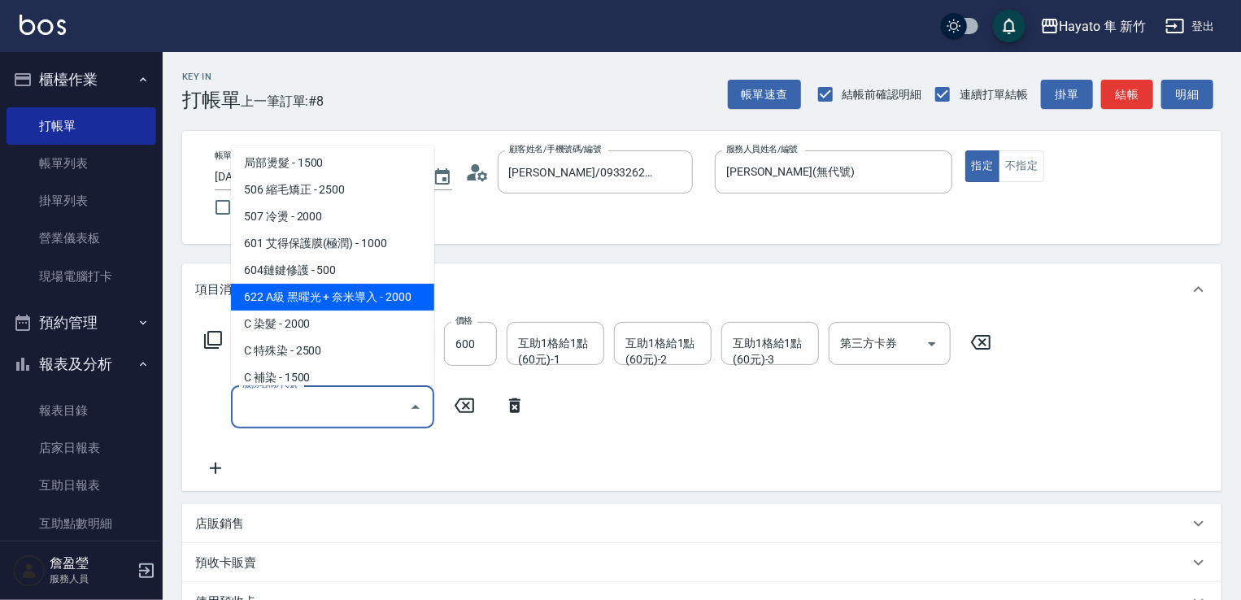
scroll to position [283, 0]
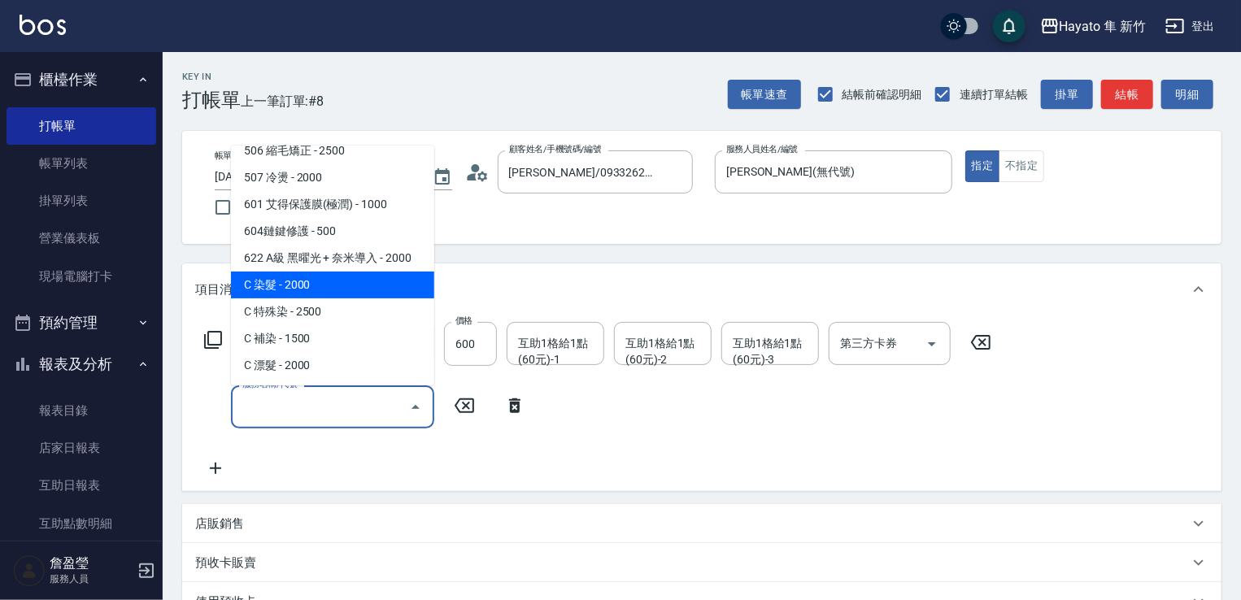
click at [299, 277] on span "C 染髮 - 2000" at bounding box center [332, 285] width 203 height 27
type input "C 染髮(701)"
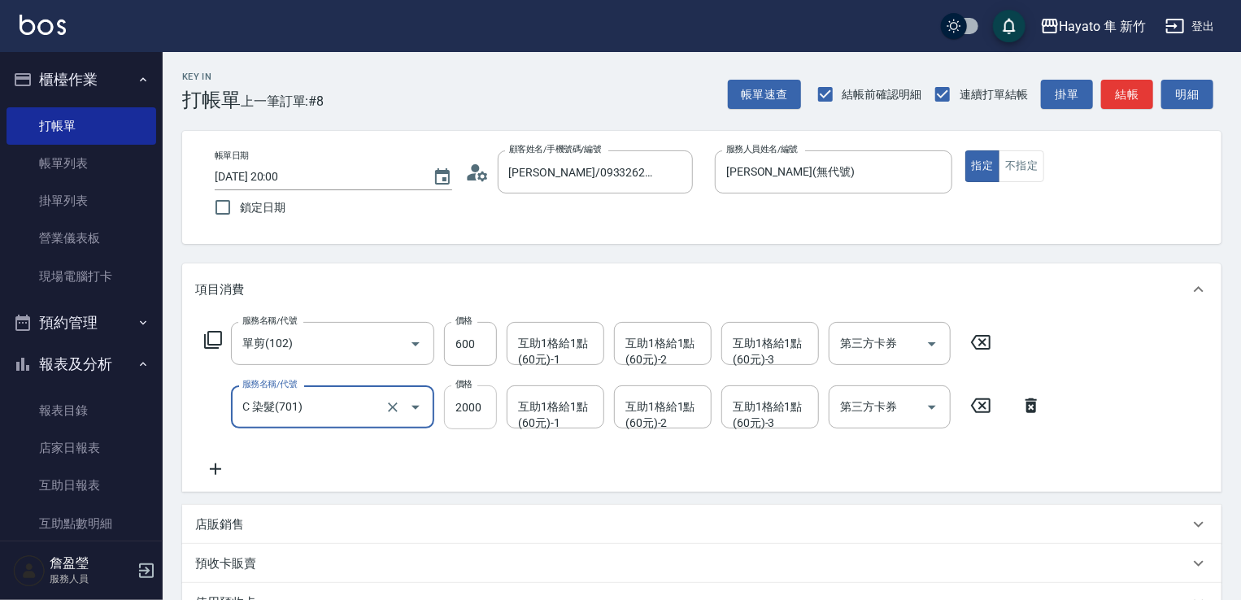
drag, startPoint x: 467, startPoint y: 389, endPoint x: 478, endPoint y: 388, distance: 11.4
click at [471, 391] on div "價格 2000 價格" at bounding box center [470, 408] width 53 height 44
click at [482, 408] on input "2000" at bounding box center [470, 408] width 53 height 44
type input "1800"
click at [254, 459] on div "服務名稱/代號 單剪(102) 服務名稱/代號 價格 600 價格 互助1格給1點(60元)-1 互助1格給1點(60元)-1 互助1格給1點(60元)-2 …" at bounding box center [623, 400] width 857 height 157
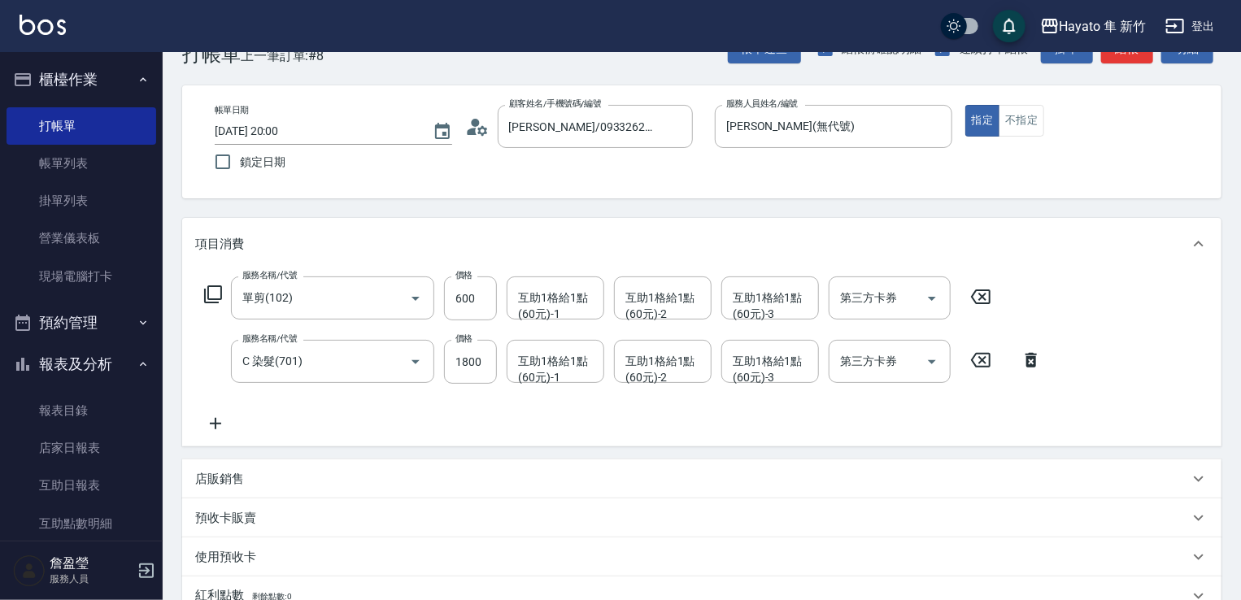
scroll to position [163, 0]
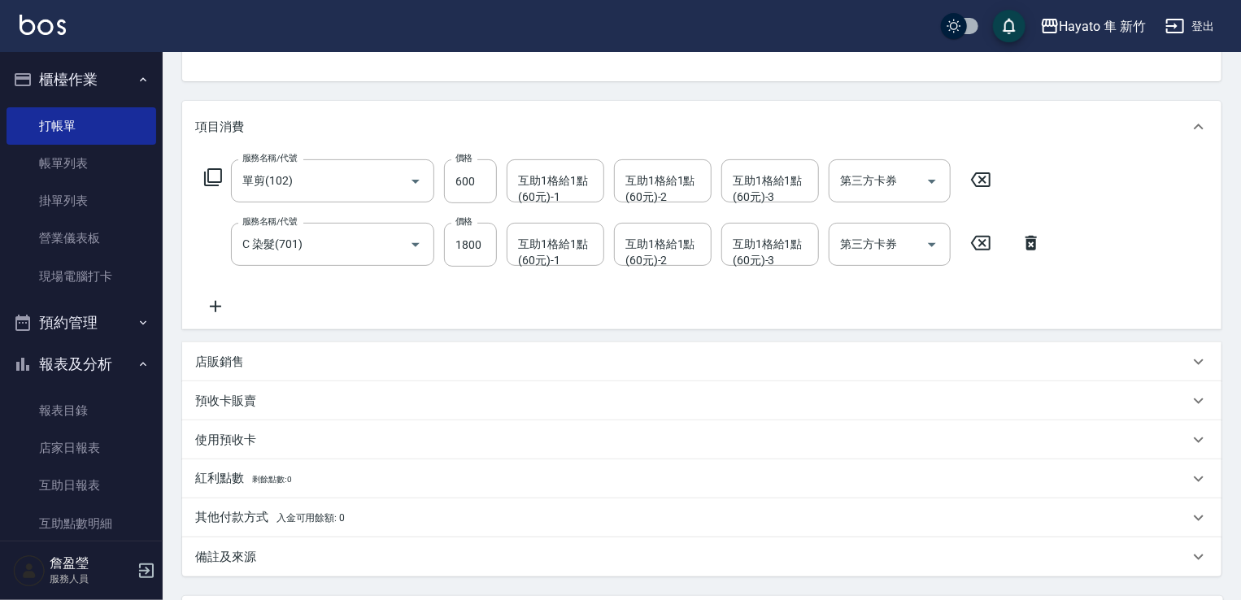
click at [355, 559] on div "備註及來源" at bounding box center [692, 557] width 994 height 17
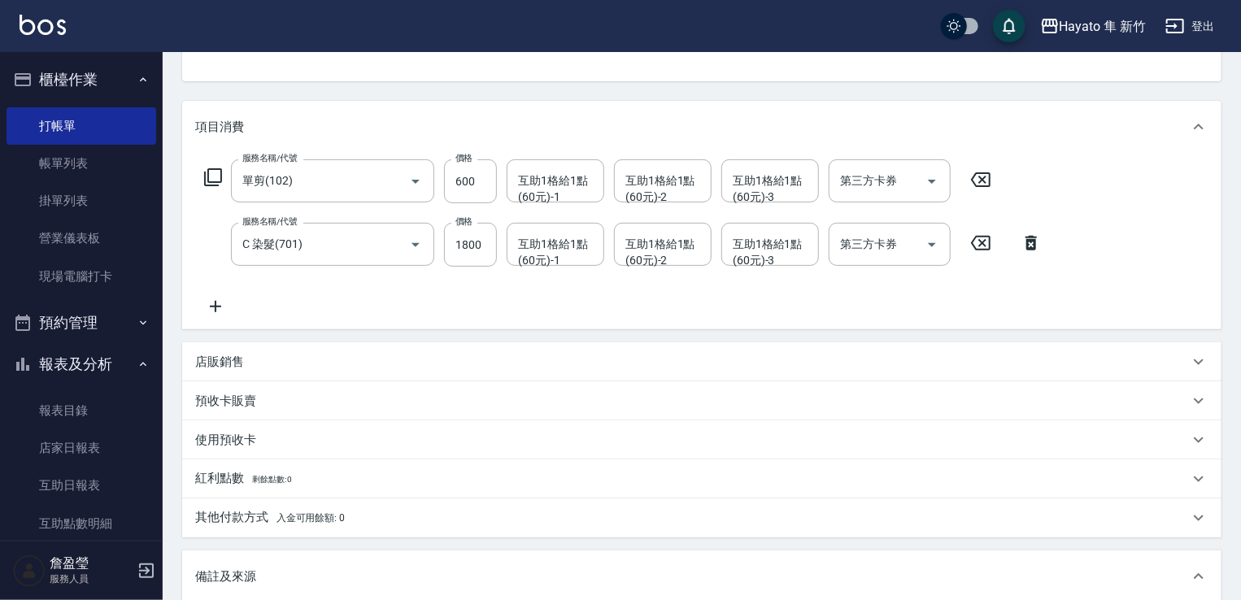
scroll to position [325, 0]
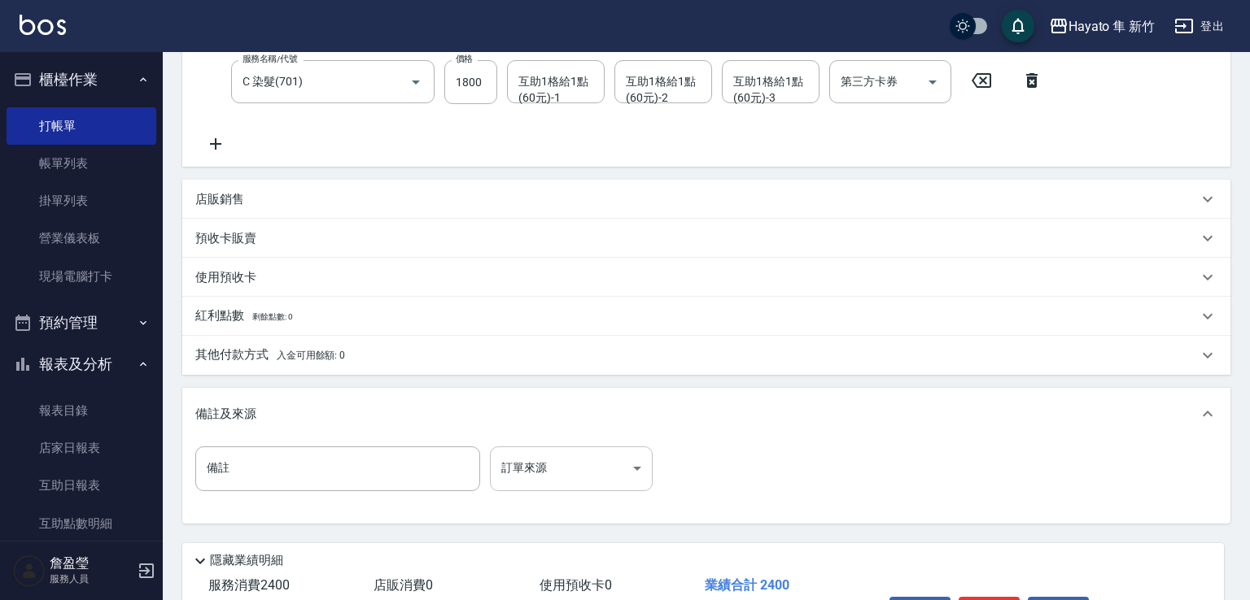
click at [595, 469] on body "Hayato 隼 新竹 登出 櫃檯作業 打帳單 帳單列表 掛單列表 營業儀表板 現場電腦打卡 預約管理 預約管理 報表及分析 報表目錄 店家日報表 互助日報表…" at bounding box center [625, 188] width 1250 height 1026
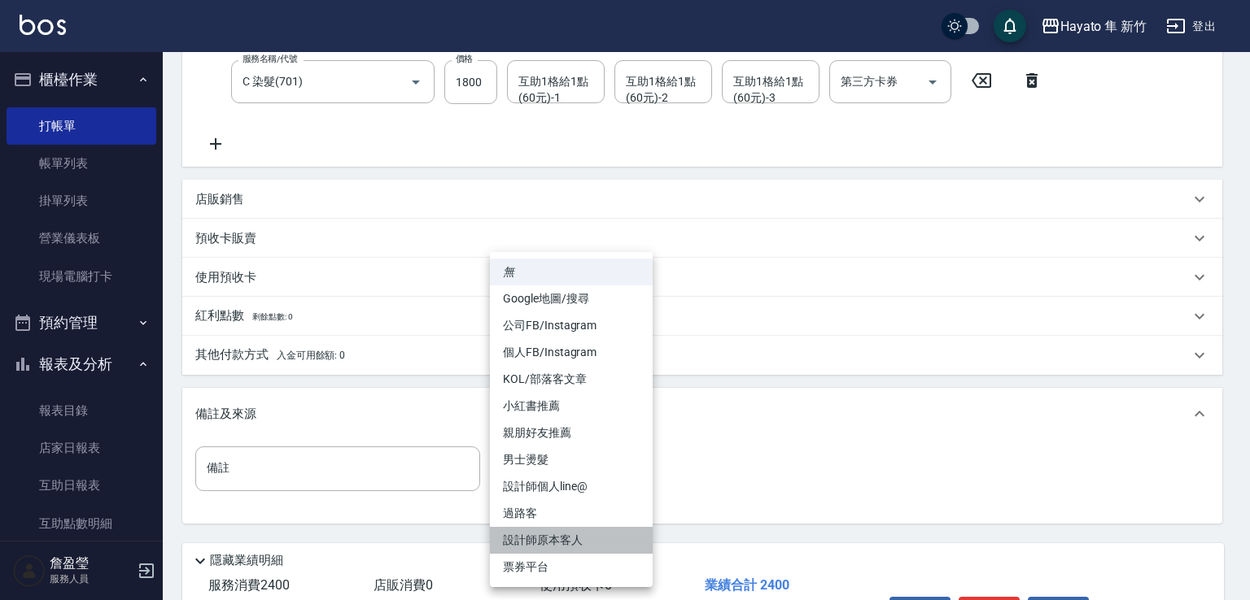
click at [583, 536] on li "設計師原本客人" at bounding box center [571, 540] width 163 height 27
type input "設計師原本客人"
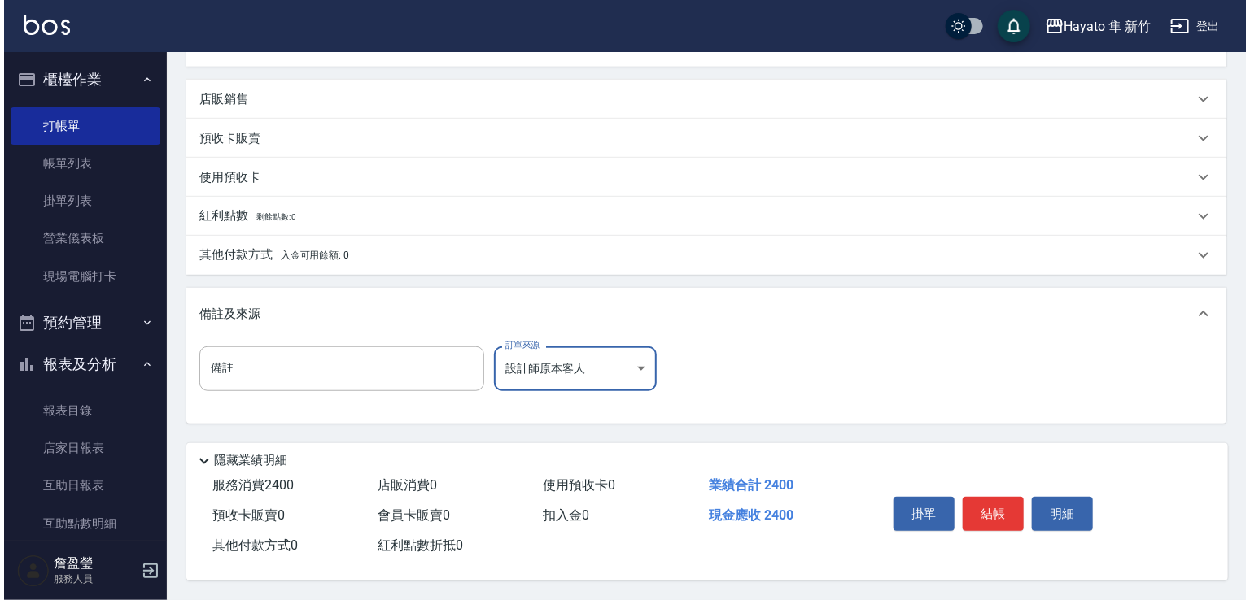
scroll to position [430, 0]
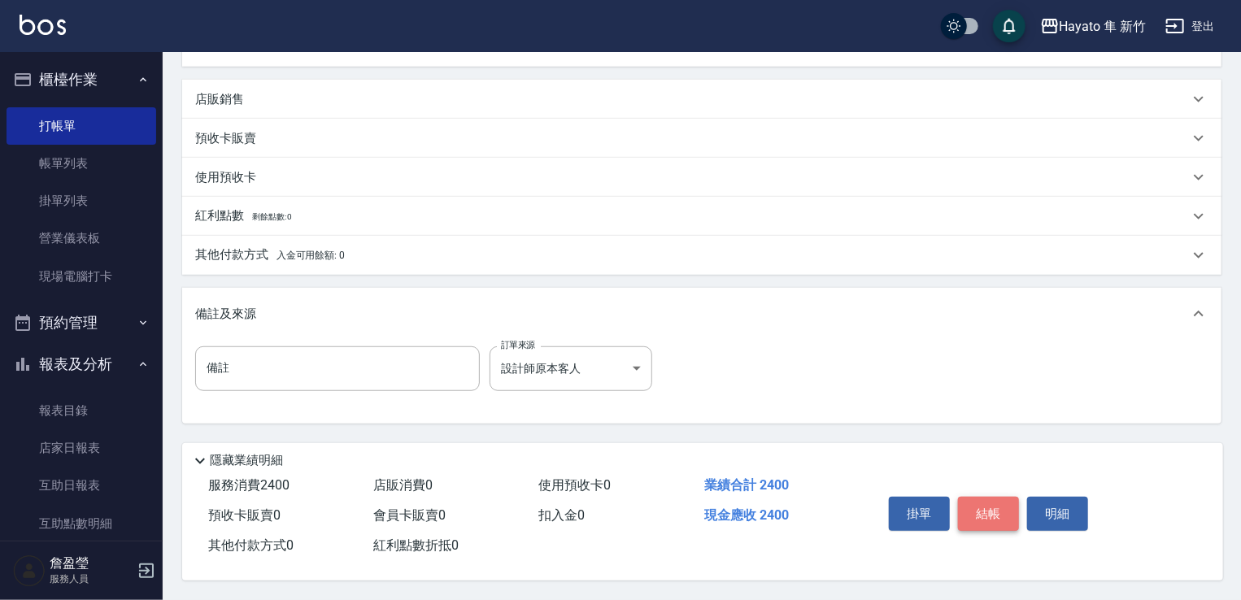
click at [992, 498] on button "結帳" at bounding box center [988, 514] width 61 height 34
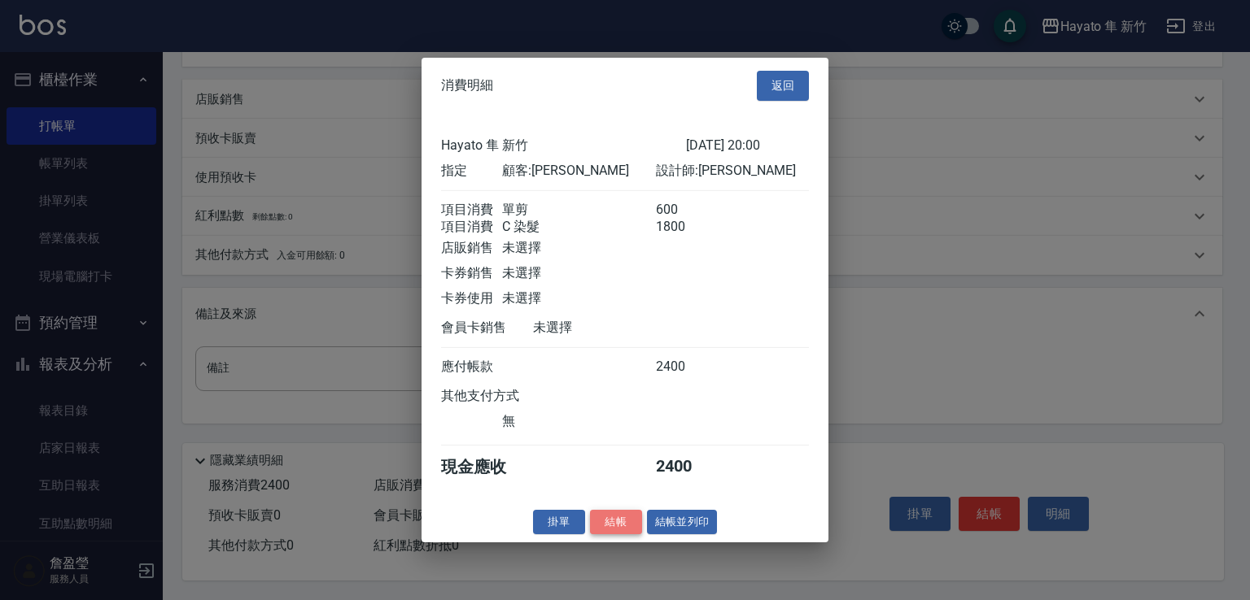
click at [618, 526] on button "結帳" at bounding box center [616, 521] width 52 height 25
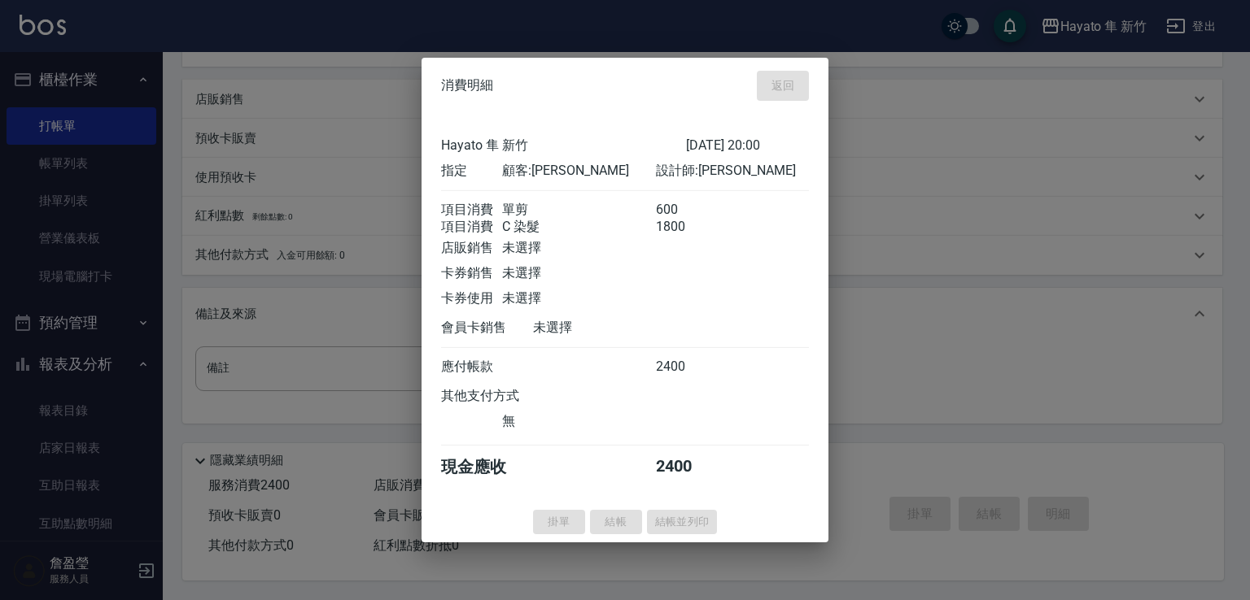
type input "[DATE] 20:03"
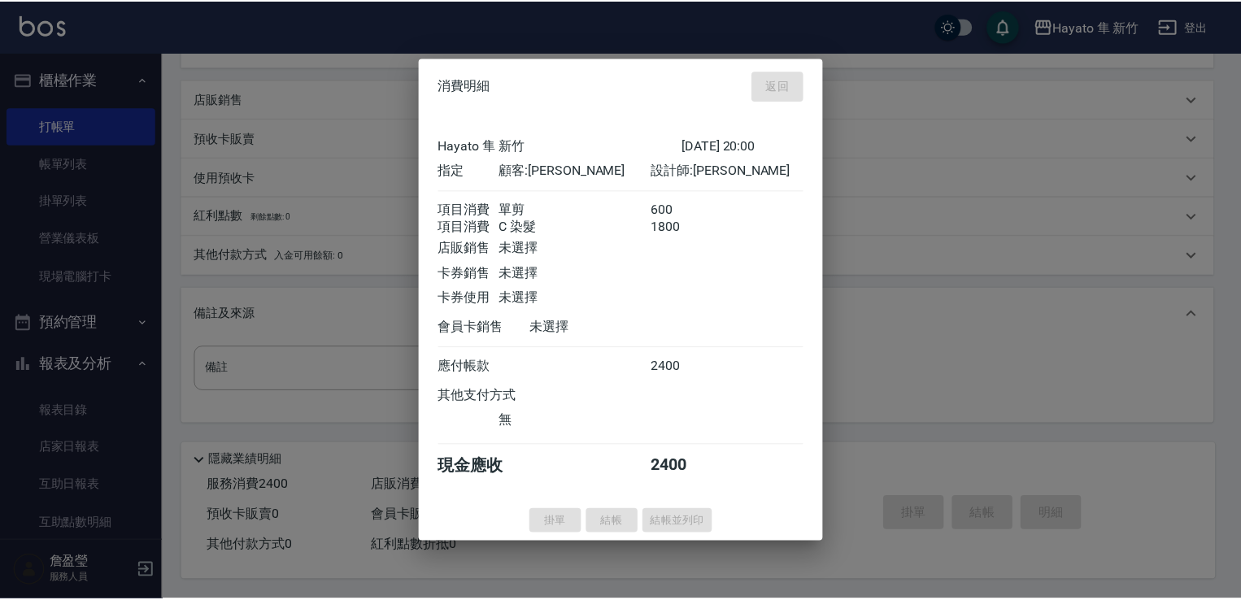
scroll to position [0, 0]
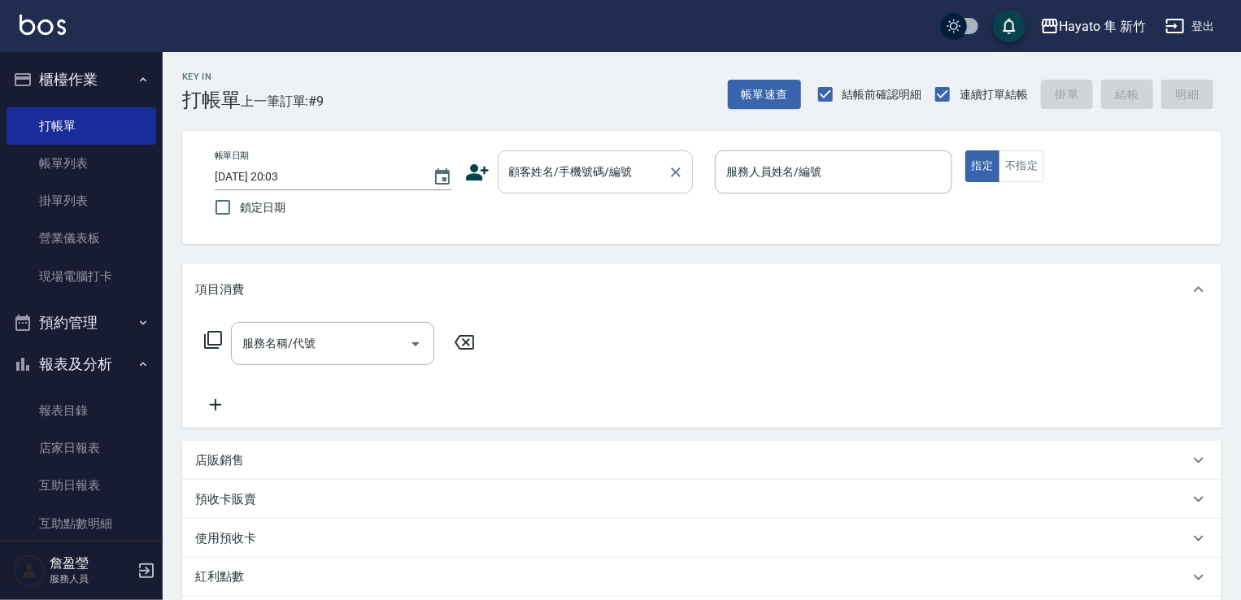
click at [614, 168] on input "顧客姓名/手機號碼/編號" at bounding box center [583, 172] width 156 height 28
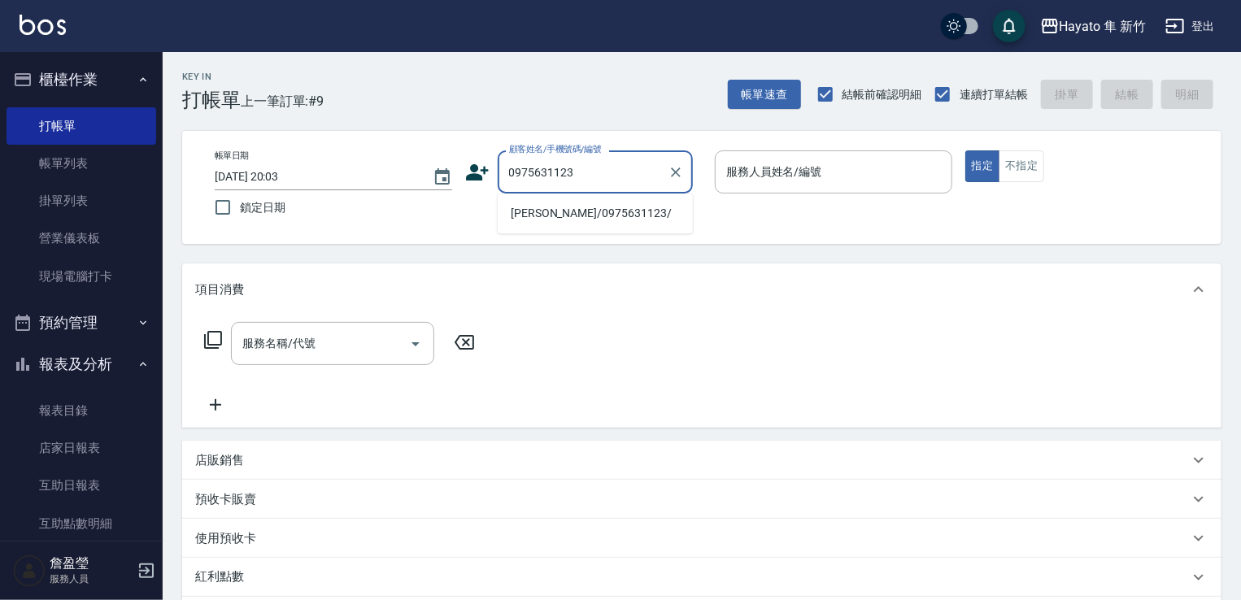
drag, startPoint x: 567, startPoint y: 212, endPoint x: 514, endPoint y: 269, distance: 77.7
click at [565, 212] on li "[PERSON_NAME]/0975631123/" at bounding box center [595, 213] width 195 height 27
type input "[PERSON_NAME]/0975631123/"
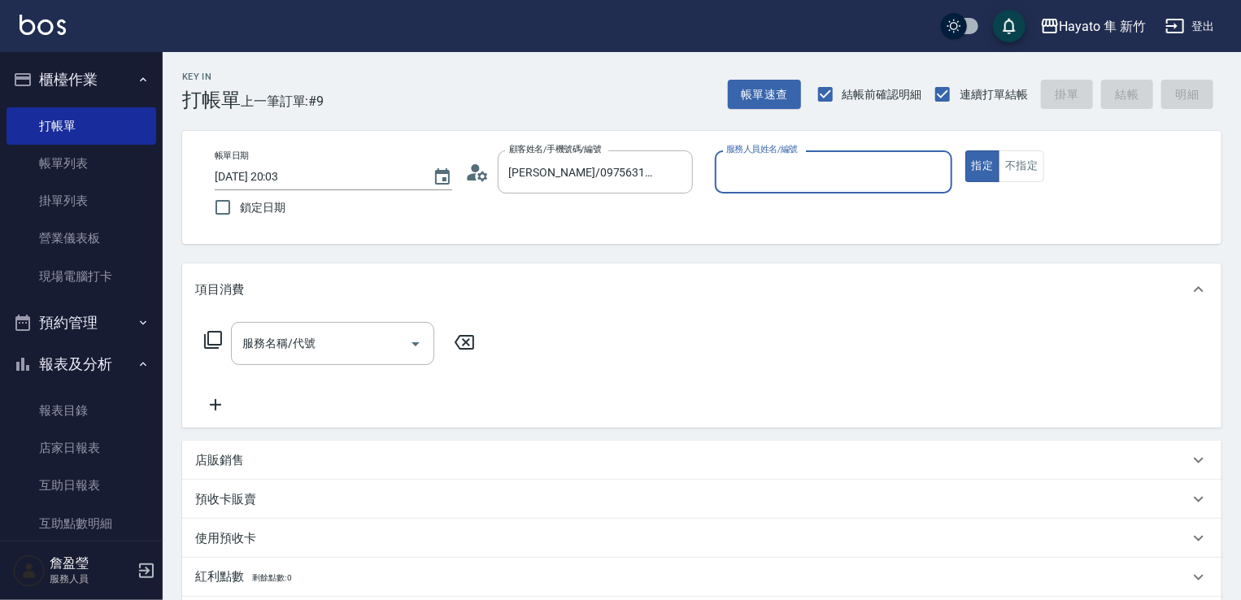
type input "[PERSON_NAME](無代號)"
click at [290, 342] on div "服務名稱/代號 服務名稱/代號" at bounding box center [332, 343] width 203 height 43
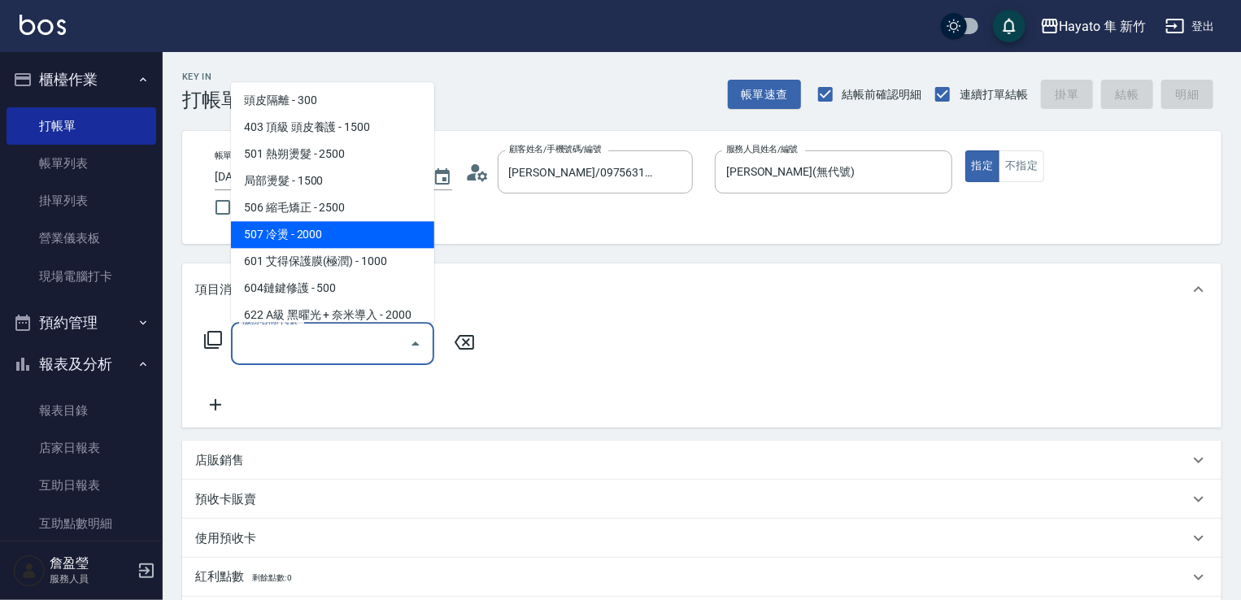
scroll to position [244, 0]
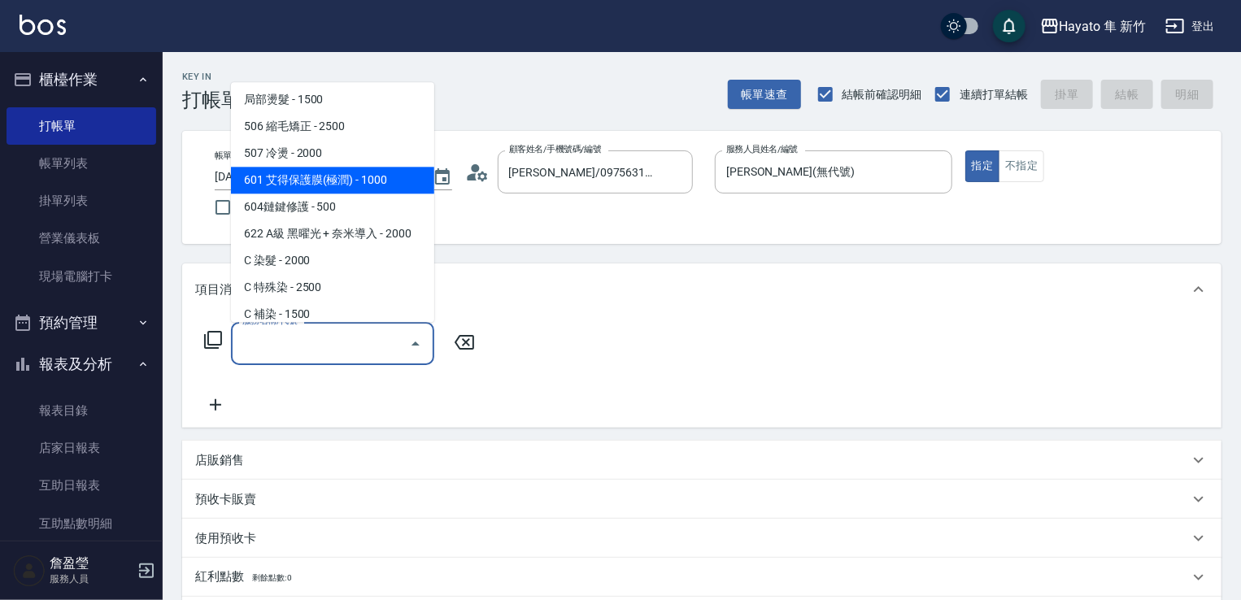
click at [316, 121] on span "506 縮毛矯正 - 2500" at bounding box center [332, 126] width 203 height 27
type input "506 縮毛矯正 (506)"
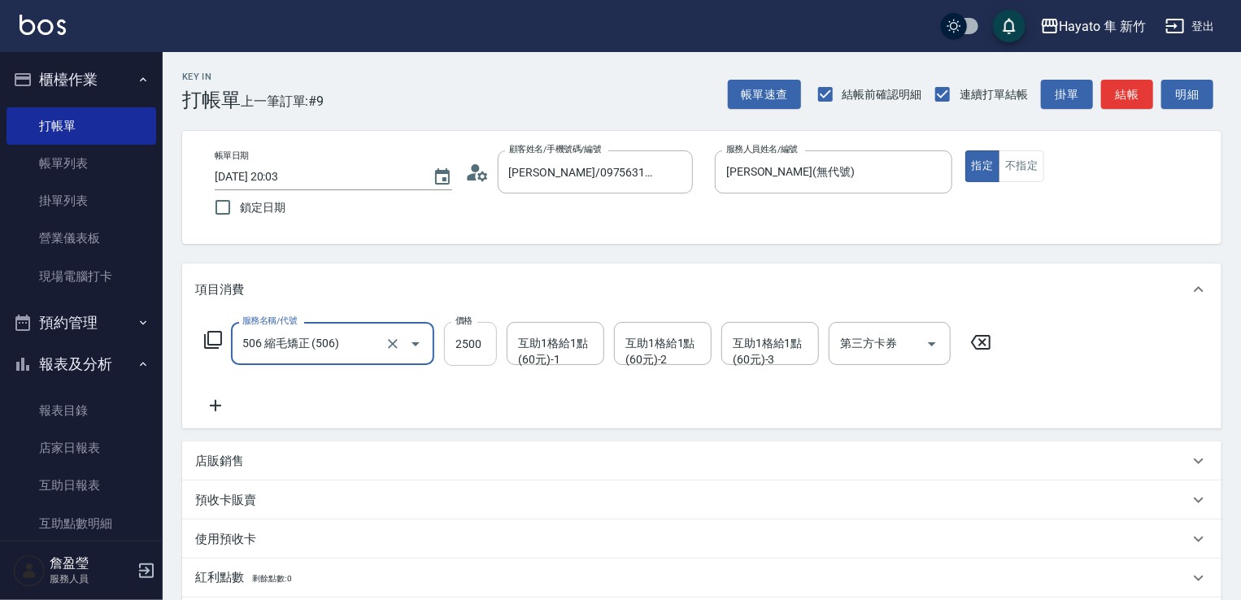
click at [475, 340] on input "2500" at bounding box center [470, 344] width 53 height 44
type input "3400"
click at [260, 375] on div "服務名稱/代號 506 縮毛矯正 (506) 服務名稱/代號 價格 3400 價格 互助1格給1點(60元)-1 互助1格給1點(60元)-1 互助1格給1點…" at bounding box center [598, 369] width 806 height 94
click at [211, 408] on icon at bounding box center [215, 406] width 41 height 20
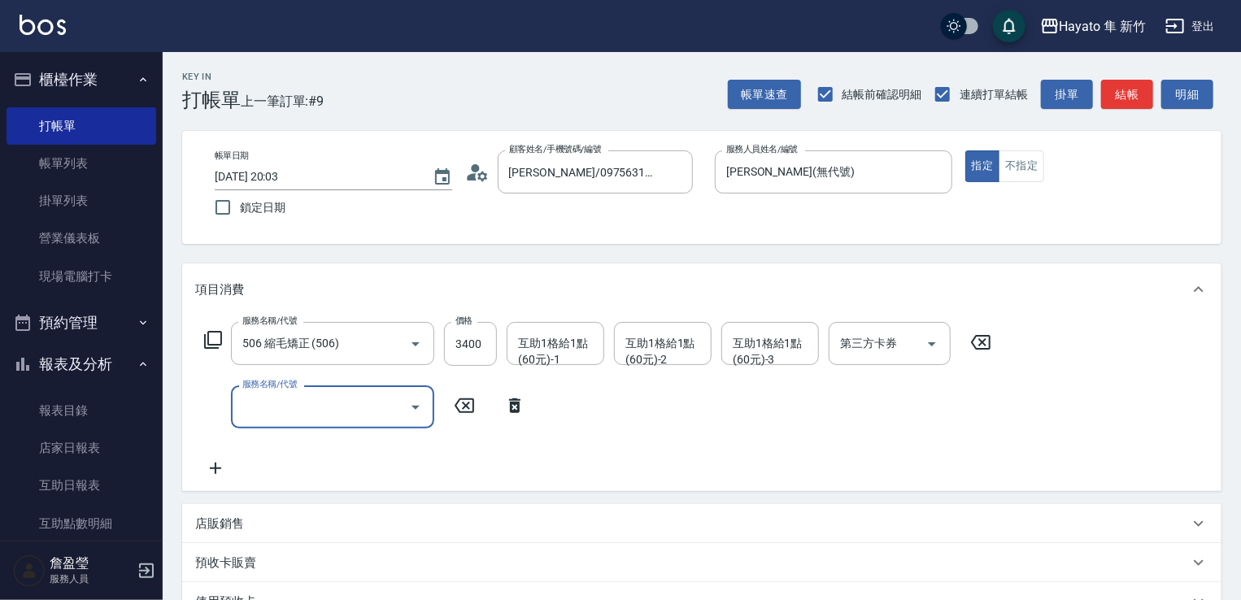
click at [310, 404] on input "服務名稱/代號" at bounding box center [320, 407] width 164 height 28
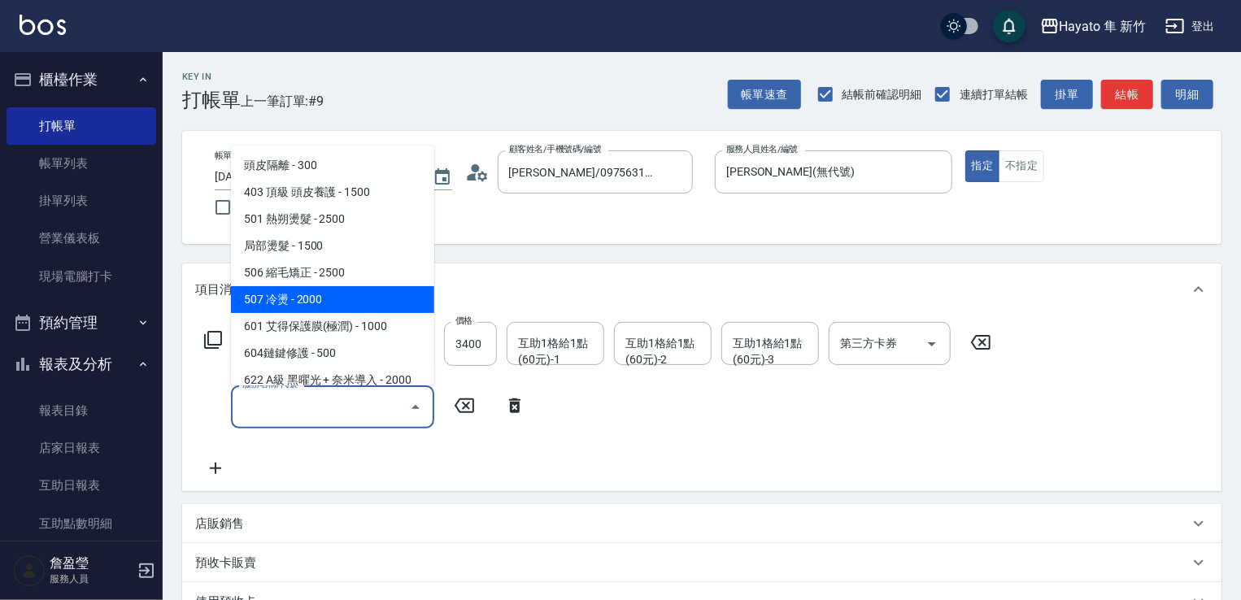
scroll to position [163, 0]
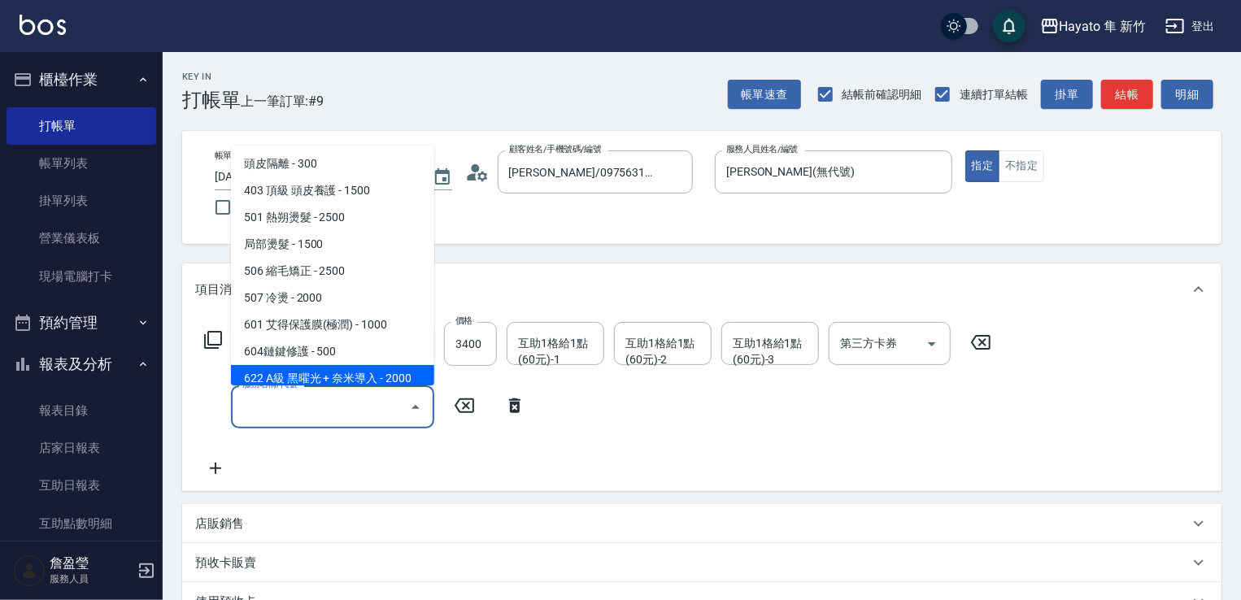
click at [360, 380] on span "622 A級 黑曜光 + 奈米導入 - 2000" at bounding box center [332, 378] width 203 height 27
type input "622 A級 黑曜光 + 奈米導入(622)"
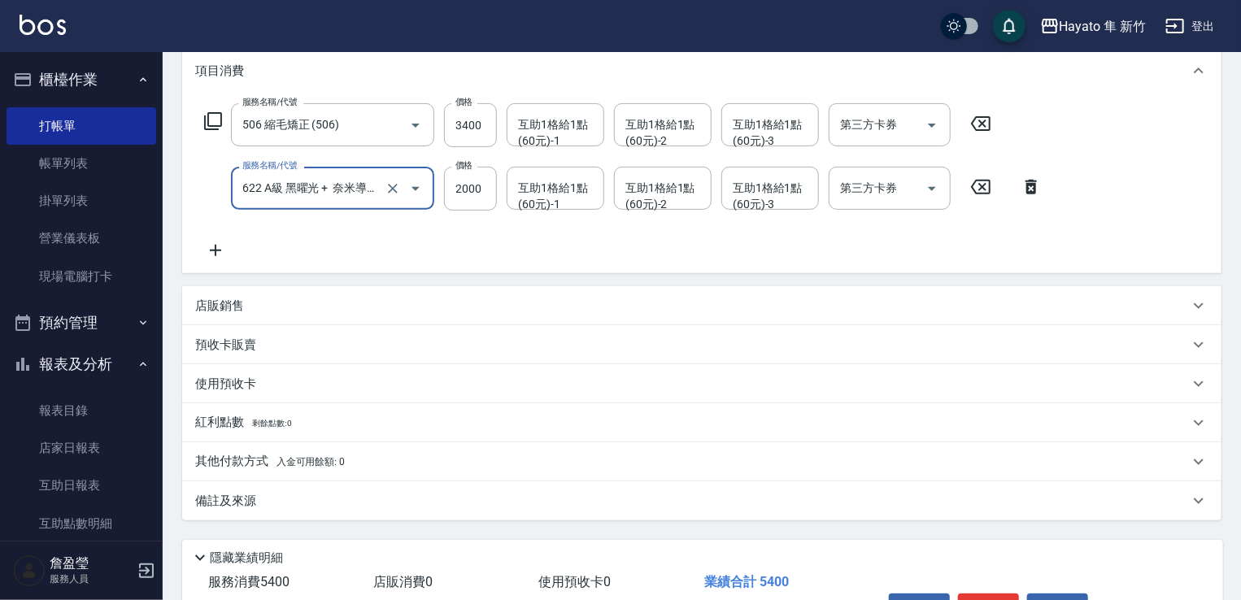
scroll to position [321, 0]
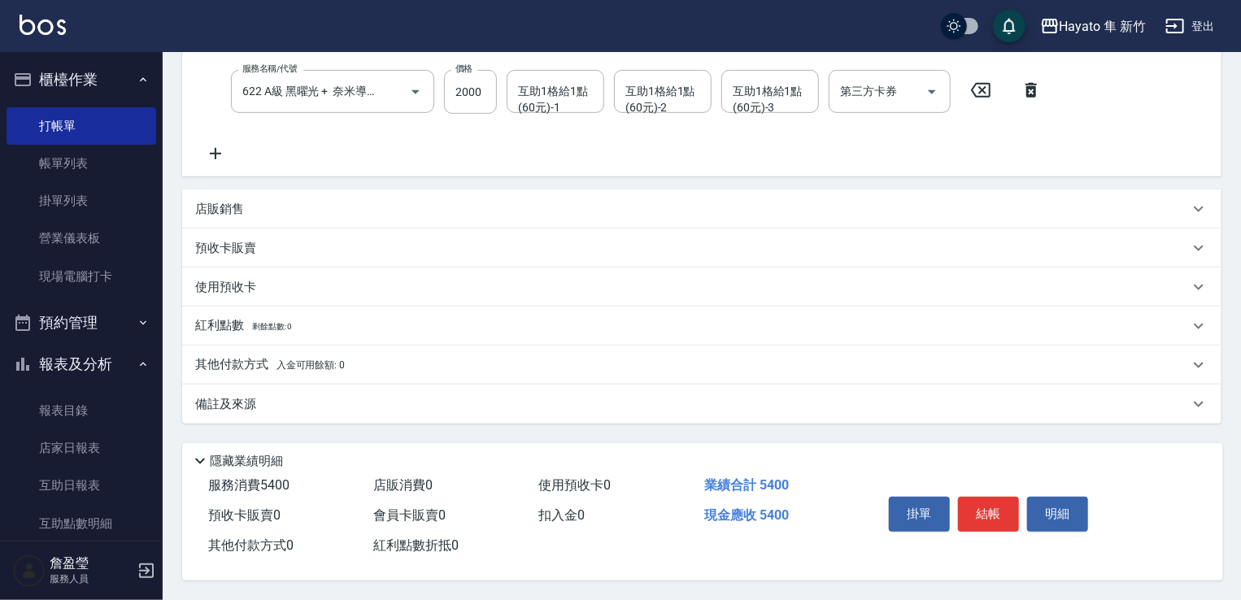
drag, startPoint x: 244, startPoint y: 390, endPoint x: 277, endPoint y: 382, distance: 34.3
click at [244, 388] on div "備註及來源" at bounding box center [702, 404] width 1040 height 39
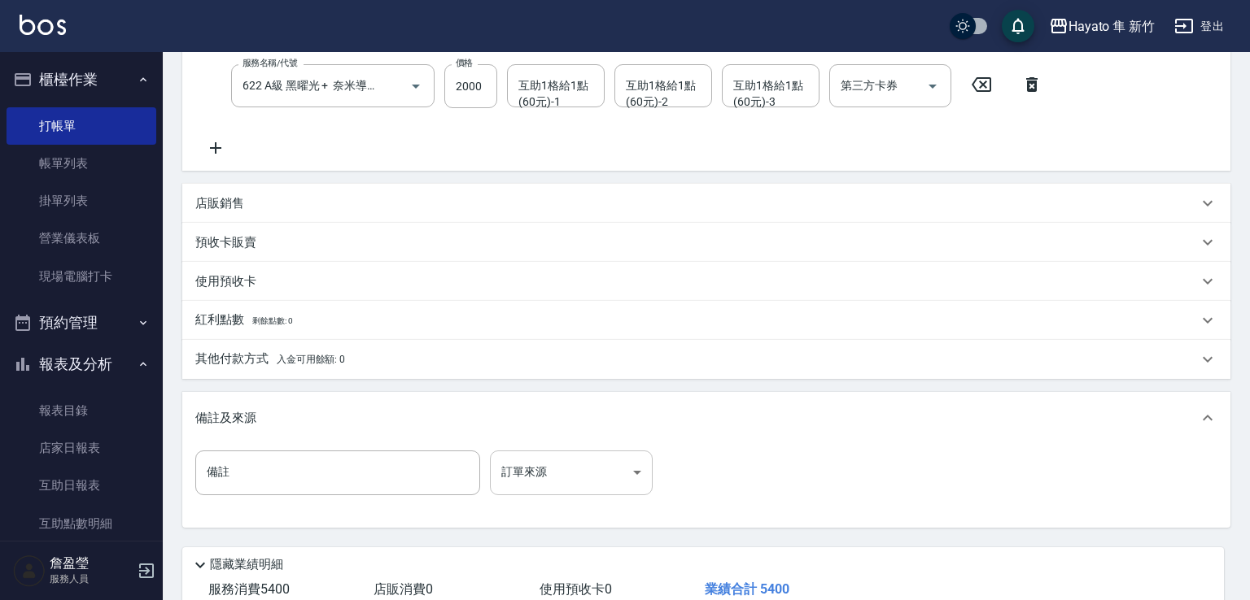
click at [585, 471] on body "Hayato 隼 新竹 登出 櫃檯作業 打帳單 帳單列表 掛單列表 營業儀表板 現場電腦打卡 預約管理 預約管理 報表及分析 報表目錄 店家日報表 互助日報表…" at bounding box center [625, 192] width 1250 height 1026
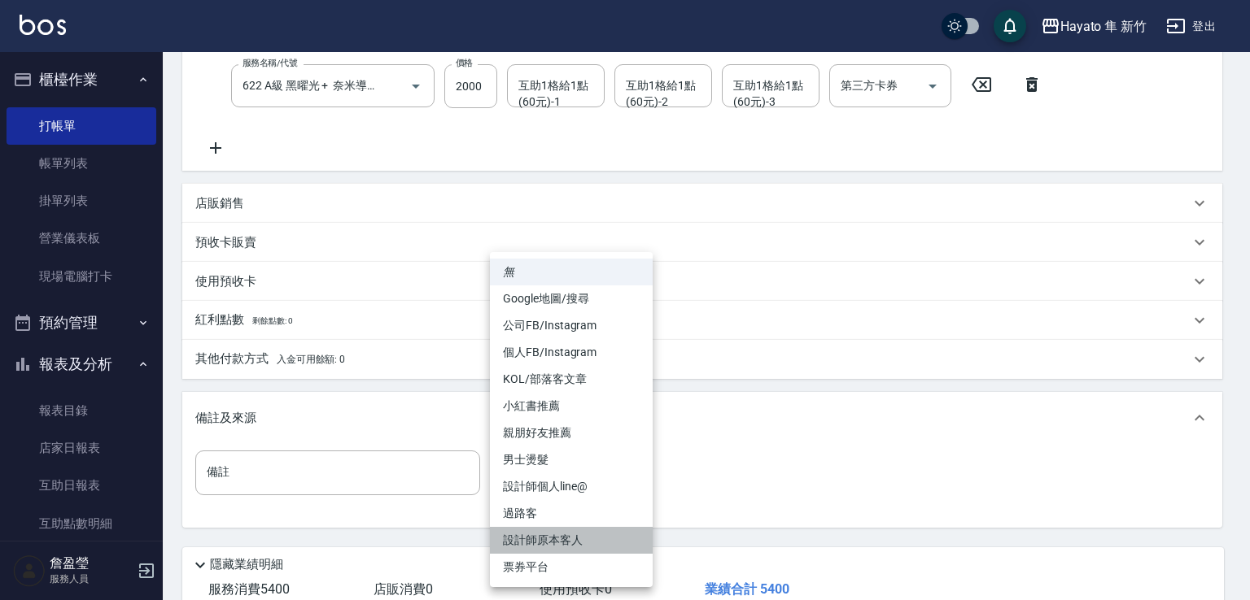
click at [583, 548] on li "設計師原本客人" at bounding box center [571, 540] width 163 height 27
type input "設計師原本客人"
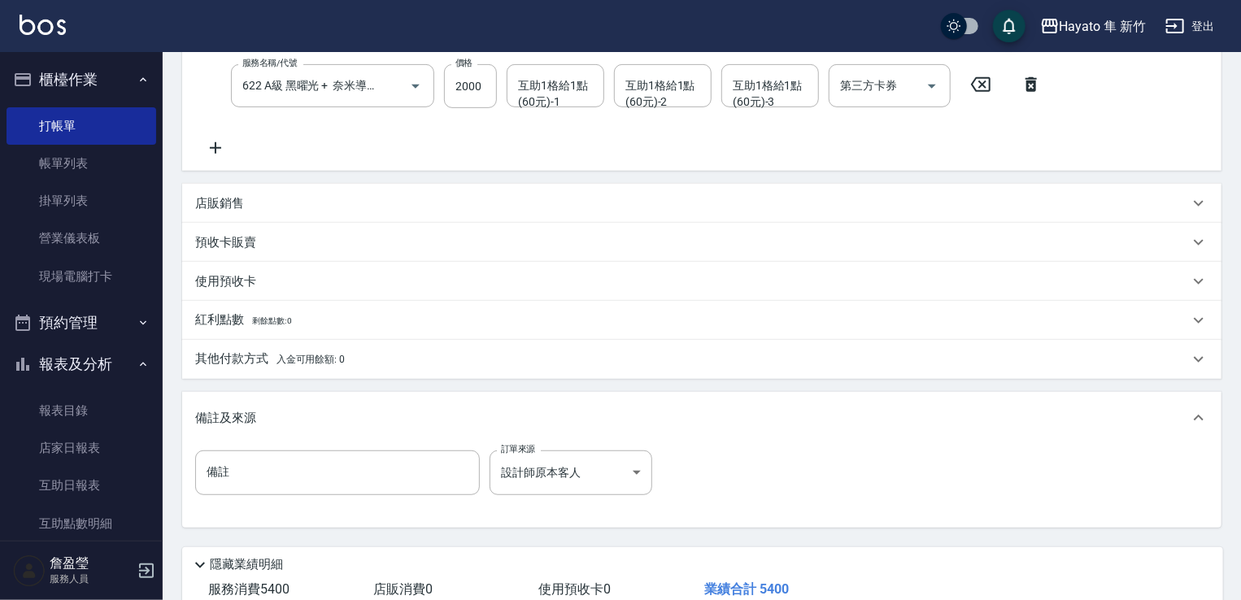
click at [280, 355] on span "入金可用餘額: 0" at bounding box center [311, 359] width 69 height 11
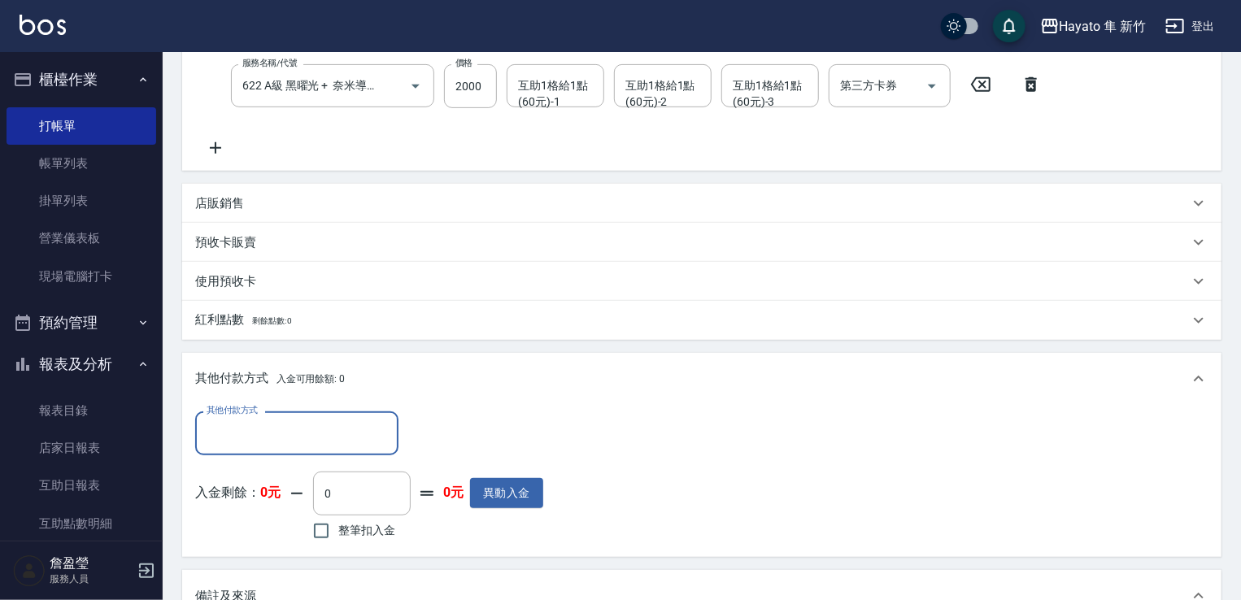
scroll to position [0, 0]
click at [299, 421] on input "其他付款方式" at bounding box center [297, 433] width 189 height 28
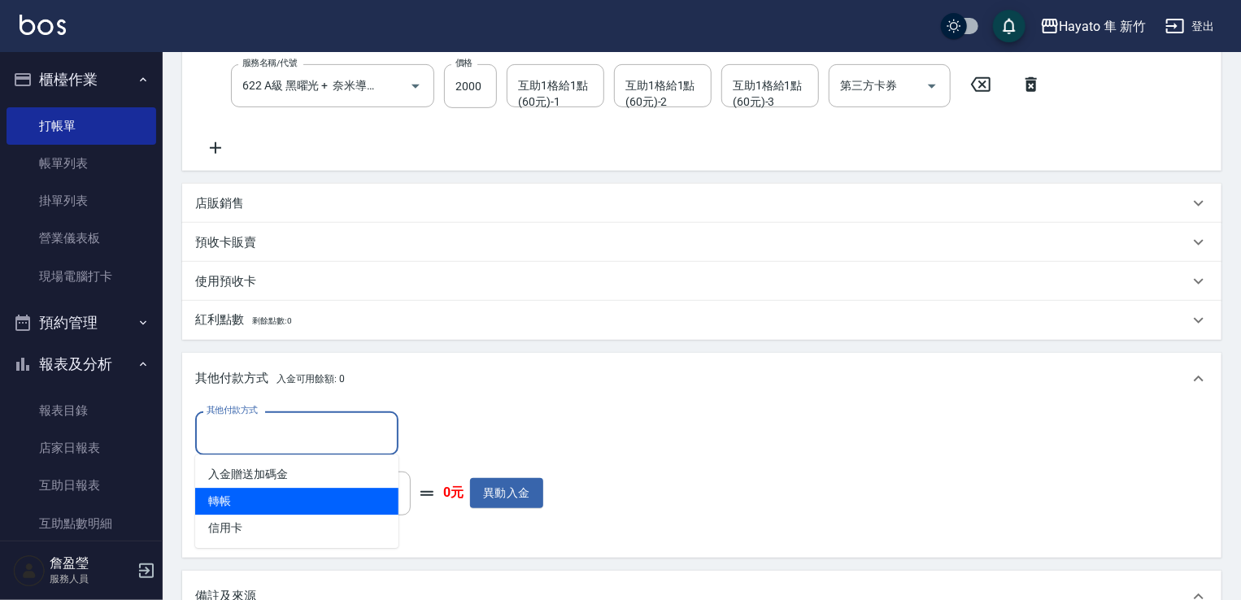
click at [258, 503] on span "轉帳" at bounding box center [296, 501] width 203 height 27
type input "轉帳"
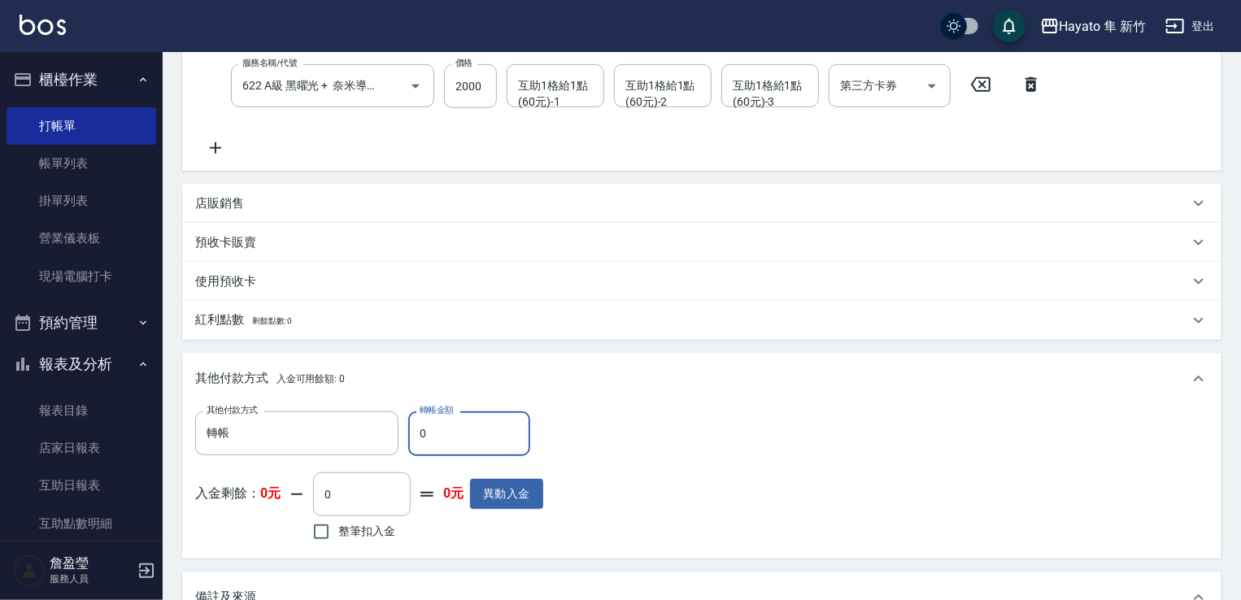
click at [475, 429] on input "0" at bounding box center [469, 434] width 122 height 44
type input "5400"
drag, startPoint x: 765, startPoint y: 368, endPoint x: 667, endPoint y: 515, distance: 177.1
click at [762, 369] on div "其他付款方式 入金可用餘額: 0" at bounding box center [702, 379] width 1040 height 52
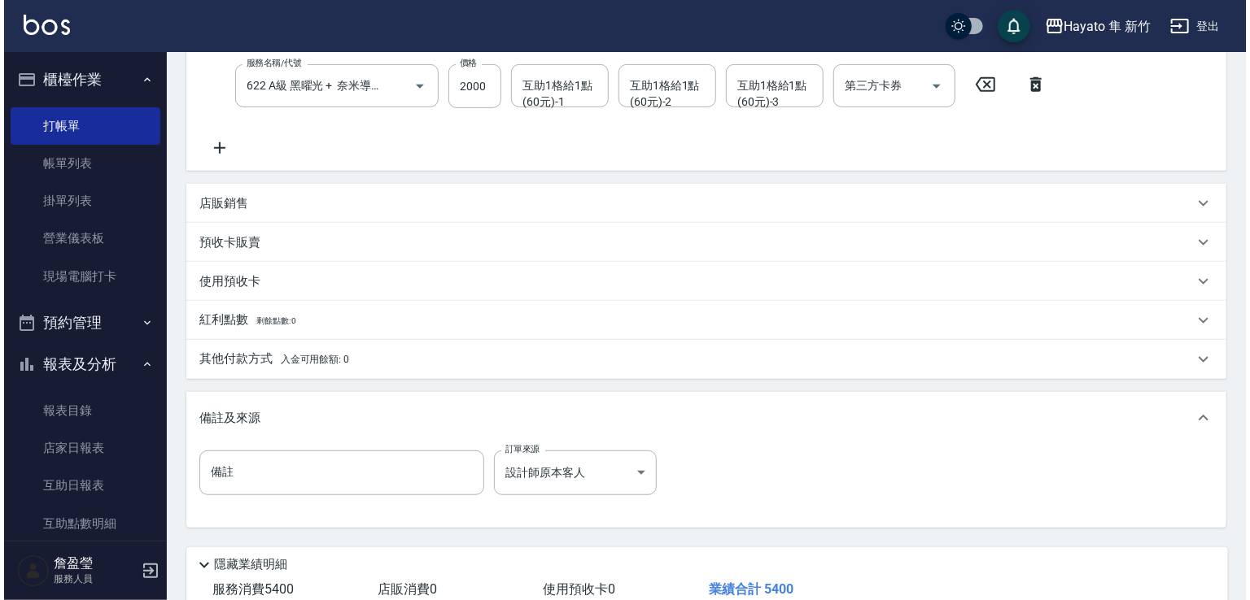
scroll to position [430, 0]
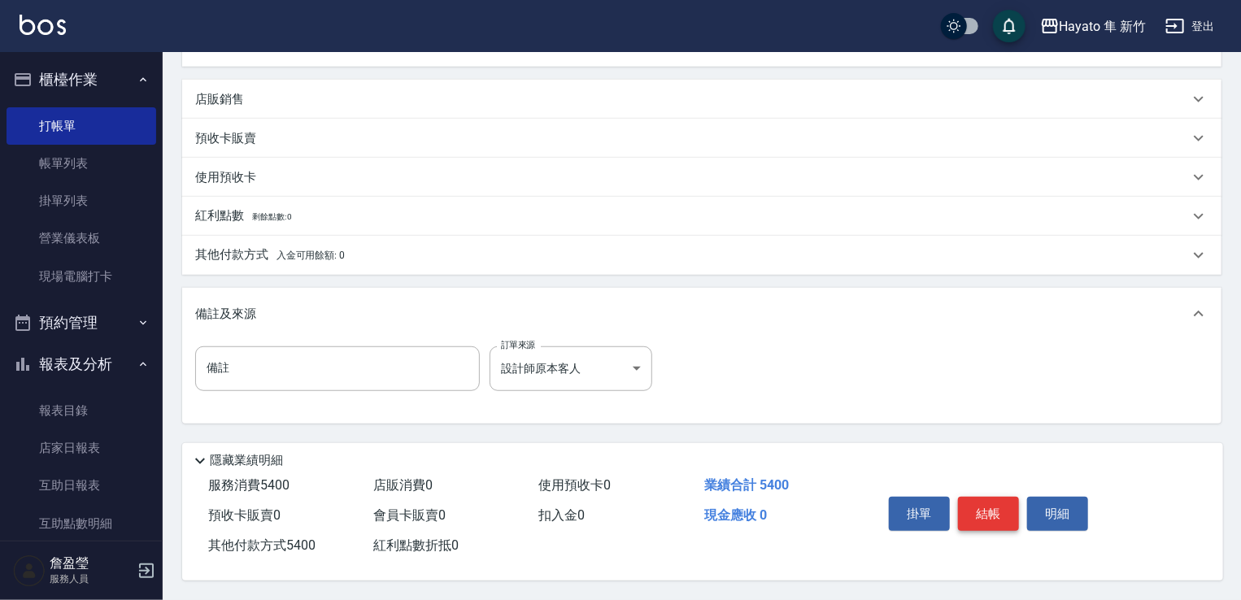
click at [1004, 520] on button "結帳" at bounding box center [988, 514] width 61 height 34
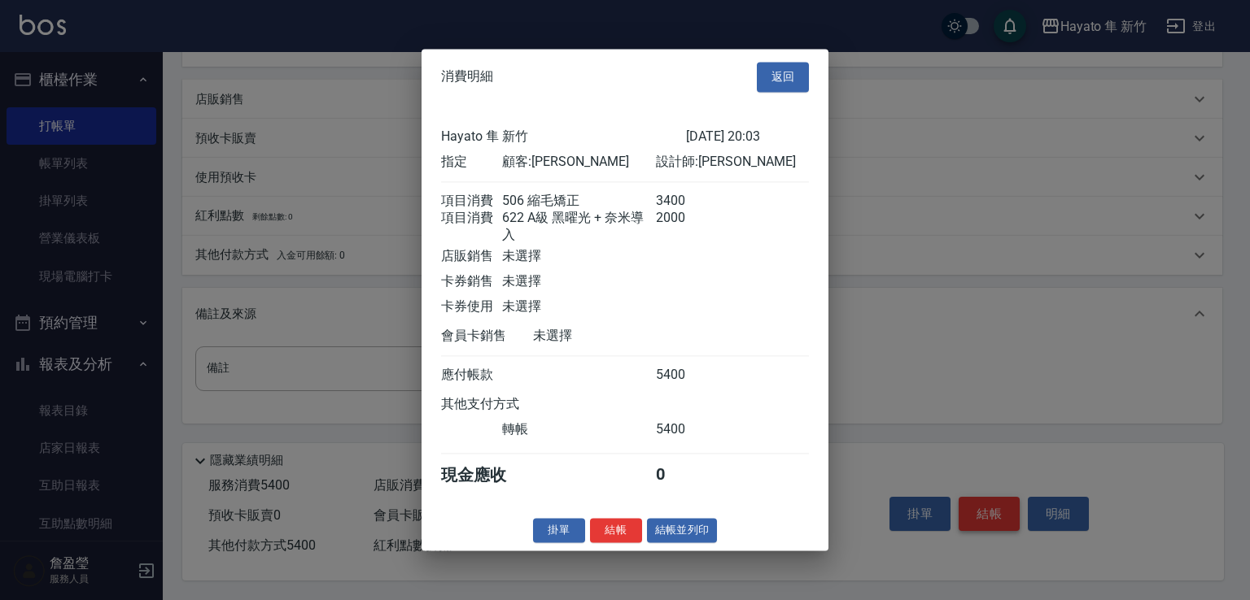
click at [994, 508] on div at bounding box center [625, 300] width 1250 height 600
click at [630, 543] on button "結帳" at bounding box center [616, 530] width 52 height 25
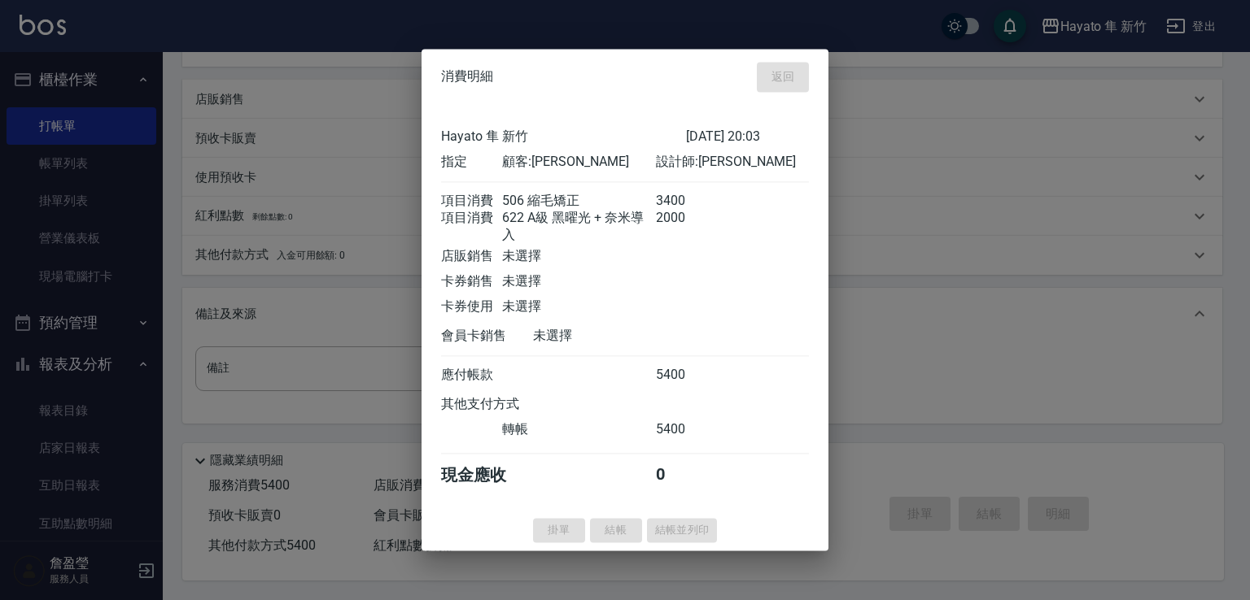
type input "[DATE] 20:04"
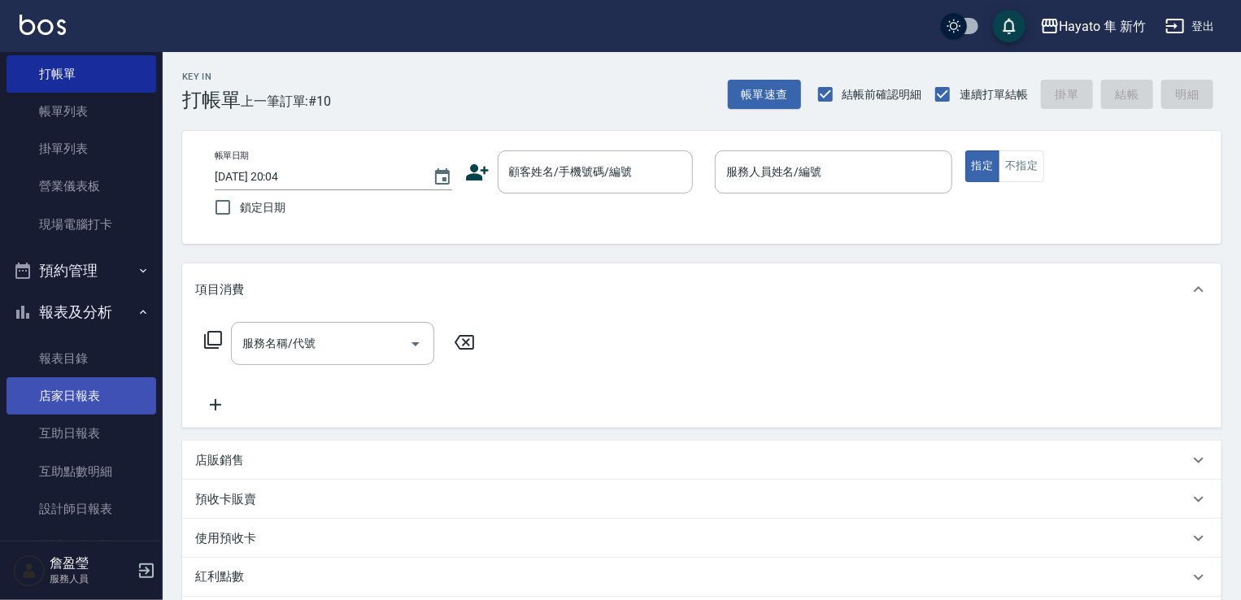
scroll to position [81, 0]
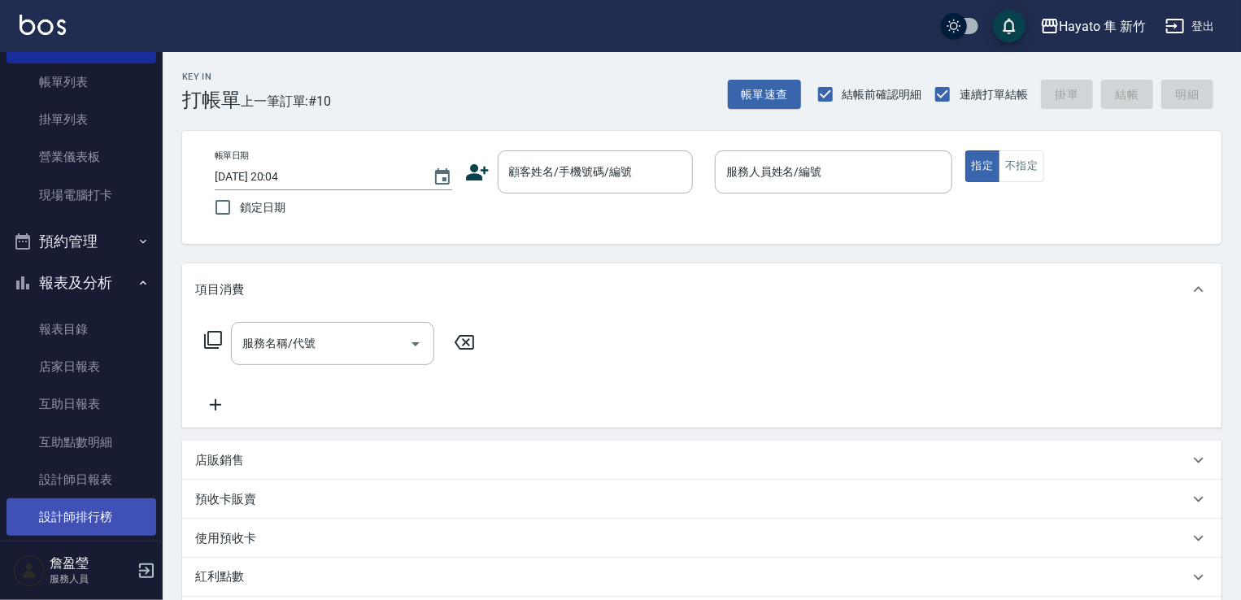
click at [66, 505] on link "設計師排行榜" at bounding box center [82, 517] width 150 height 37
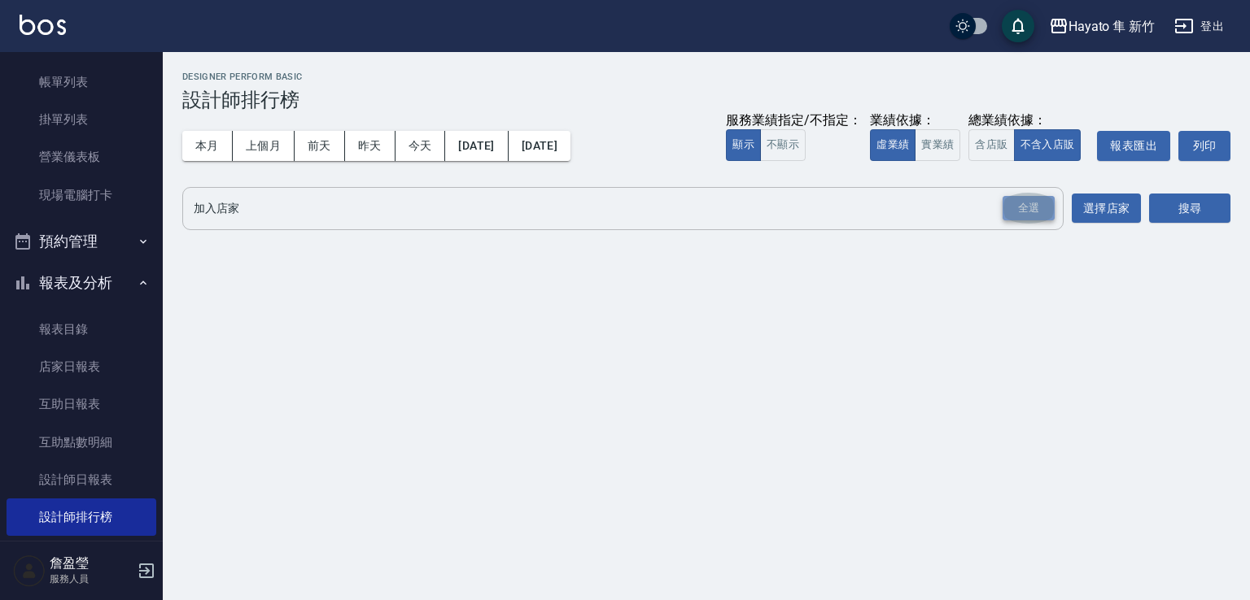
drag, startPoint x: 1010, startPoint y: 211, endPoint x: 1225, endPoint y: 255, distance: 219.2
click at [1022, 211] on div "全選" at bounding box center [1028, 208] width 52 height 25
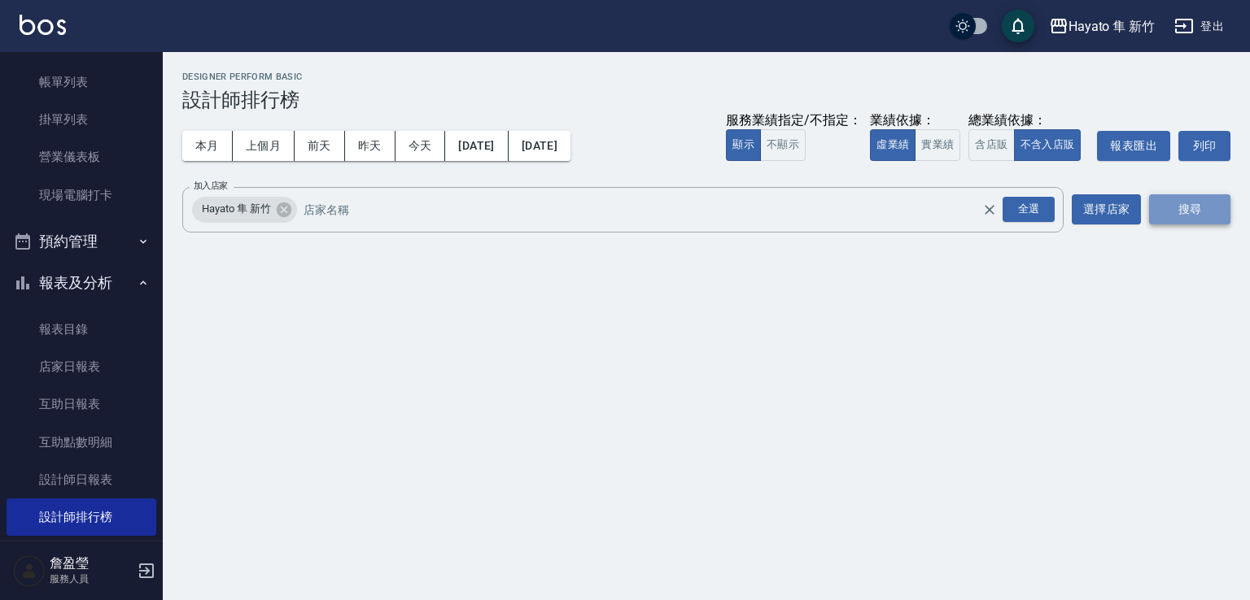
click at [1175, 215] on button "搜尋" at bounding box center [1189, 209] width 81 height 30
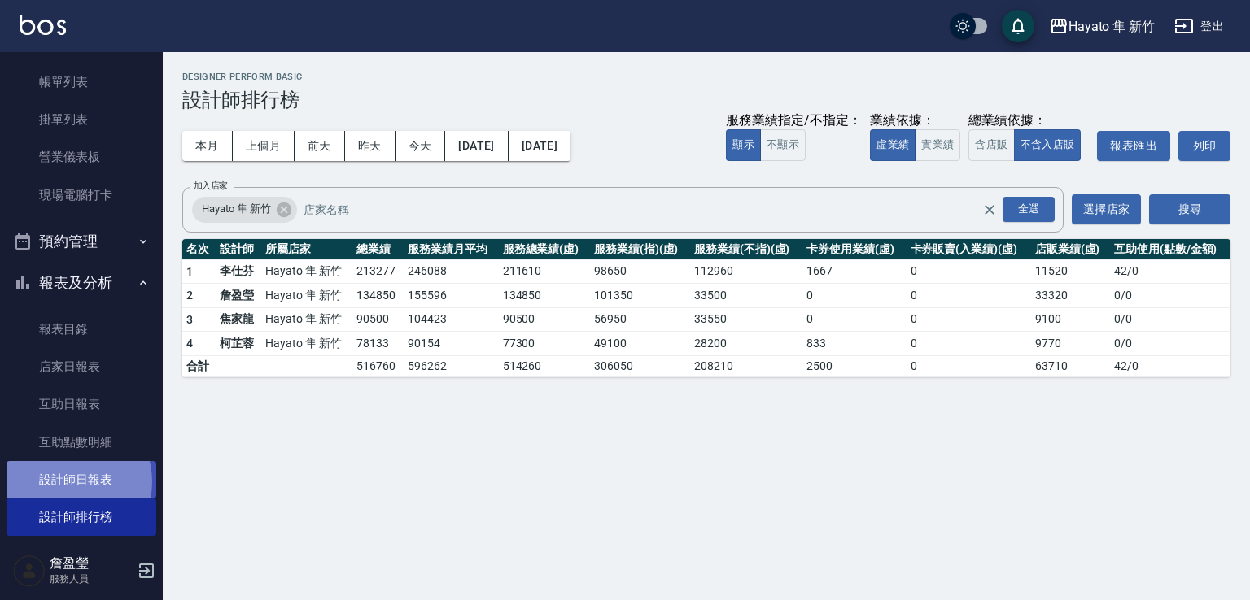
click at [67, 482] on link "設計師日報表" at bounding box center [82, 479] width 150 height 37
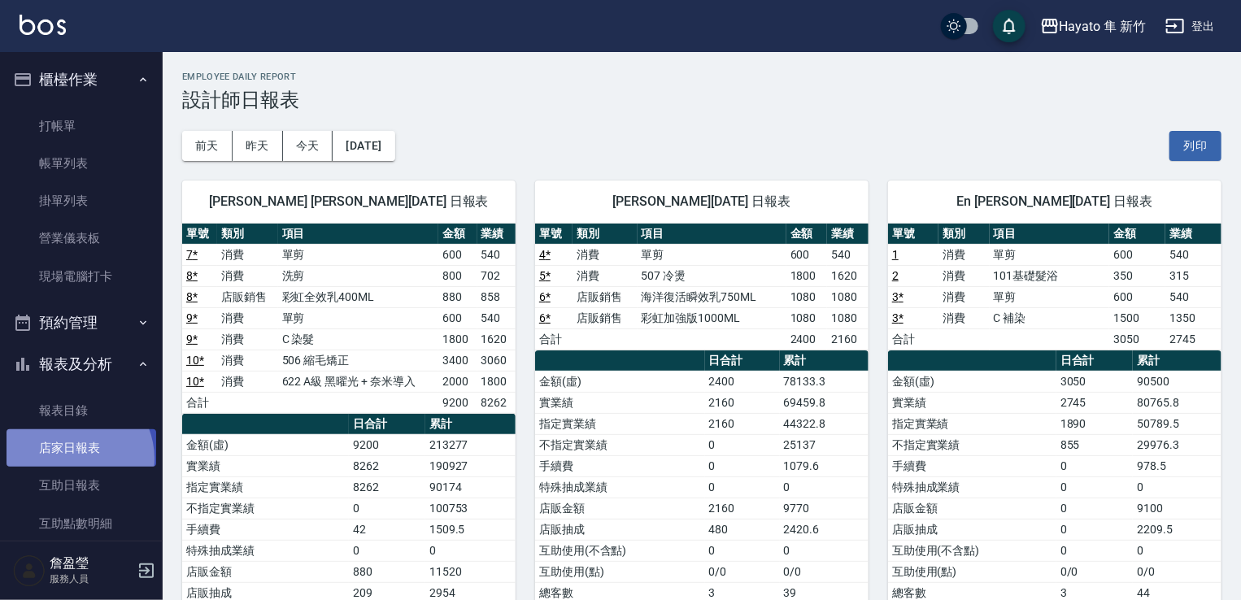
click at [72, 459] on link "店家日報表" at bounding box center [82, 448] width 150 height 37
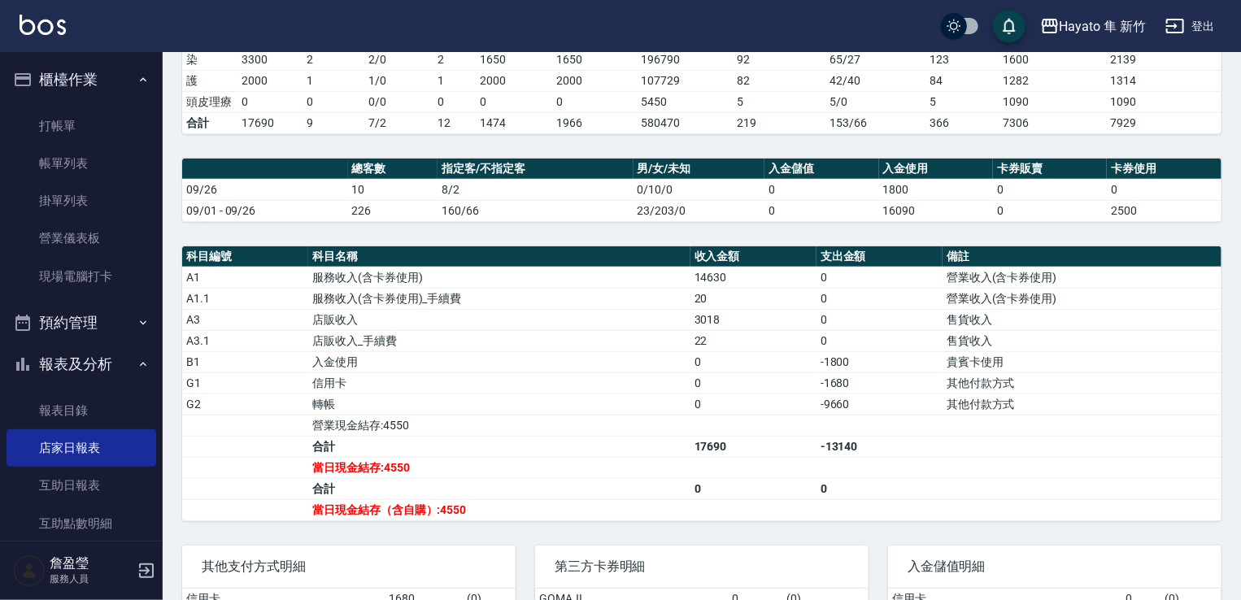
scroll to position [407, 0]
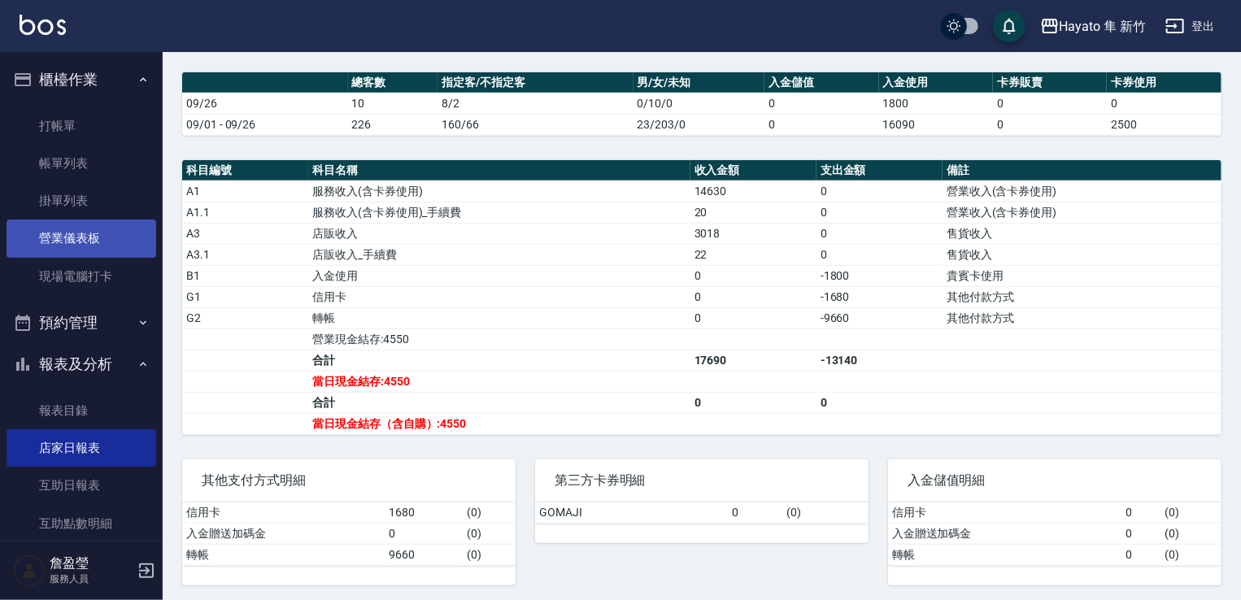
click at [68, 235] on link "營業儀表板" at bounding box center [82, 238] width 150 height 37
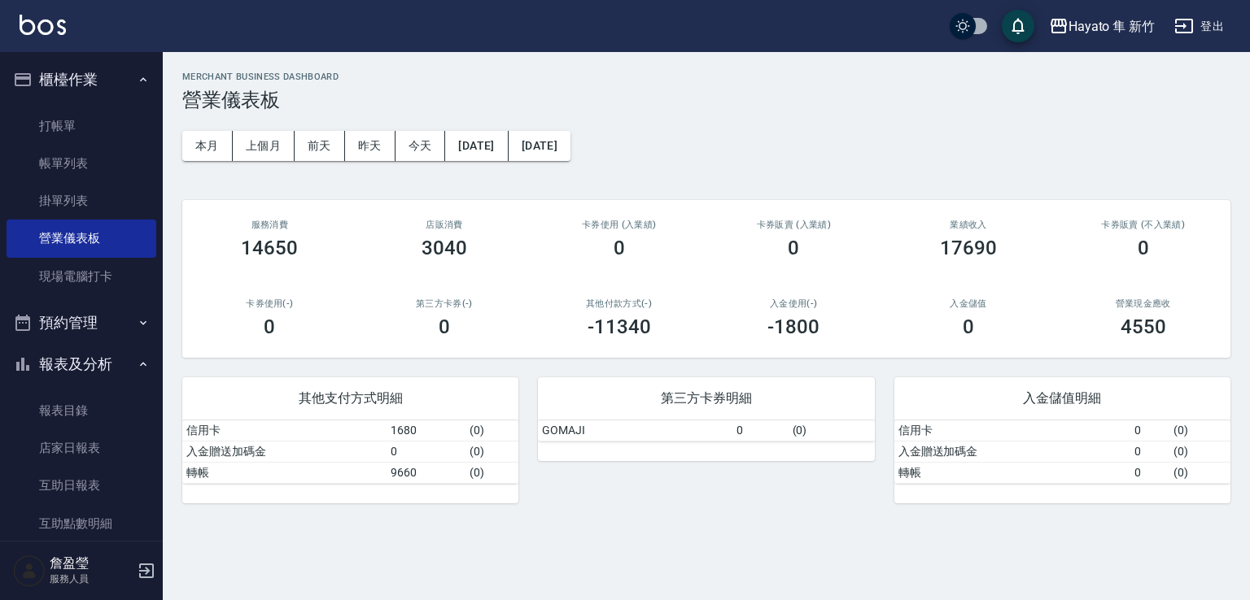
click at [335, 600] on html "Hayato 隼 新竹 登出 櫃檯作業 打帳單 帳單列表 掛單列表 營業儀表板 現場電腦打卡 預約管理 預約管理 報表及分析 報表目錄 店家日報表 互助日報表…" at bounding box center [625, 300] width 1250 height 600
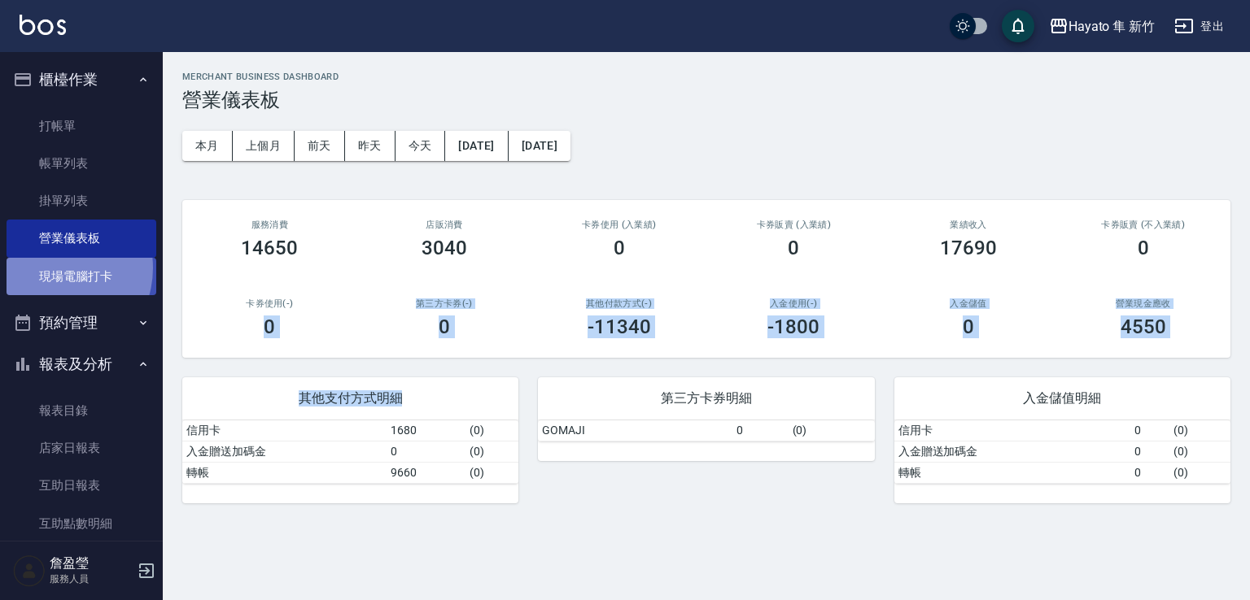
click at [50, 268] on link "現場電腦打卡" at bounding box center [82, 276] width 150 height 37
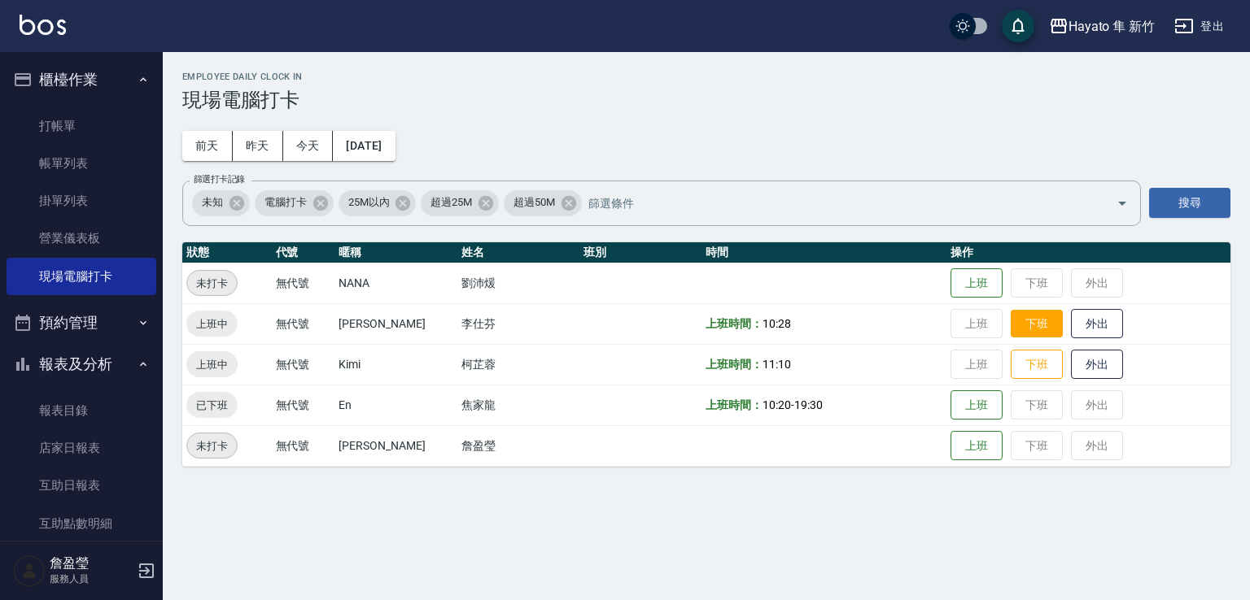
click at [1013, 324] on button "下班" at bounding box center [1036, 324] width 52 height 28
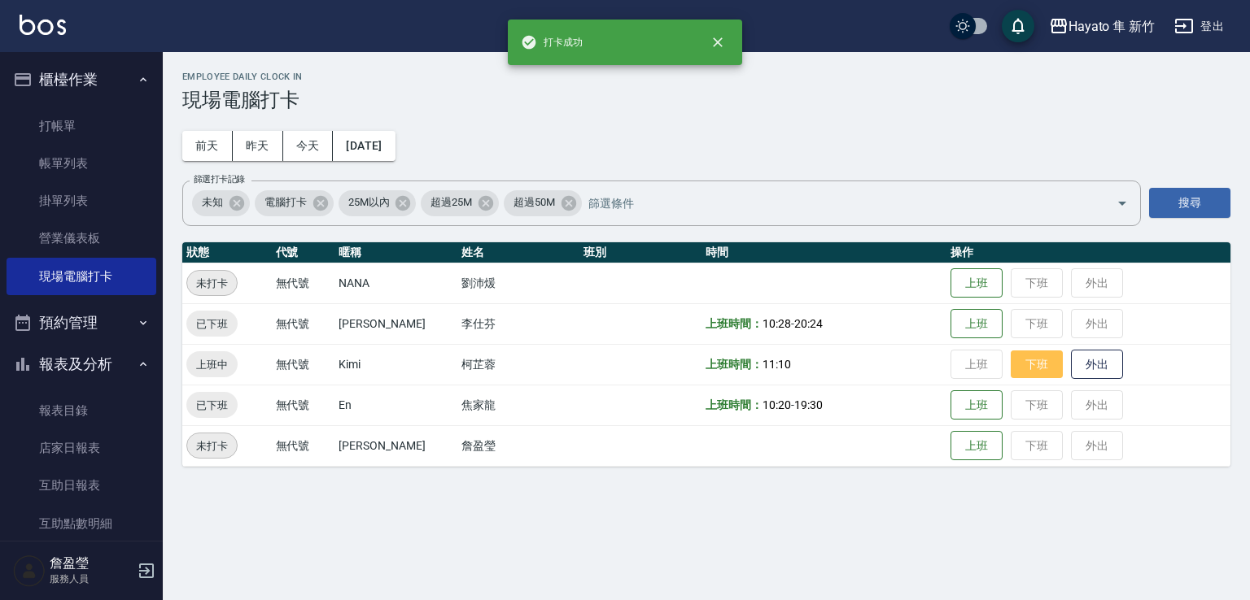
click at [1011, 366] on button "下班" at bounding box center [1036, 365] width 52 height 28
